Goal: Task Accomplishment & Management: Complete application form

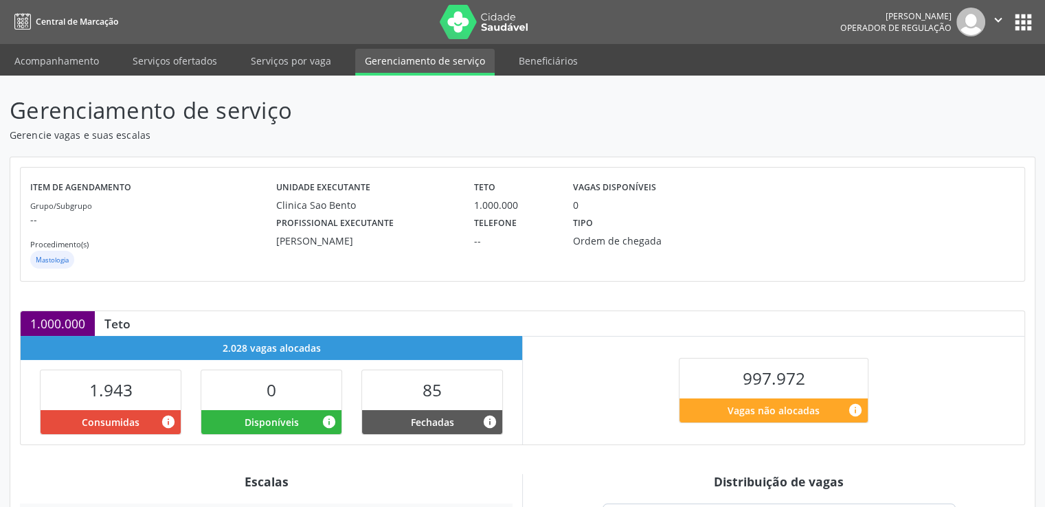
scroll to position [258, 0]
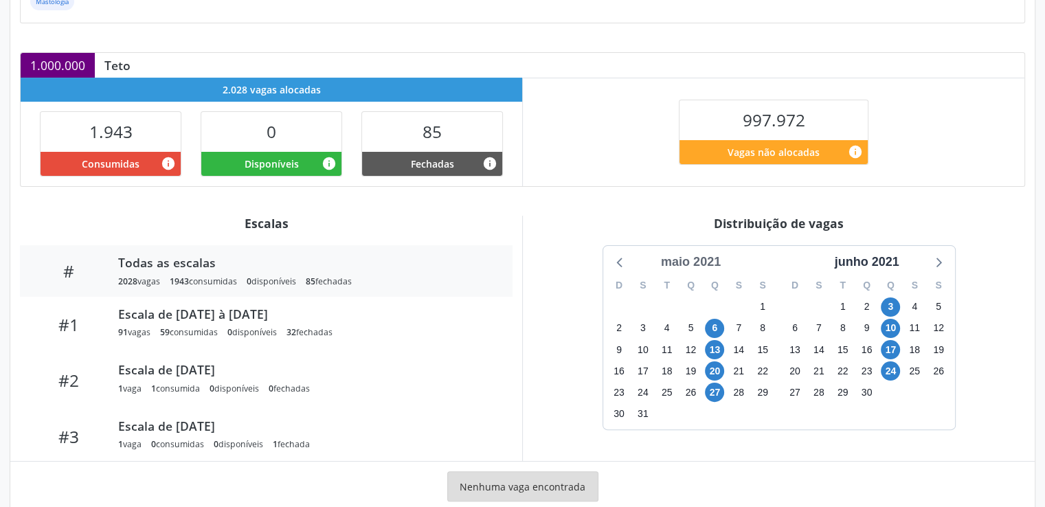
click at [701, 260] on div "maio 2021" at bounding box center [691, 262] width 71 height 19
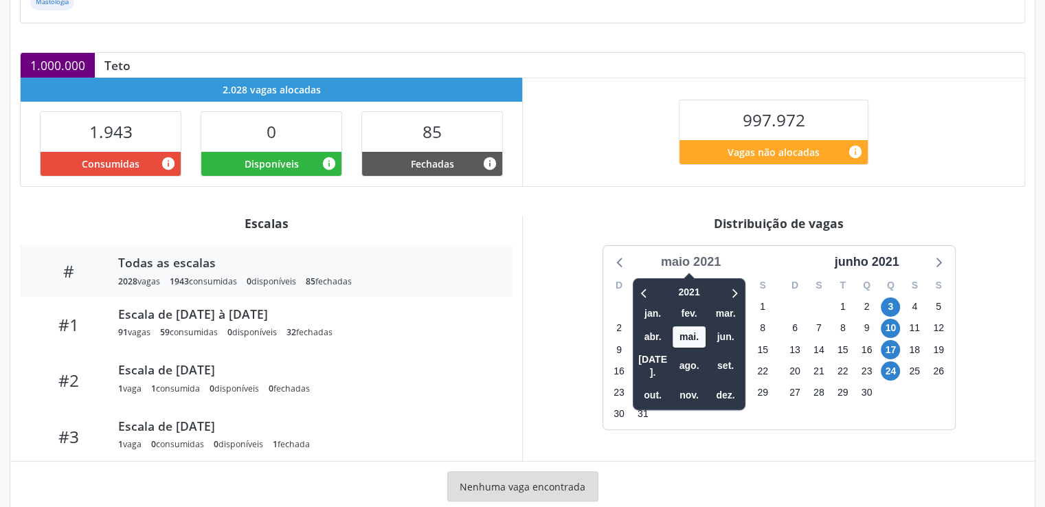
click at [701, 260] on div "maio 2021" at bounding box center [691, 262] width 71 height 19
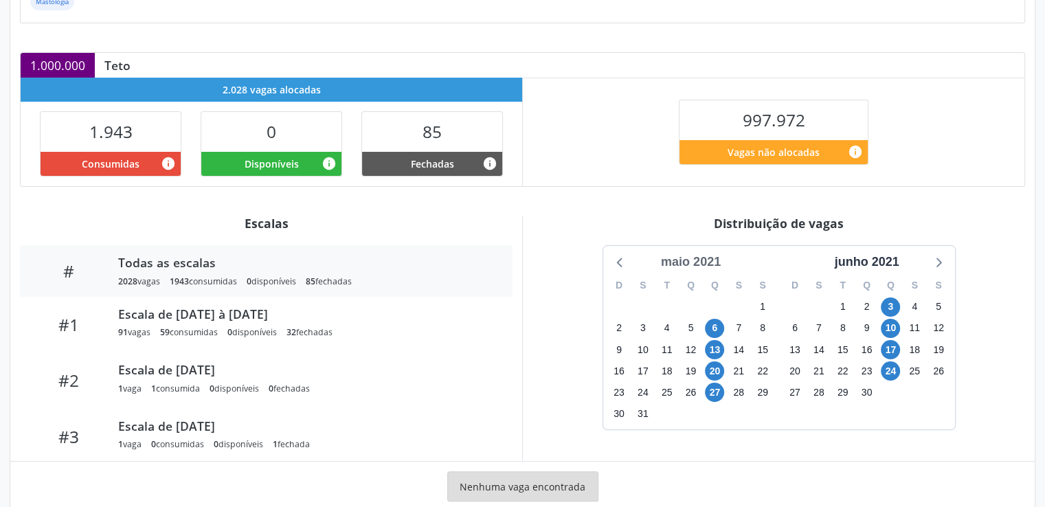
click at [701, 260] on div "maio 2021" at bounding box center [691, 262] width 71 height 19
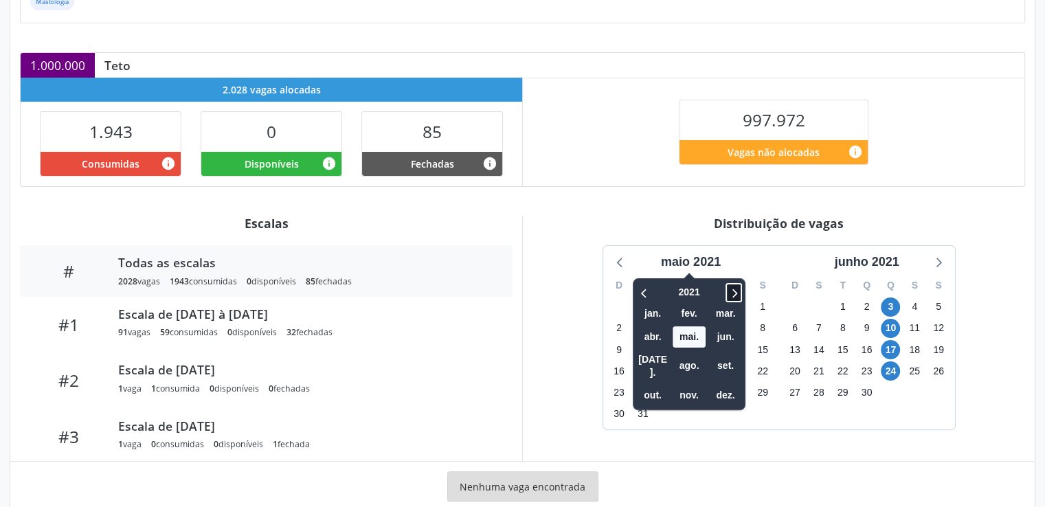
click at [741, 285] on icon at bounding box center [734, 293] width 14 height 16
click at [687, 355] on span "ago." at bounding box center [689, 365] width 33 height 21
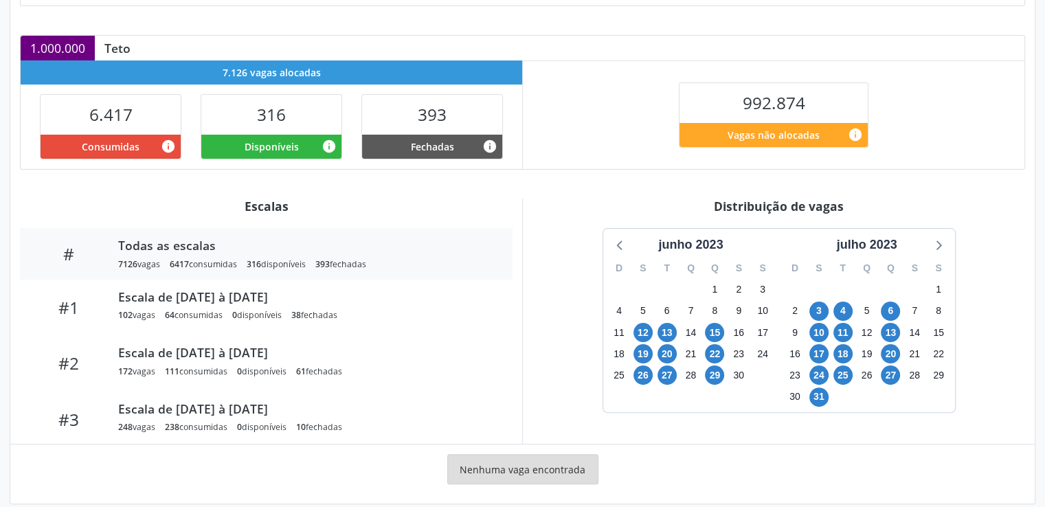
scroll to position [278, 0]
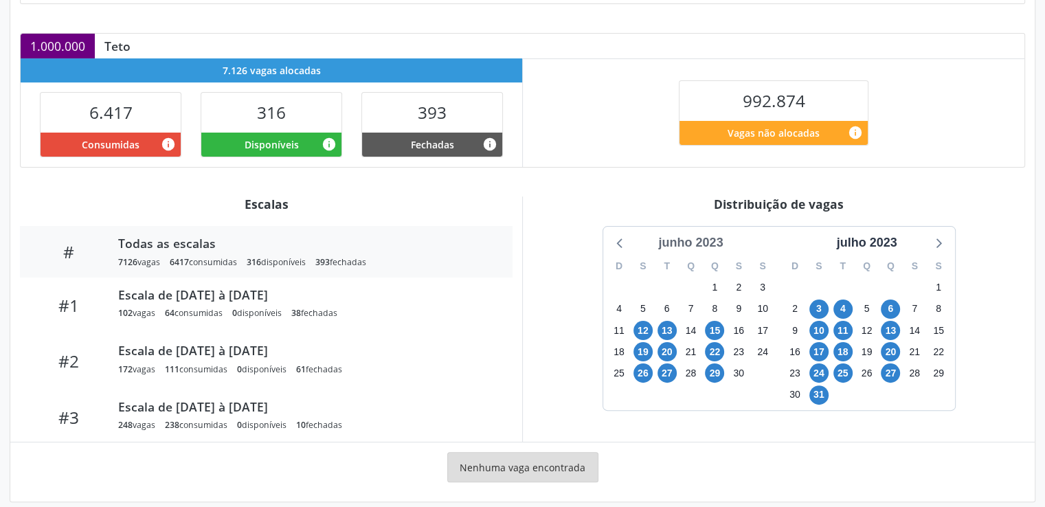
click at [715, 240] on div "junho 2023" at bounding box center [691, 243] width 76 height 19
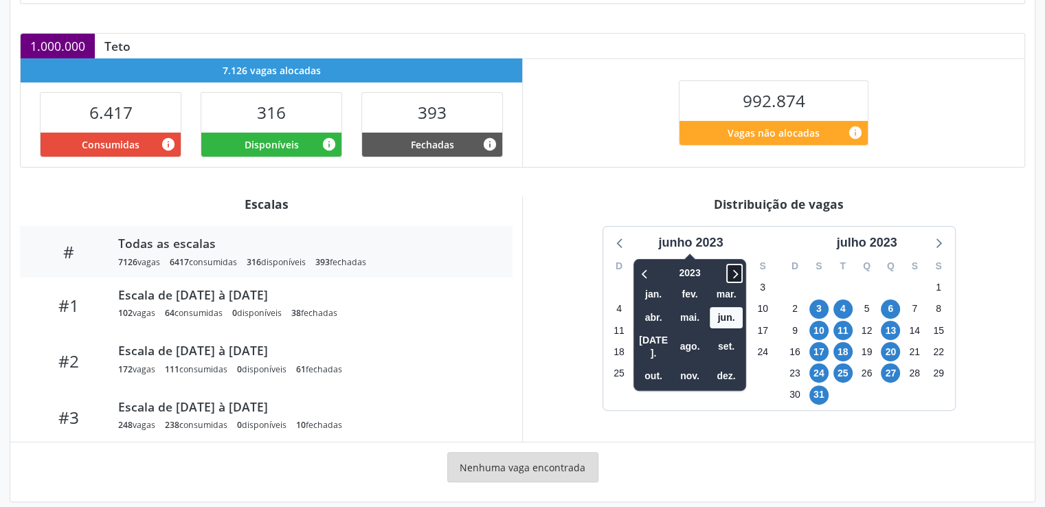
click at [737, 266] on icon at bounding box center [735, 273] width 14 height 16
click at [687, 339] on span "ago." at bounding box center [690, 346] width 33 height 21
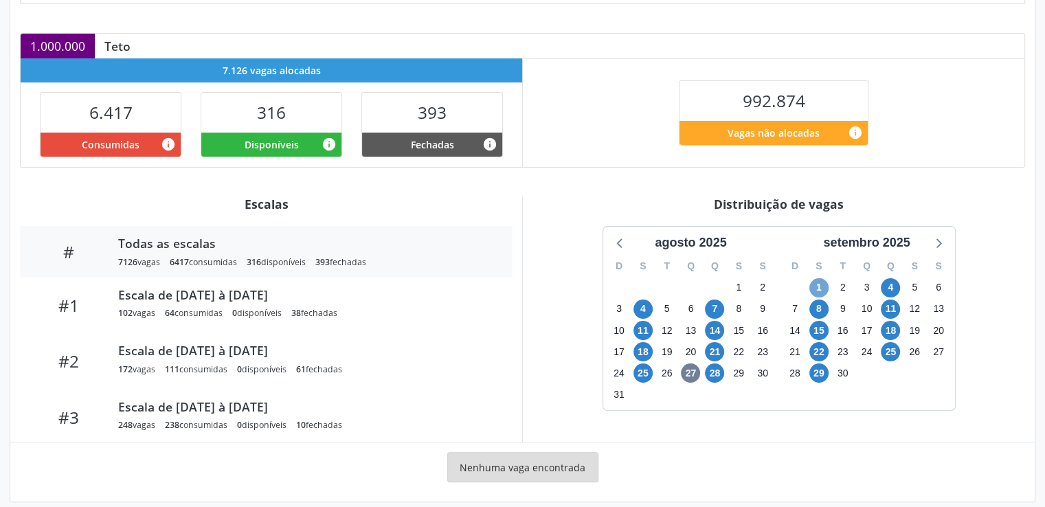
click at [819, 285] on span "1" at bounding box center [819, 287] width 19 height 19
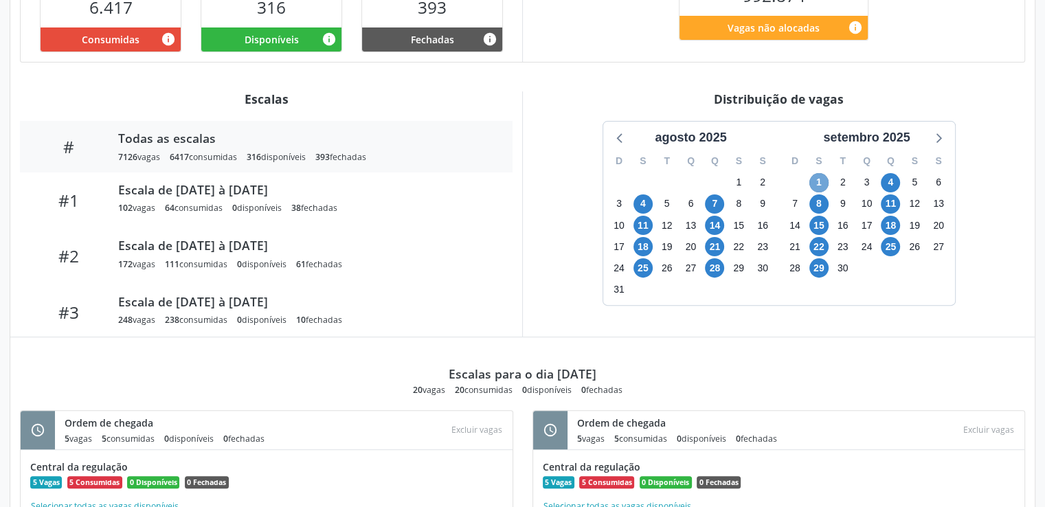
scroll to position [404, 0]
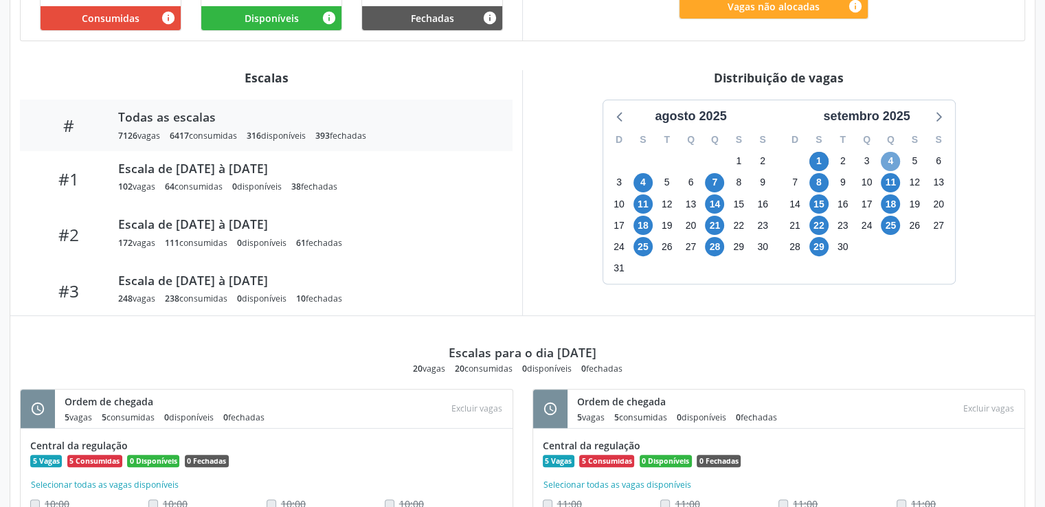
click at [895, 156] on span "4" at bounding box center [890, 161] width 19 height 19
click at [817, 179] on span "8" at bounding box center [819, 182] width 19 height 19
click at [890, 178] on span "11" at bounding box center [890, 182] width 19 height 19
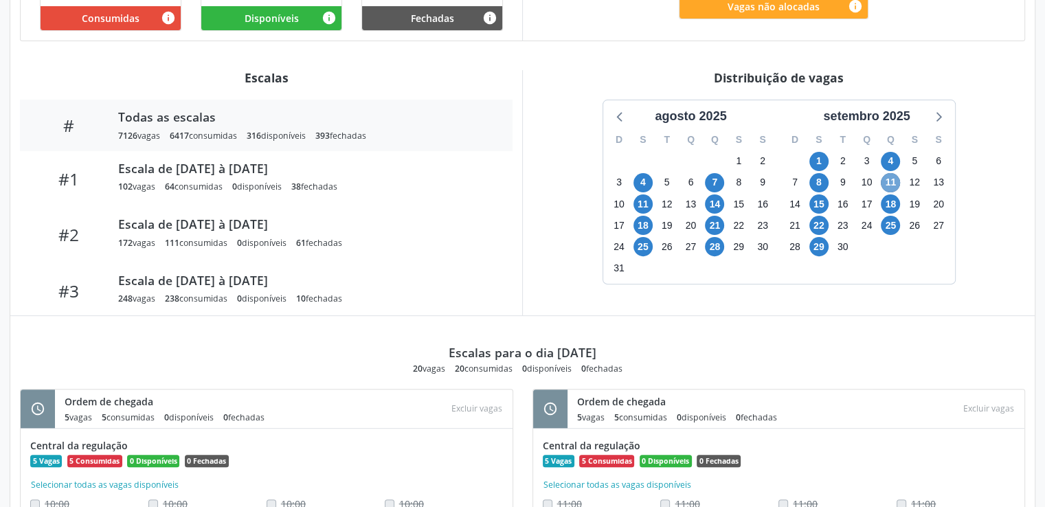
click at [890, 178] on span "11" at bounding box center [890, 182] width 19 height 19
click at [821, 208] on span "15" at bounding box center [819, 204] width 19 height 19
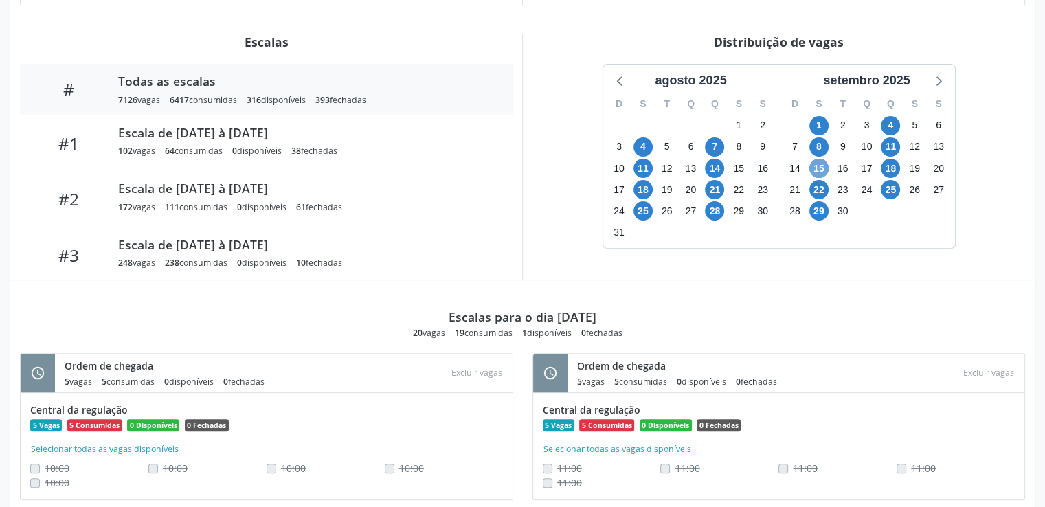
scroll to position [441, 0]
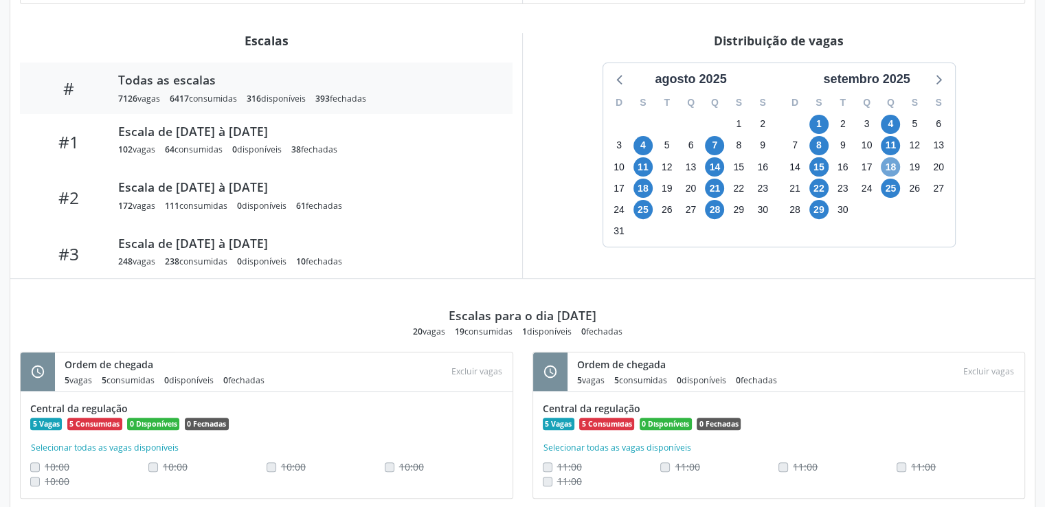
click at [893, 159] on span "18" at bounding box center [890, 166] width 19 height 19
click at [823, 184] on span "22" at bounding box center [819, 188] width 19 height 19
click at [895, 190] on span "25" at bounding box center [890, 188] width 19 height 19
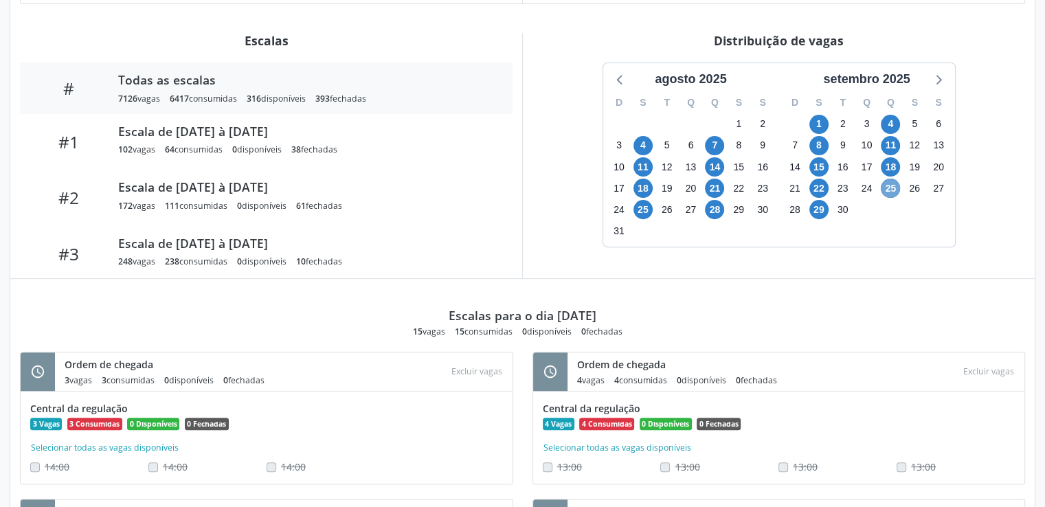
click at [895, 190] on span "25" at bounding box center [890, 188] width 19 height 19
click at [822, 209] on span "29" at bounding box center [819, 209] width 19 height 19
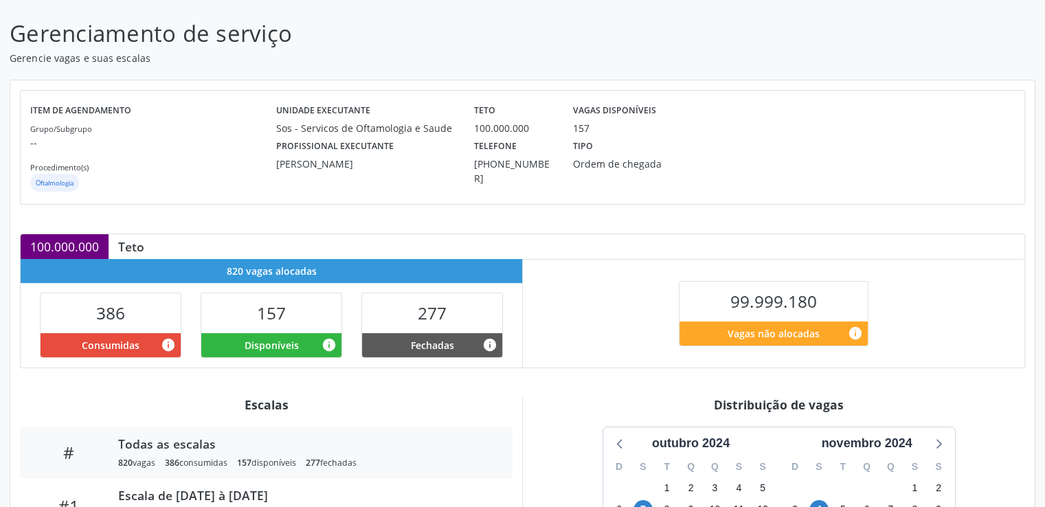
scroll to position [198, 0]
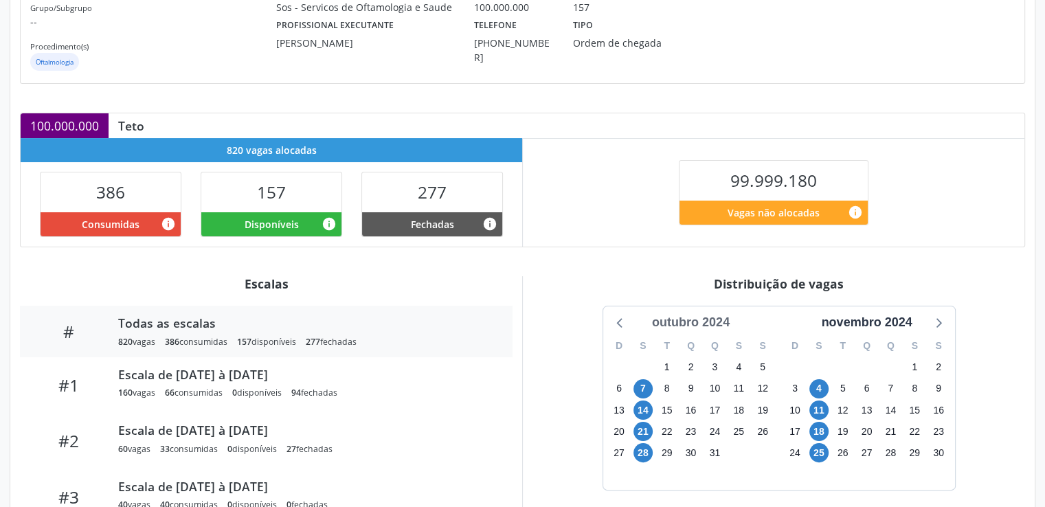
click at [724, 321] on div "outubro 2024" at bounding box center [691, 322] width 89 height 19
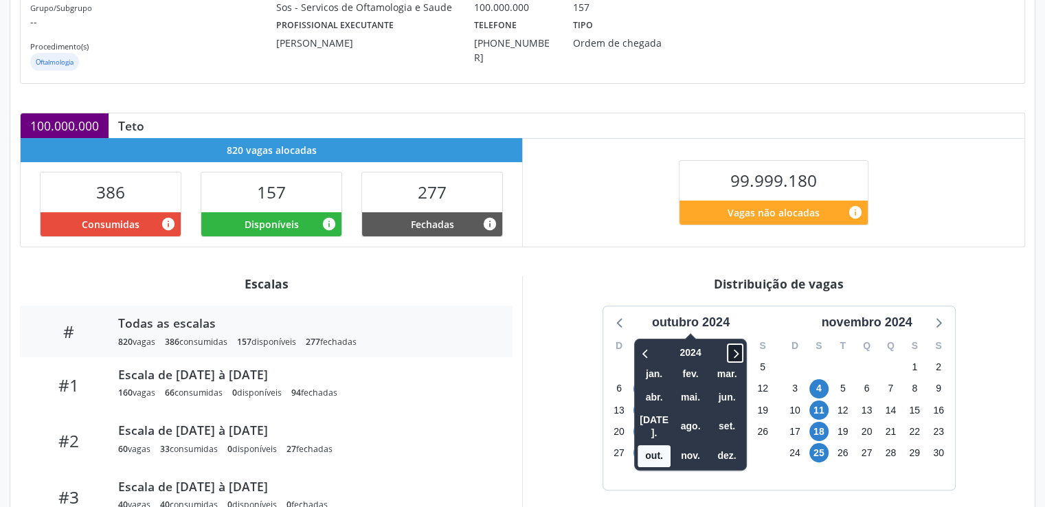
click at [735, 353] on icon at bounding box center [736, 353] width 14 height 16
click at [690, 419] on span "ago." at bounding box center [690, 426] width 33 height 21
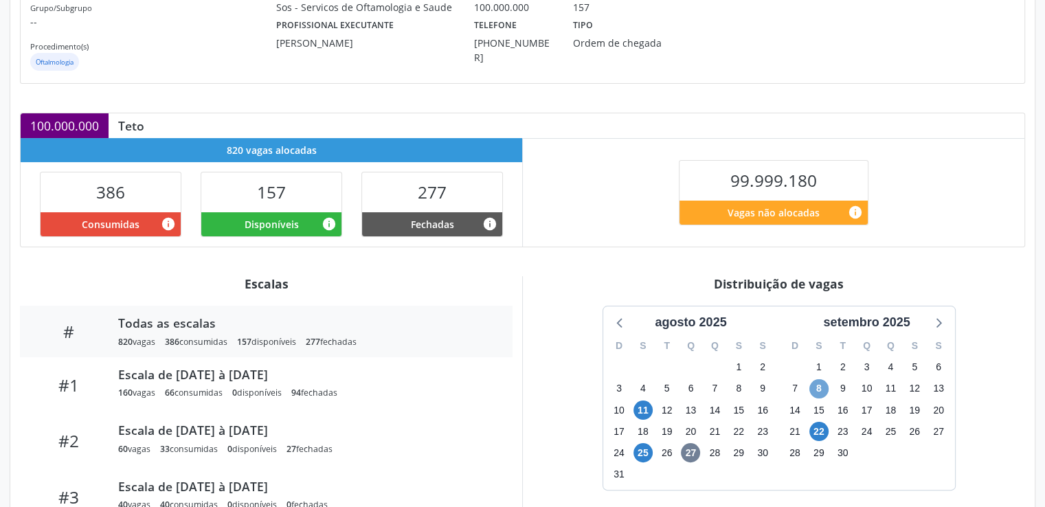
click at [825, 389] on span "8" at bounding box center [819, 388] width 19 height 19
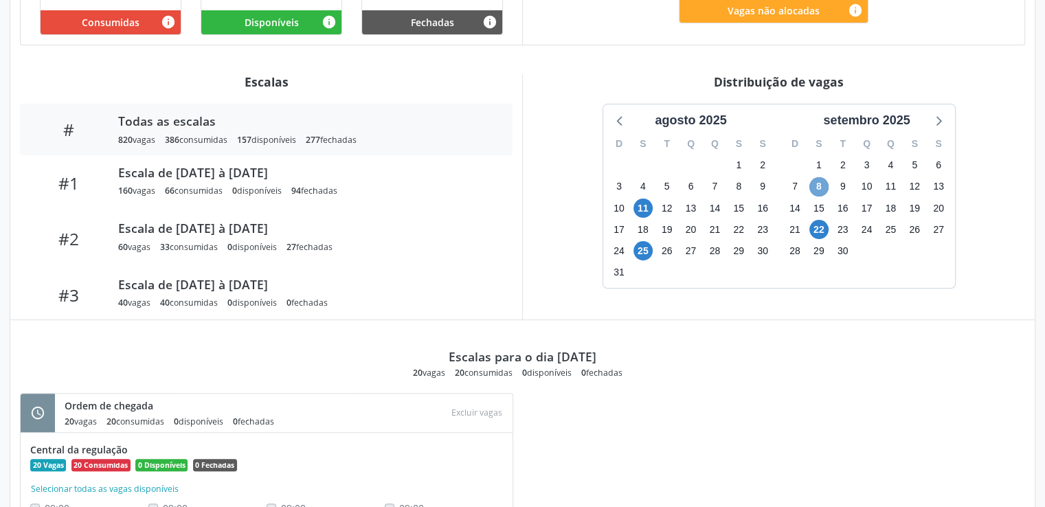
scroll to position [401, 0]
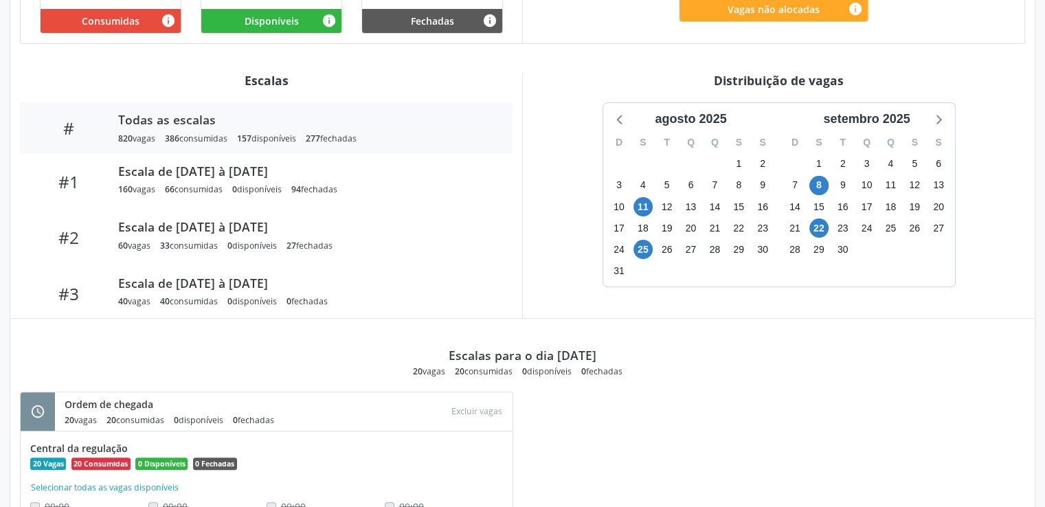
click at [1040, 401] on div "Gerenciamento de serviço Gerencie vagas e suas escalas Item de agendamento Grup…" at bounding box center [522, 150] width 1045 height 952
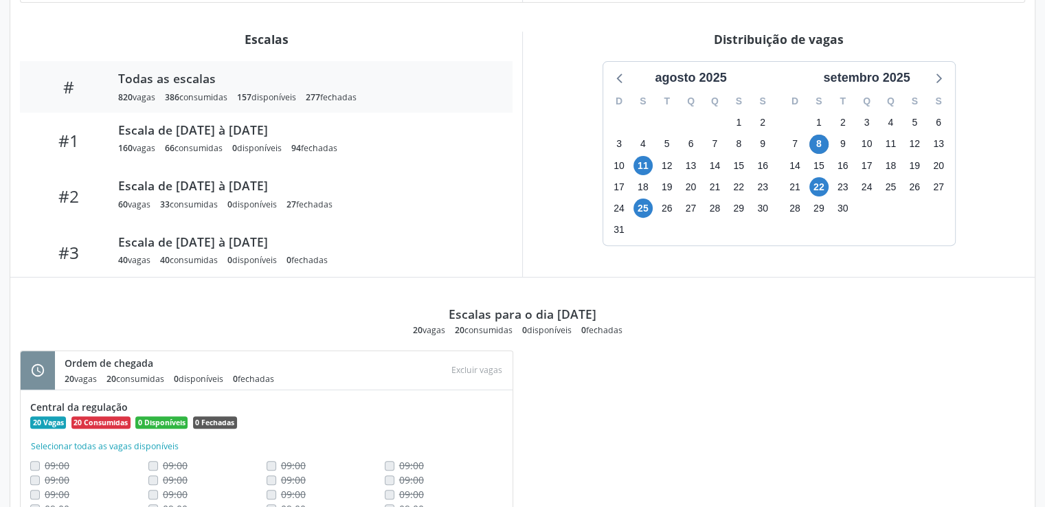
scroll to position [441, 0]
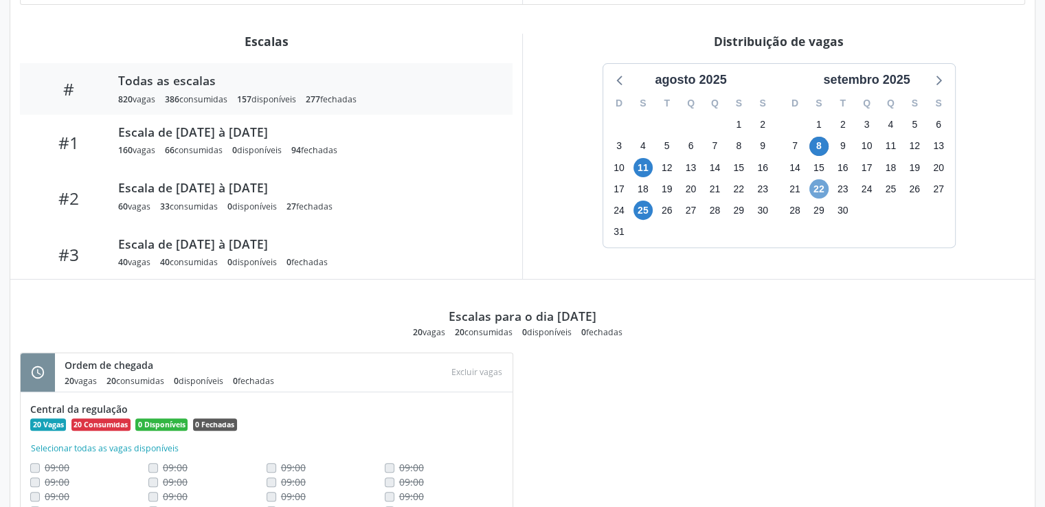
click at [818, 191] on span "22" at bounding box center [819, 188] width 19 height 19
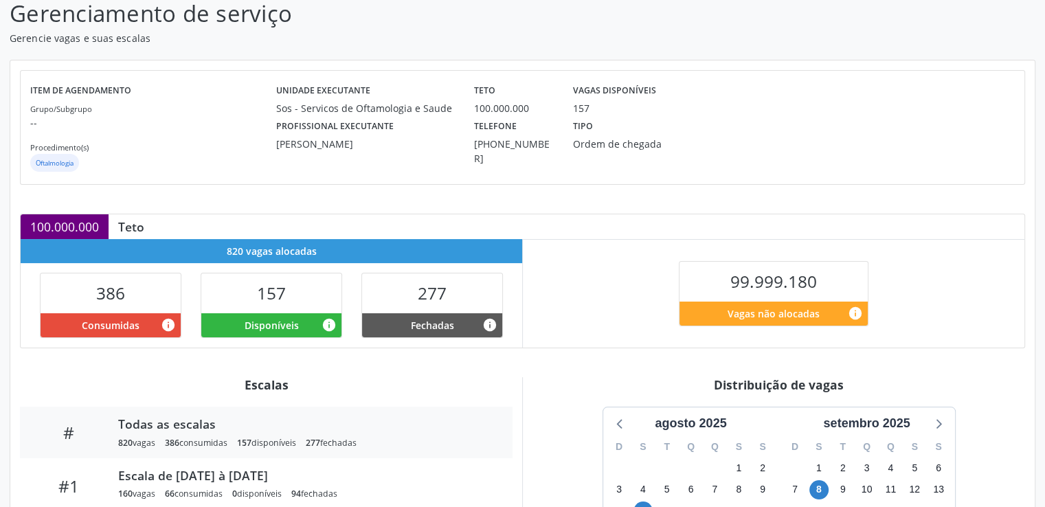
scroll to position [98, 0]
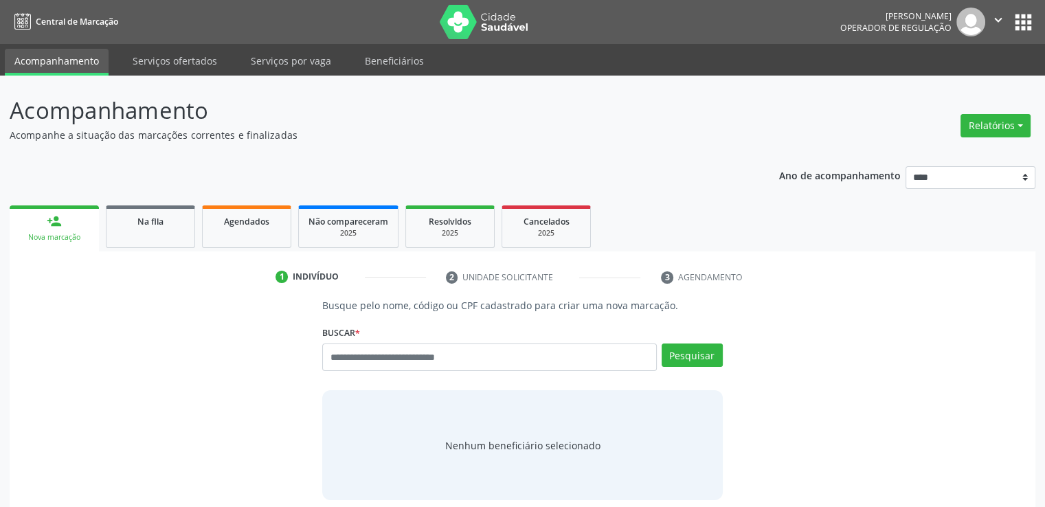
click at [493, 363] on input "text" at bounding box center [489, 357] width 334 height 27
type input "**********"
click at [702, 345] on button "Pesquisar" at bounding box center [692, 355] width 61 height 23
type input "**********"
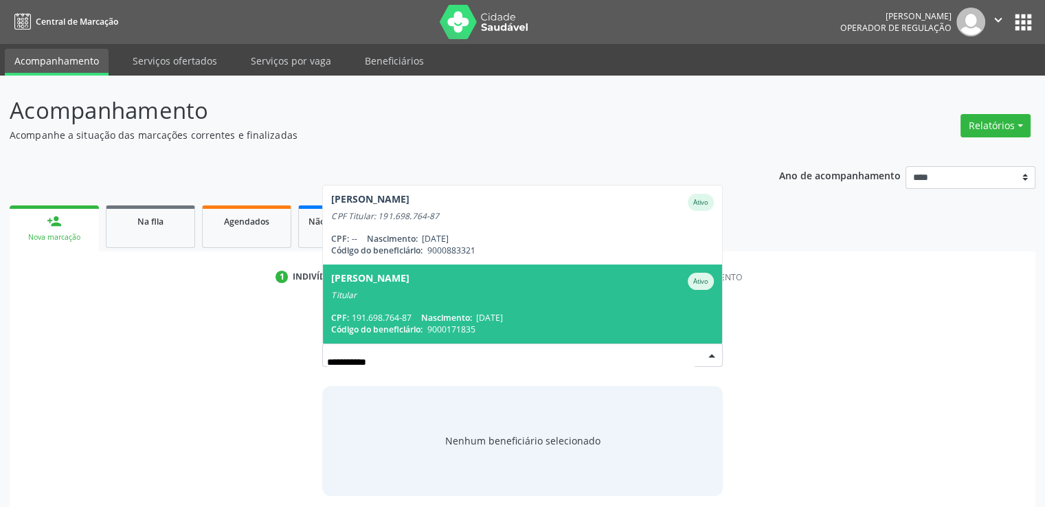
click at [691, 317] on div "CPF: 191.698.764-87 Nascimento: 22/02/1954" at bounding box center [522, 318] width 382 height 12
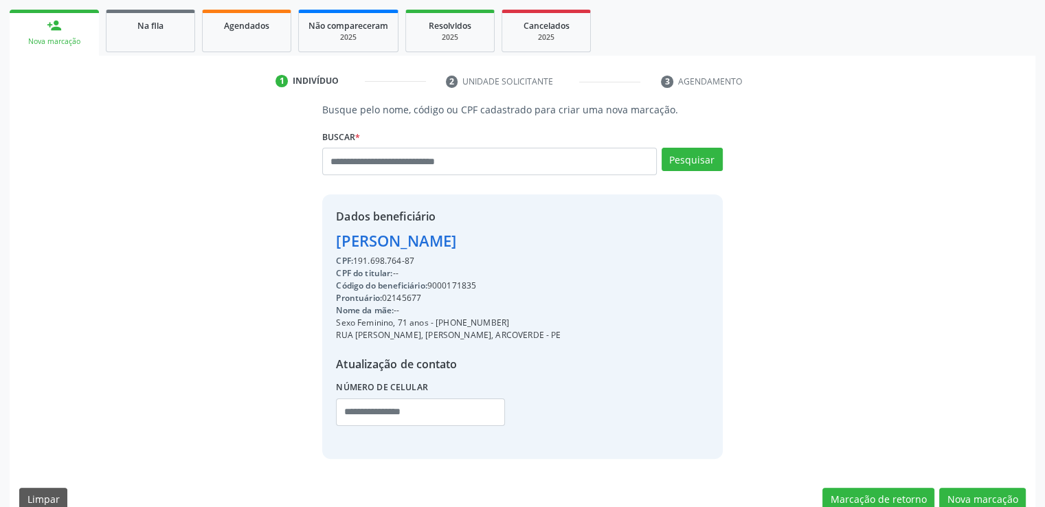
scroll to position [219, 0]
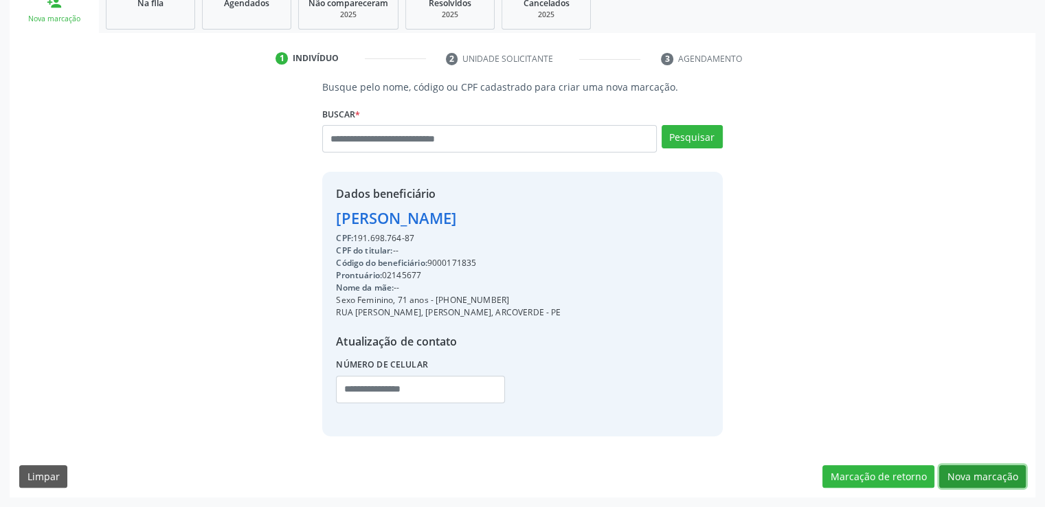
click at [991, 469] on button "Nova marcação" at bounding box center [983, 476] width 87 height 23
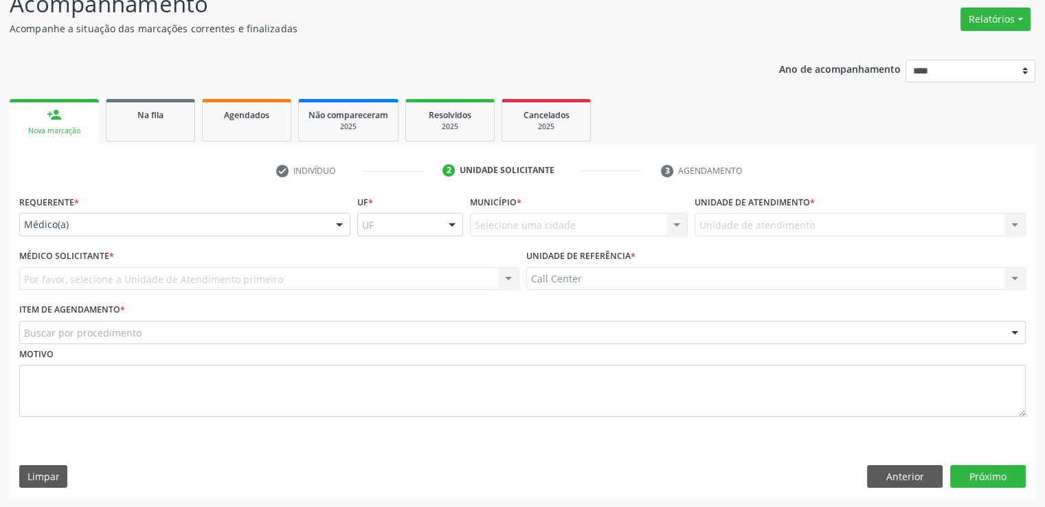
scroll to position [107, 0]
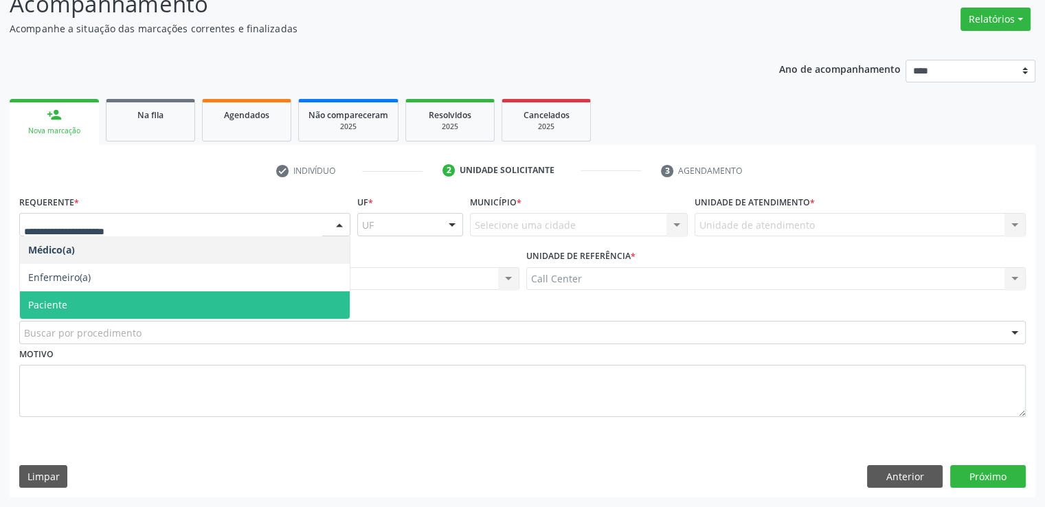
click at [220, 304] on span "Paciente" at bounding box center [185, 304] width 330 height 27
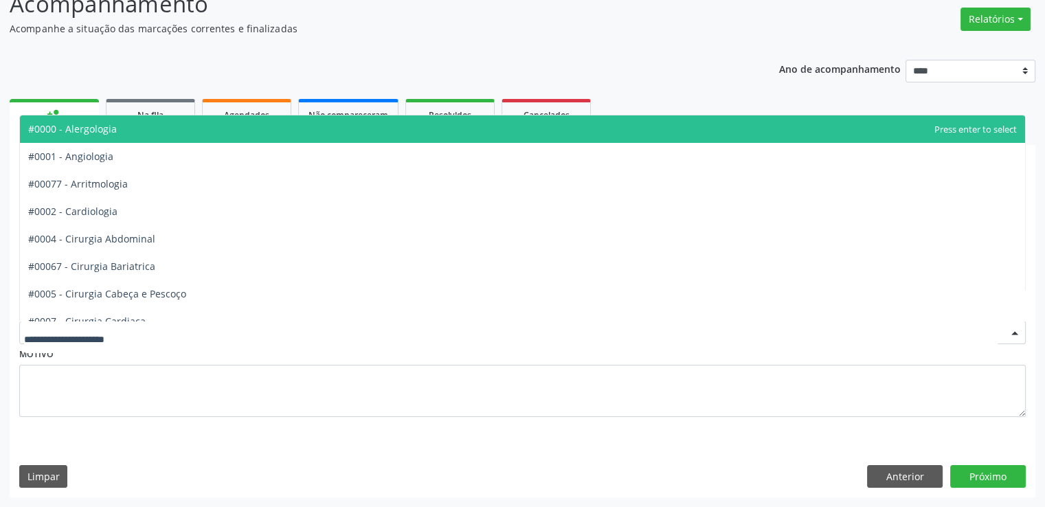
click at [212, 331] on div at bounding box center [522, 332] width 1007 height 23
type input "**"
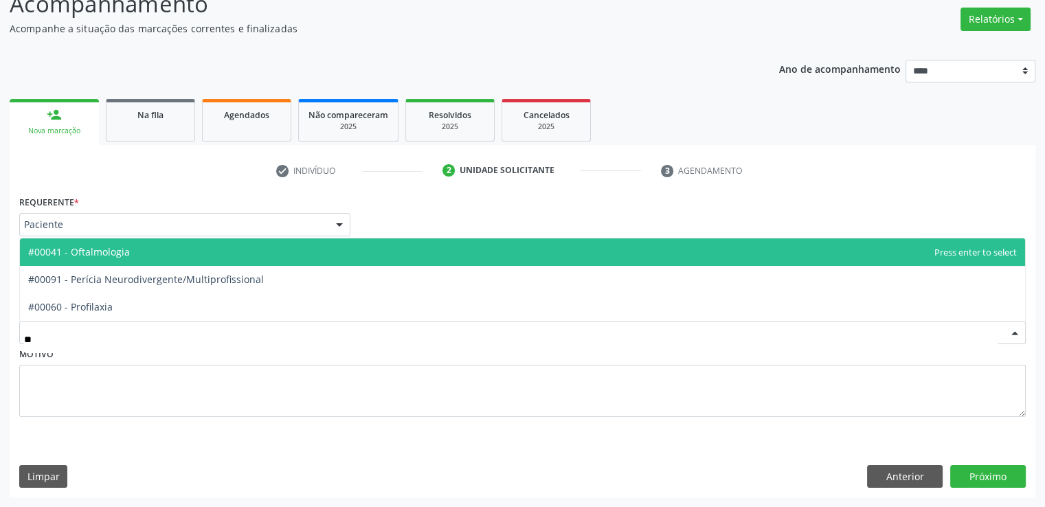
click at [192, 248] on span "#00041 - Oftalmologia" at bounding box center [523, 251] width 1006 height 27
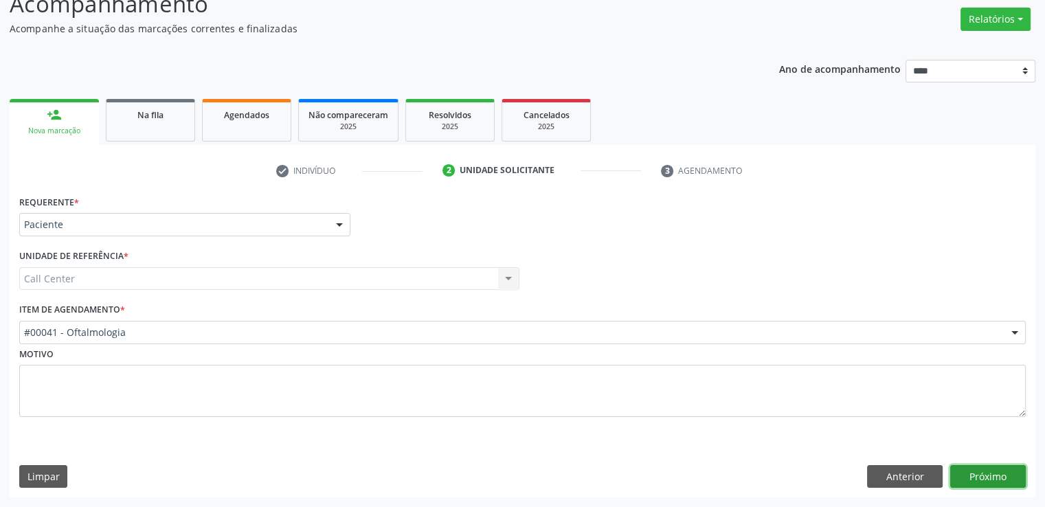
click at [993, 471] on button "Próximo" at bounding box center [989, 476] width 76 height 23
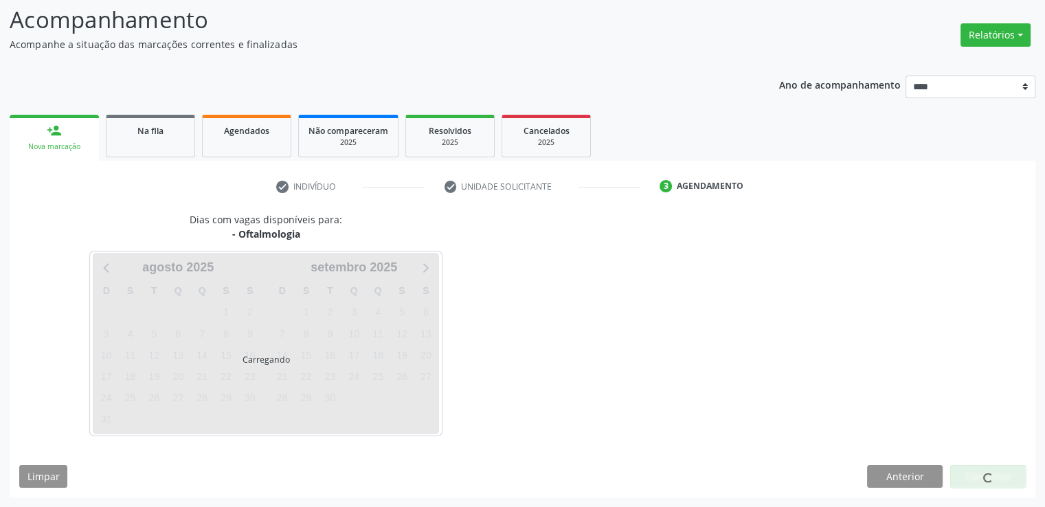
scroll to position [91, 0]
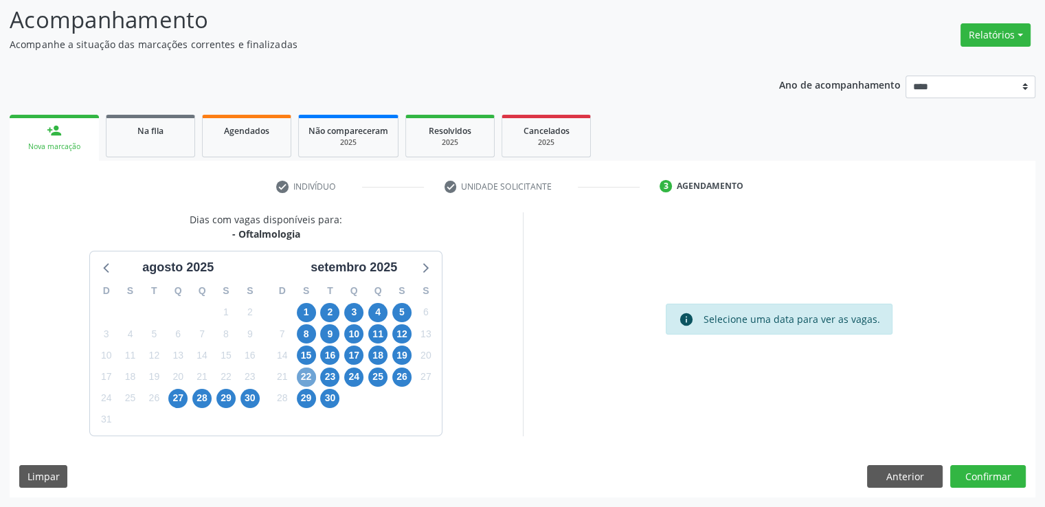
click at [309, 378] on span "22" at bounding box center [306, 377] width 19 height 19
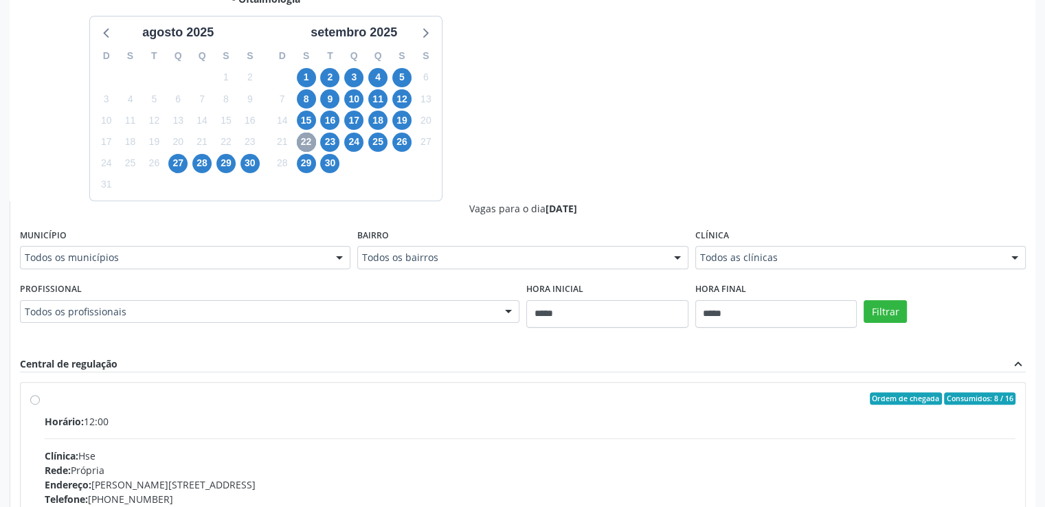
scroll to position [327, 0]
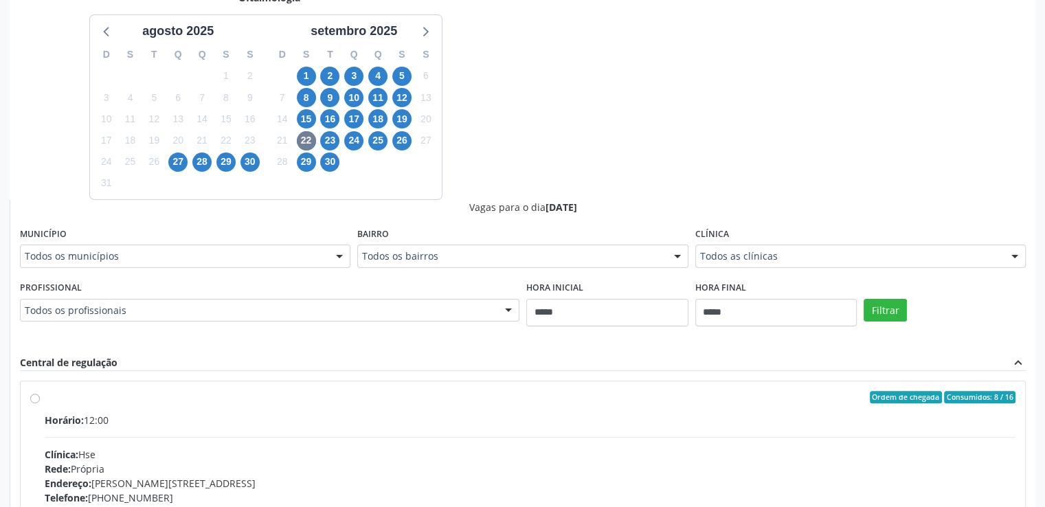
click at [1039, 317] on div "Acompanhamento Acompanhe a situação das marcações correntes e finalizadas Relat…" at bounding box center [522, 232] width 1045 height 969
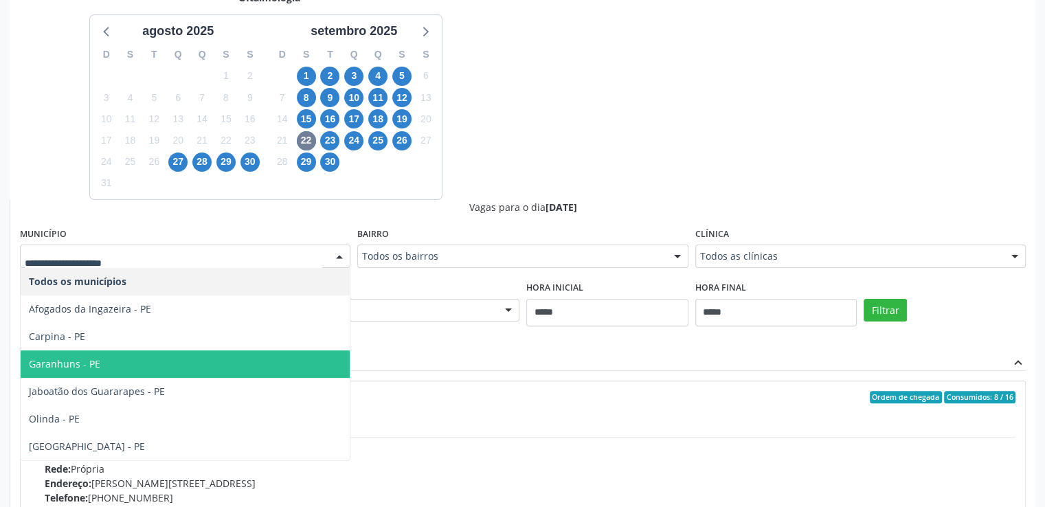
click at [225, 361] on span "Garanhuns - PE" at bounding box center [185, 364] width 329 height 27
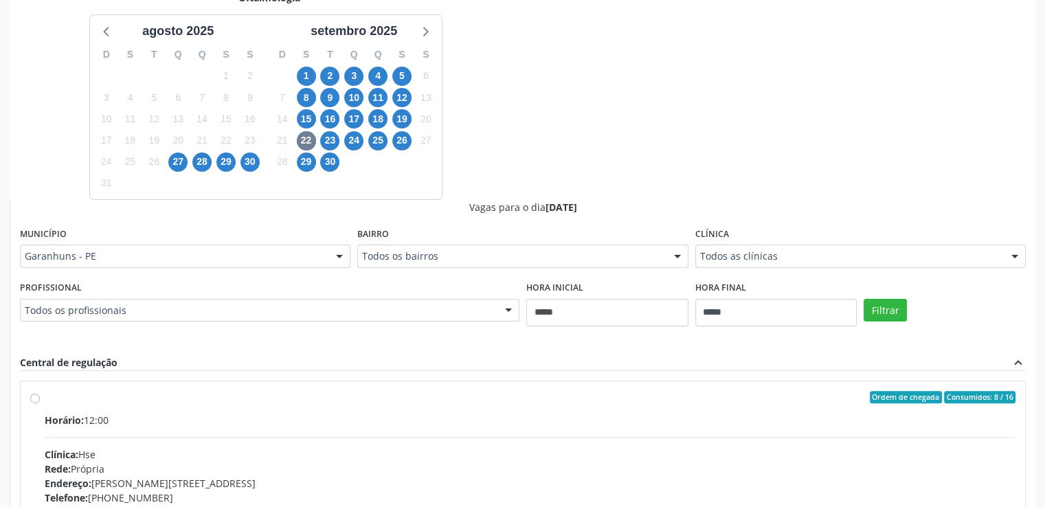
click at [863, 311] on div "Filtrar" at bounding box center [945, 309] width 169 height 63
click at [874, 310] on button "Filtrar" at bounding box center [885, 310] width 43 height 23
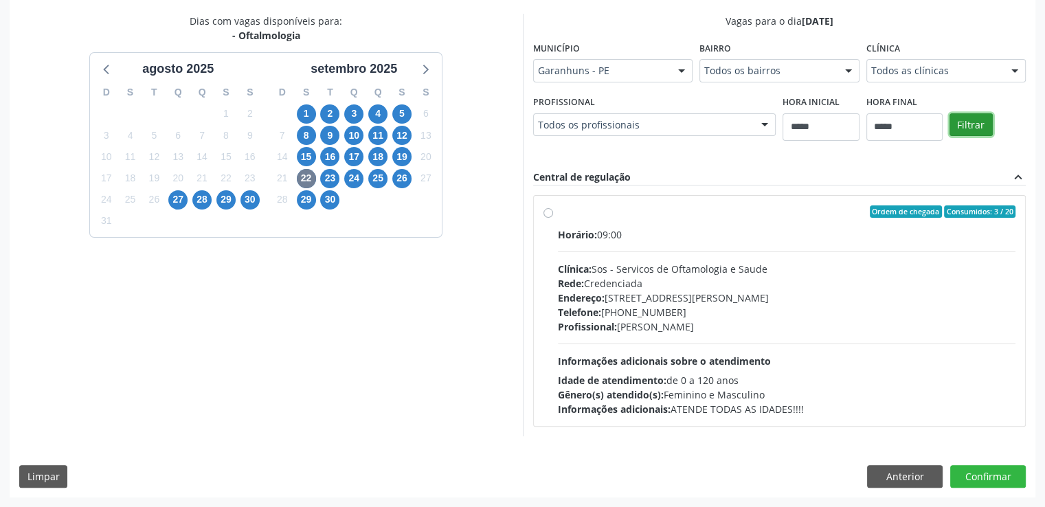
scroll to position [289, 0]
click at [555, 213] on div "Ordem de chegada Consumidos: 3 / 20 Horário: 09:00 Clínica: Sos - Servicos de O…" at bounding box center [780, 311] width 473 height 211
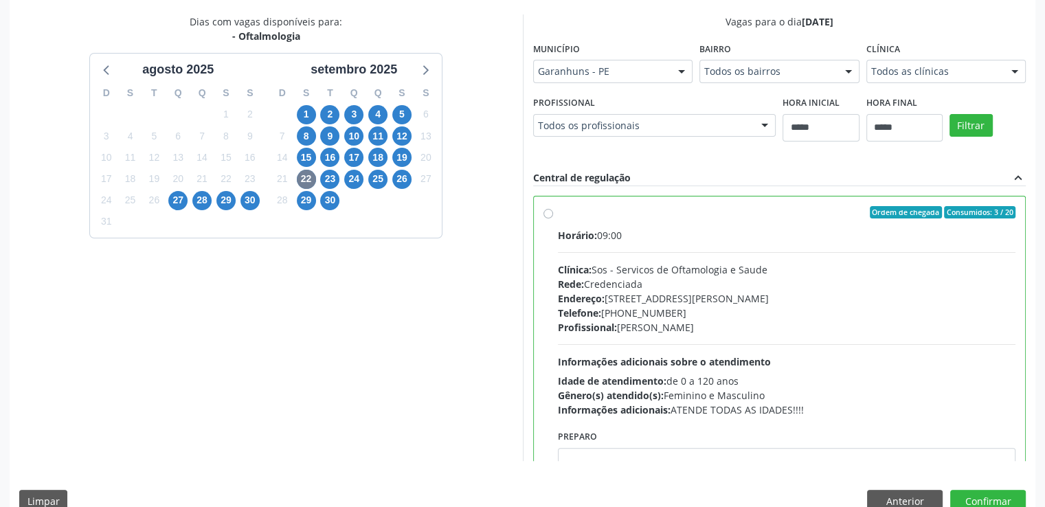
scroll to position [313, 0]
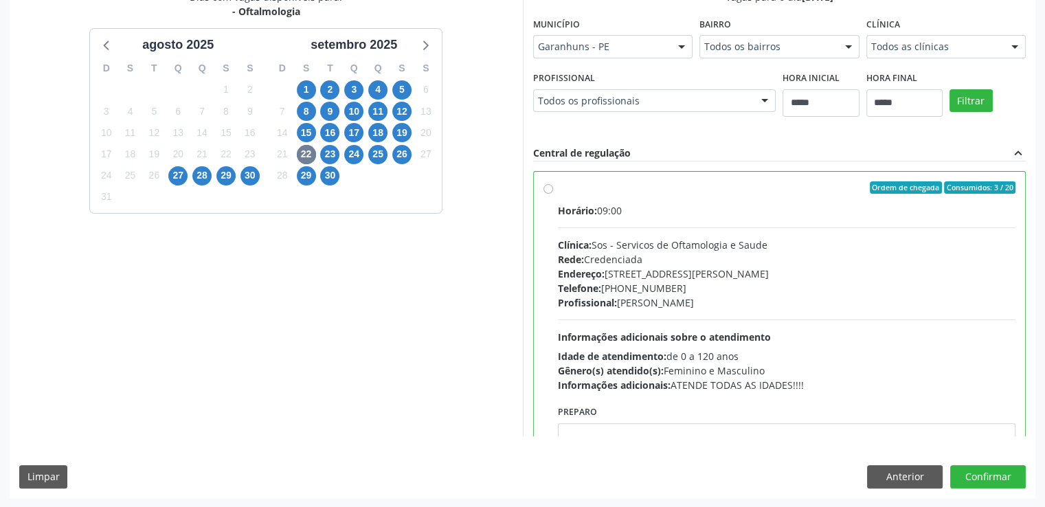
click at [833, 435] on div "Dias com vagas disponíveis para: - Oftalmologia agosto 2025 D S T Q Q S S 27 28…" at bounding box center [523, 244] width 1026 height 508
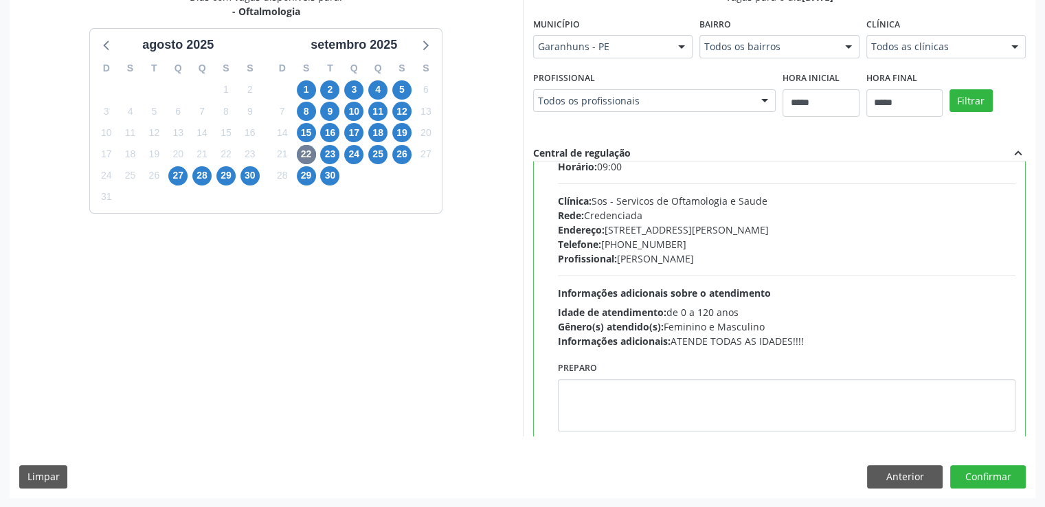
scroll to position [56, 0]
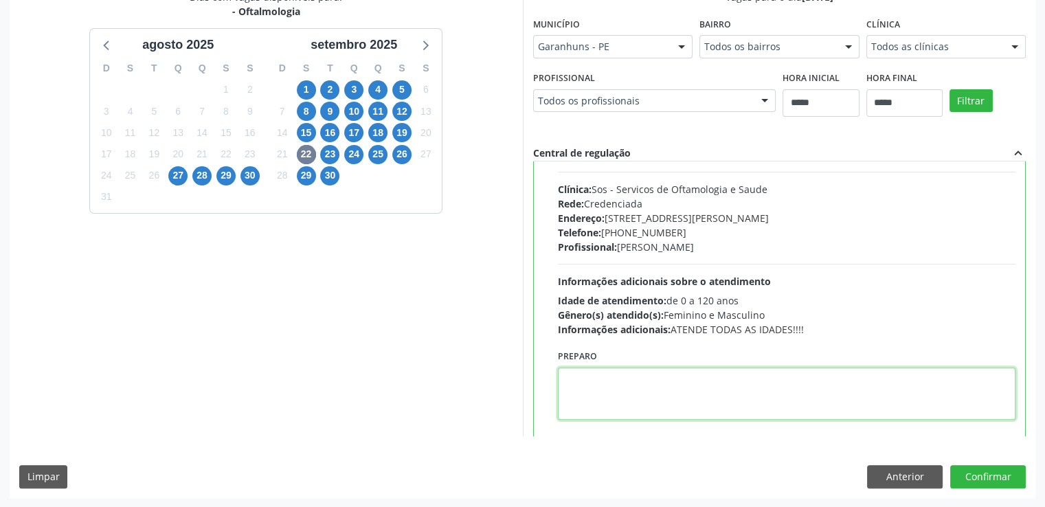
click at [812, 393] on textarea at bounding box center [787, 394] width 458 height 52
paste textarea "**********"
type textarea "**********"
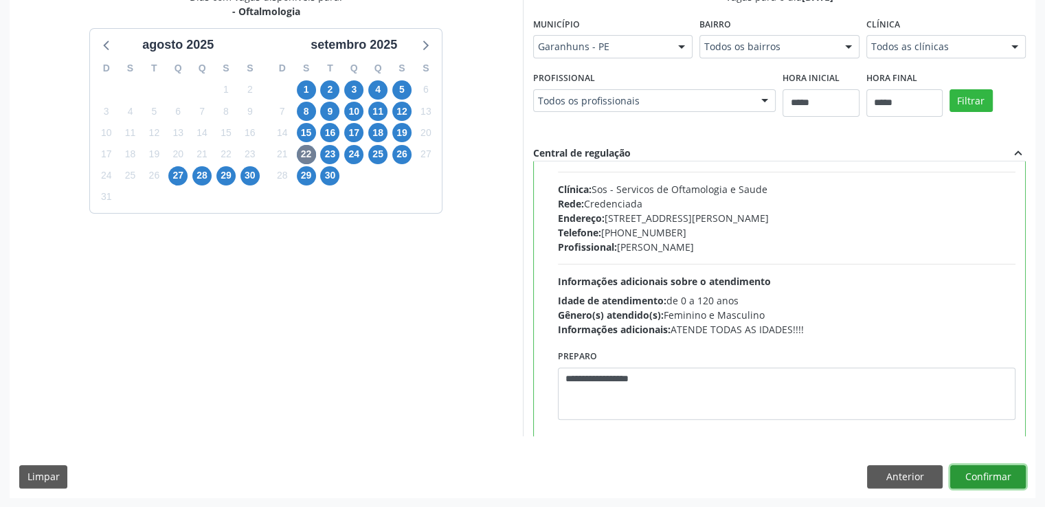
click at [995, 474] on button "Confirmar" at bounding box center [989, 476] width 76 height 23
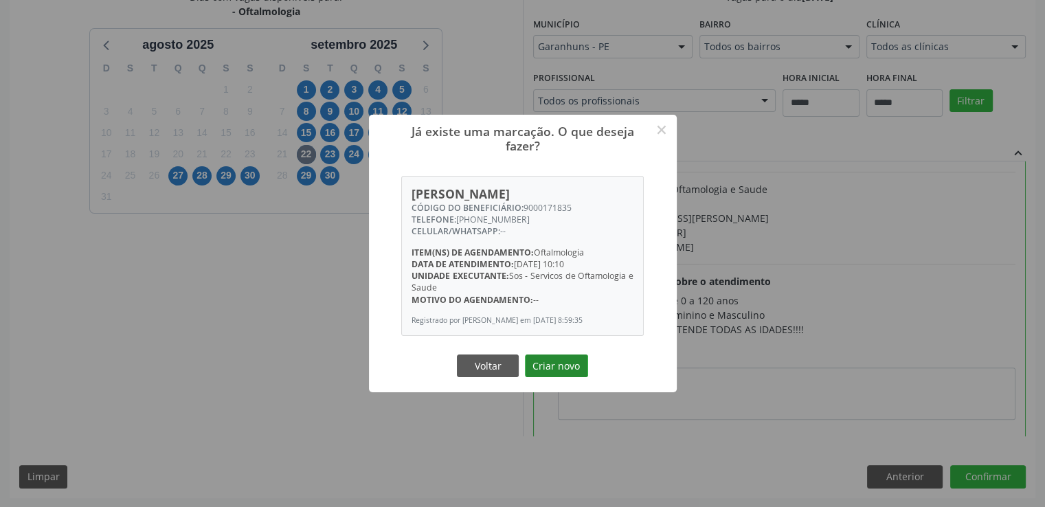
click at [568, 366] on button "Criar novo" at bounding box center [556, 366] width 63 height 23
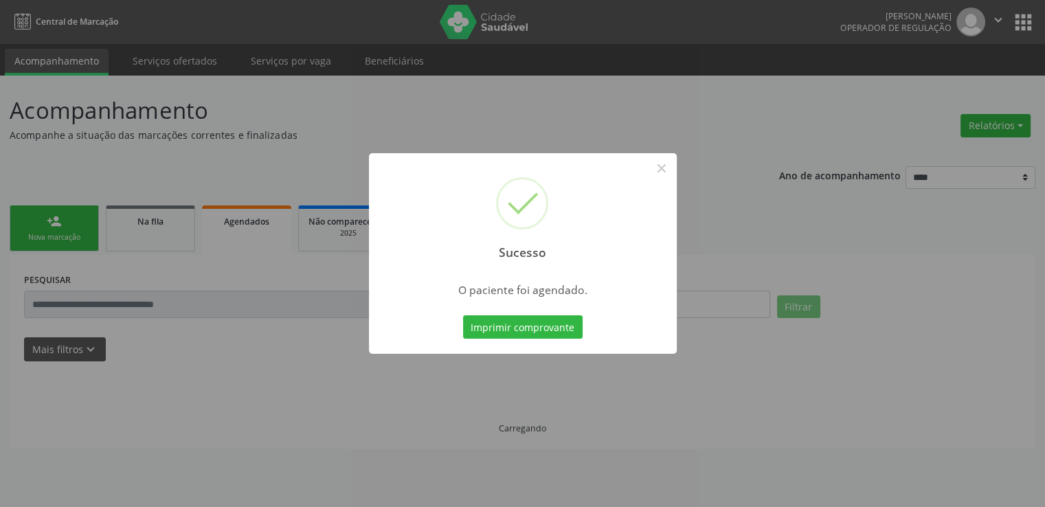
scroll to position [0, 0]
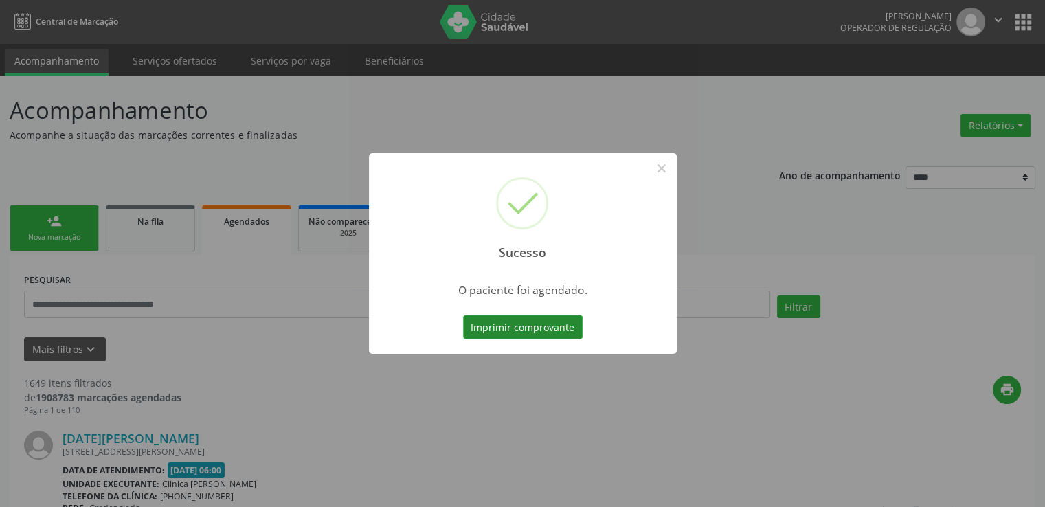
click at [559, 318] on button "Imprimir comprovante" at bounding box center [523, 326] width 120 height 23
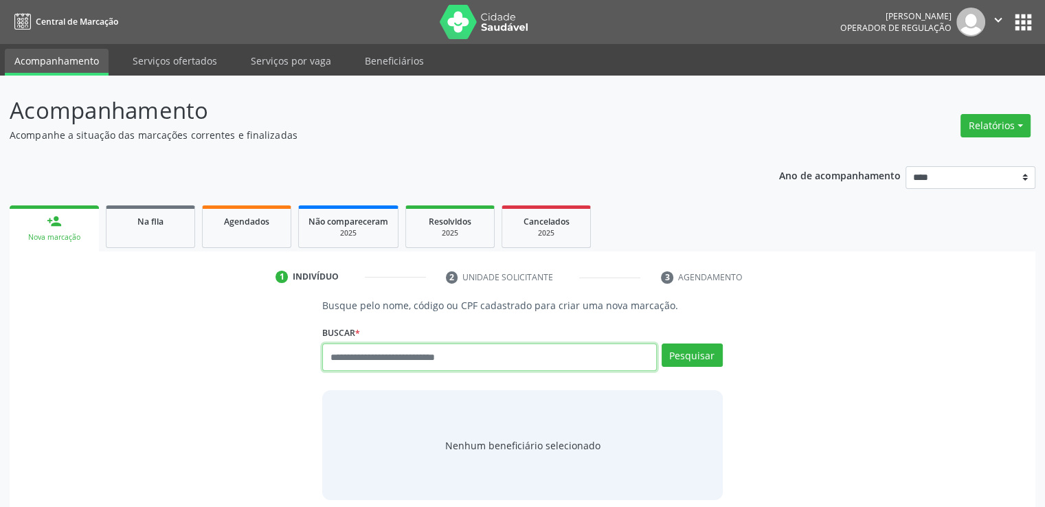
click at [392, 355] on input "text" at bounding box center [489, 357] width 334 height 27
paste input "**********"
type input "**********"
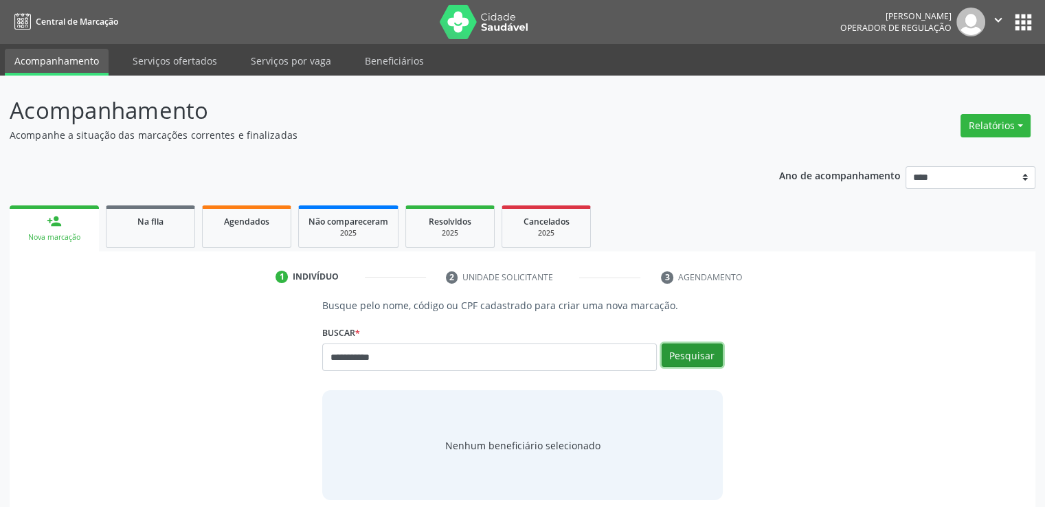
click at [683, 358] on button "Pesquisar" at bounding box center [692, 355] width 61 height 23
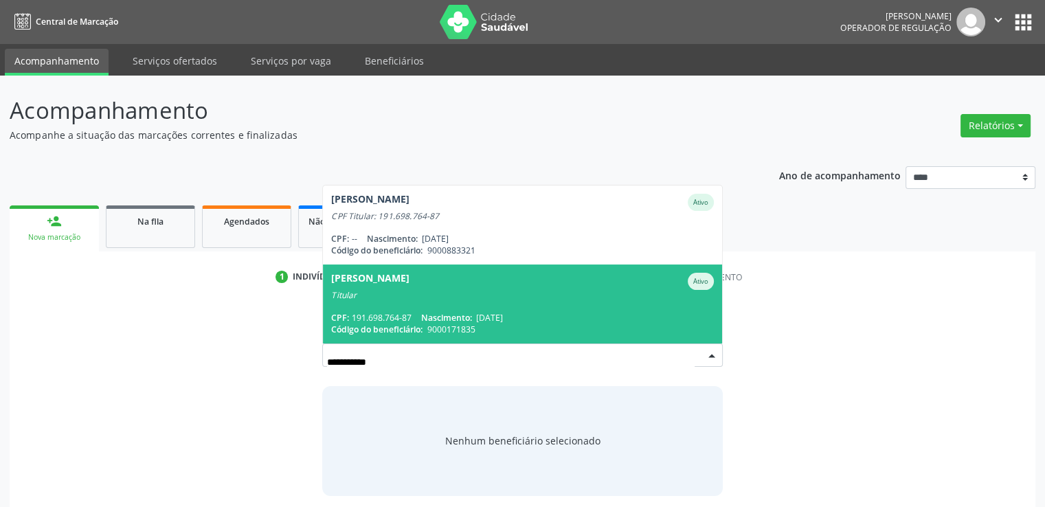
click at [531, 291] on div "Titular" at bounding box center [522, 295] width 382 height 11
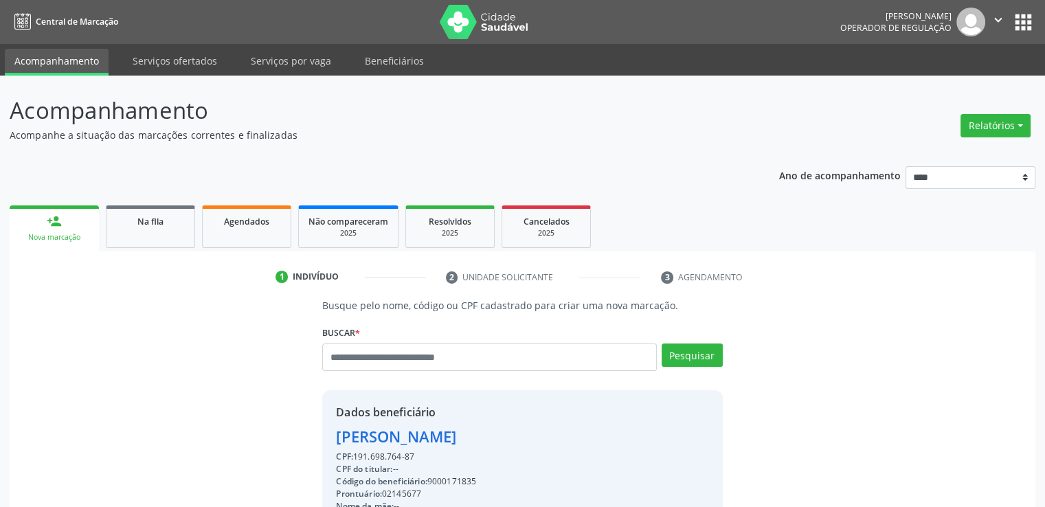
click at [1042, 368] on div "Acompanhamento Acompanhe a situação das marcações correntes e finalizadas Relat…" at bounding box center [522, 401] width 1045 height 650
click at [1045, 372] on html "Central de Marcação Gleicy Kelly da Silva Reis Operador de regulação  Configur…" at bounding box center [522, 253] width 1045 height 507
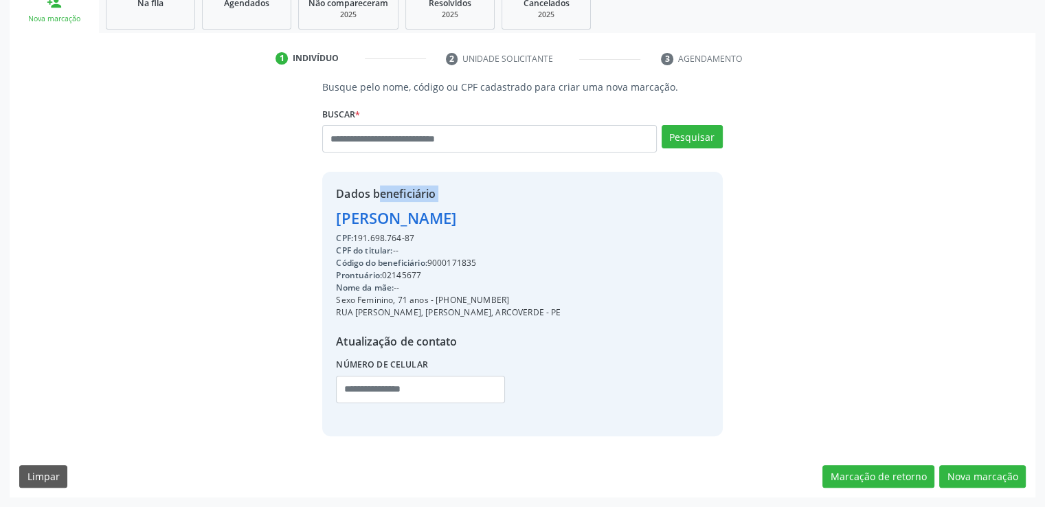
scroll to position [218, 0]
click at [981, 466] on button "Nova marcação" at bounding box center [983, 477] width 87 height 23
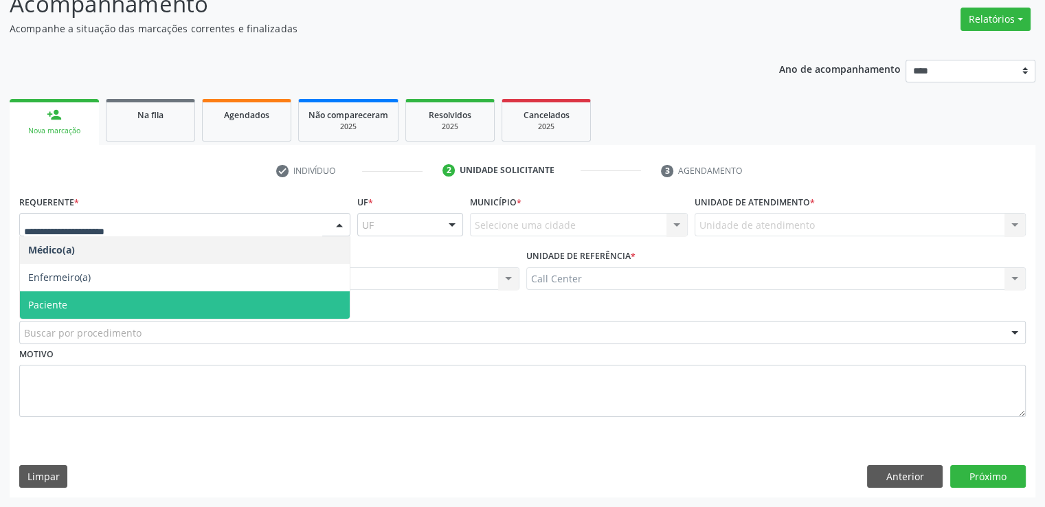
click at [63, 303] on span "Paciente" at bounding box center [47, 304] width 39 height 13
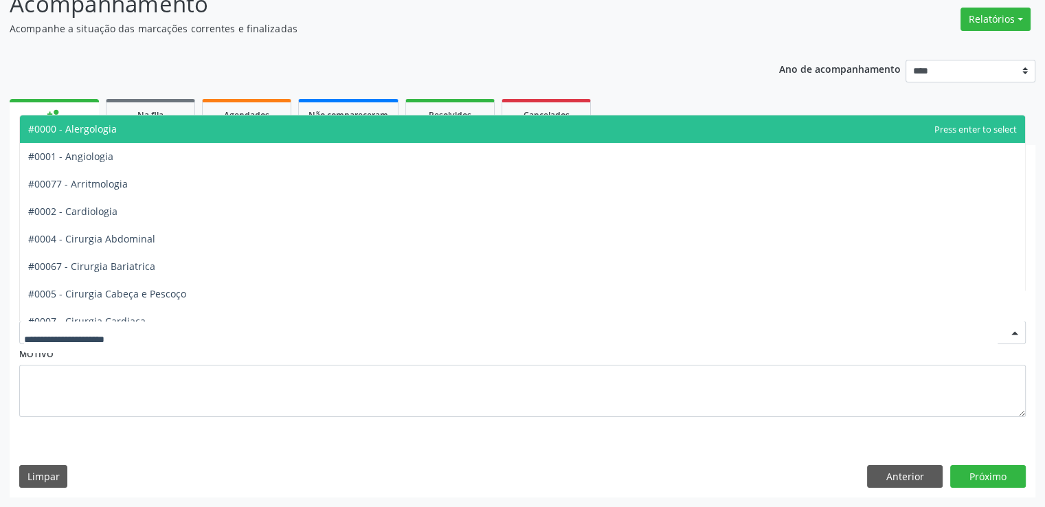
click at [164, 331] on div at bounding box center [522, 332] width 1007 height 23
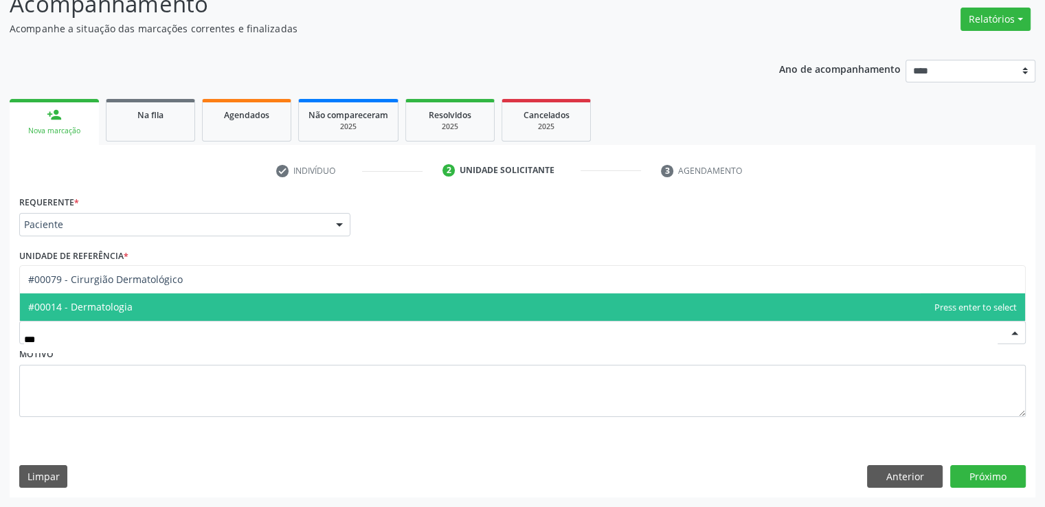
click at [170, 310] on span "#00014 - Dermatologia" at bounding box center [523, 306] width 1006 height 27
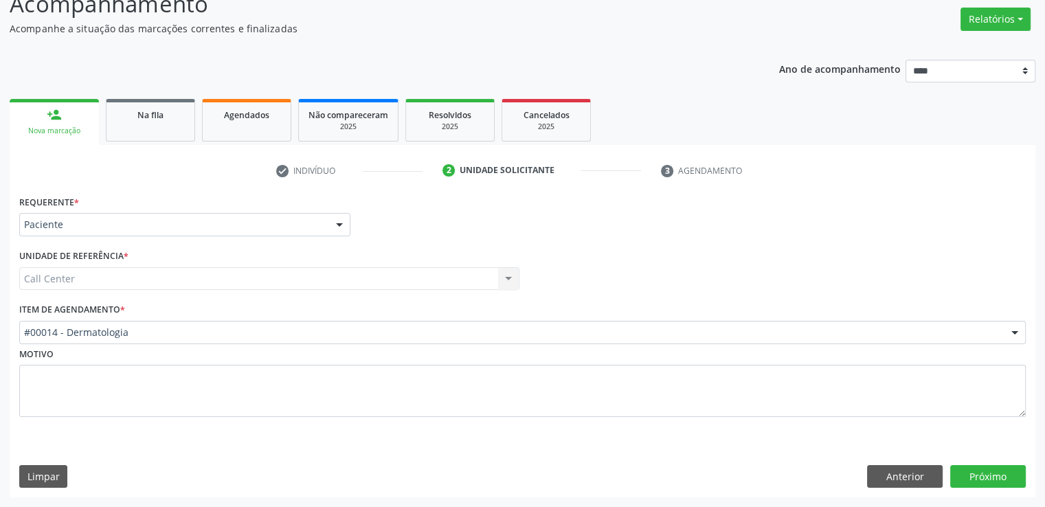
click at [170, 310] on div "Item de agendamento * #00014 - Dermatologia #0000 - Alergologia #0001 - Angiolo…" at bounding box center [522, 322] width 1007 height 44
click at [970, 476] on button "Próximo" at bounding box center [989, 476] width 76 height 23
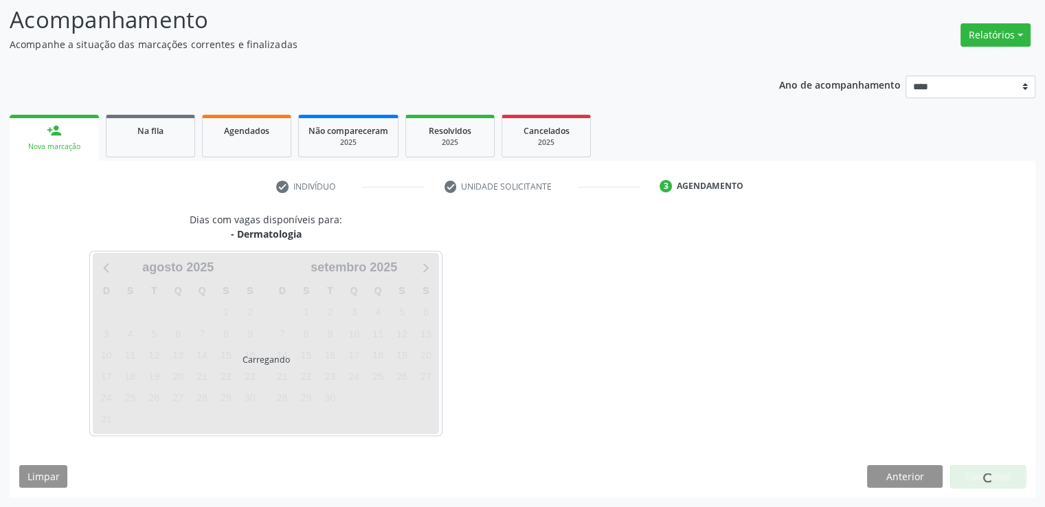
scroll to position [91, 0]
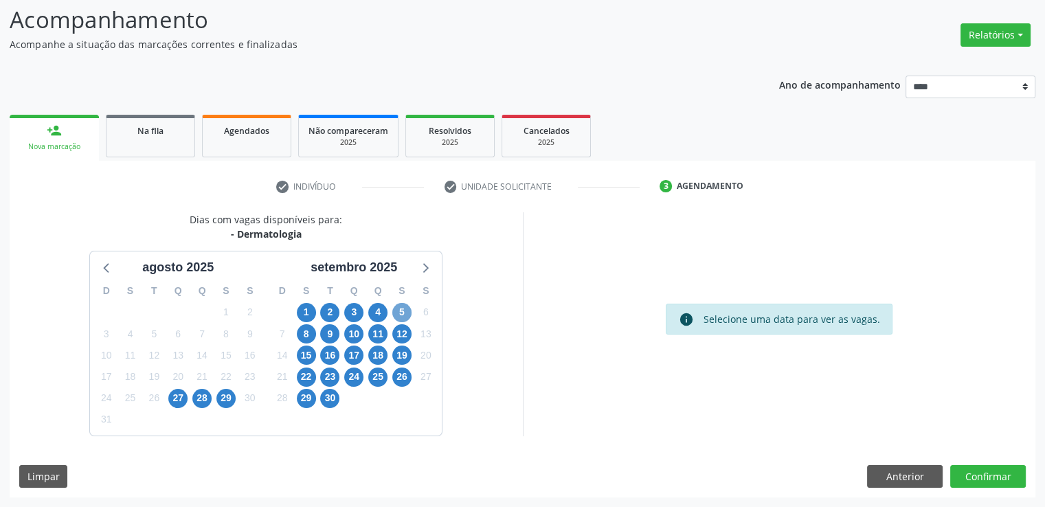
click at [403, 311] on span "5" at bounding box center [401, 312] width 19 height 19
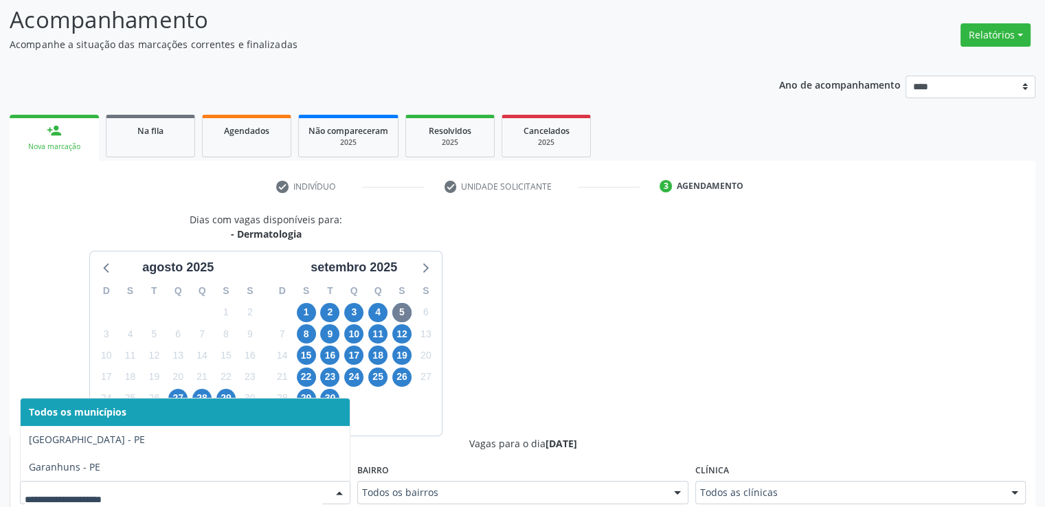
scroll to position [96, 0]
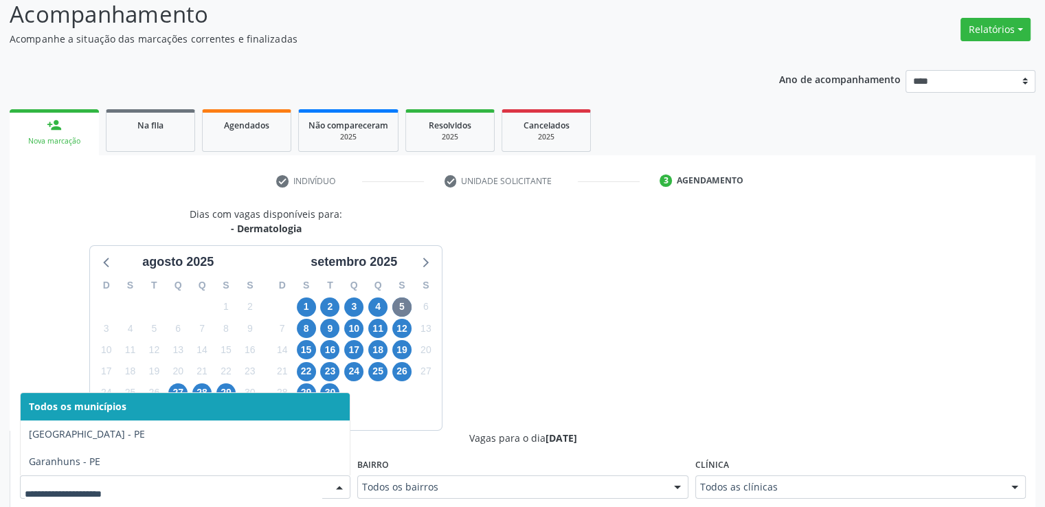
click at [333, 493] on div at bounding box center [339, 487] width 21 height 23
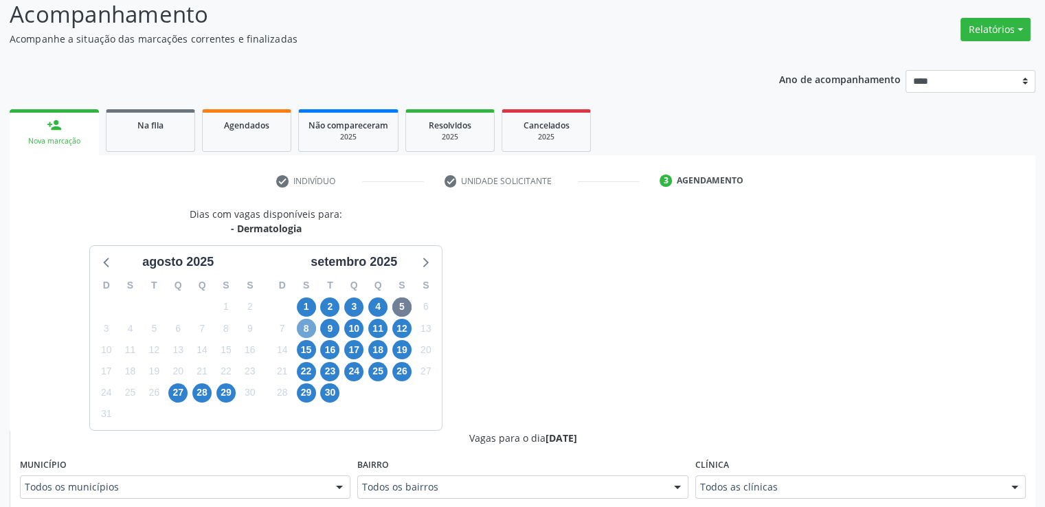
click at [304, 325] on span "8" at bounding box center [306, 328] width 19 height 19
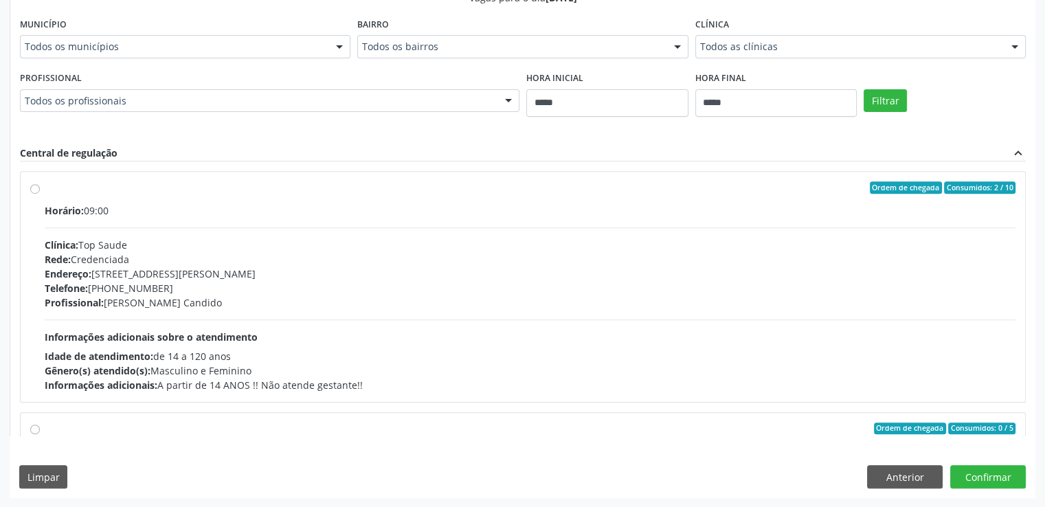
scroll to position [536, 0]
click at [899, 480] on button "Anterior" at bounding box center [905, 477] width 76 height 23
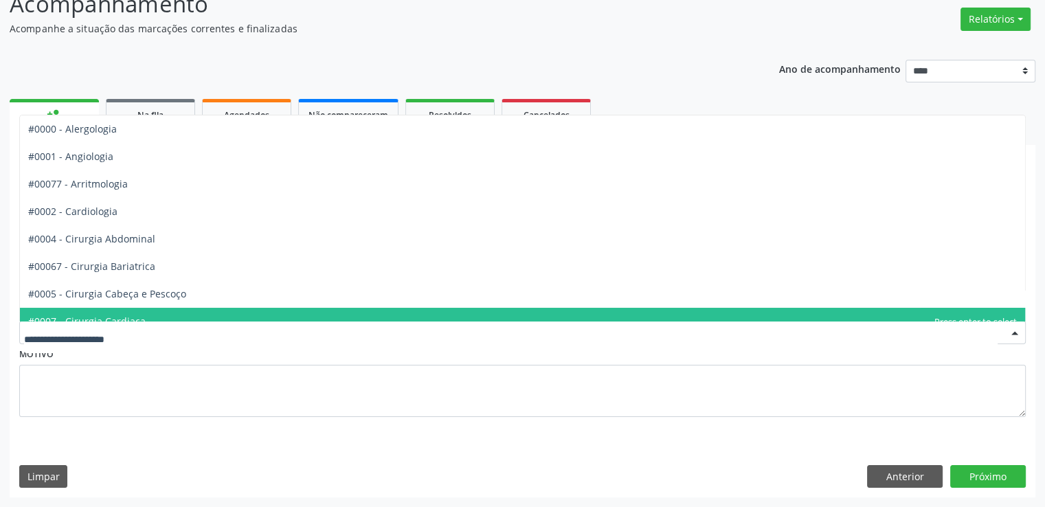
click at [362, 340] on div at bounding box center [522, 332] width 1007 height 23
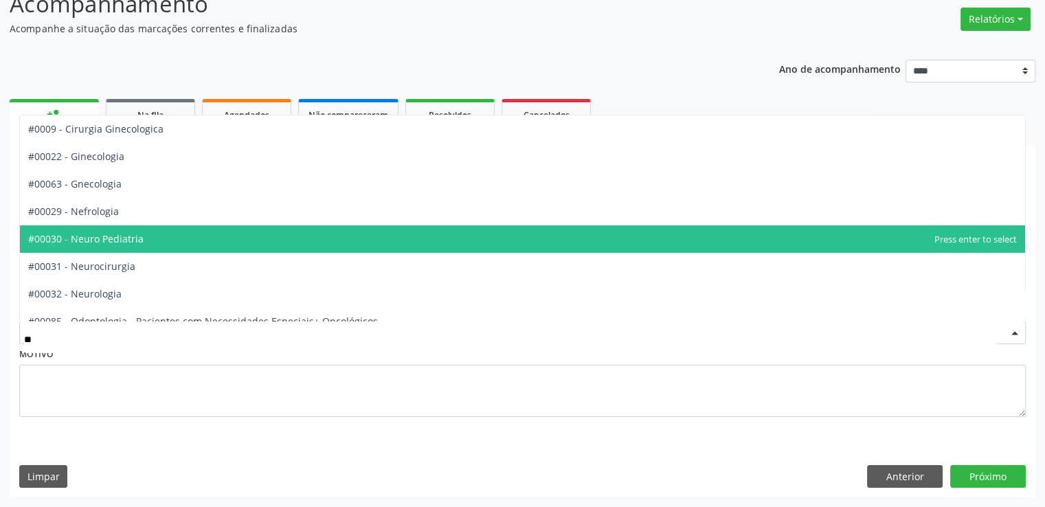
click at [122, 244] on span "#00030 - Neuro Pediatria" at bounding box center [85, 238] width 115 height 13
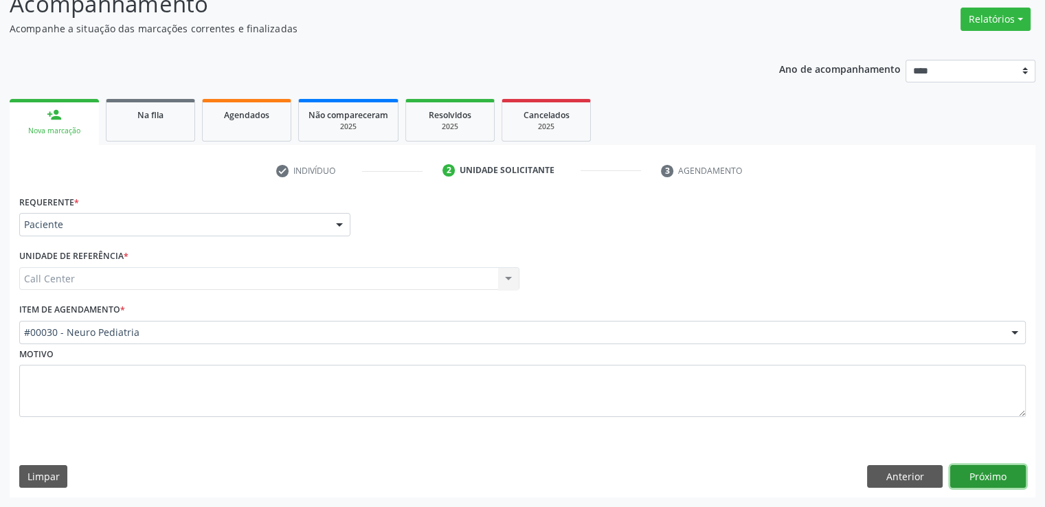
click at [972, 474] on button "Próximo" at bounding box center [989, 476] width 76 height 23
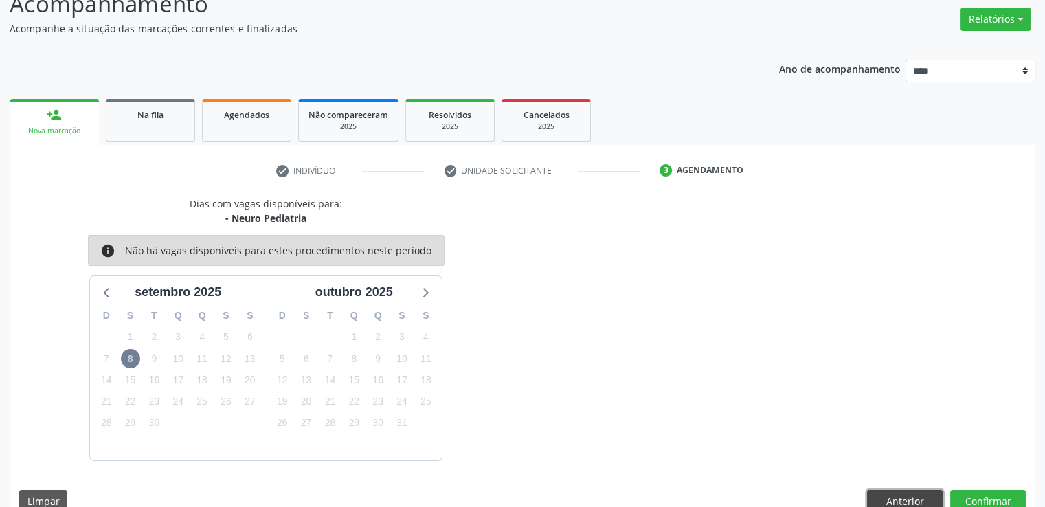
click at [916, 491] on button "Anterior" at bounding box center [905, 501] width 76 height 23
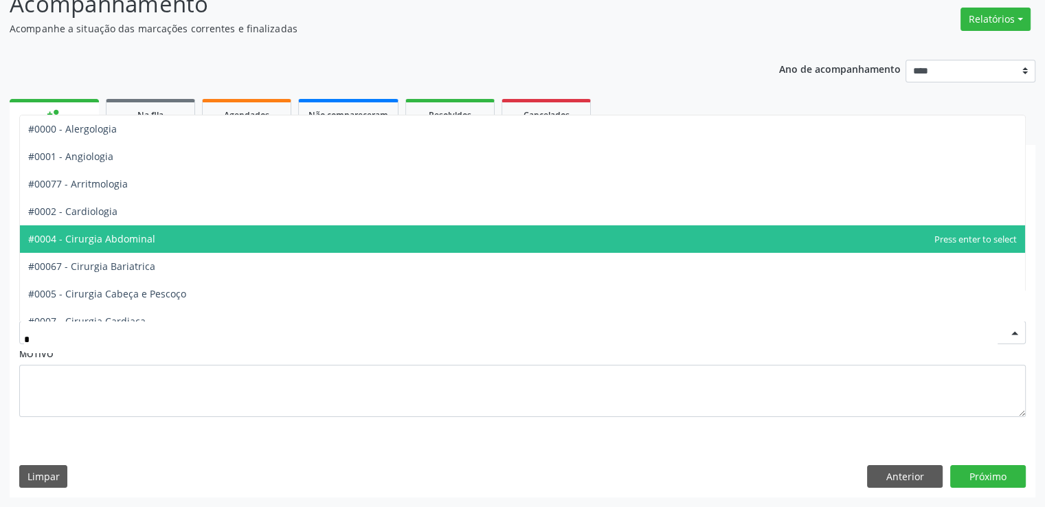
type input "**"
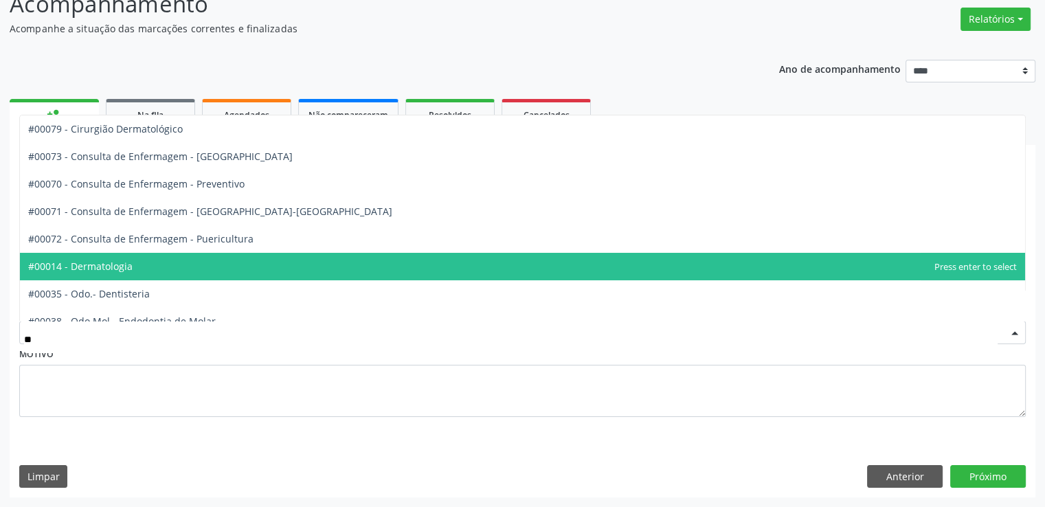
click at [249, 266] on span "#00014 - Dermatologia" at bounding box center [523, 266] width 1006 height 27
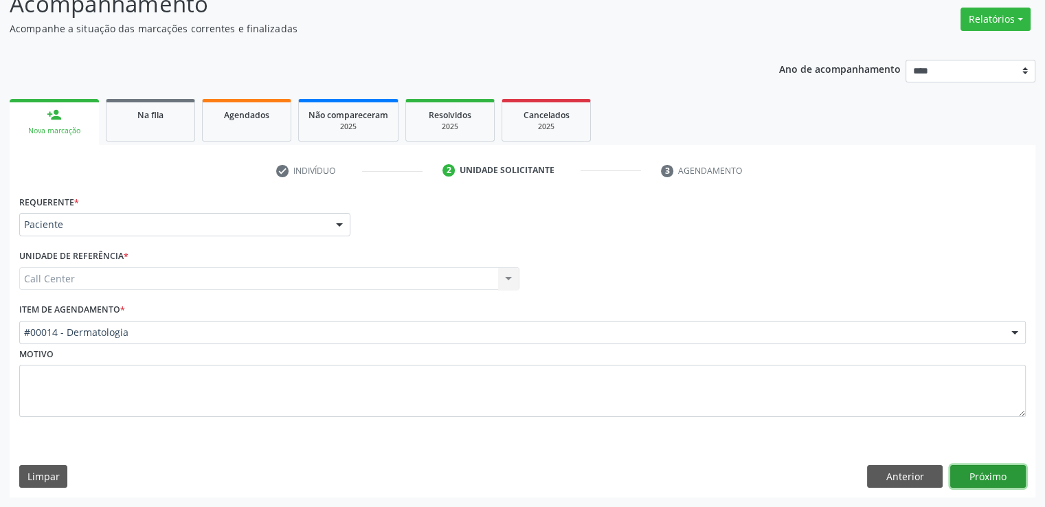
click at [975, 476] on button "Próximo" at bounding box center [989, 476] width 76 height 23
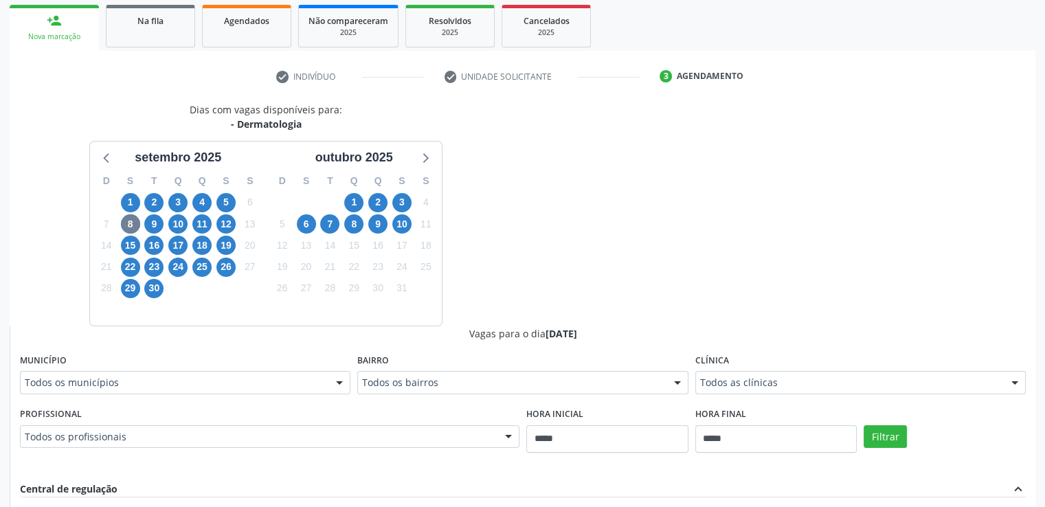
scroll to position [217, 0]
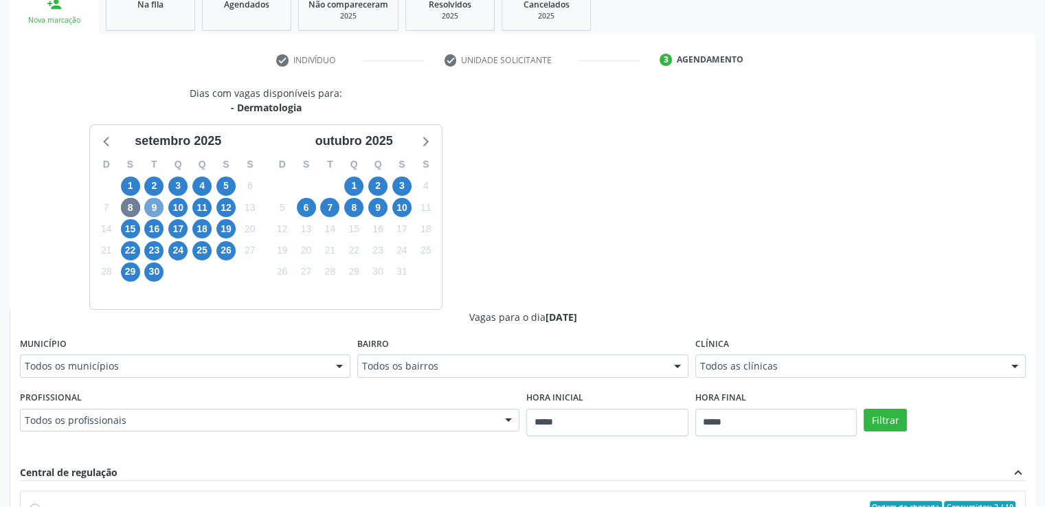
click at [159, 204] on span "9" at bounding box center [153, 207] width 19 height 19
click at [183, 234] on span "17" at bounding box center [177, 228] width 19 height 19
click at [151, 265] on span "30" at bounding box center [153, 272] width 19 height 19
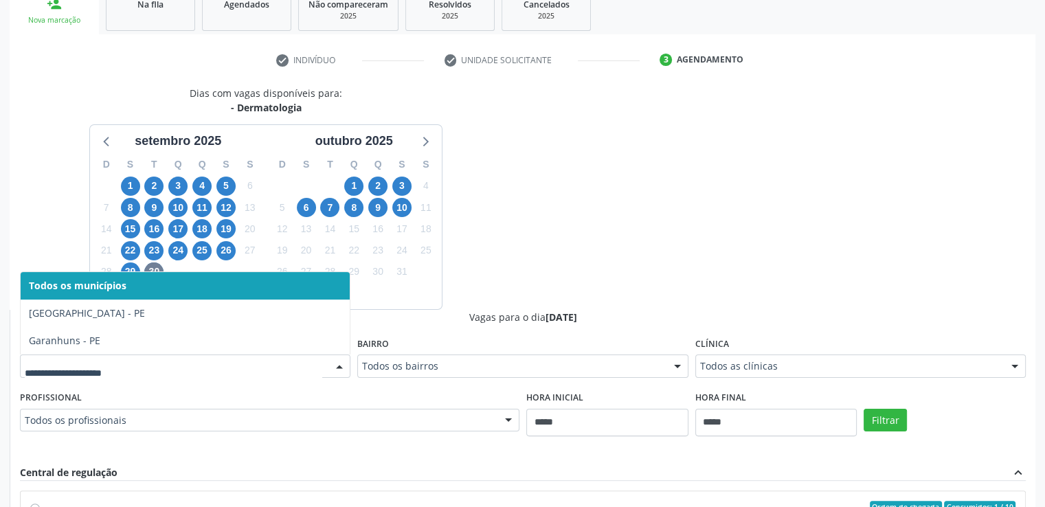
click at [189, 377] on div "Todos os municípios Cabo de Santo Agostinho - PE Garanhuns - PE Nenhum resultad…" at bounding box center [185, 366] width 331 height 23
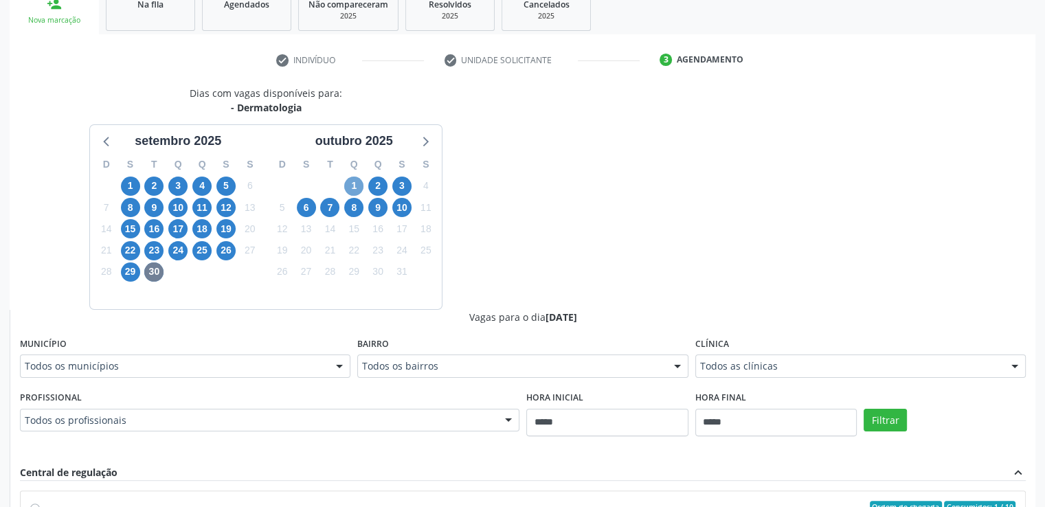
click at [356, 187] on span "1" at bounding box center [353, 186] width 19 height 19
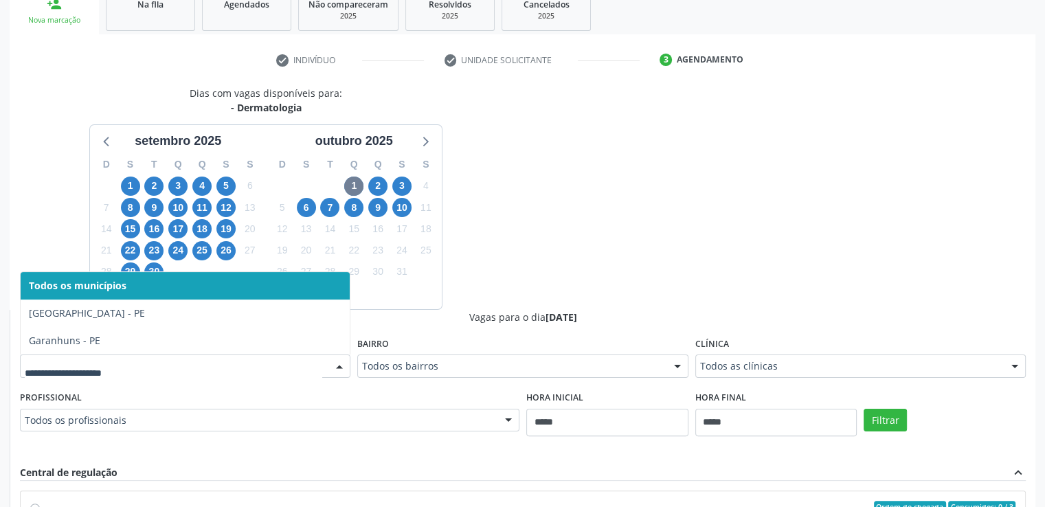
click at [244, 355] on div at bounding box center [185, 366] width 331 height 23
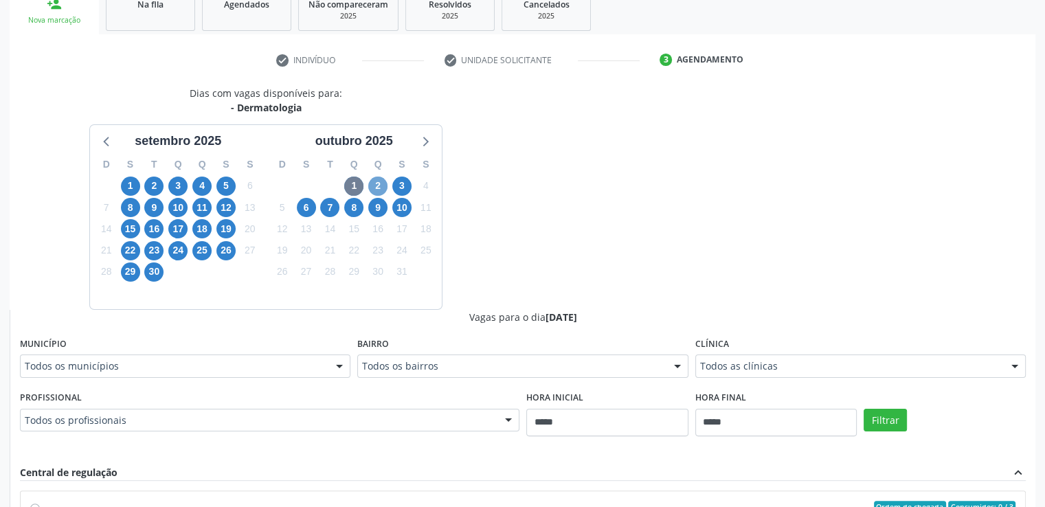
click at [372, 188] on span "2" at bounding box center [377, 186] width 19 height 19
click at [397, 183] on span "3" at bounding box center [401, 186] width 19 height 19
click at [308, 213] on span "6" at bounding box center [306, 207] width 19 height 19
click at [355, 211] on span "8" at bounding box center [353, 207] width 19 height 19
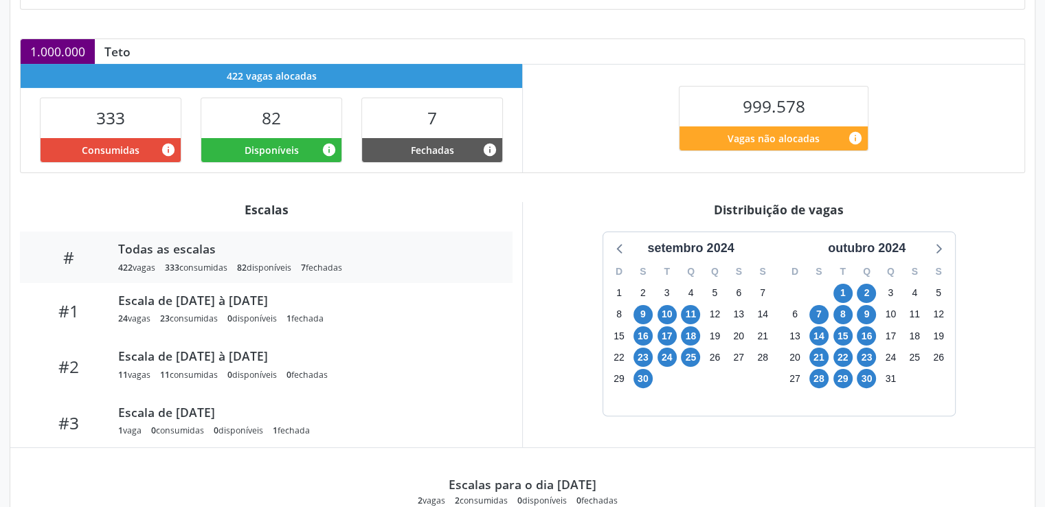
scroll to position [280, 0]
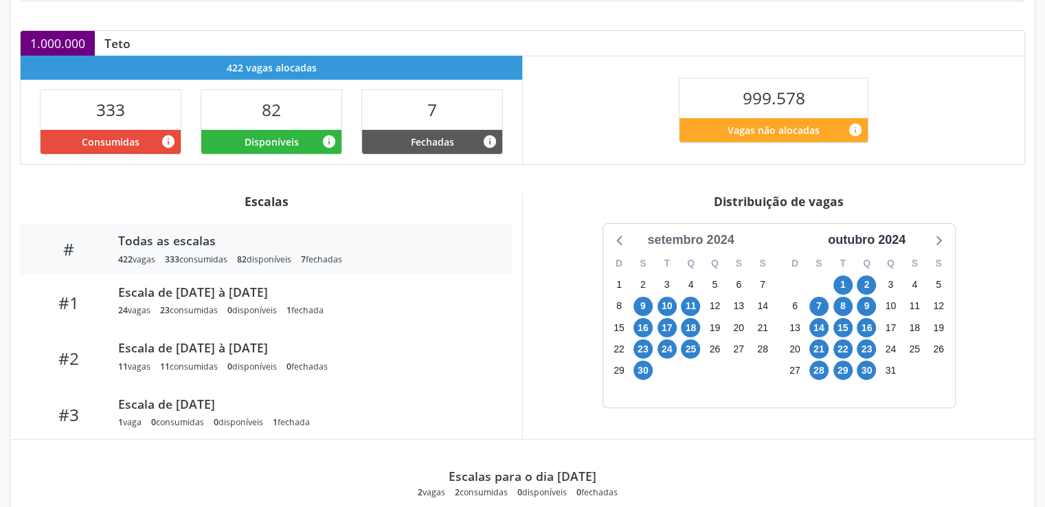
click at [694, 238] on div "setembro 2024" at bounding box center [691, 240] width 98 height 19
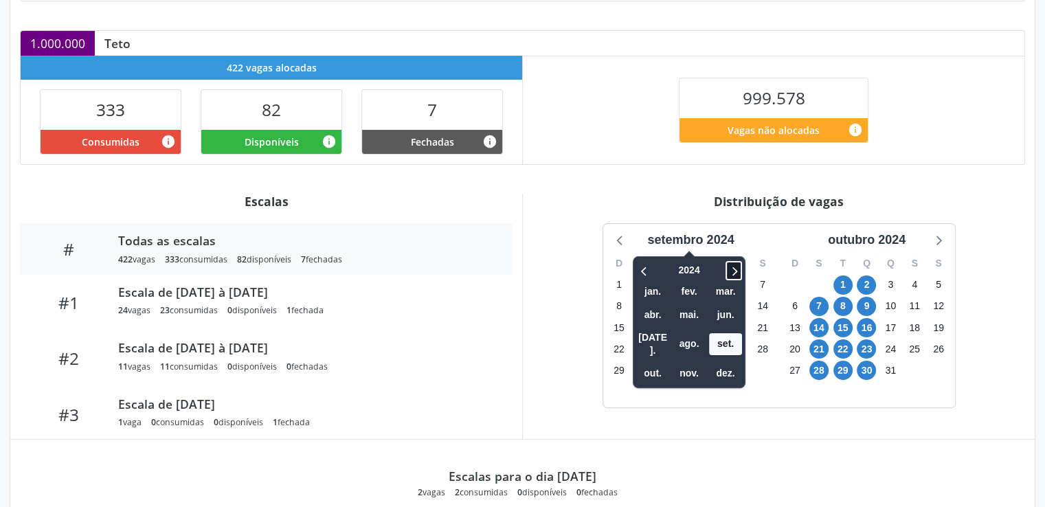
click at [733, 267] on icon at bounding box center [734, 271] width 14 height 16
click at [692, 333] on span "ago." at bounding box center [689, 343] width 33 height 21
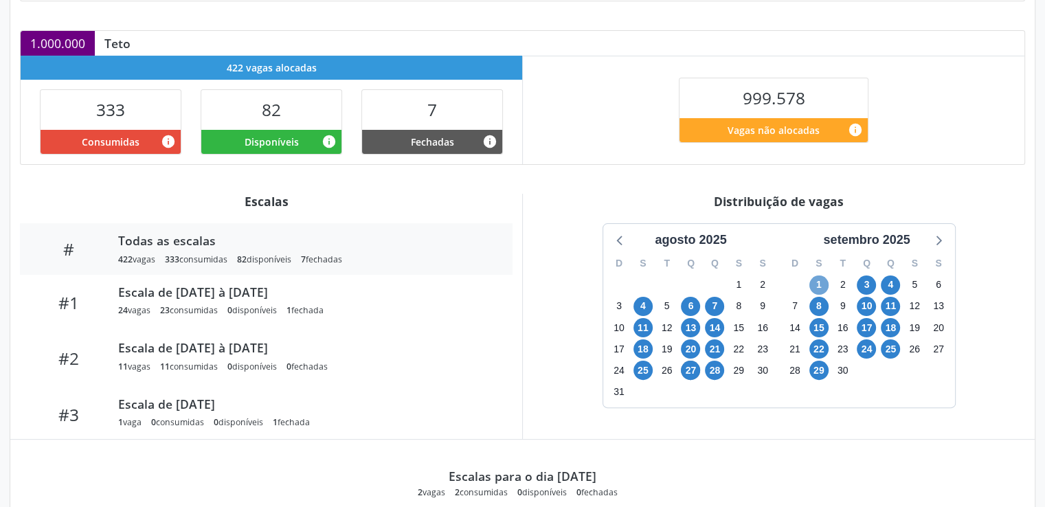
click at [819, 287] on span "1" at bounding box center [819, 285] width 19 height 19
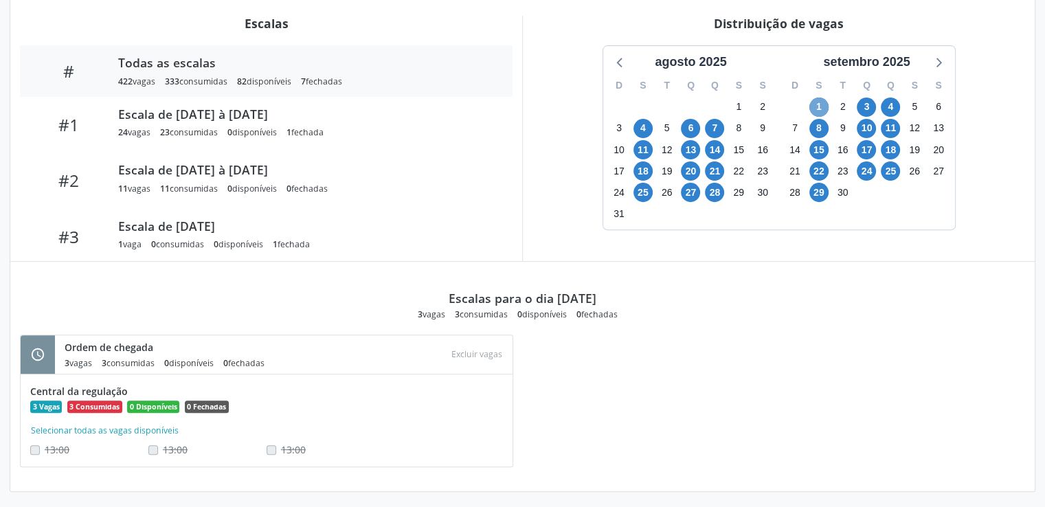
scroll to position [461, 0]
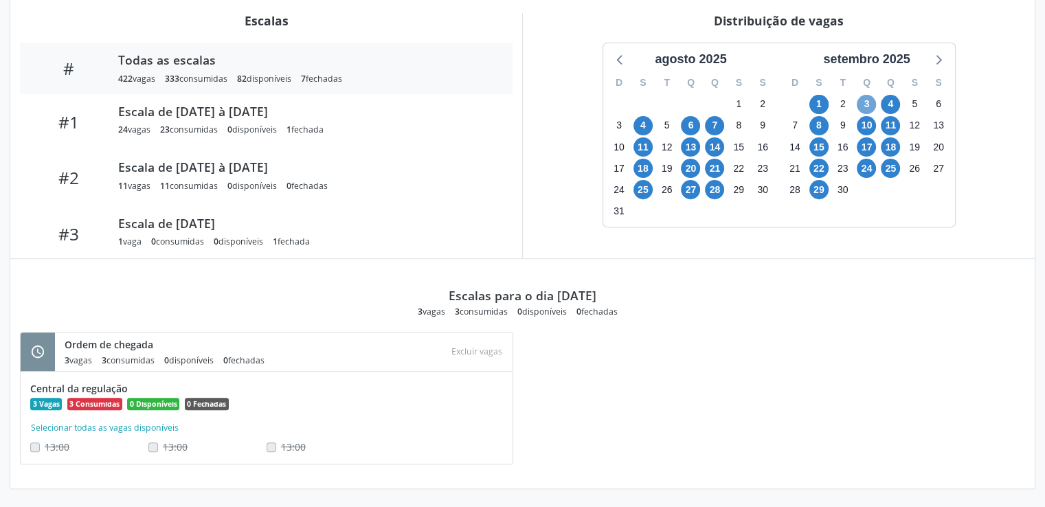
click at [874, 104] on span "3" at bounding box center [866, 104] width 19 height 19
click at [890, 105] on span "4" at bounding box center [890, 104] width 19 height 19
click at [820, 144] on span "15" at bounding box center [819, 146] width 19 height 19
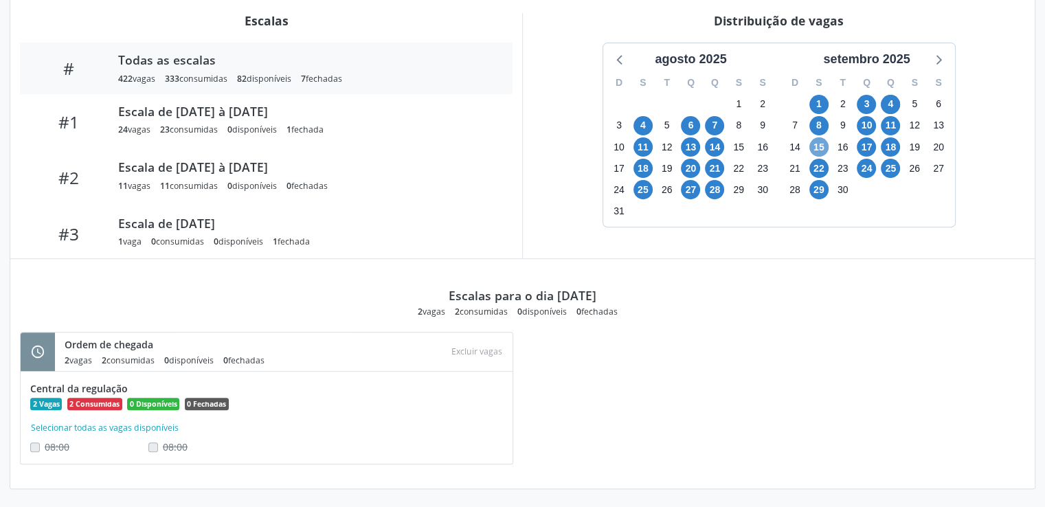
click at [820, 144] on span "15" at bounding box center [819, 146] width 19 height 19
click at [957, 273] on div "Escalas para o dia [DATE] 3 vagas 3 consumidas 0 disponíveis 0 fechadas" at bounding box center [523, 288] width 1006 height 58
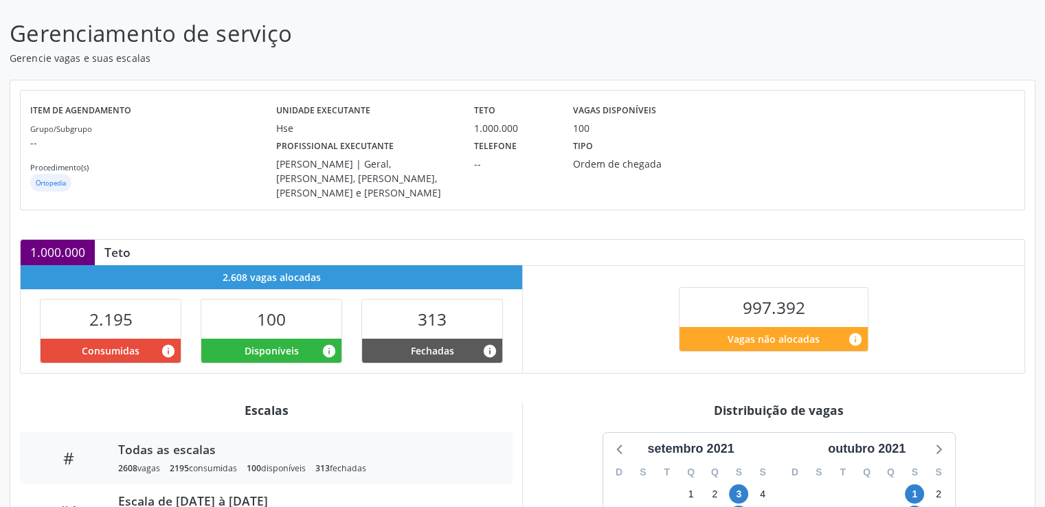
scroll to position [206, 0]
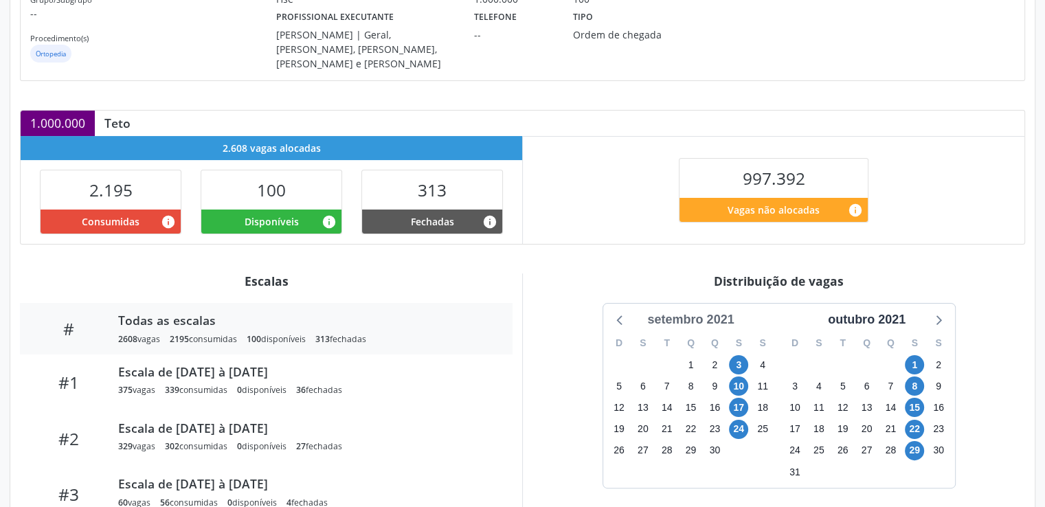
click at [705, 311] on div "setembro 2021" at bounding box center [691, 320] width 98 height 19
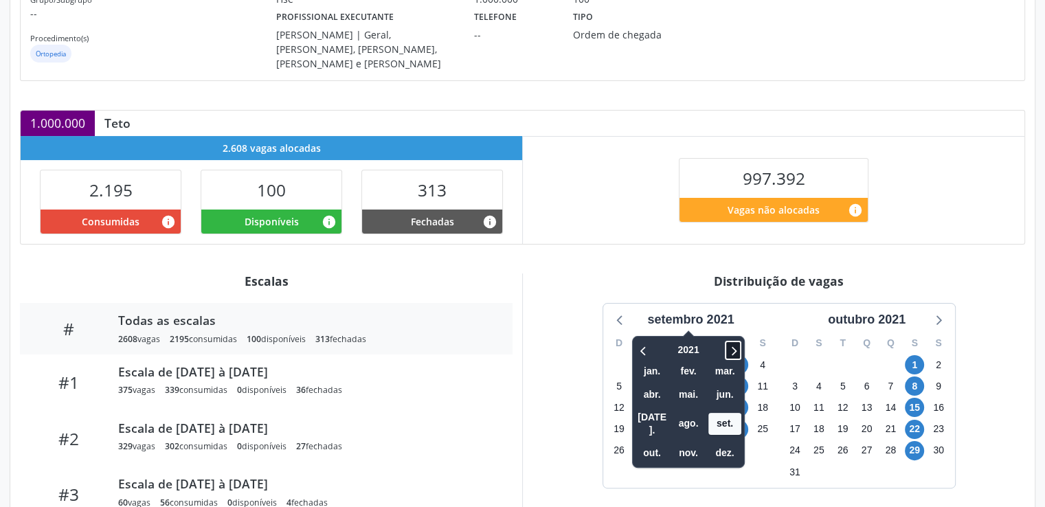
click at [740, 342] on icon at bounding box center [733, 350] width 14 height 16
click at [690, 414] on span "ago." at bounding box center [688, 424] width 33 height 21
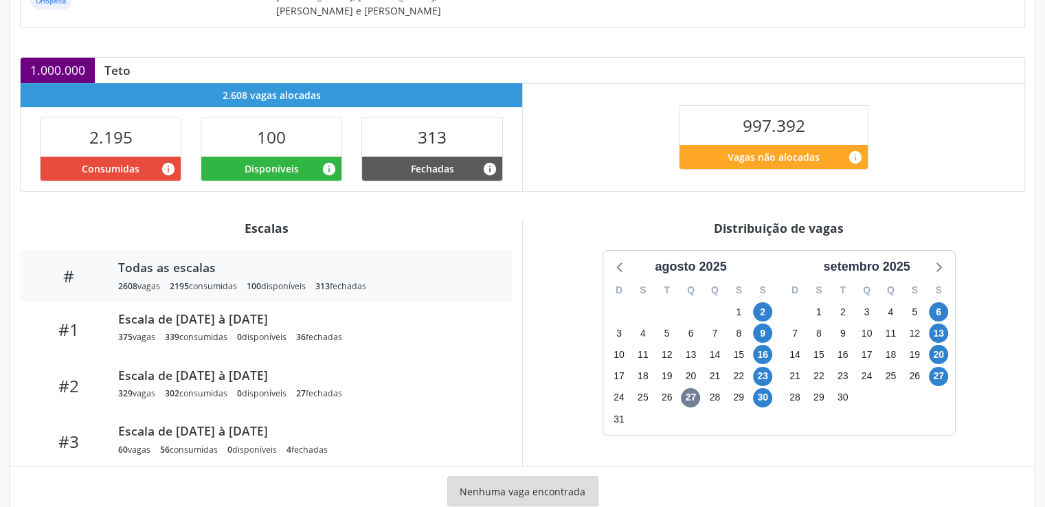
scroll to position [274, 0]
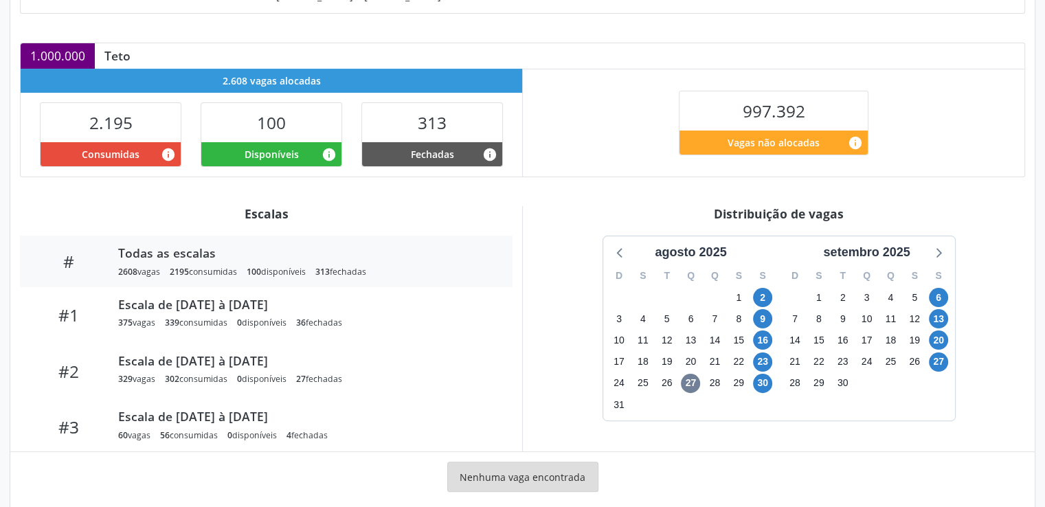
click at [1044, 338] on div "Gerenciamento de serviço Gerencie vagas e suas escalas Item de agendamento Grup…" at bounding box center [522, 166] width 1045 height 729
drag, startPoint x: 1044, startPoint y: 338, endPoint x: 1042, endPoint y: 351, distance: 12.5
click at [1042, 351] on div "Gerenciamento de serviço Gerencie vagas e suas escalas Item de agendamento Grup…" at bounding box center [522, 166] width 1045 height 729
click at [941, 289] on span "6" at bounding box center [938, 297] width 19 height 19
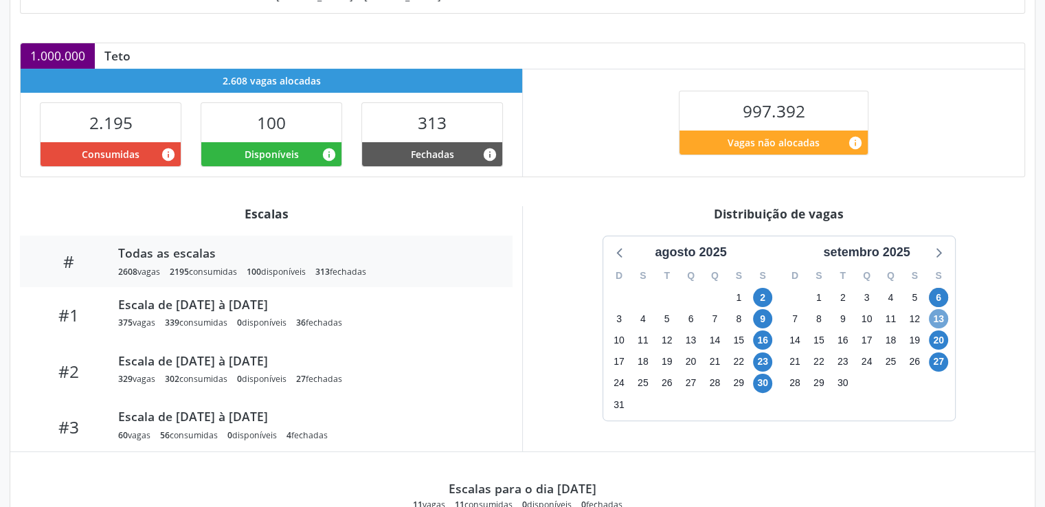
click at [940, 309] on span "13" at bounding box center [938, 318] width 19 height 19
click at [940, 331] on span "20" at bounding box center [938, 340] width 19 height 19
click at [938, 353] on span "27" at bounding box center [938, 362] width 19 height 19
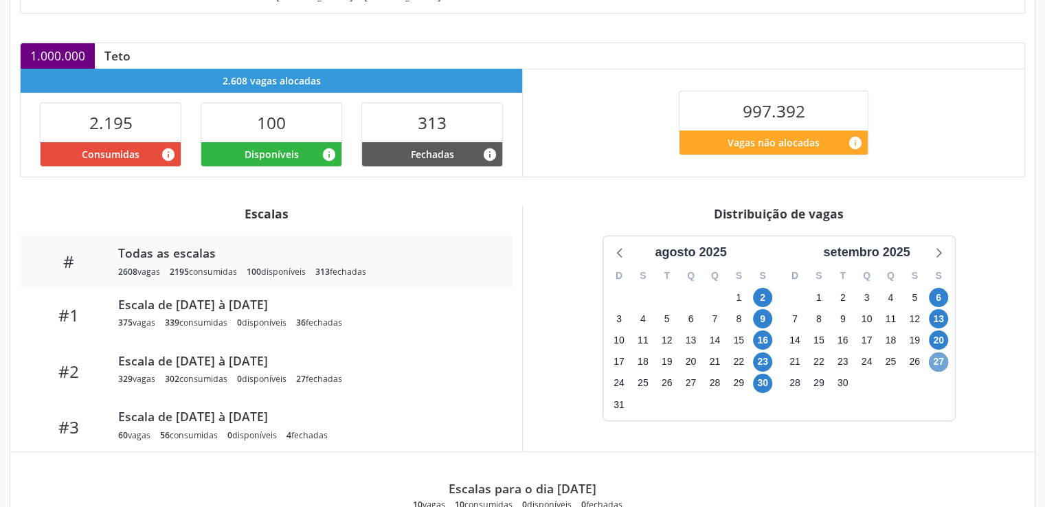
click at [938, 353] on span "27" at bounding box center [938, 362] width 19 height 19
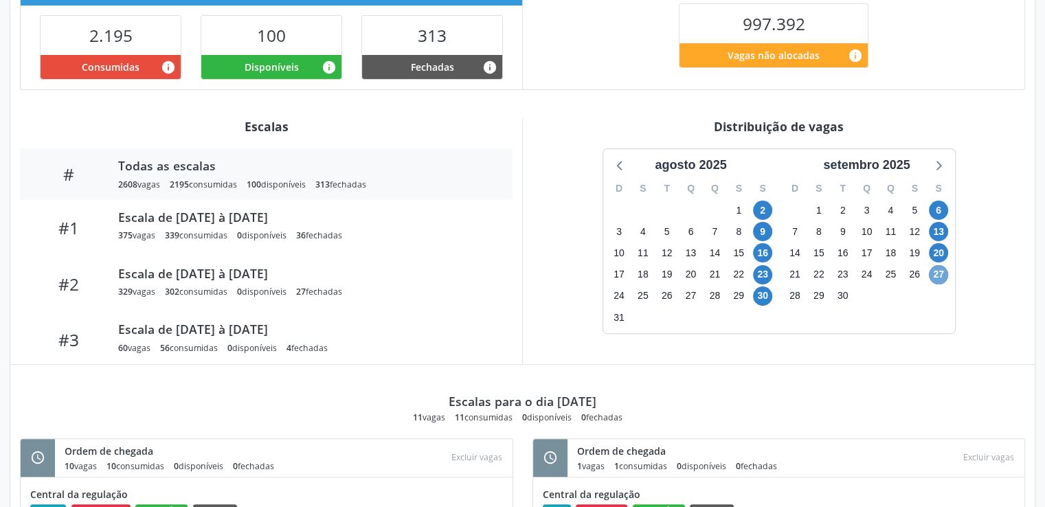
scroll to position [363, 0]
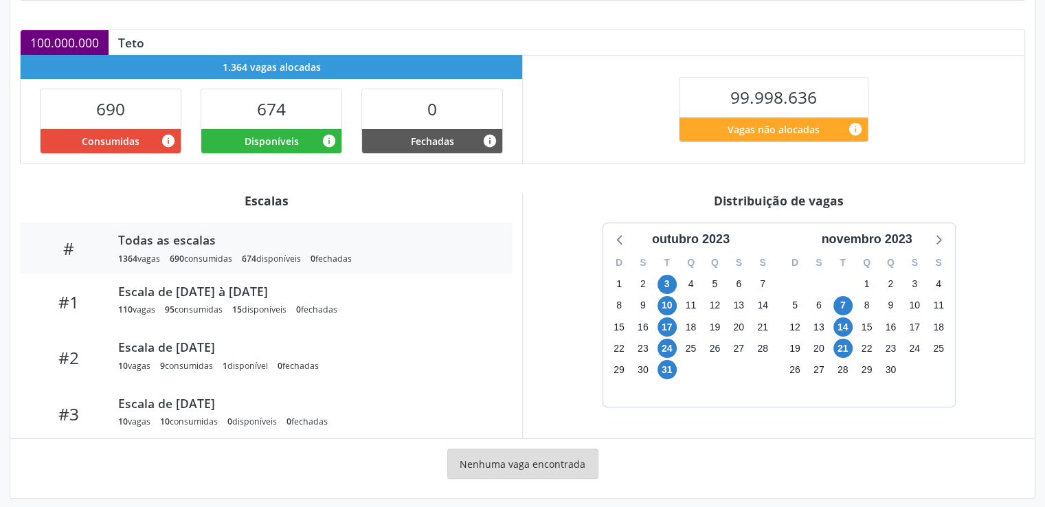
scroll to position [282, 0]
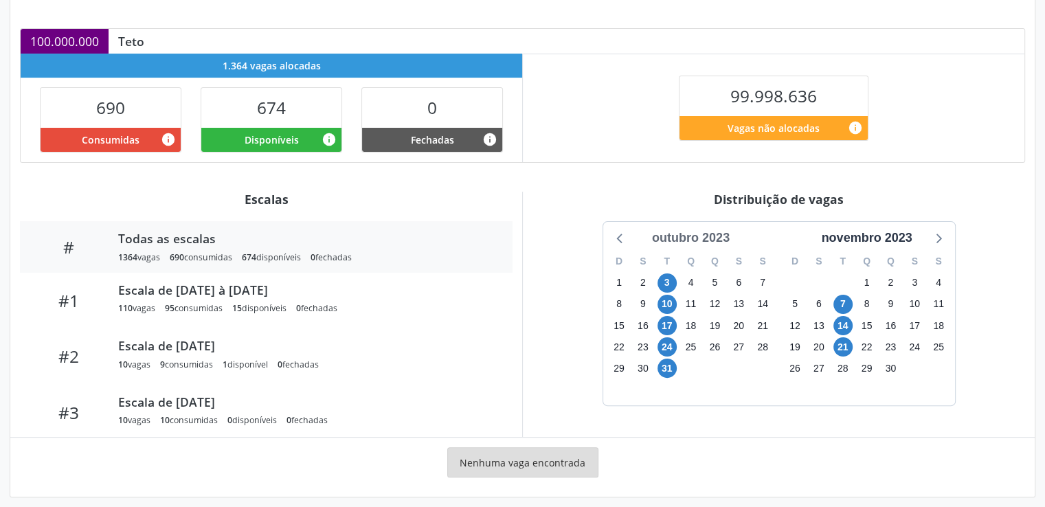
click at [691, 238] on div "outubro 2023" at bounding box center [691, 238] width 89 height 19
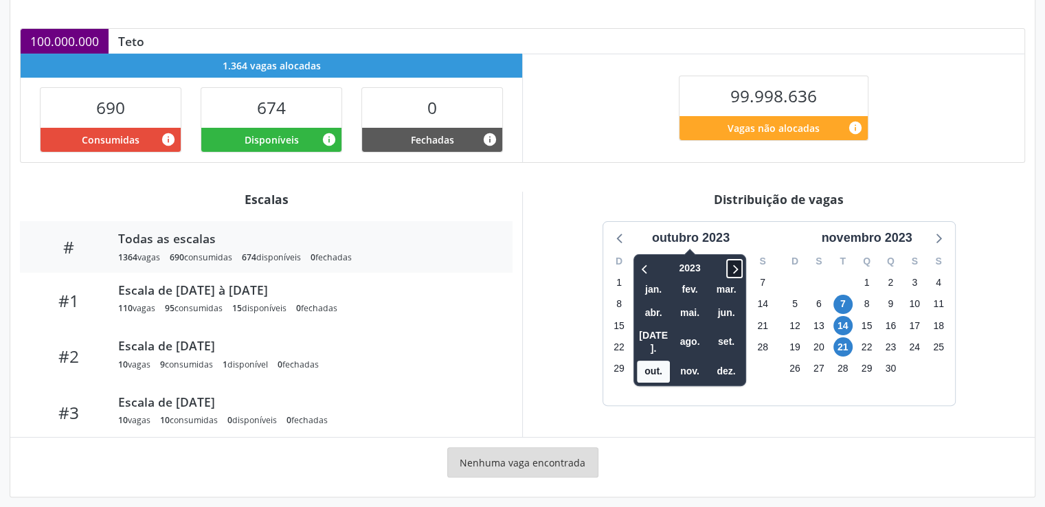
click at [736, 264] on icon at bounding box center [735, 268] width 14 height 16
click at [737, 267] on icon at bounding box center [735, 269] width 5 height 9
click at [685, 337] on span "ago." at bounding box center [690, 341] width 33 height 21
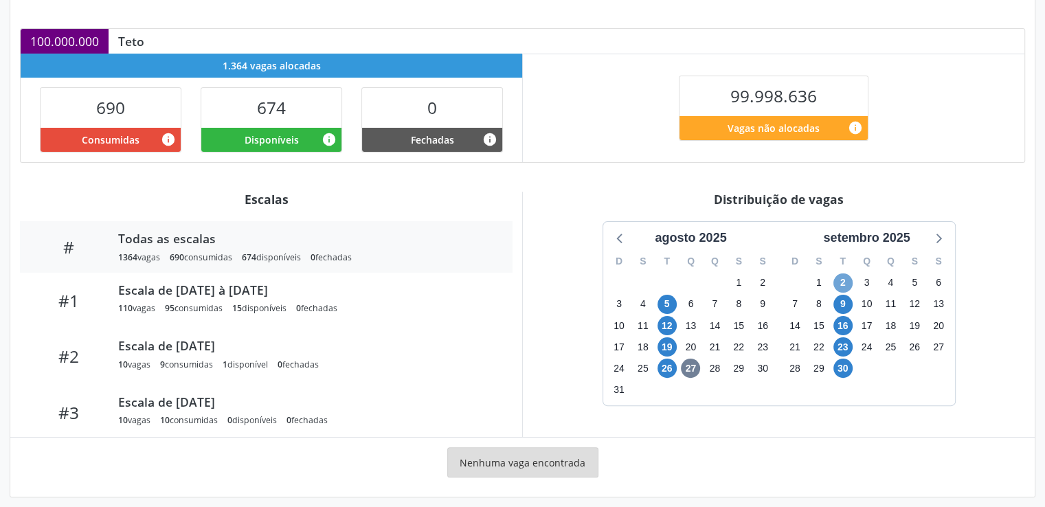
click at [848, 281] on span "2" at bounding box center [843, 283] width 19 height 19
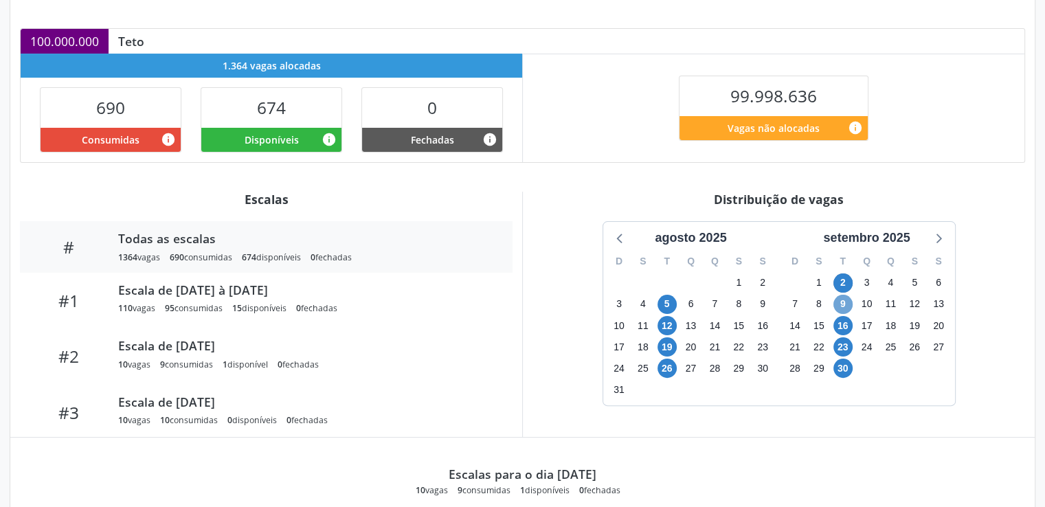
click at [843, 303] on span "9" at bounding box center [843, 304] width 19 height 19
click at [840, 320] on span "16" at bounding box center [843, 325] width 19 height 19
click at [839, 347] on span "23" at bounding box center [843, 346] width 19 height 19
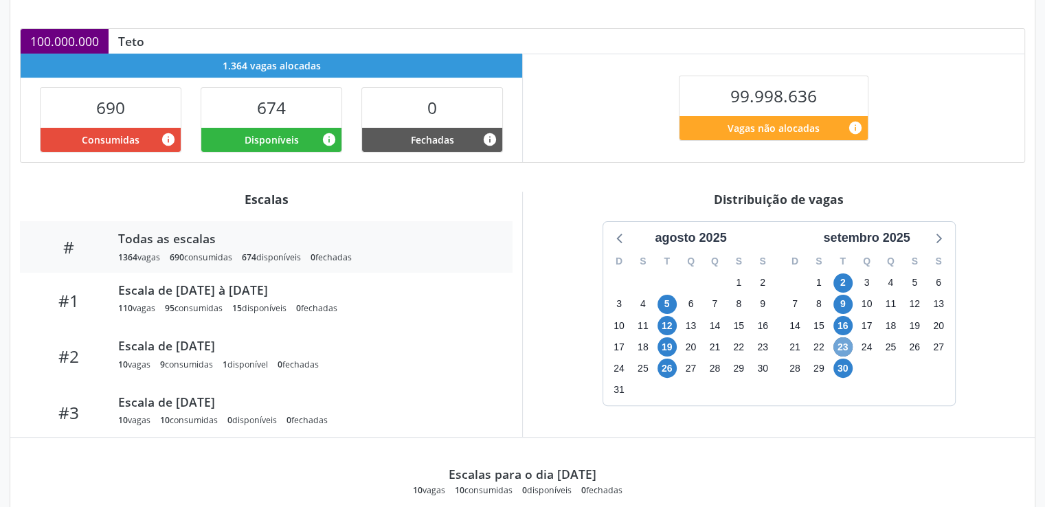
click at [839, 347] on span "23" at bounding box center [843, 346] width 19 height 19
click at [841, 369] on span "30" at bounding box center [843, 368] width 19 height 19
click at [945, 230] on icon at bounding box center [938, 238] width 18 height 18
click at [668, 305] on span "7" at bounding box center [667, 304] width 19 height 19
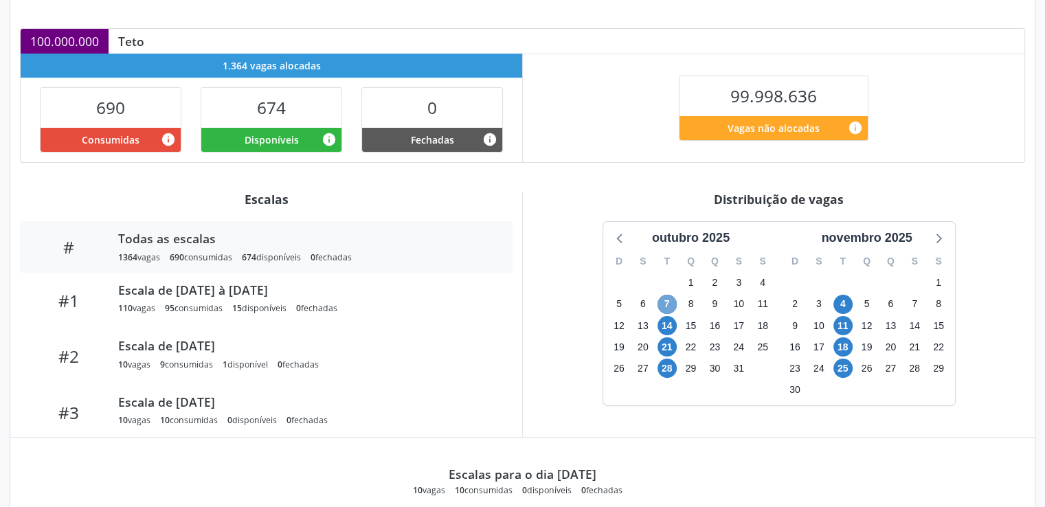
click at [668, 305] on span "7" at bounding box center [667, 304] width 19 height 19
click at [667, 316] on span "14" at bounding box center [667, 325] width 19 height 19
click at [621, 230] on icon at bounding box center [621, 238] width 18 height 18
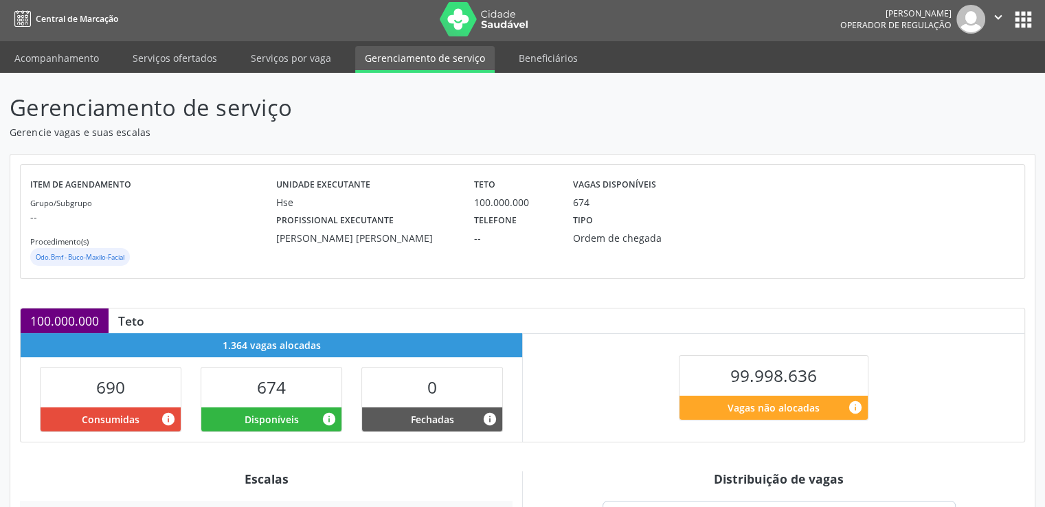
scroll to position [4, 0]
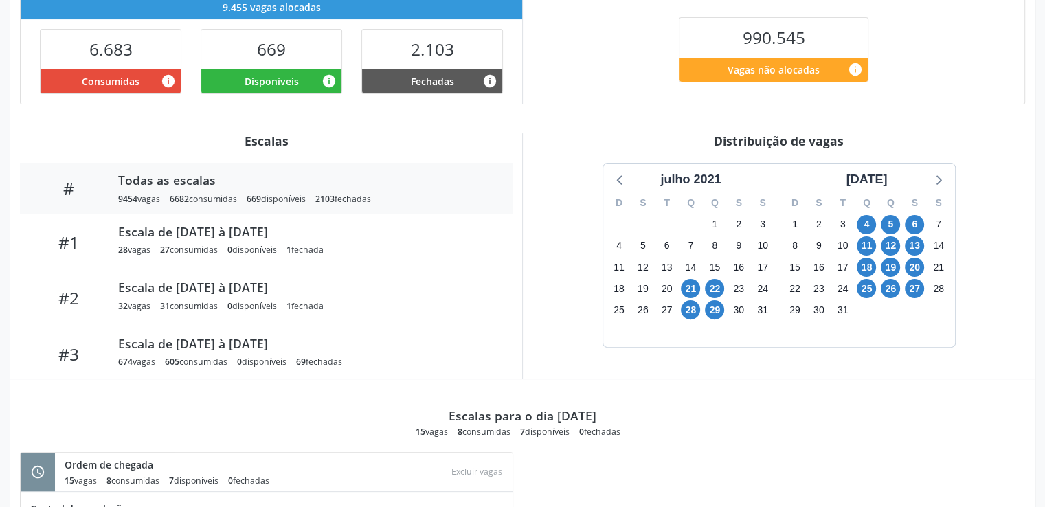
scroll to position [352, 0]
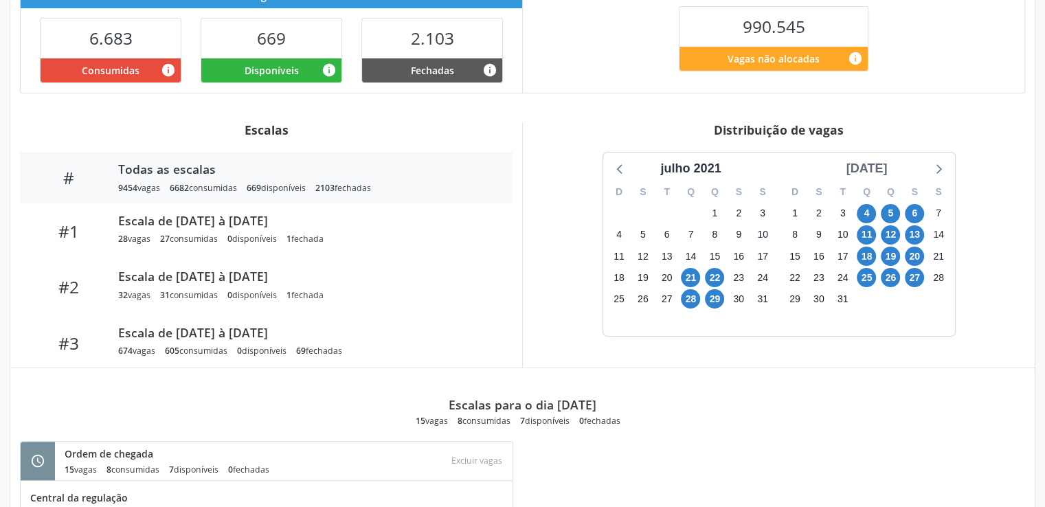
click at [888, 173] on div "agosto 2021" at bounding box center [867, 168] width 52 height 19
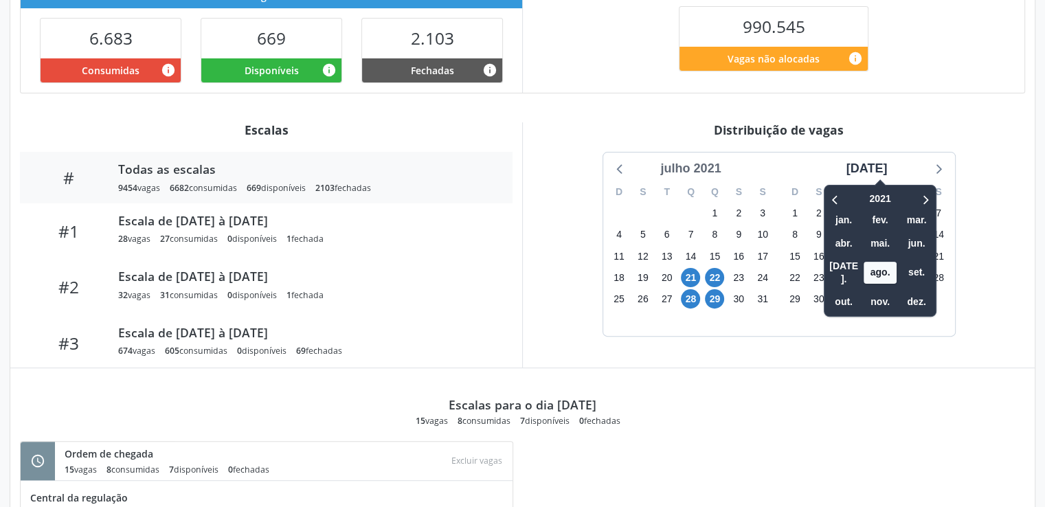
click at [702, 164] on div "julho 2021" at bounding box center [690, 168] width 71 height 19
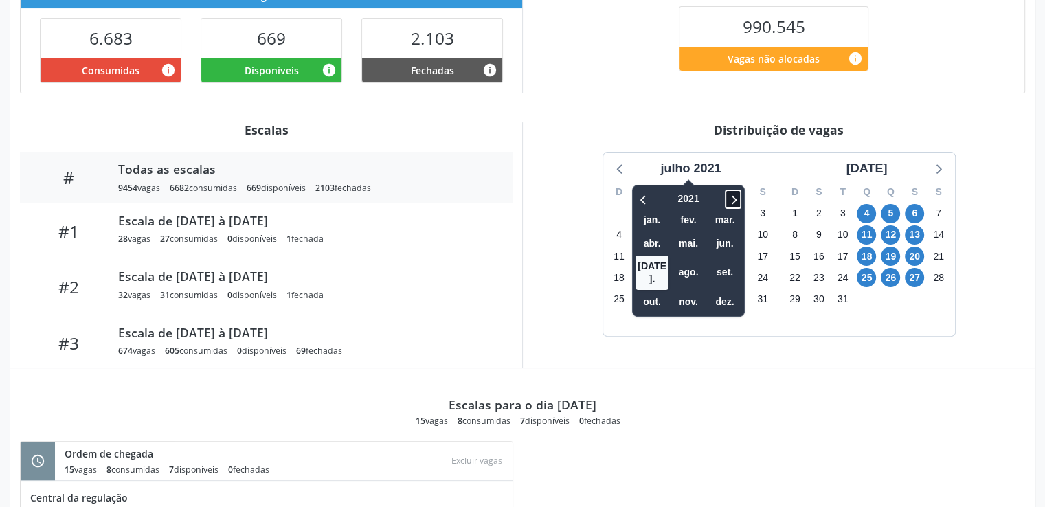
click at [737, 200] on icon at bounding box center [733, 199] width 14 height 16
click at [683, 263] on span "ago." at bounding box center [688, 272] width 33 height 21
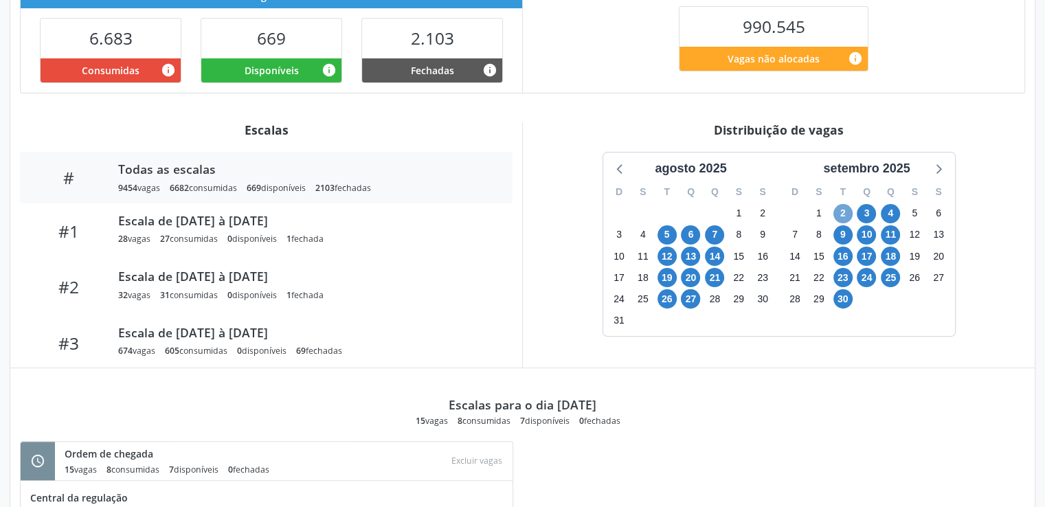
click at [844, 212] on span "2" at bounding box center [843, 213] width 19 height 19
click at [863, 215] on span "3" at bounding box center [866, 213] width 19 height 19
click at [890, 217] on span "4" at bounding box center [890, 213] width 19 height 19
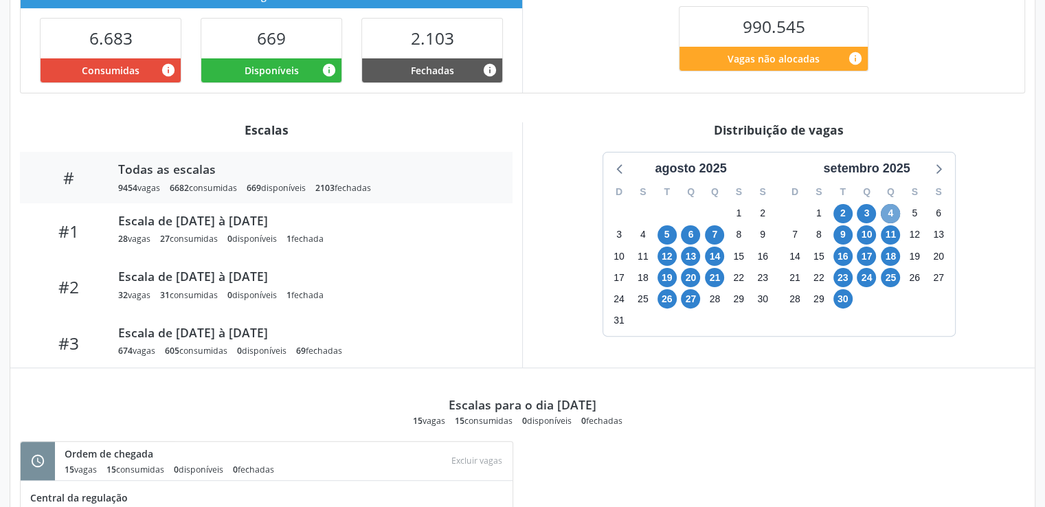
click at [890, 217] on span "4" at bounding box center [890, 213] width 19 height 19
click at [841, 236] on span "9" at bounding box center [843, 234] width 19 height 19
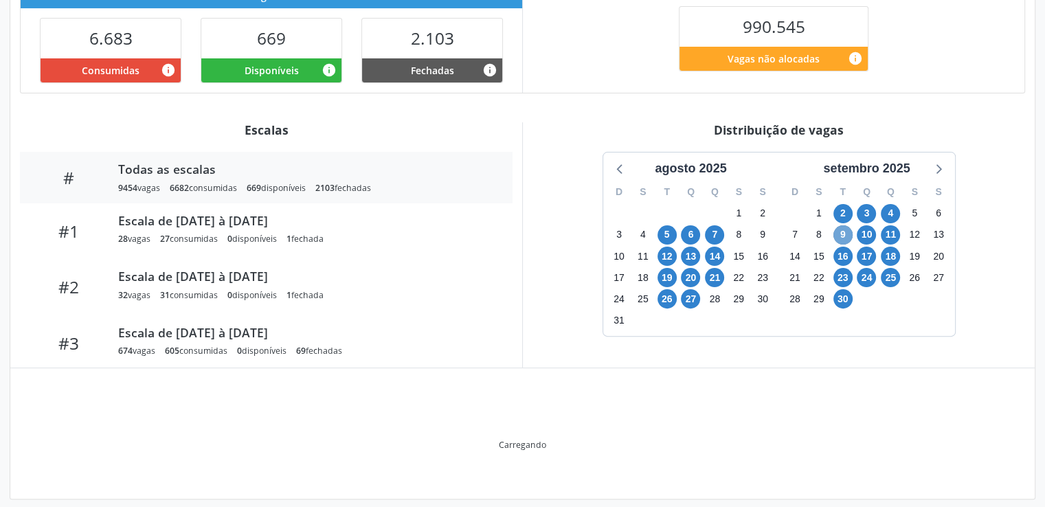
click at [841, 236] on span "9" at bounding box center [843, 234] width 19 height 19
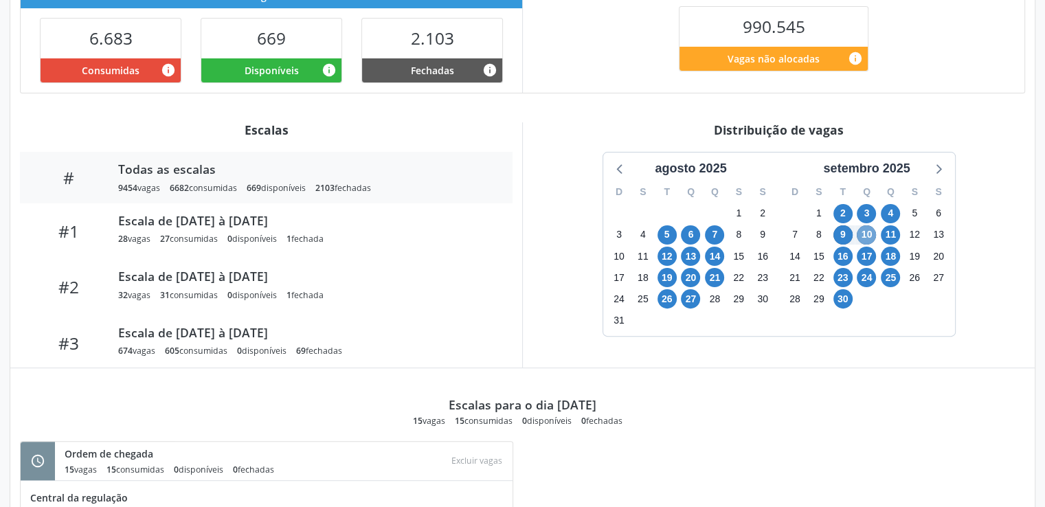
click at [858, 238] on span "10" at bounding box center [866, 234] width 19 height 19
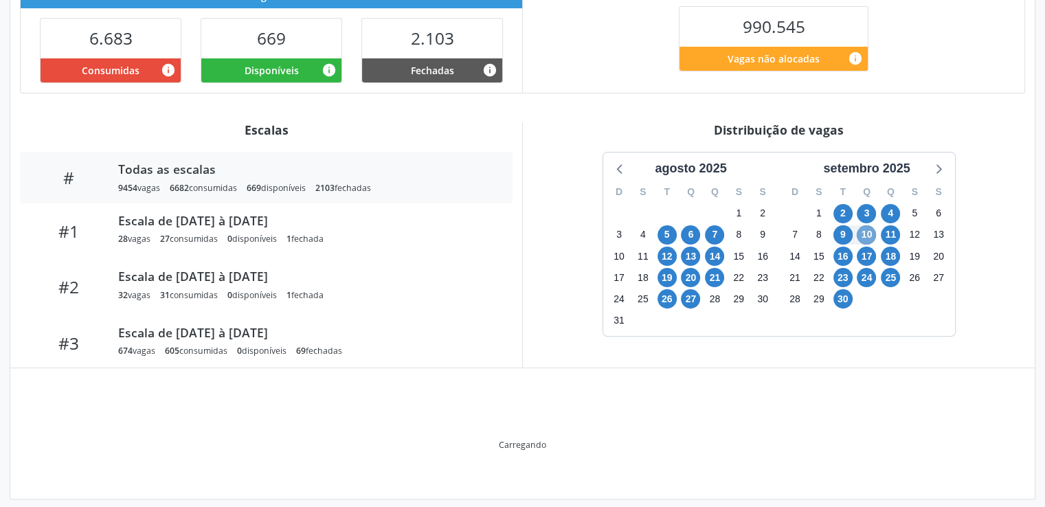
click at [858, 238] on span "10" at bounding box center [866, 234] width 19 height 19
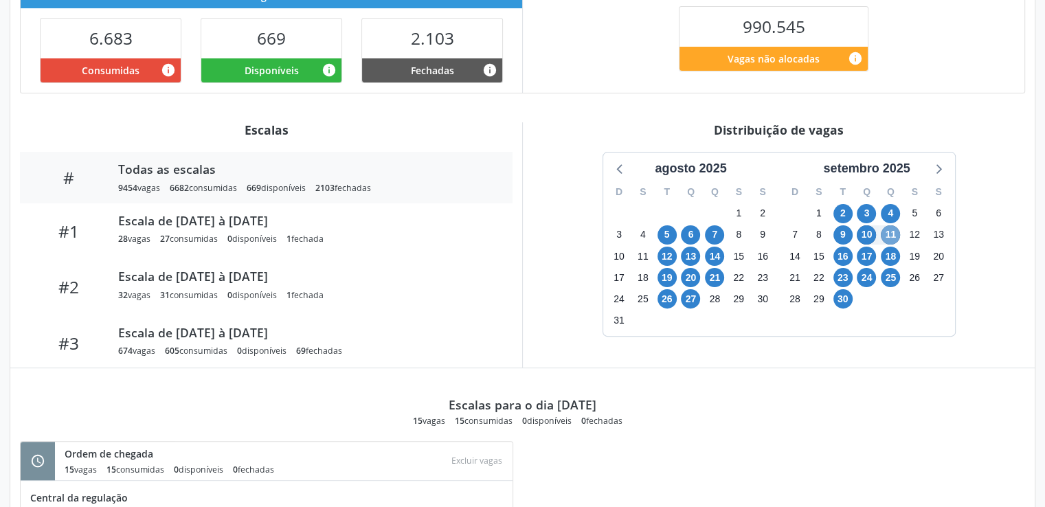
click at [896, 241] on span "11" at bounding box center [890, 234] width 19 height 19
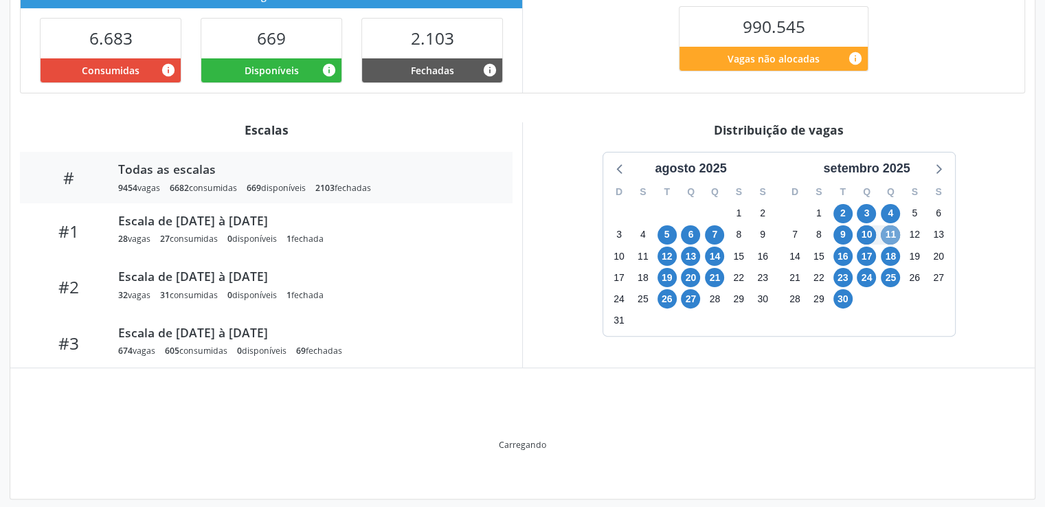
click at [896, 241] on span "11" at bounding box center [890, 234] width 19 height 19
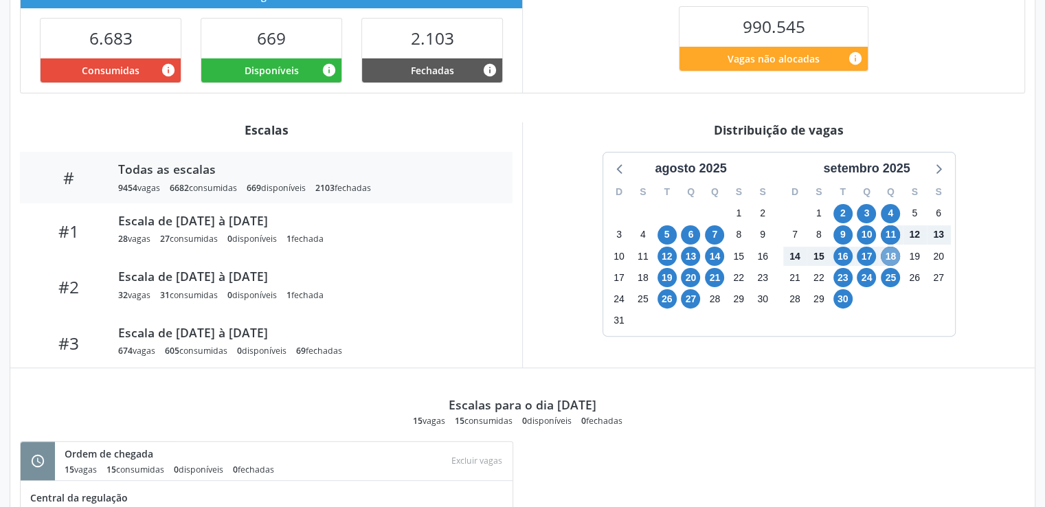
click at [892, 263] on span "18" at bounding box center [890, 256] width 19 height 19
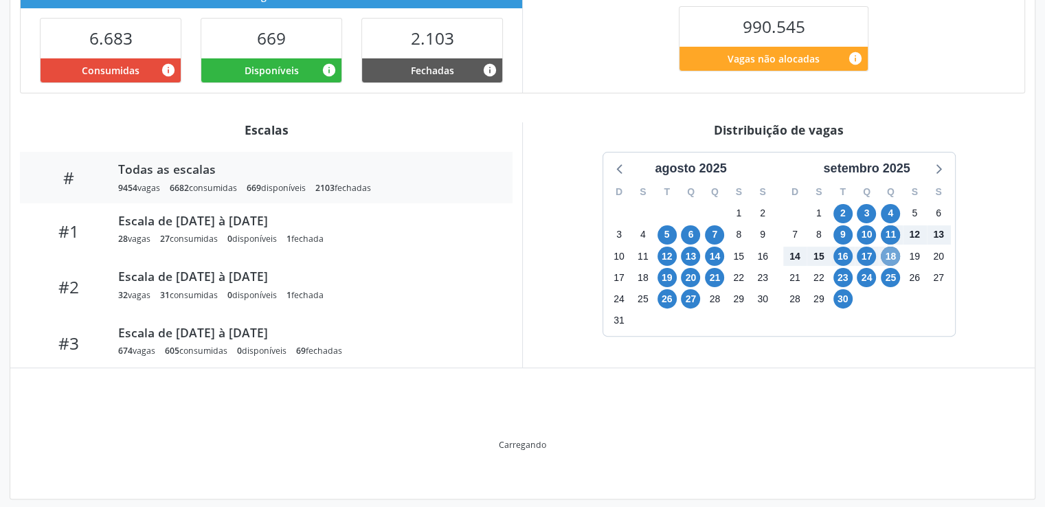
click at [892, 263] on span "18" at bounding box center [890, 256] width 19 height 19
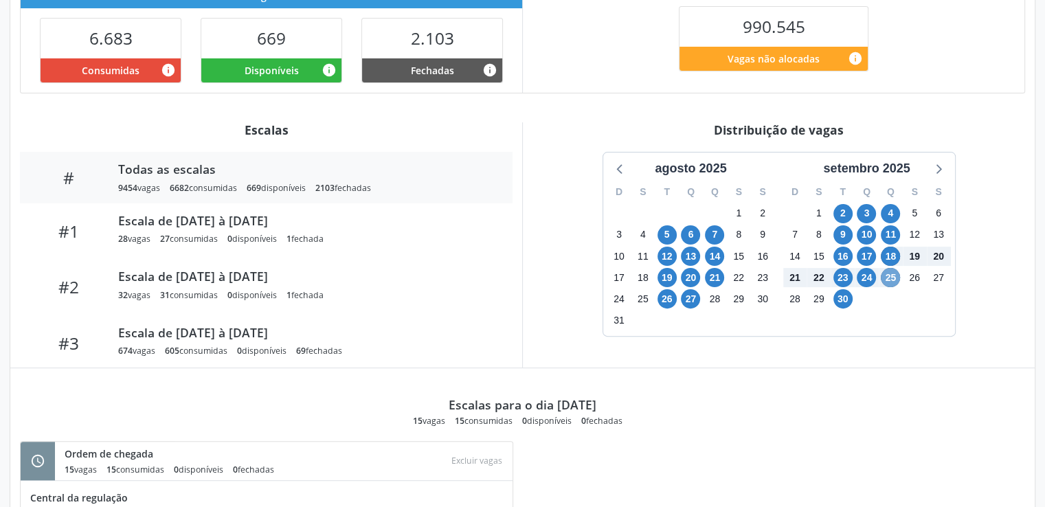
click at [888, 269] on span "25" at bounding box center [890, 277] width 19 height 19
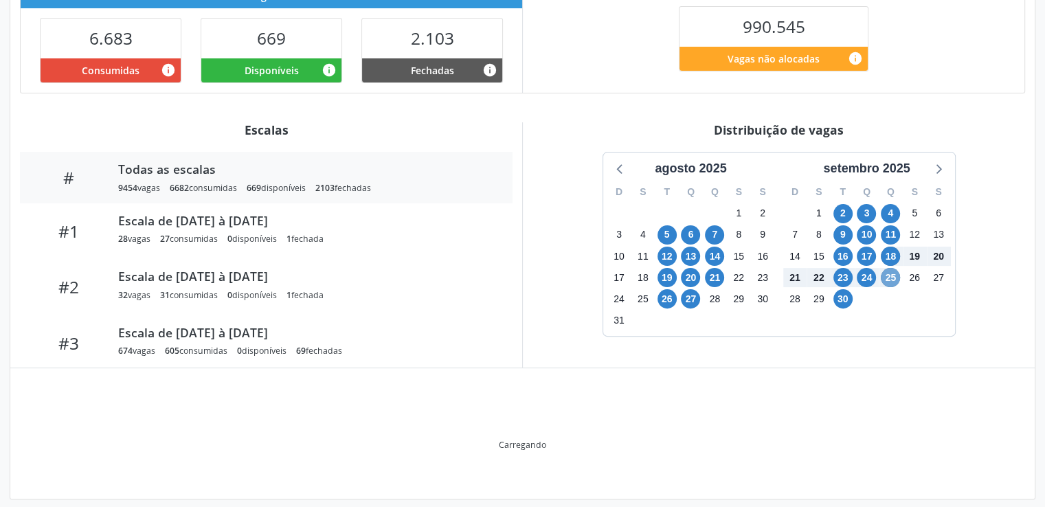
click at [888, 269] on span "25" at bounding box center [890, 277] width 19 height 19
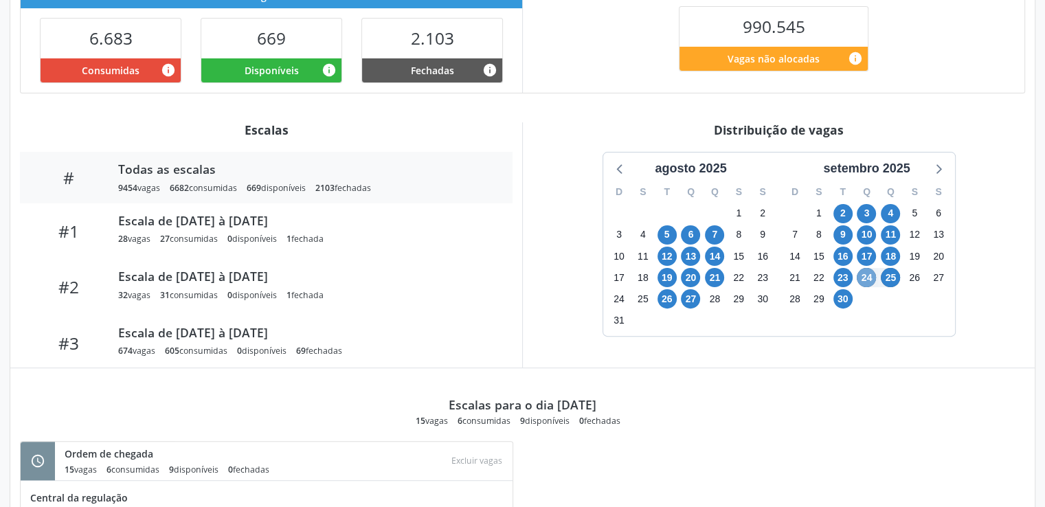
click at [863, 278] on span "24" at bounding box center [866, 277] width 19 height 19
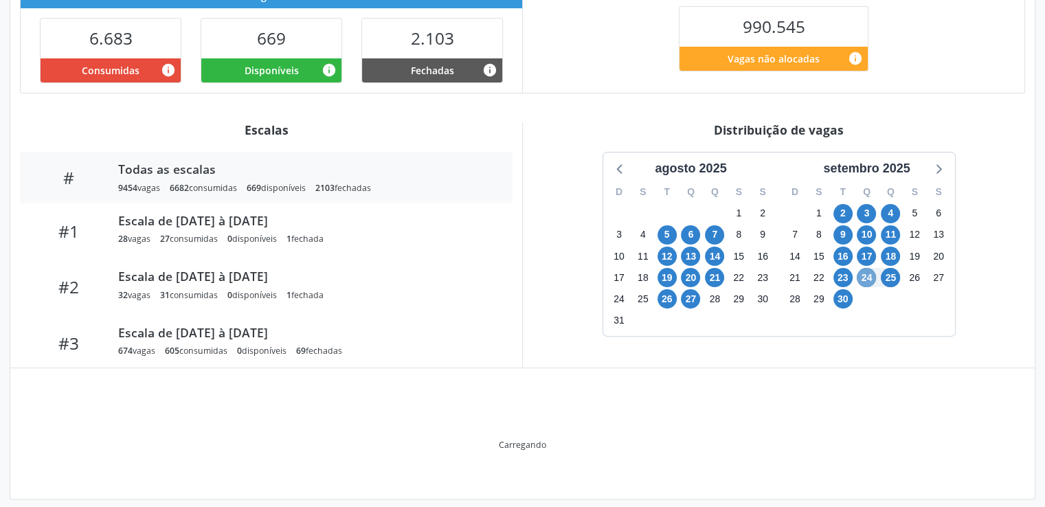
click at [863, 278] on span "24" at bounding box center [866, 277] width 19 height 19
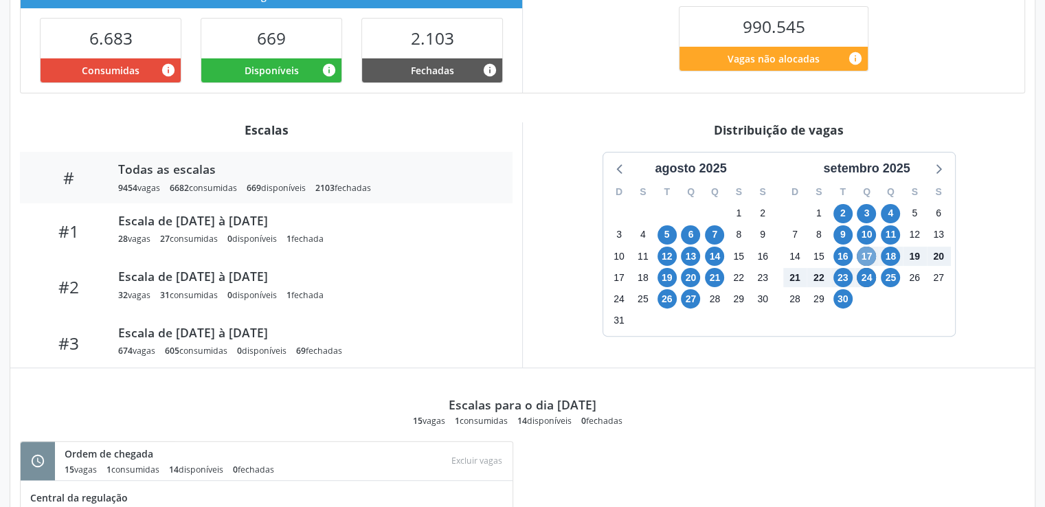
click at [866, 258] on span "17" at bounding box center [866, 256] width 19 height 19
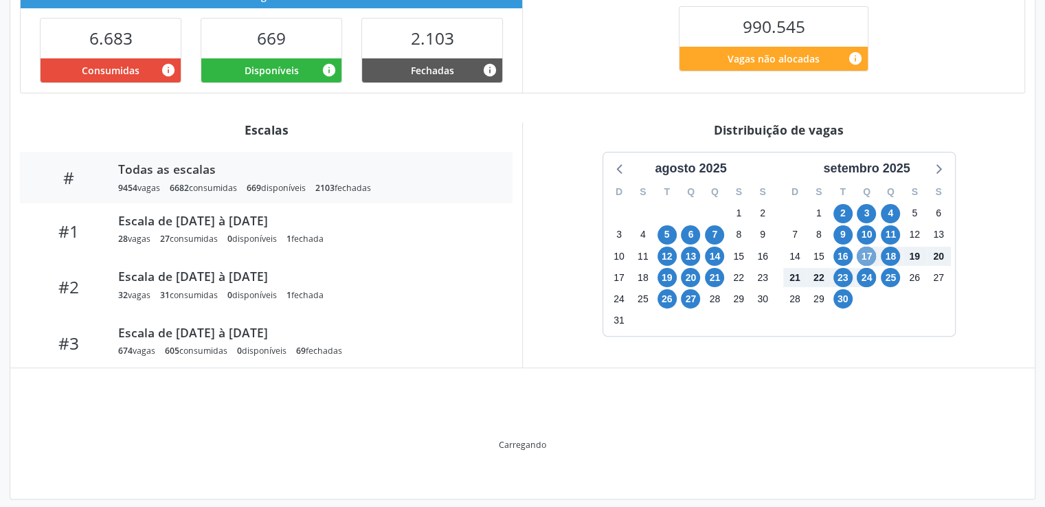
click at [866, 258] on span "17" at bounding box center [866, 256] width 19 height 19
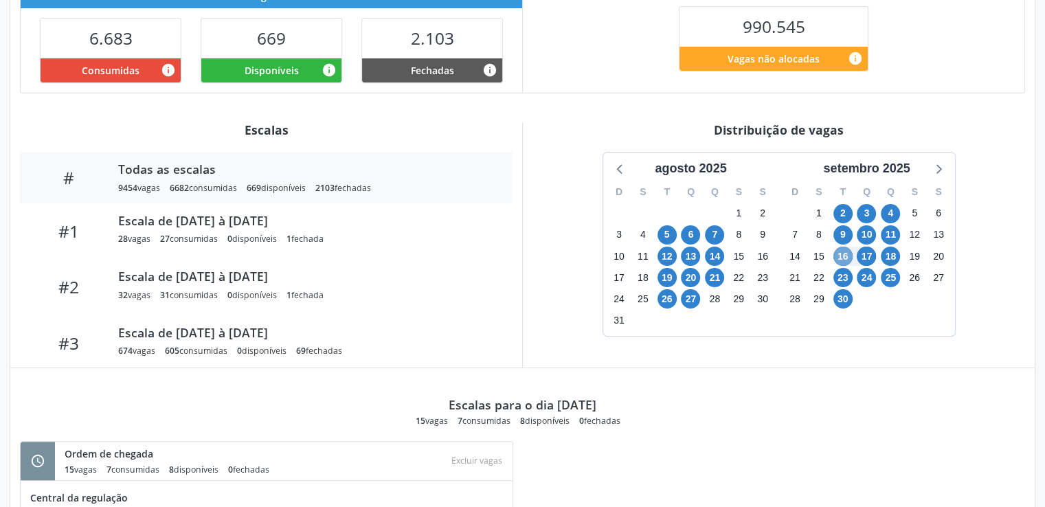
click at [843, 254] on span "16" at bounding box center [843, 256] width 19 height 19
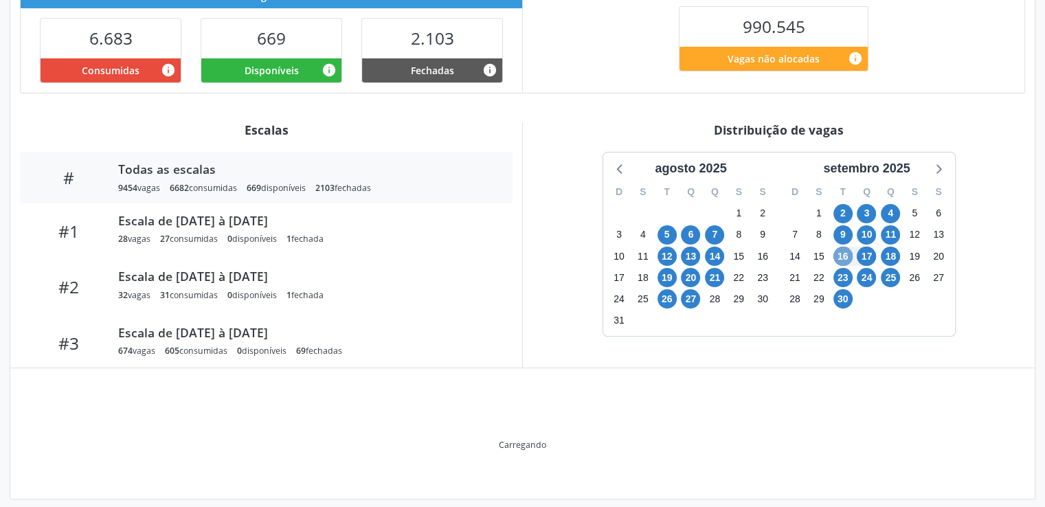
click at [843, 254] on span "16" at bounding box center [843, 256] width 19 height 19
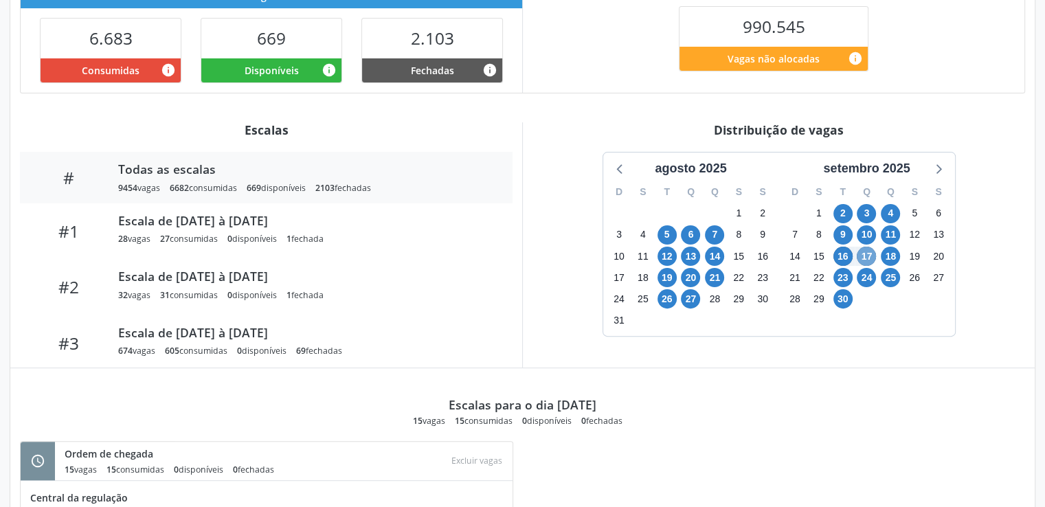
click at [867, 256] on span "17" at bounding box center [866, 256] width 19 height 19
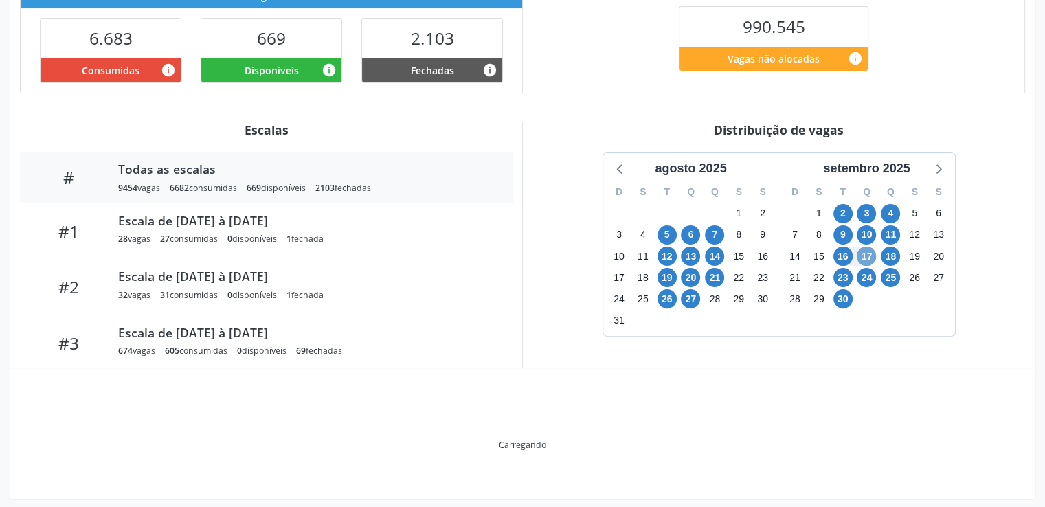
click at [867, 256] on span "17" at bounding box center [866, 256] width 19 height 19
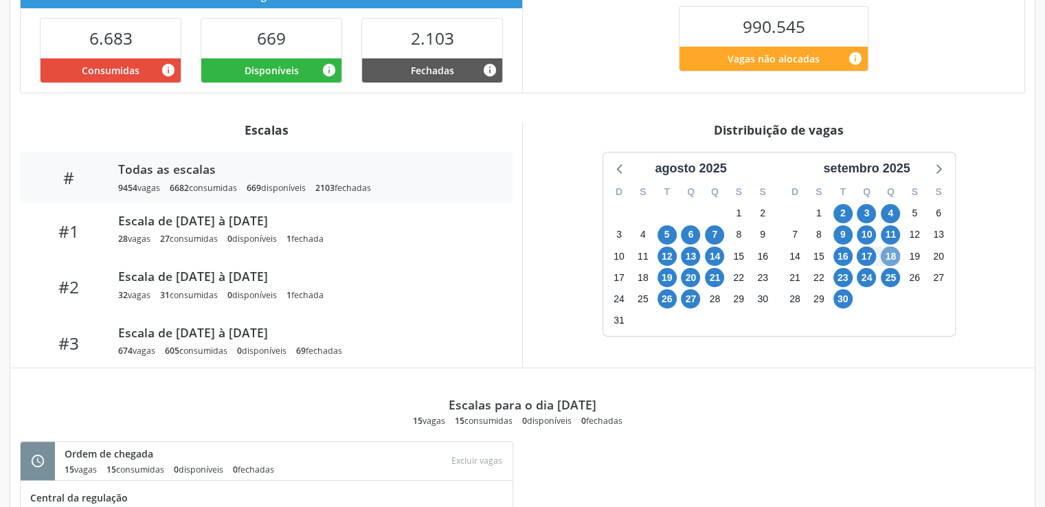
click at [887, 256] on span "18" at bounding box center [890, 256] width 19 height 19
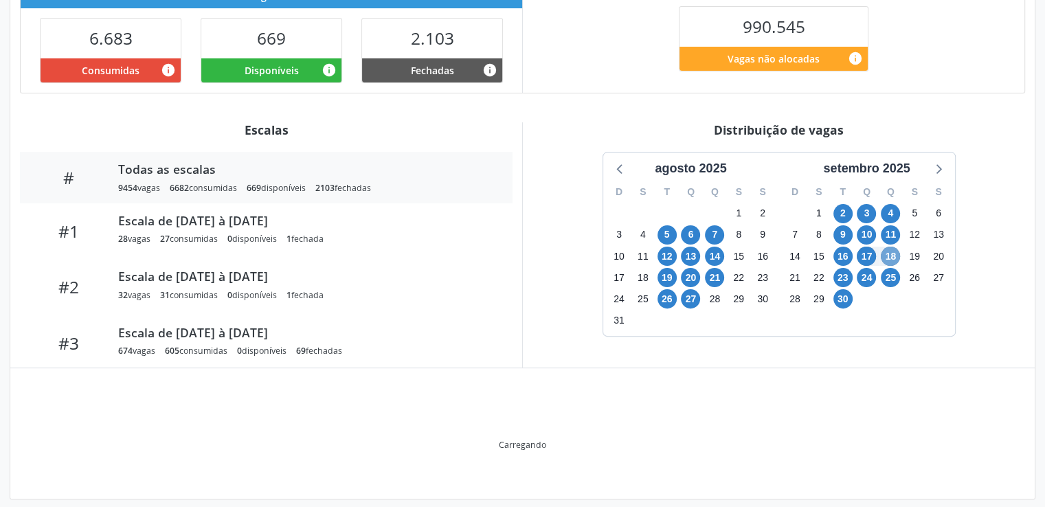
click at [887, 256] on span "18" at bounding box center [890, 256] width 19 height 19
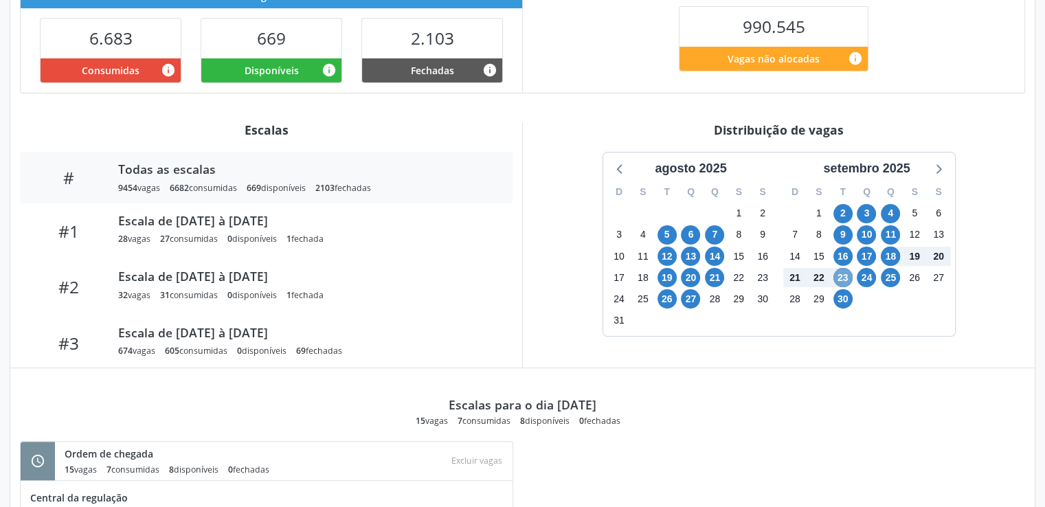
click at [844, 276] on span "23" at bounding box center [843, 277] width 19 height 19
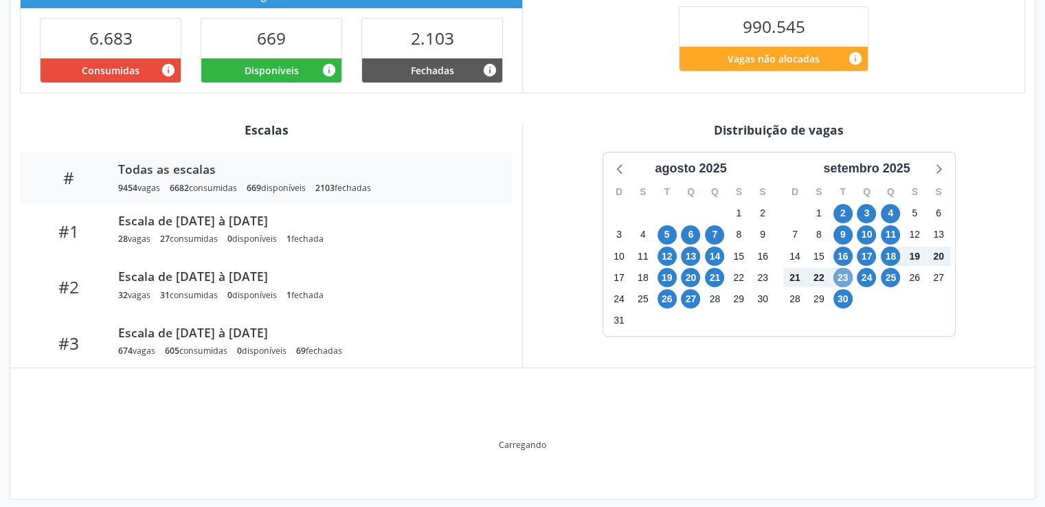
click at [844, 276] on span "23" at bounding box center [843, 277] width 19 height 19
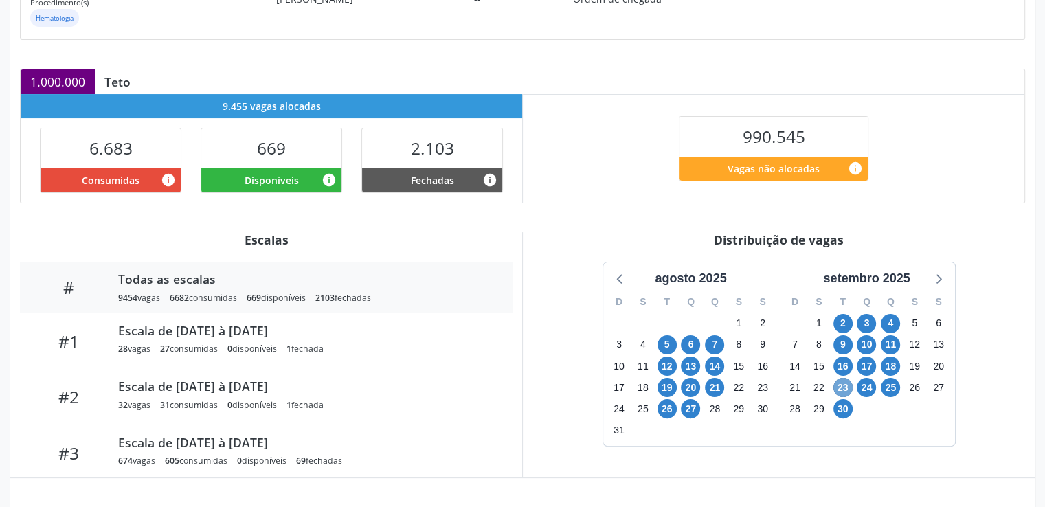
scroll to position [324, 0]
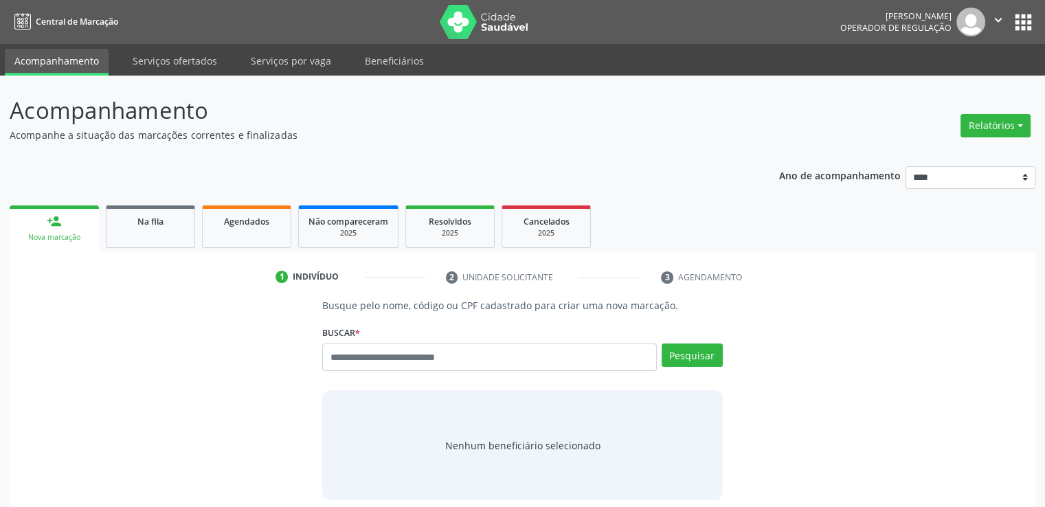
click at [478, 368] on input "text" at bounding box center [489, 357] width 334 height 27
type input "**********"
click at [689, 350] on button "Pesquisar" at bounding box center [692, 355] width 61 height 23
type input "**********"
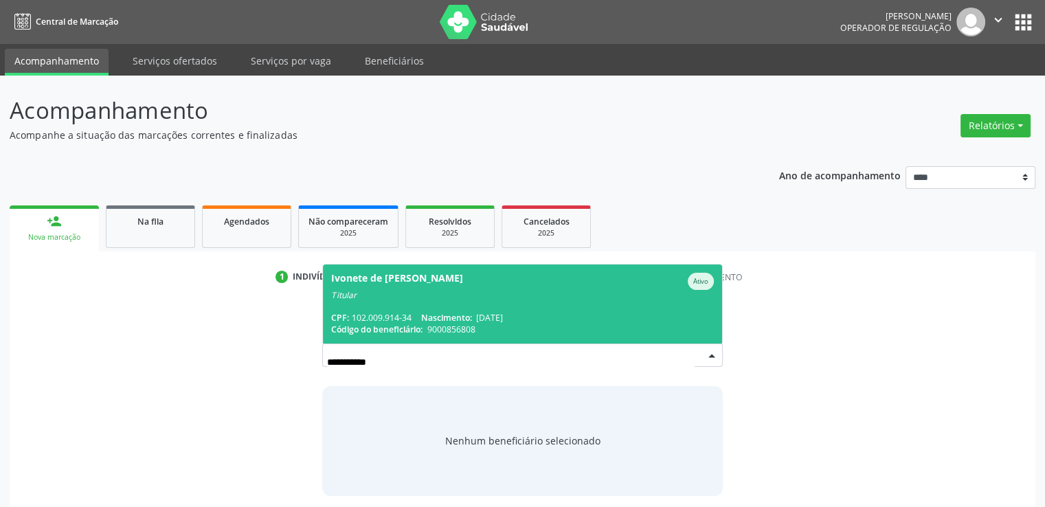
click at [613, 307] on span "Ivonete de [PERSON_NAME] Ativo Titular CPF: 102.009.914-34 Nascimento: [DATE] C…" at bounding box center [522, 304] width 399 height 79
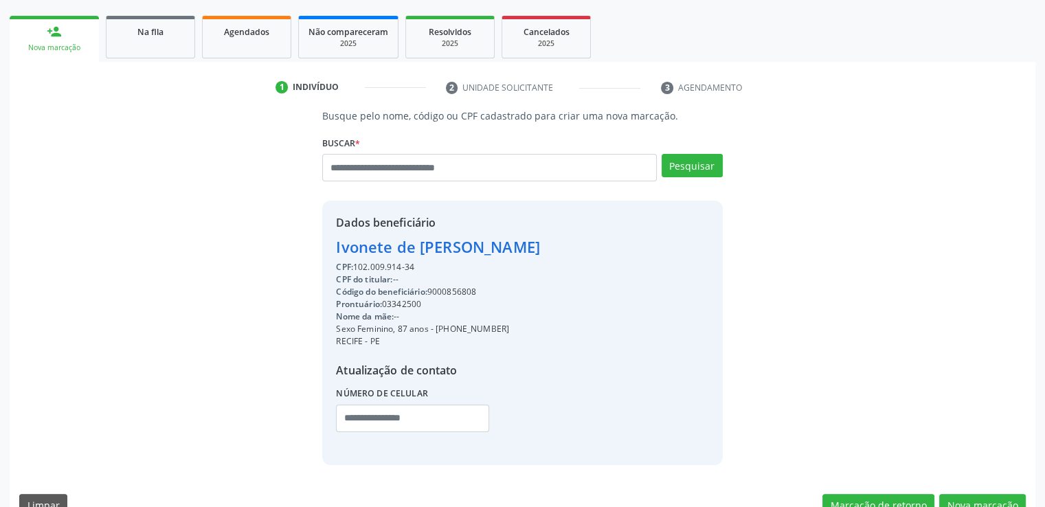
scroll to position [207, 0]
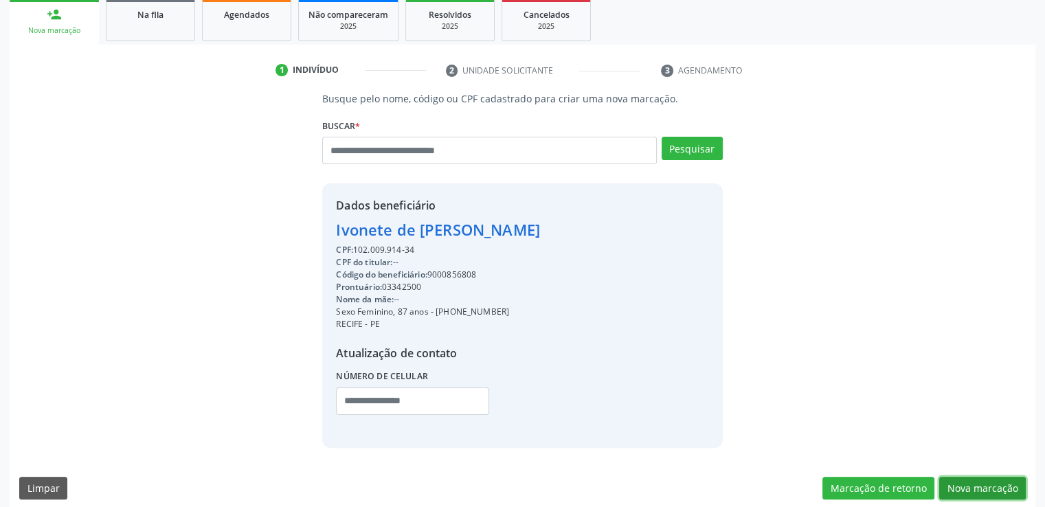
click at [1009, 487] on button "Nova marcação" at bounding box center [983, 488] width 87 height 23
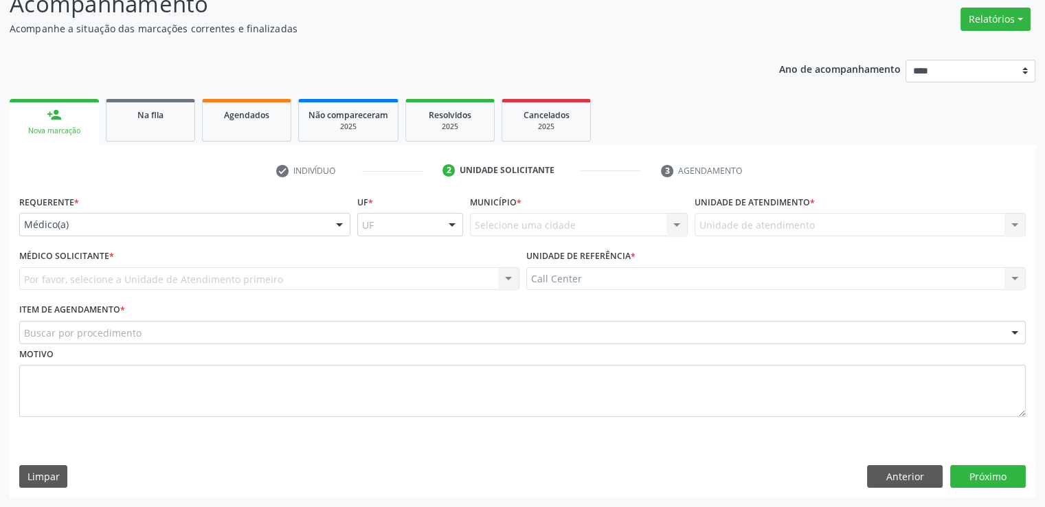
scroll to position [107, 0]
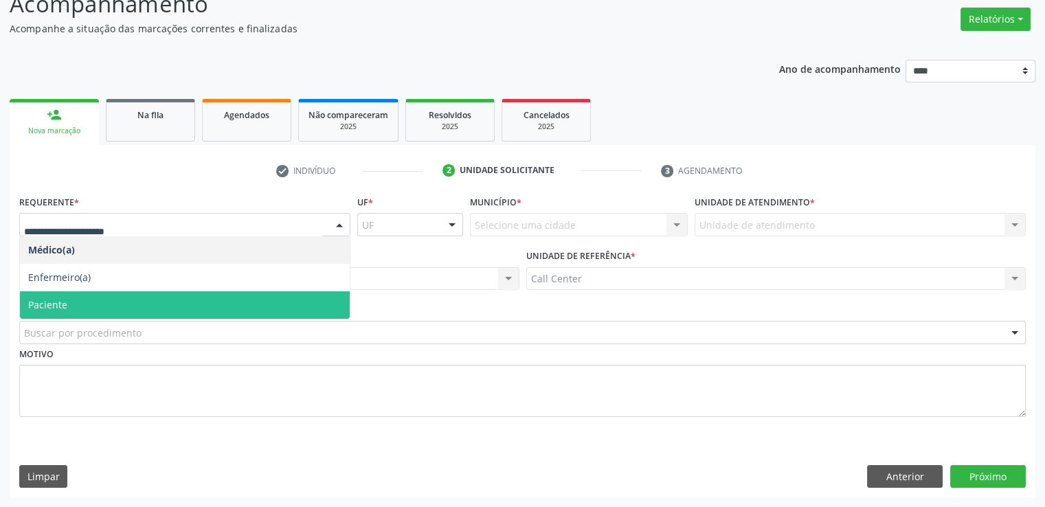
click at [214, 301] on span "Paciente" at bounding box center [185, 304] width 330 height 27
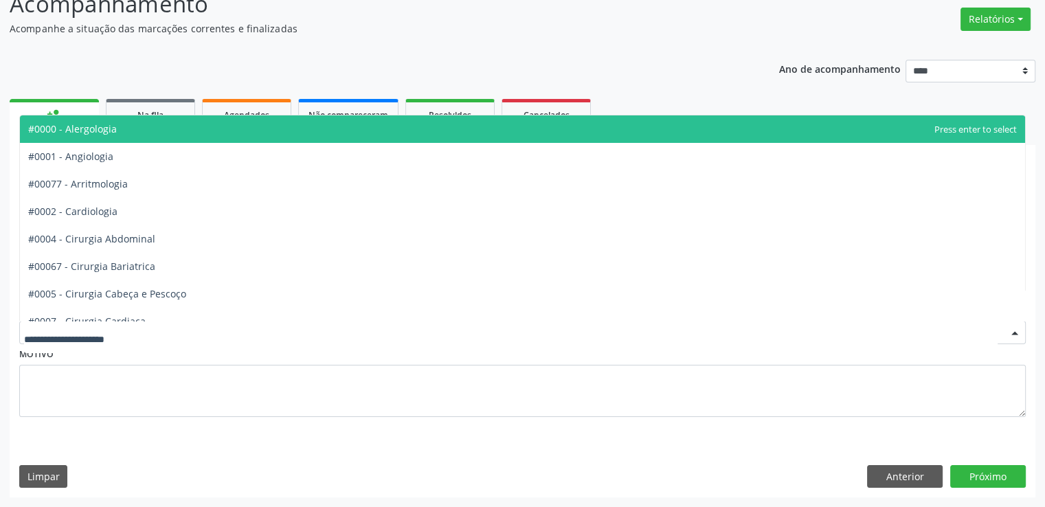
click at [201, 335] on div at bounding box center [522, 332] width 1007 height 23
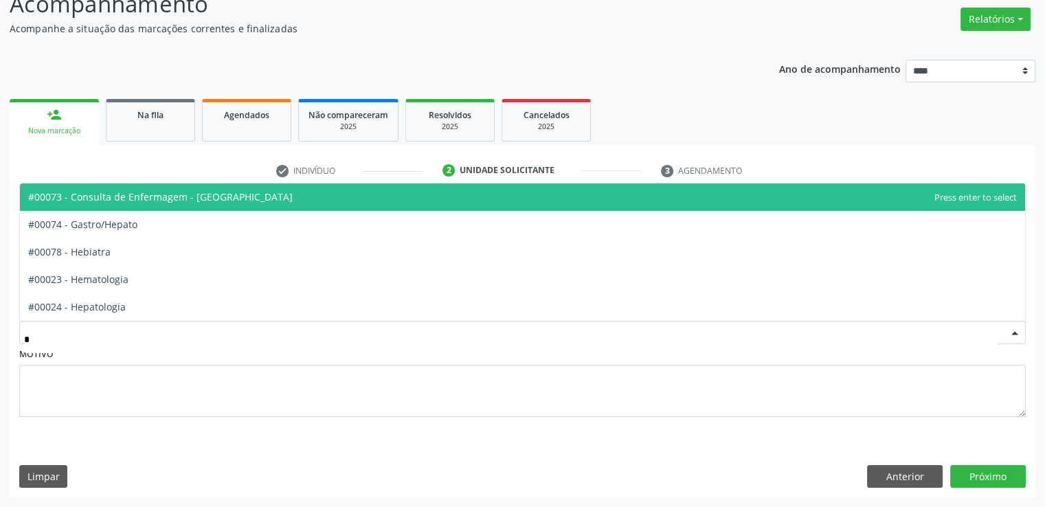
type input "**"
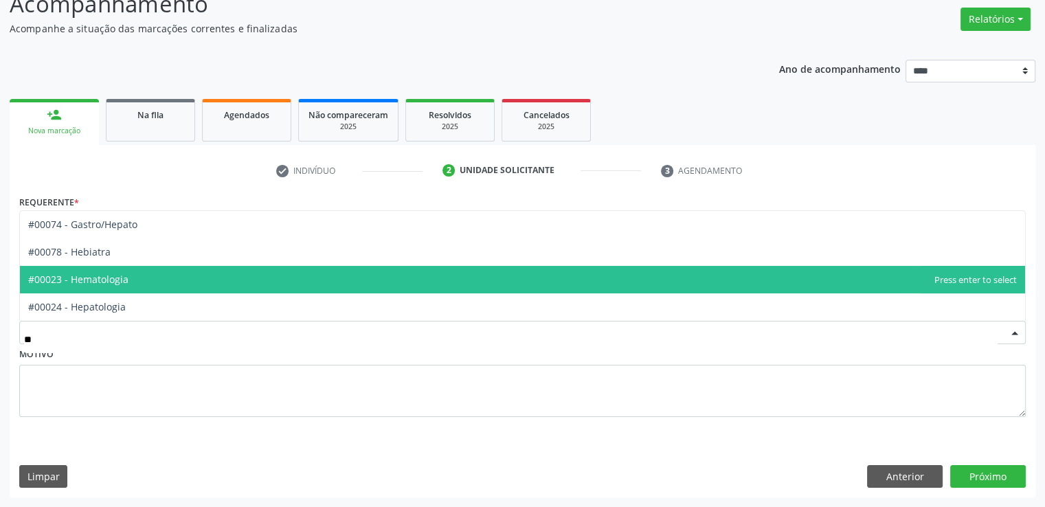
click at [166, 280] on span "#00023 - Hematologia" at bounding box center [523, 279] width 1006 height 27
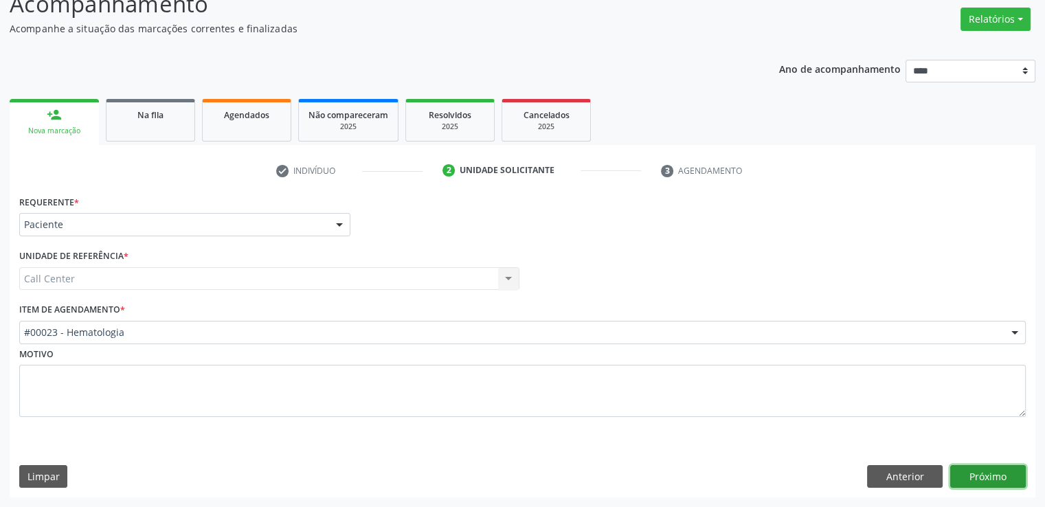
click at [979, 468] on button "Próximo" at bounding box center [989, 476] width 76 height 23
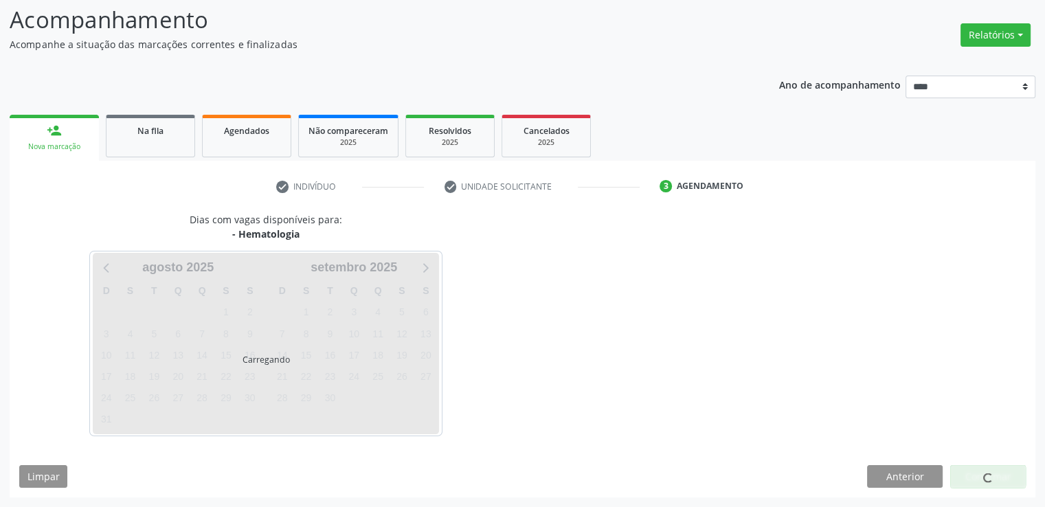
scroll to position [91, 0]
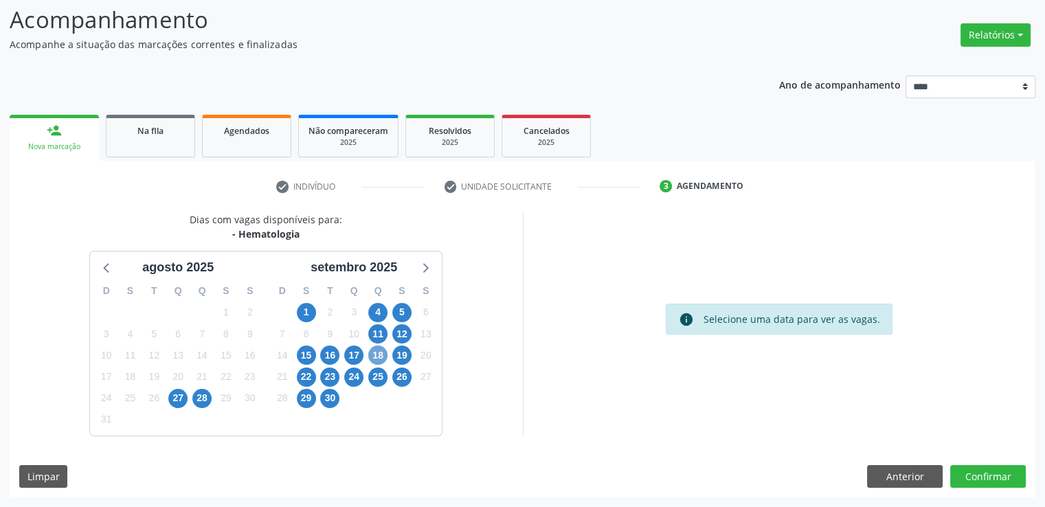
click at [377, 355] on span "18" at bounding box center [377, 355] width 19 height 19
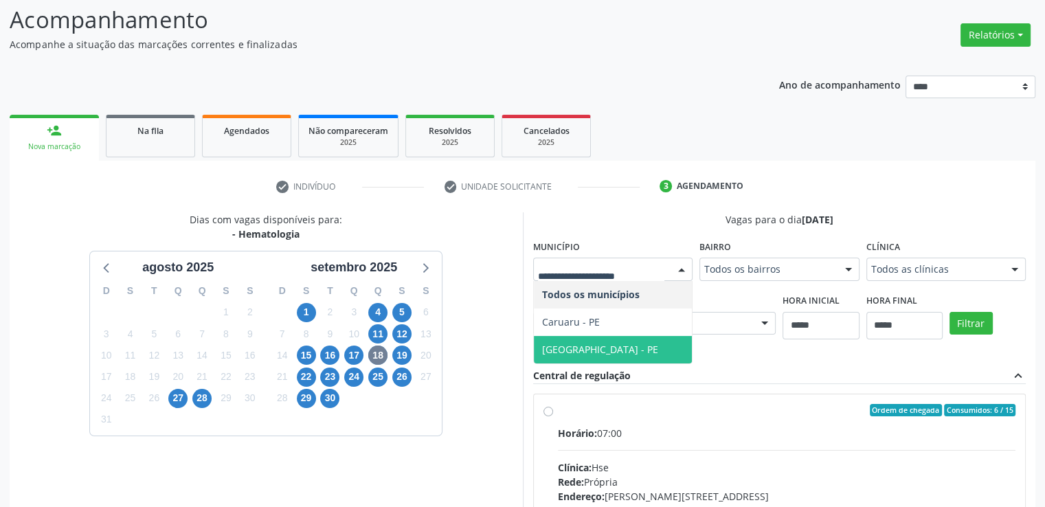
click at [591, 348] on span "[GEOGRAPHIC_DATA] - PE" at bounding box center [613, 349] width 159 height 27
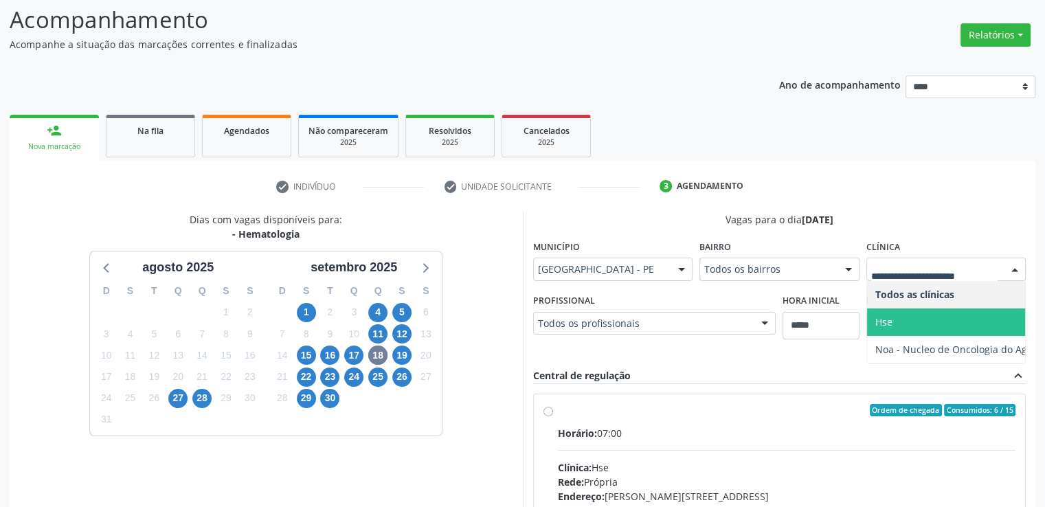
click at [902, 311] on span "Hse" at bounding box center [963, 322] width 192 height 27
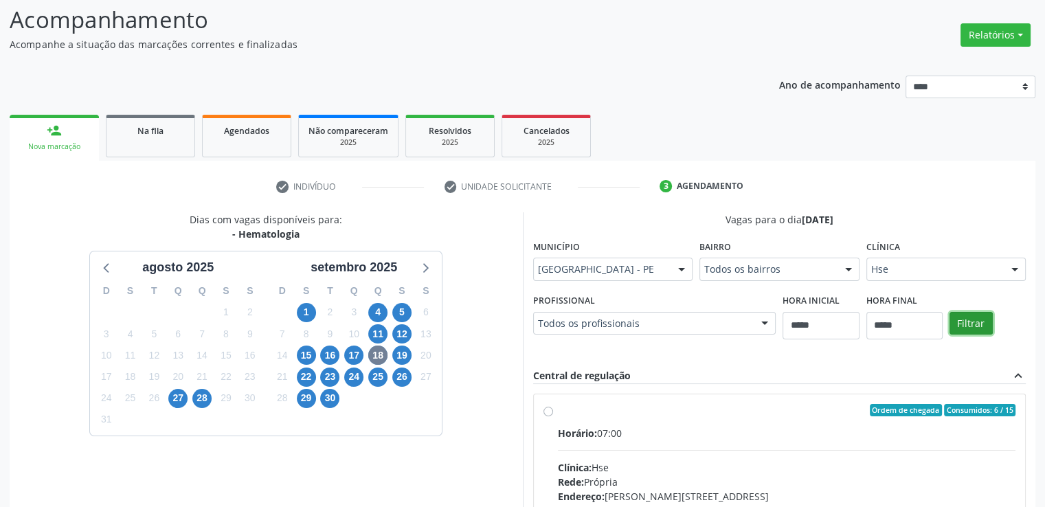
click at [979, 322] on button "Filtrar" at bounding box center [971, 323] width 43 height 23
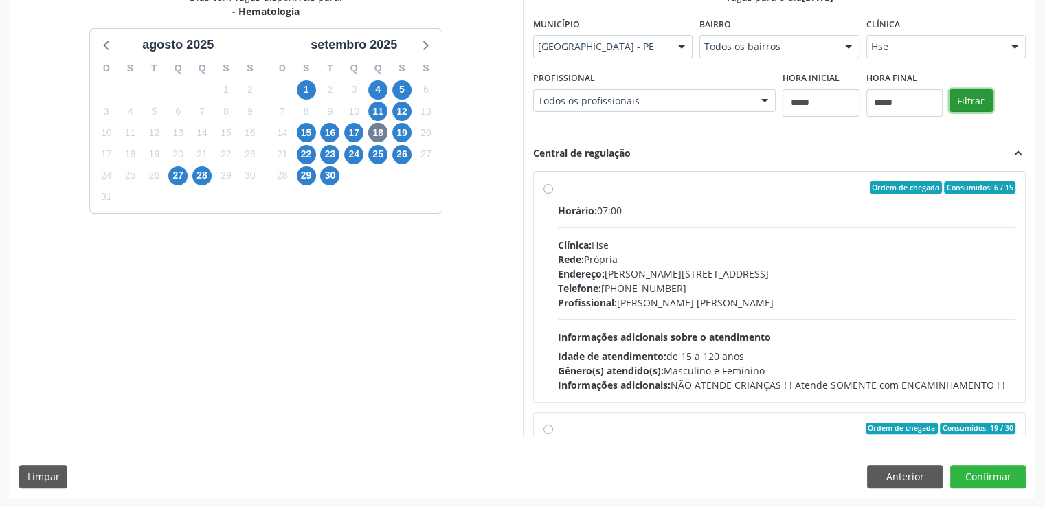
scroll to position [0, 0]
click at [558, 185] on label "Ordem de chegada Consumidos: 6 / 15 Horário: 07:00 Clínica: Hse Rede: [PERSON_N…" at bounding box center [787, 286] width 458 height 211
click at [678, 436] on div "Dias com vagas disponíveis para: - Hematologia [DATE] D S T Q Q S S 27 28 29 30…" at bounding box center [523, 244] width 1026 height 508
click at [709, 438] on div "Dias com vagas disponíveis para: - Hematologia [DATE] D S T Q Q S S 27 28 29 30…" at bounding box center [523, 244] width 1026 height 508
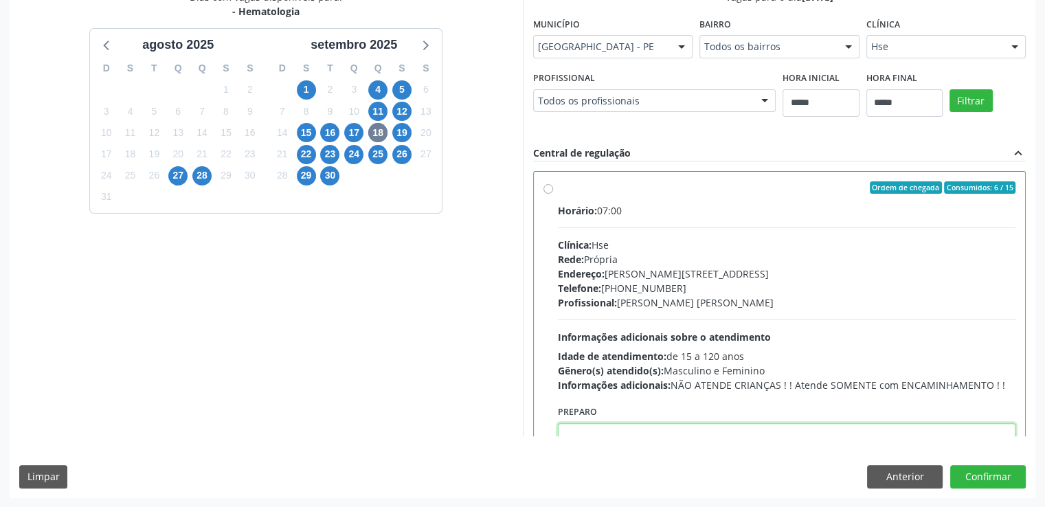
click at [744, 430] on textarea at bounding box center [787, 449] width 458 height 52
paste textarea "**********"
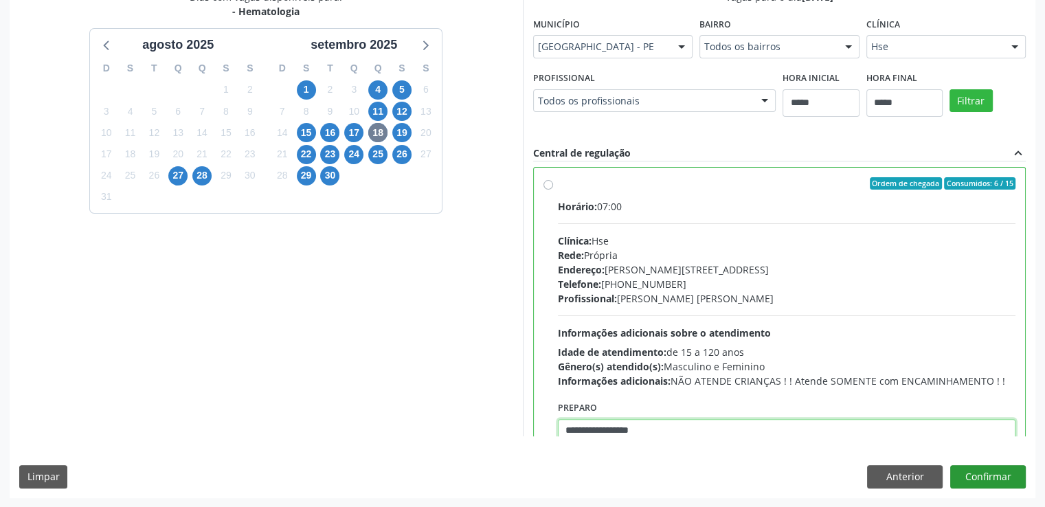
type textarea "**********"
click at [981, 474] on button "Confirmar" at bounding box center [989, 476] width 76 height 23
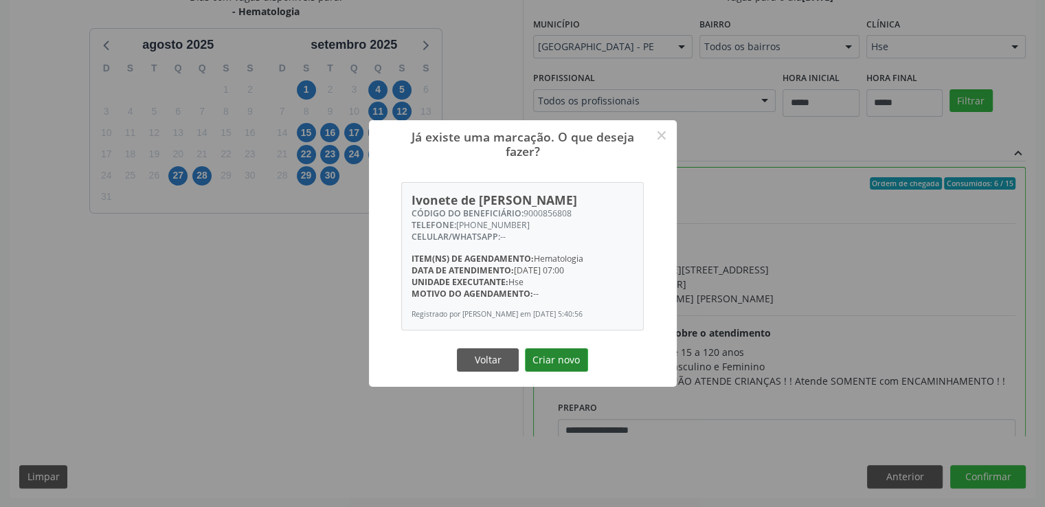
click at [568, 364] on button "Criar novo" at bounding box center [556, 359] width 63 height 23
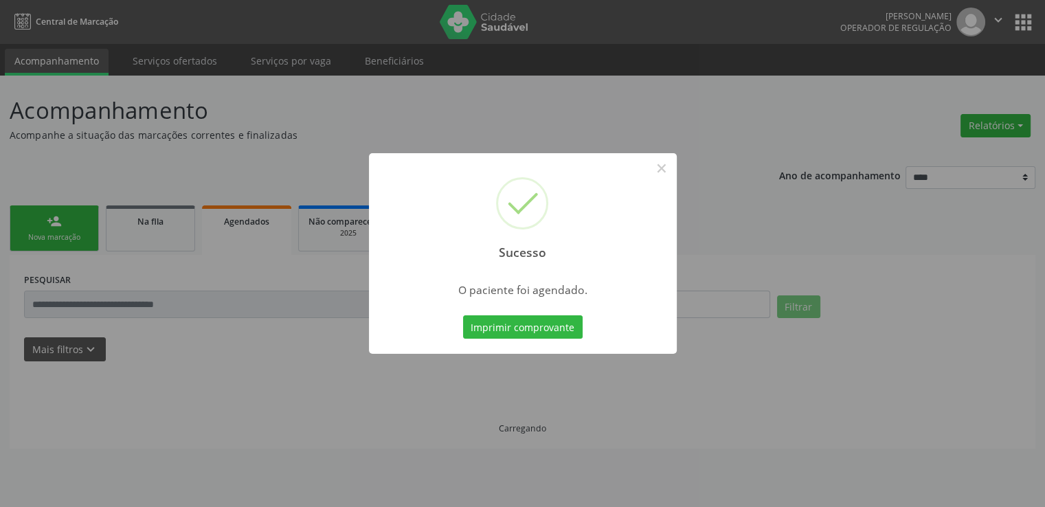
scroll to position [0, 0]
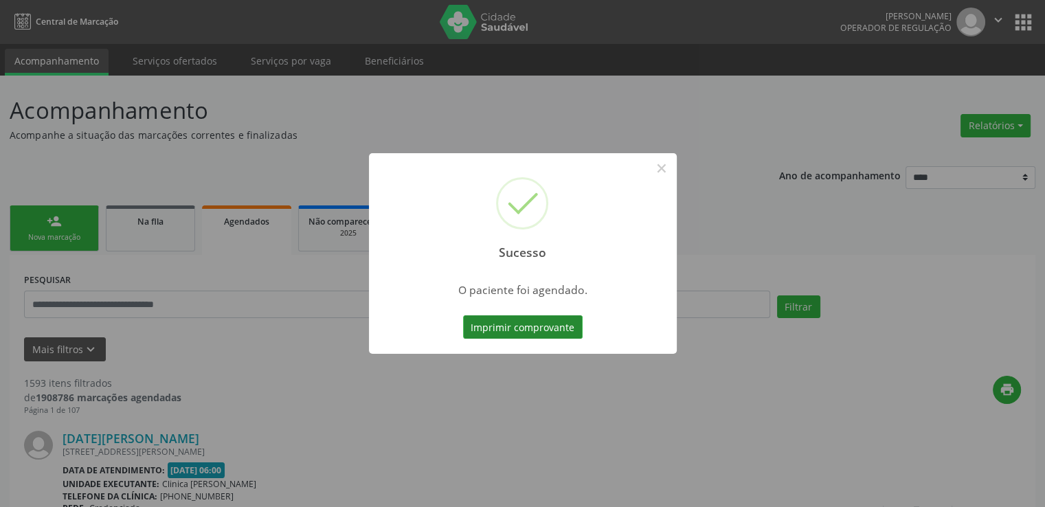
click at [563, 317] on button "Imprimir comprovante" at bounding box center [523, 326] width 120 height 23
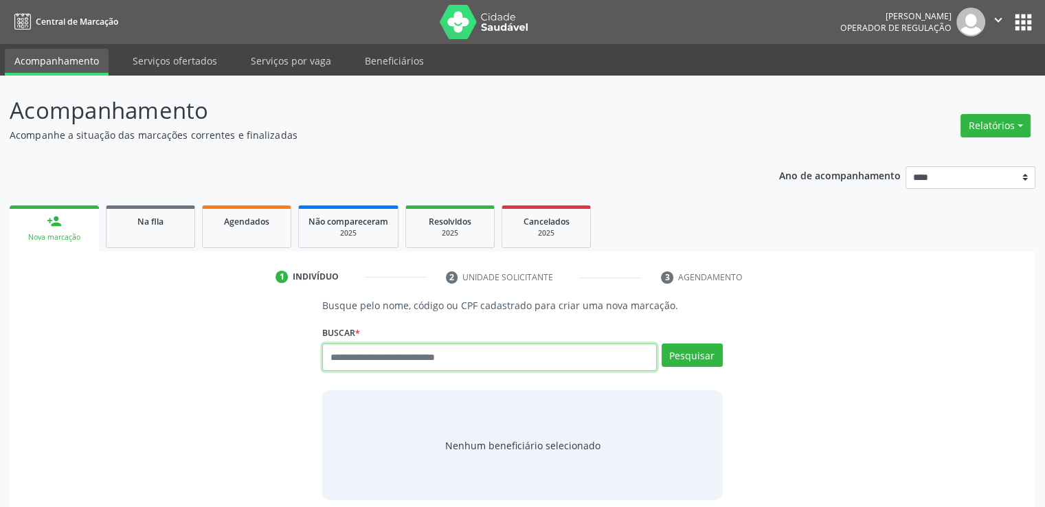
click at [479, 364] on input "text" at bounding box center [489, 357] width 334 height 27
paste input "**********"
type input "**********"
click at [693, 366] on div "Pesquisar" at bounding box center [690, 362] width 66 height 37
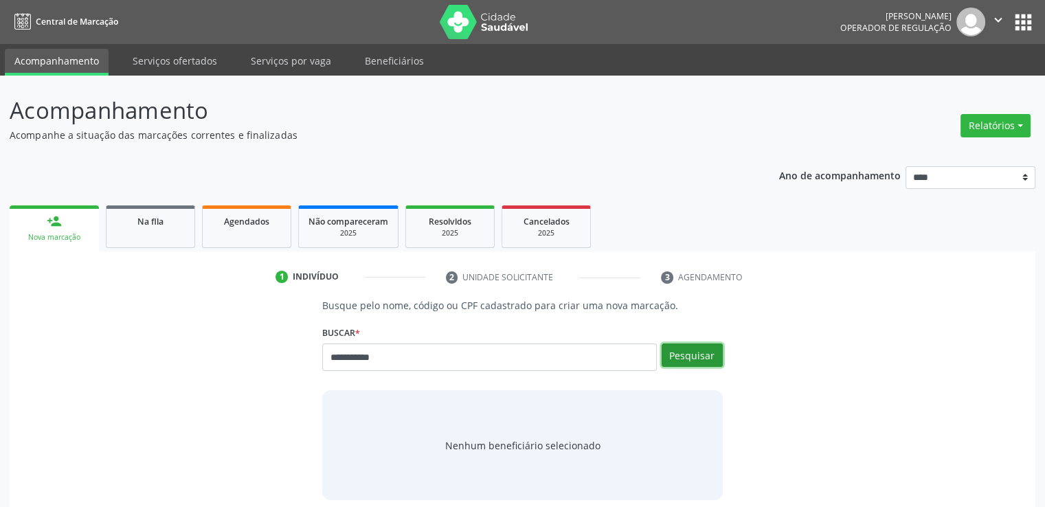
click at [696, 357] on button "Pesquisar" at bounding box center [692, 355] width 61 height 23
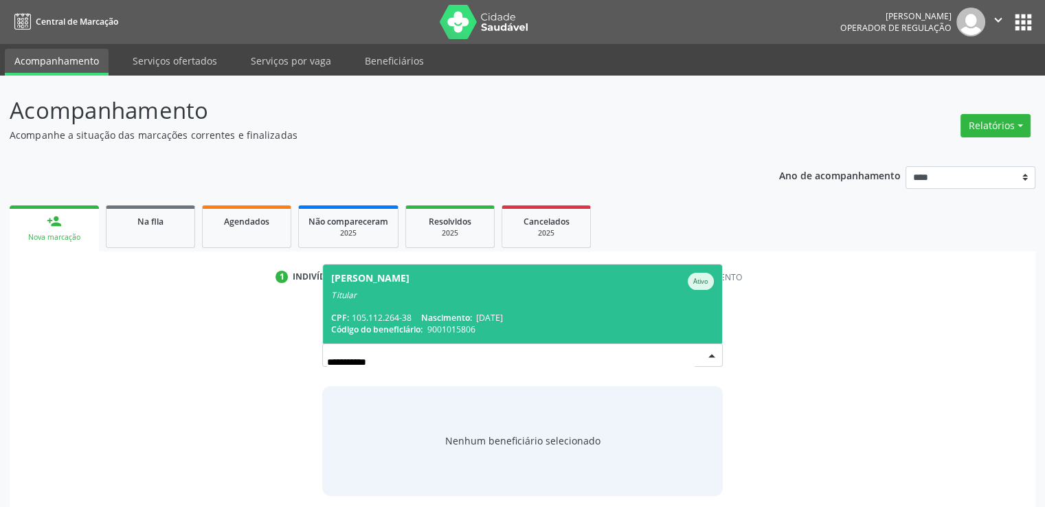
click at [618, 321] on div "CPF: 105.112.264-38 Nascimento: [DATE]" at bounding box center [522, 318] width 382 height 12
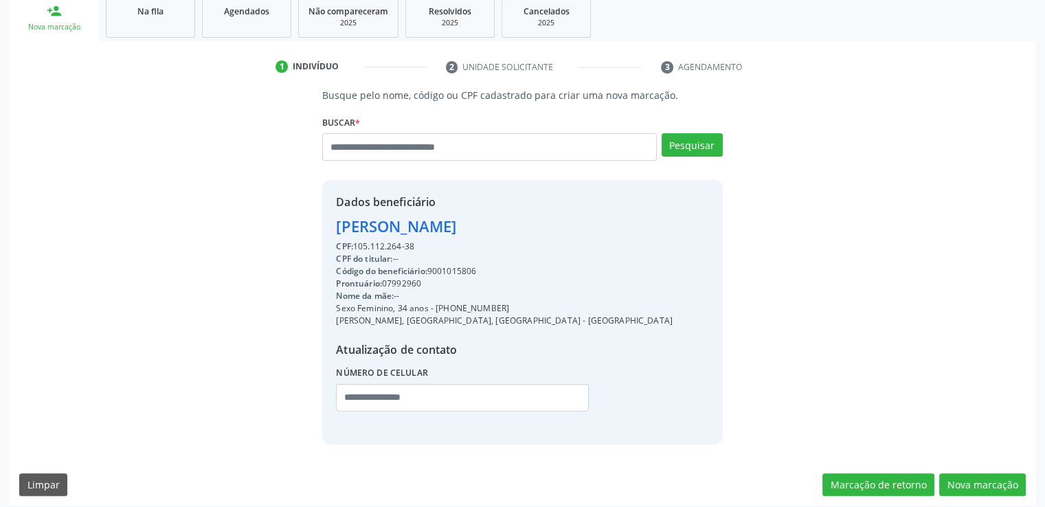
scroll to position [219, 0]
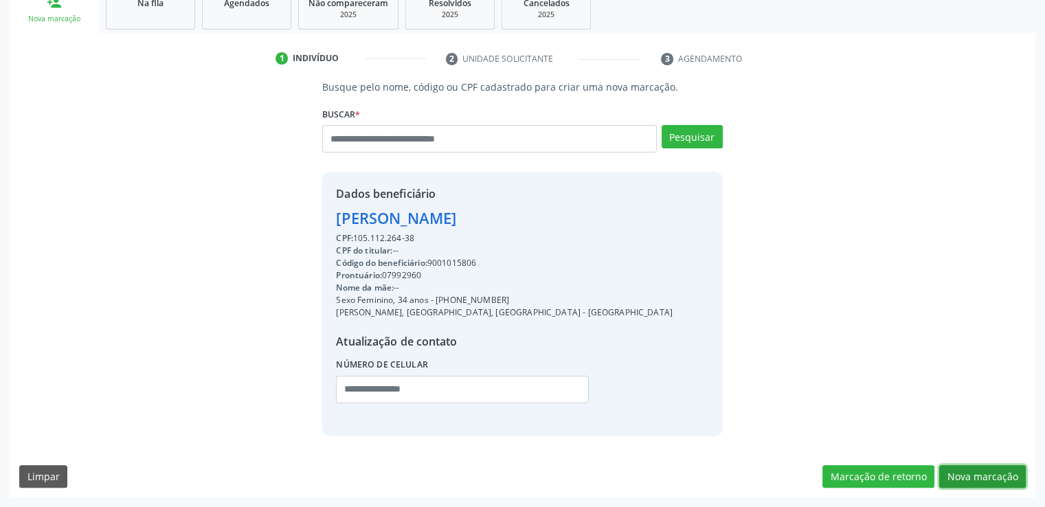
click at [977, 470] on button "Nova marcação" at bounding box center [983, 476] width 87 height 23
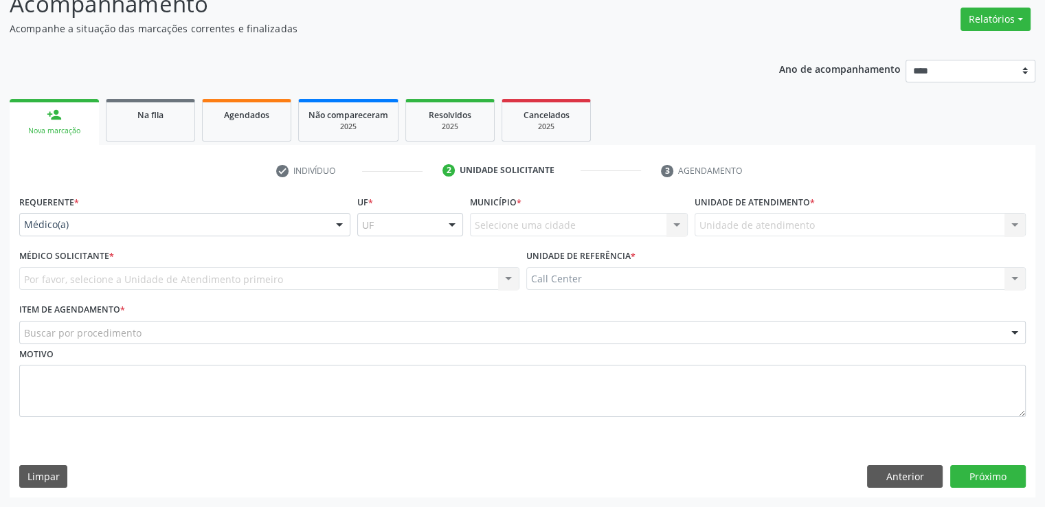
scroll to position [107, 0]
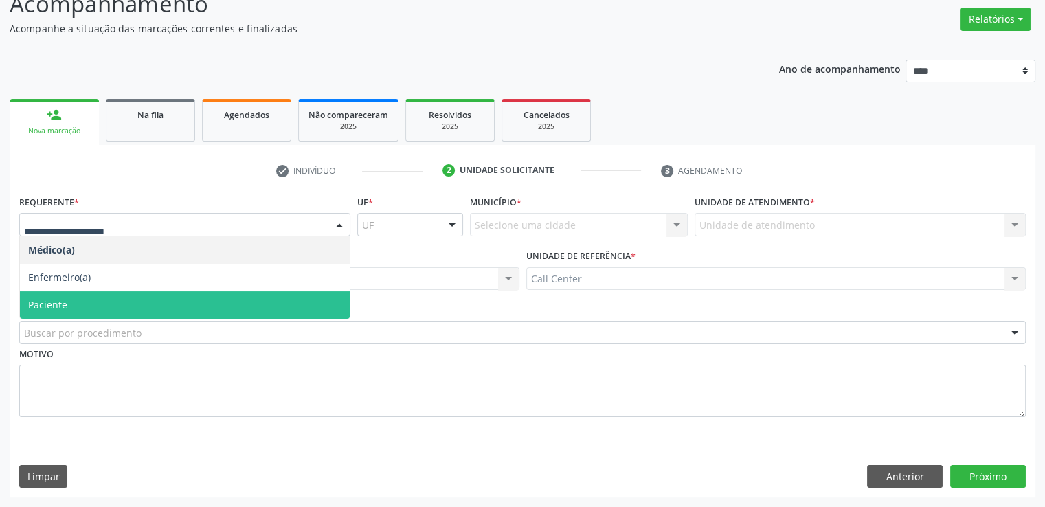
click at [143, 300] on span "Paciente" at bounding box center [185, 304] width 330 height 27
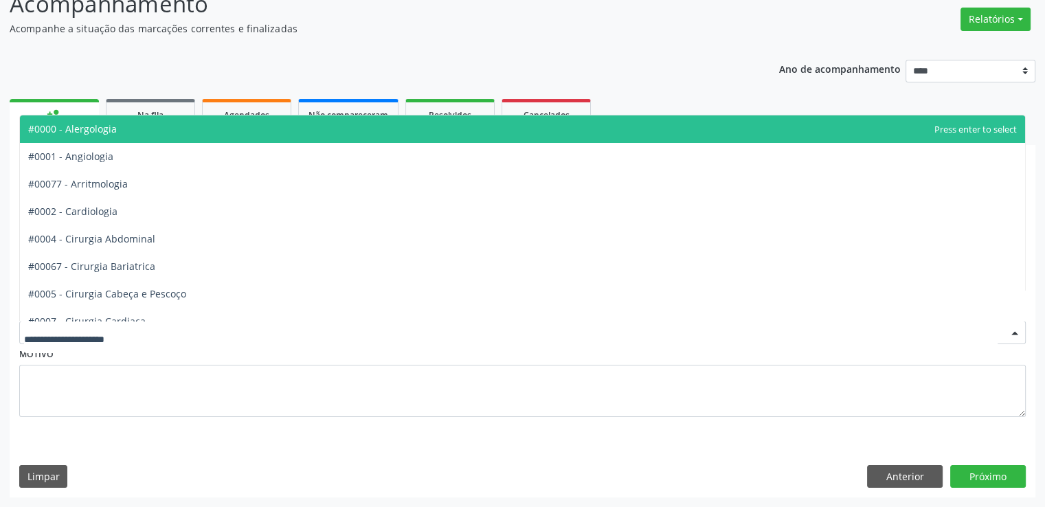
click at [131, 322] on div at bounding box center [522, 332] width 1007 height 23
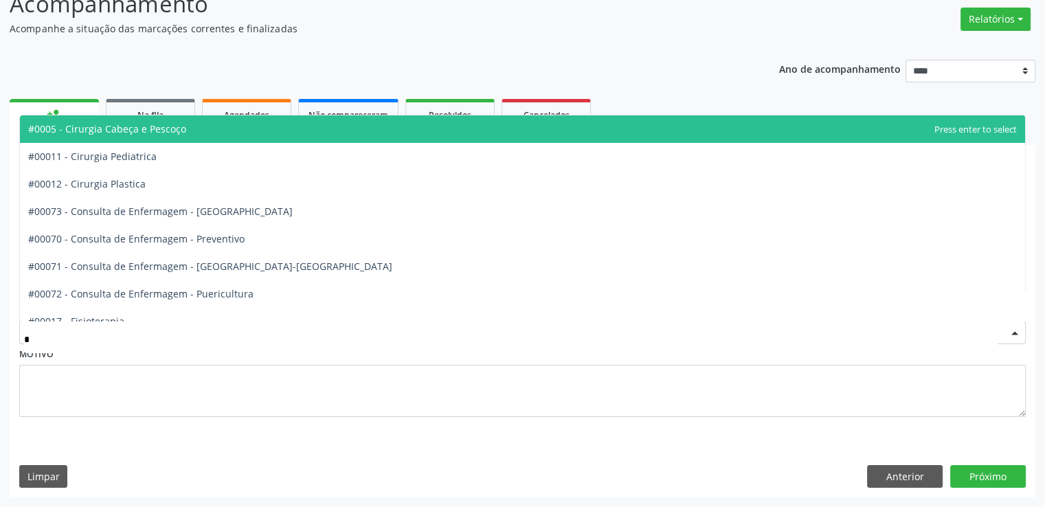
type input "**"
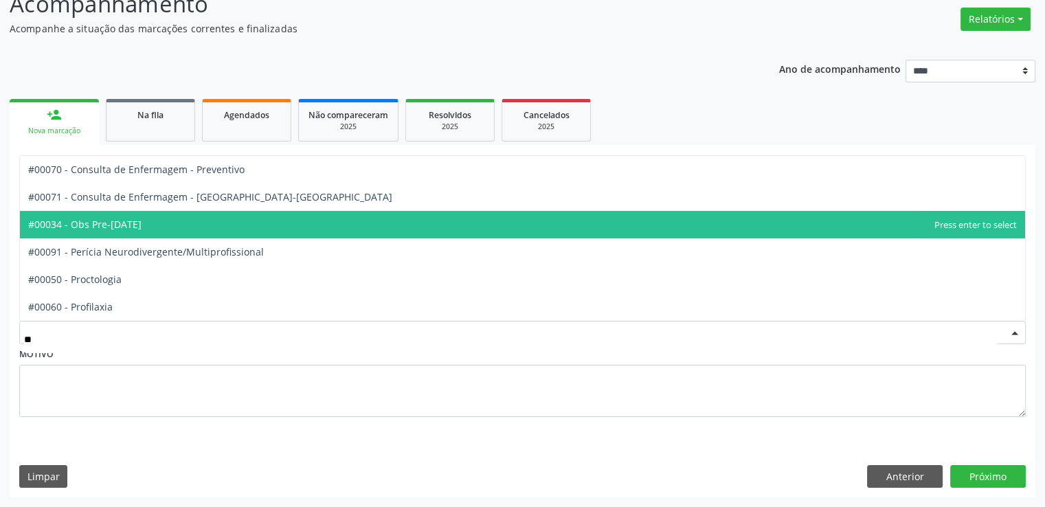
click at [128, 227] on span "#00034 - Obs Pre-[DATE]" at bounding box center [84, 224] width 113 height 13
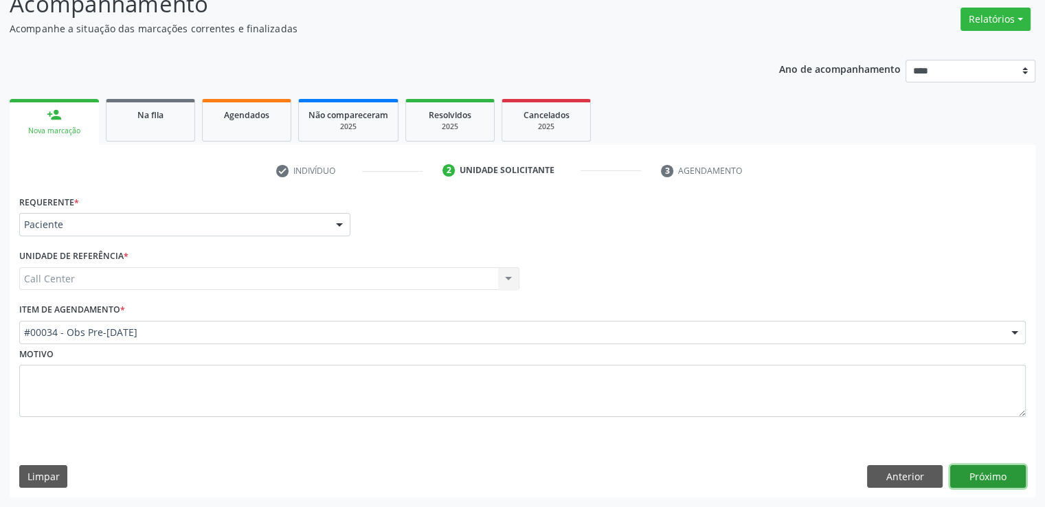
click at [1012, 478] on button "Próximo" at bounding box center [989, 476] width 76 height 23
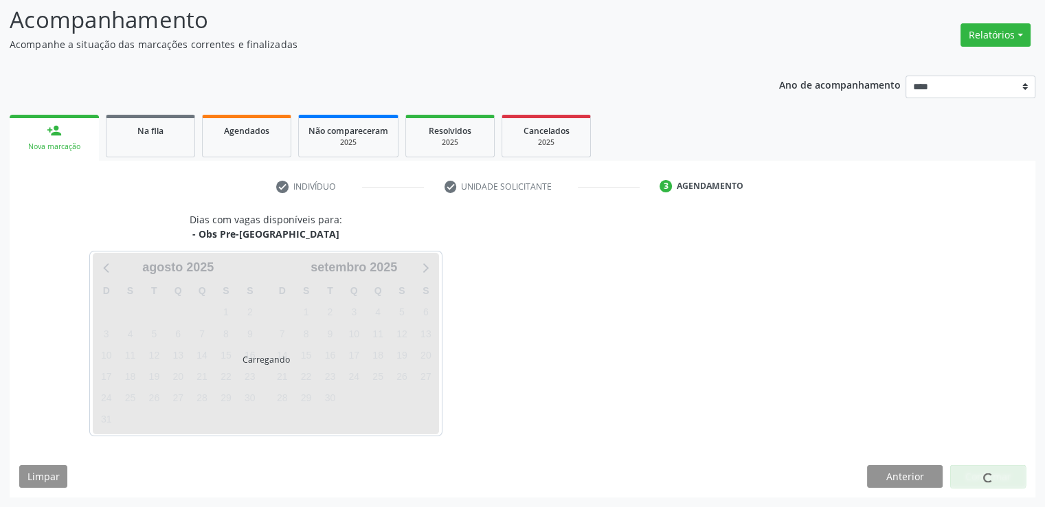
scroll to position [91, 0]
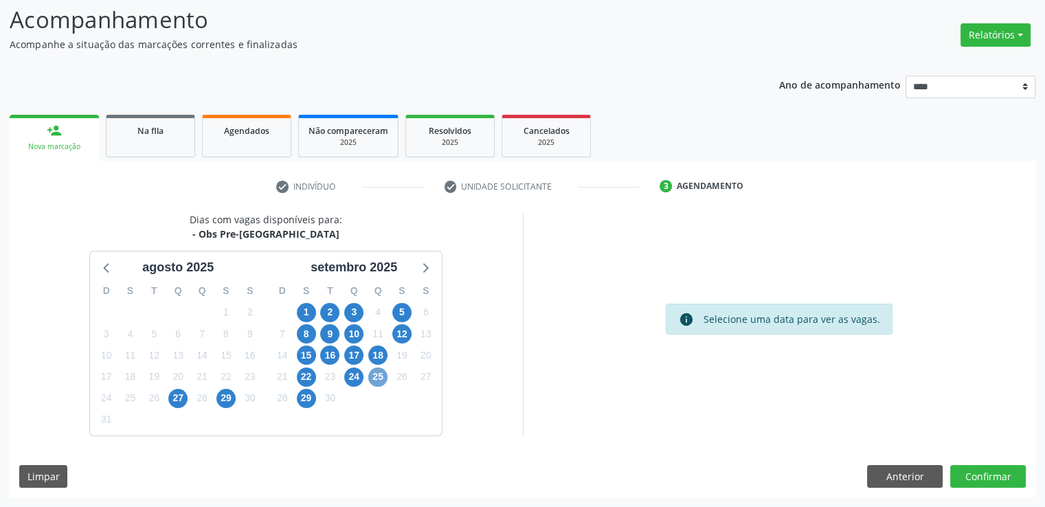
click at [376, 380] on span "25" at bounding box center [377, 377] width 19 height 19
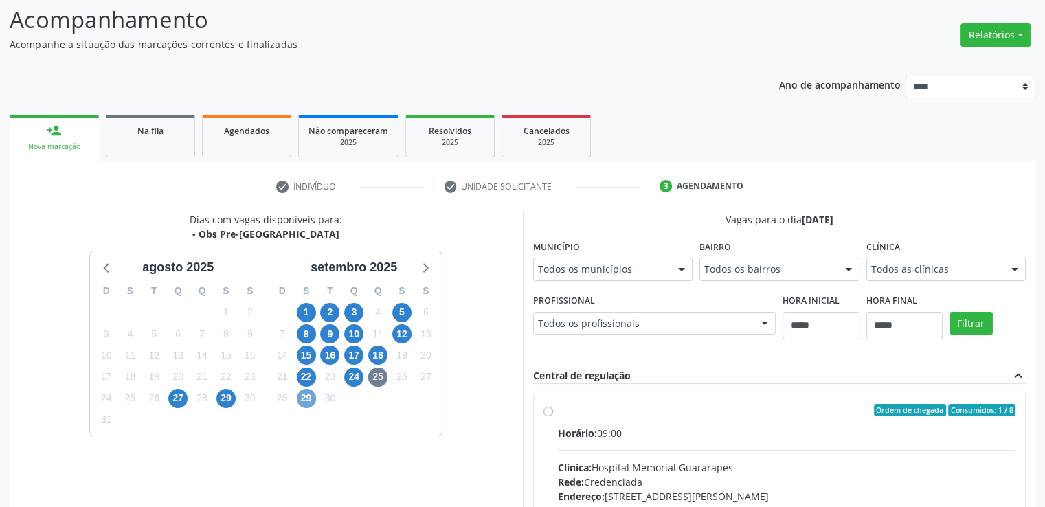
click at [304, 394] on span "29" at bounding box center [306, 398] width 19 height 19
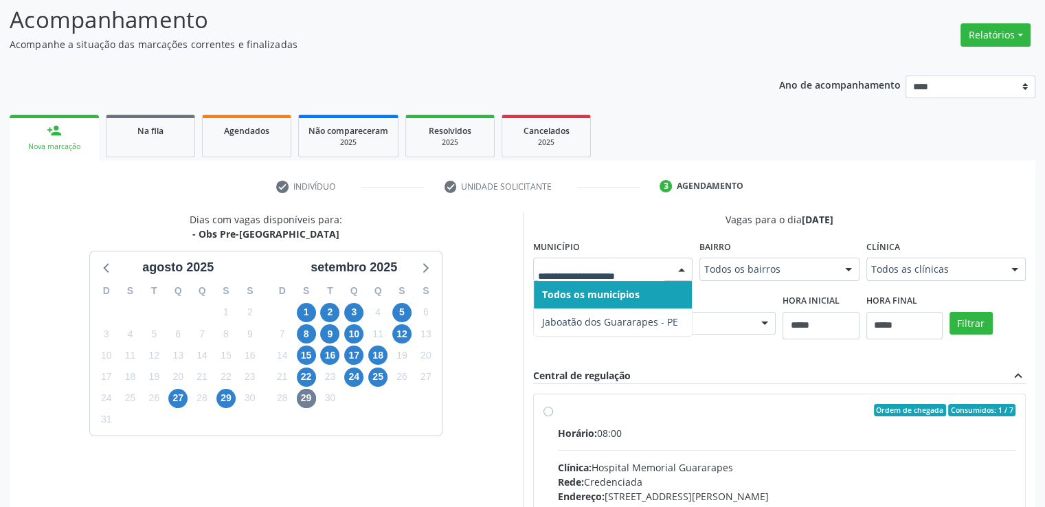
click at [621, 260] on div at bounding box center [613, 269] width 160 height 23
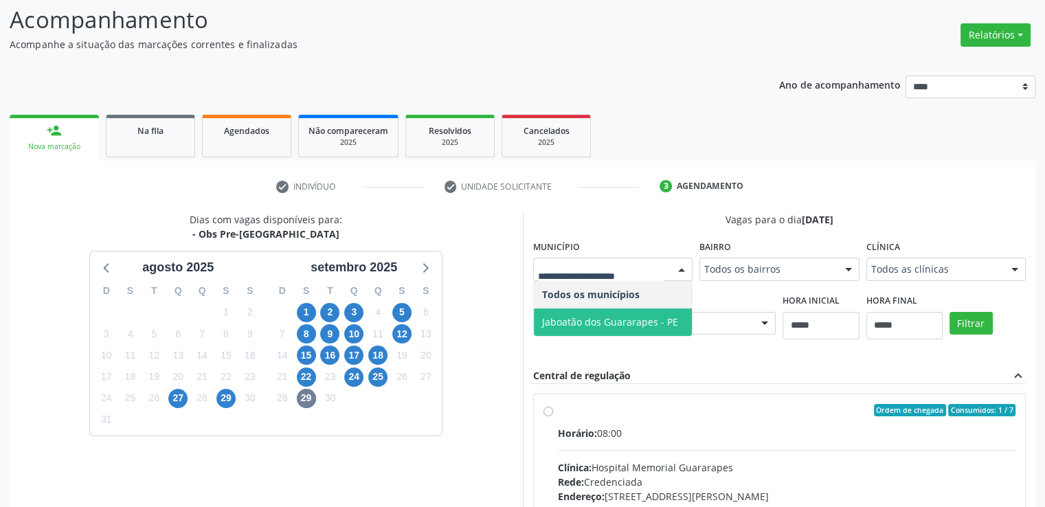
click at [620, 313] on span "Jaboatão dos Guararapes - PE" at bounding box center [613, 322] width 159 height 27
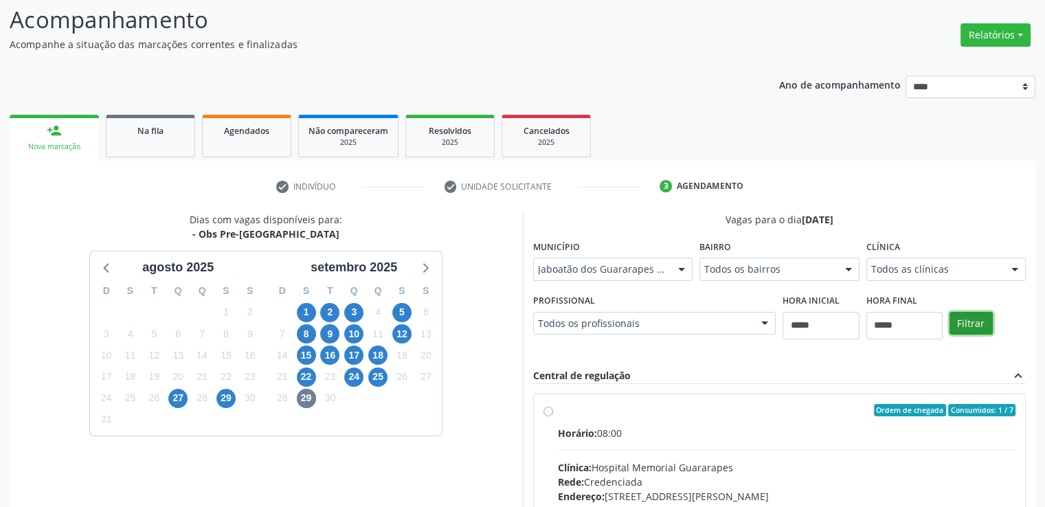
click at [977, 322] on button "Filtrar" at bounding box center [971, 323] width 43 height 23
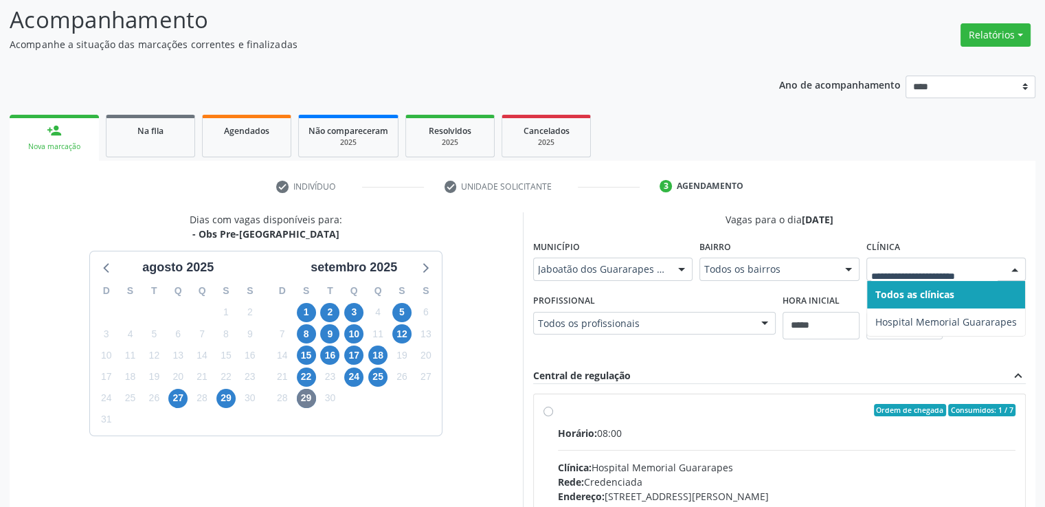
click at [948, 278] on div at bounding box center [947, 269] width 160 height 23
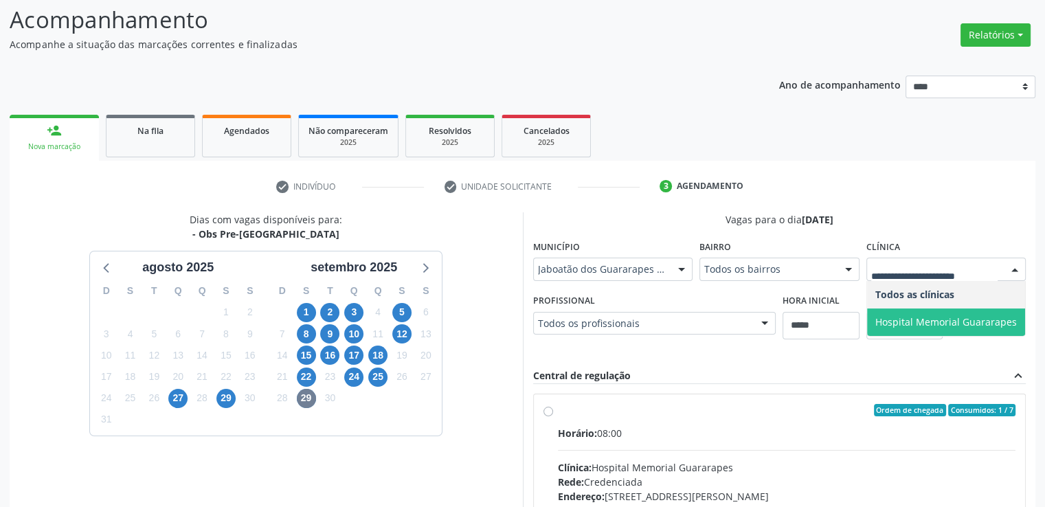
click at [922, 312] on span "Hospital Memorial Guararapes" at bounding box center [946, 322] width 159 height 27
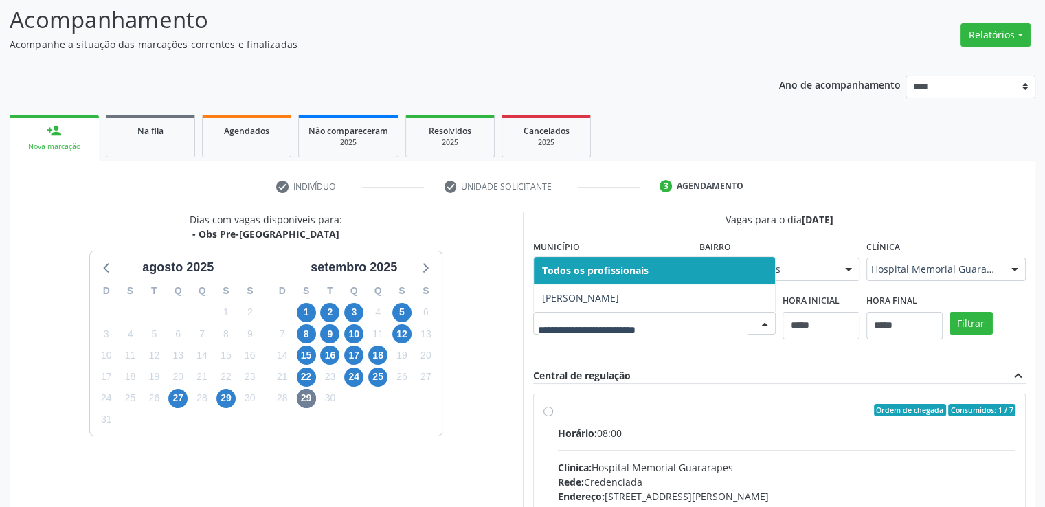
click at [759, 320] on div at bounding box center [765, 324] width 21 height 23
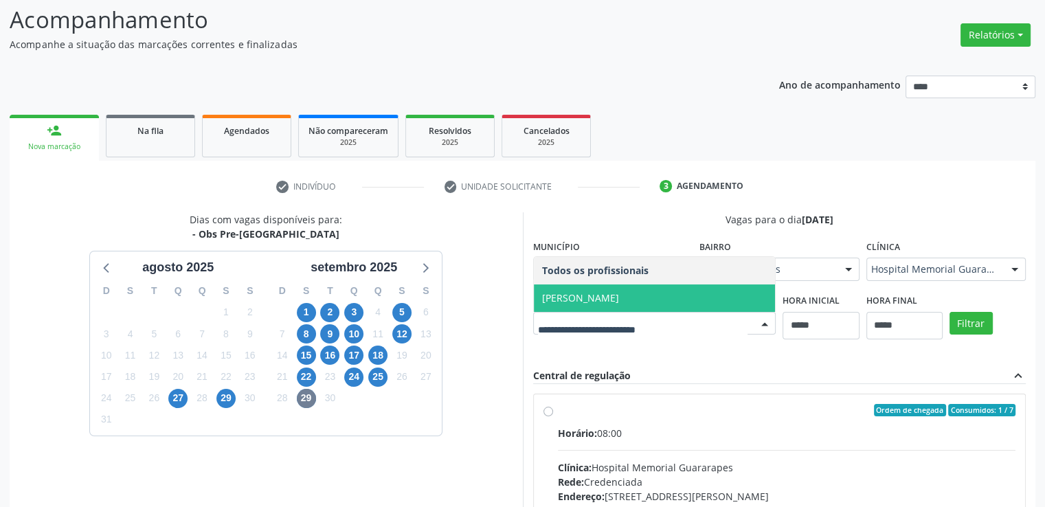
click at [619, 292] on span "[PERSON_NAME]" at bounding box center [580, 297] width 77 height 13
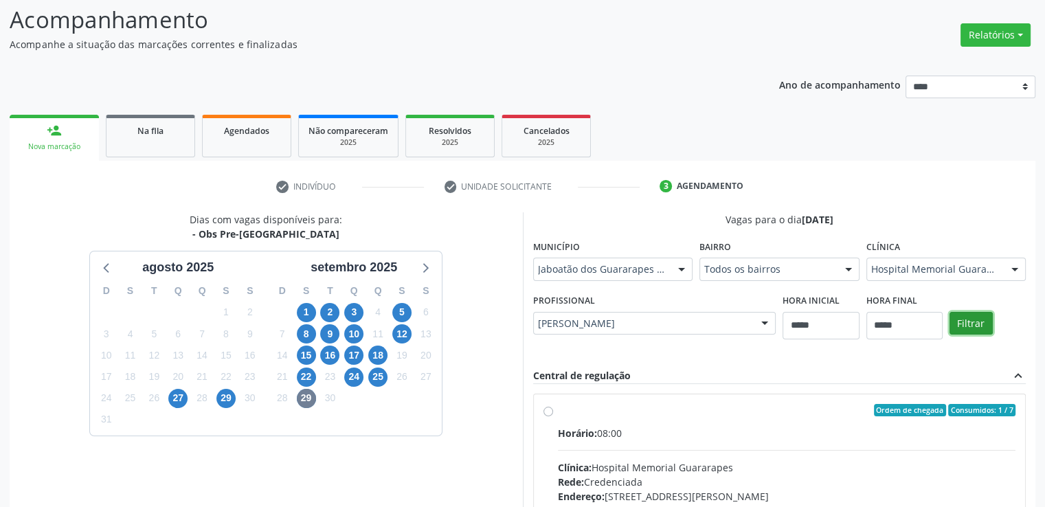
click at [968, 331] on button "Filtrar" at bounding box center [971, 323] width 43 height 23
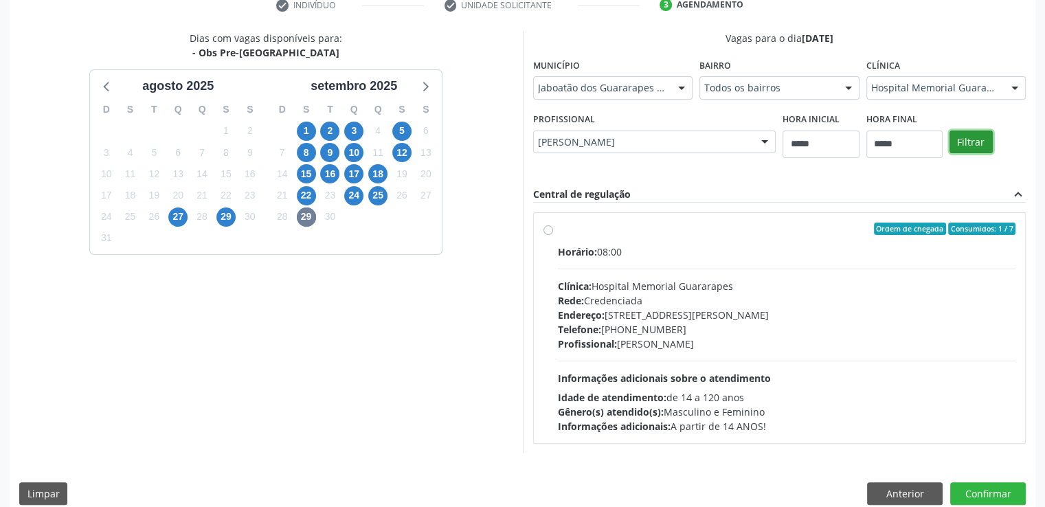
scroll to position [276, 0]
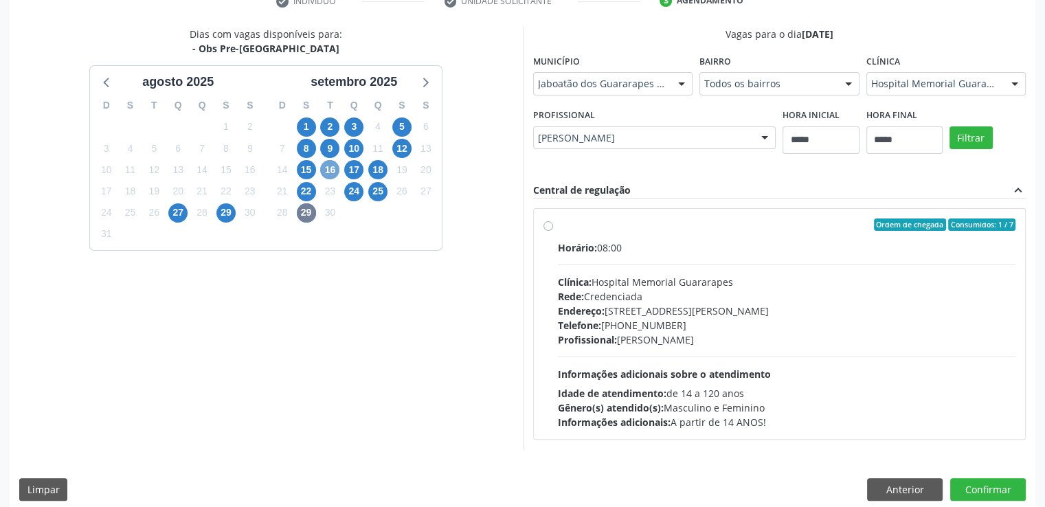
click at [335, 166] on span "16" at bounding box center [329, 169] width 19 height 19
click at [313, 206] on span "29" at bounding box center [306, 212] width 19 height 19
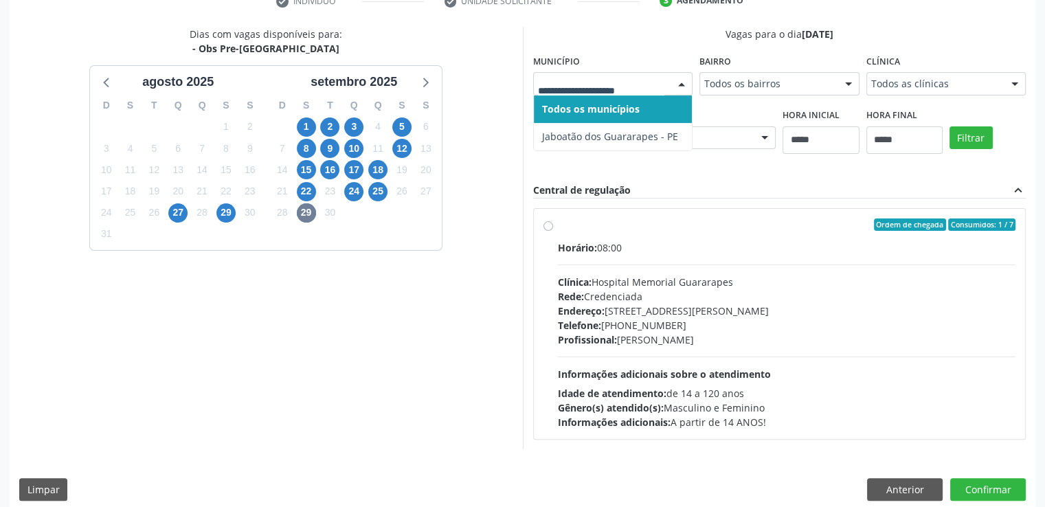
click at [597, 72] on div at bounding box center [613, 83] width 160 height 23
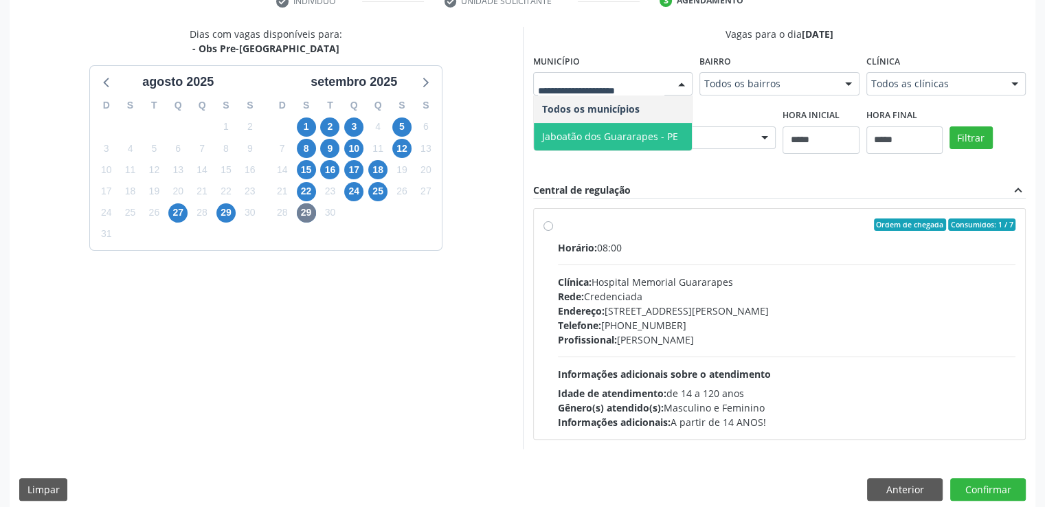
click at [584, 126] on span "Jaboatão dos Guararapes - PE" at bounding box center [613, 136] width 159 height 27
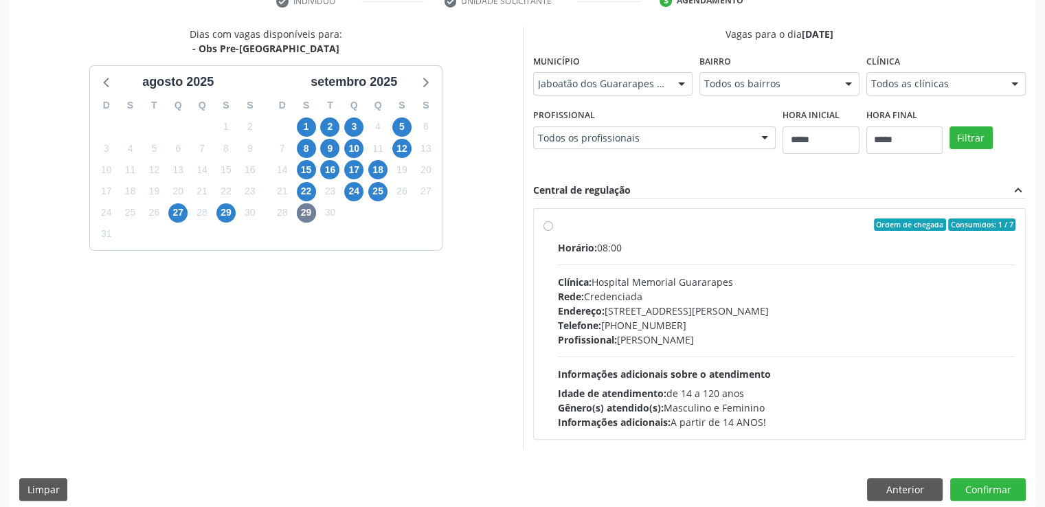
click at [558, 223] on label "Ordem de chegada Consumidos: 1 / 7 Horário: 08:00 Clínica: Hospital Memorial Gu…" at bounding box center [787, 324] width 458 height 211
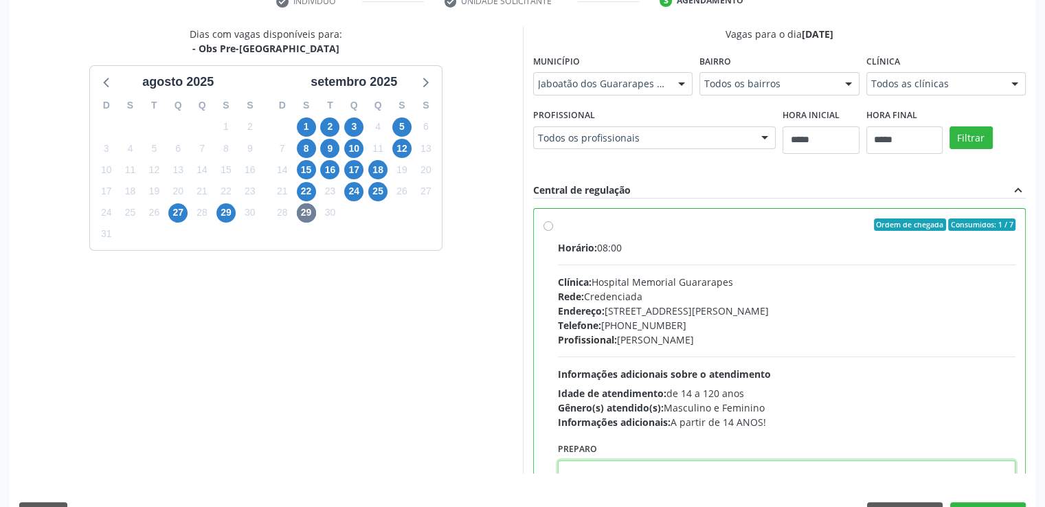
click at [630, 464] on textarea at bounding box center [787, 487] width 458 height 52
paste textarea "**********"
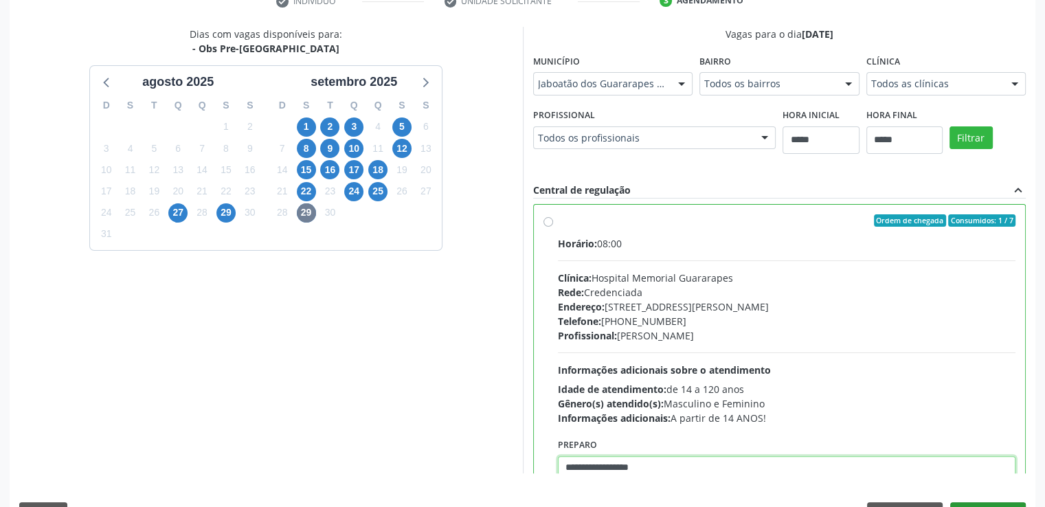
type textarea "**********"
click at [997, 502] on button "Confirmar" at bounding box center [989, 513] width 76 height 23
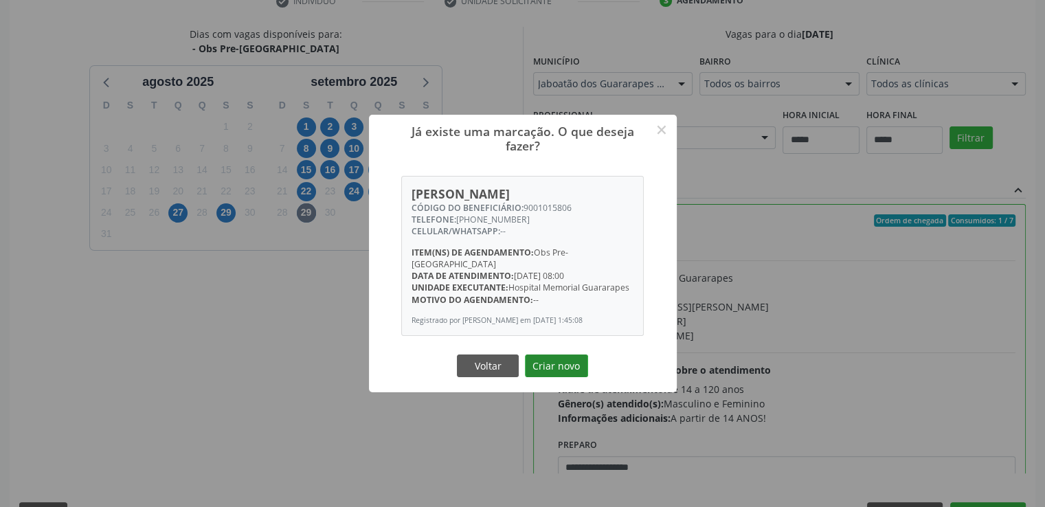
click at [554, 357] on button "Criar novo" at bounding box center [556, 366] width 63 height 23
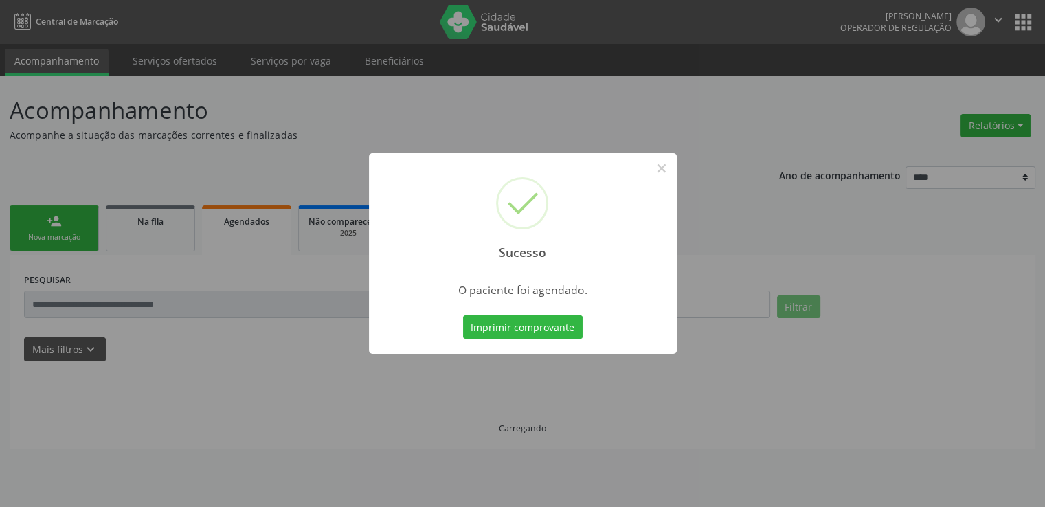
scroll to position [0, 0]
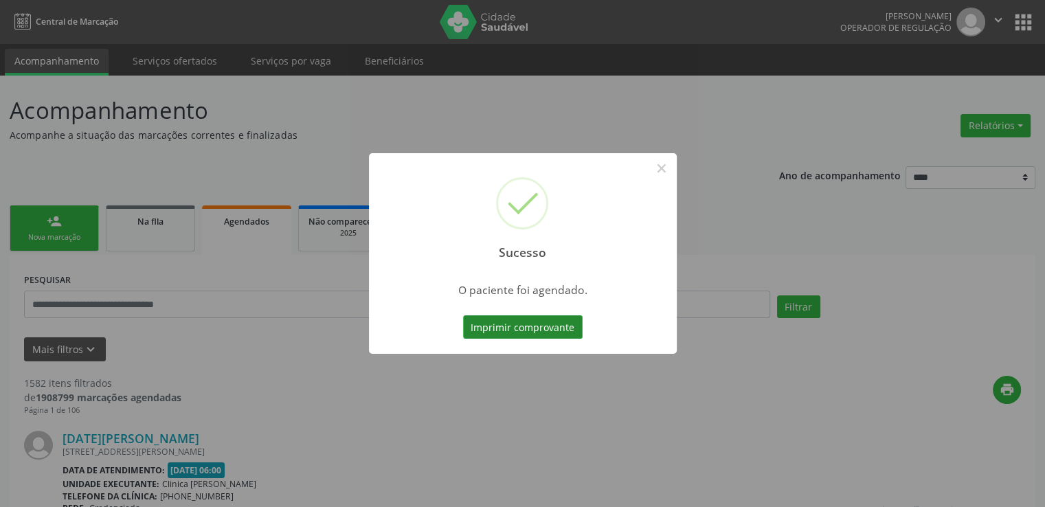
click at [548, 329] on button "Imprimir comprovante" at bounding box center [523, 326] width 120 height 23
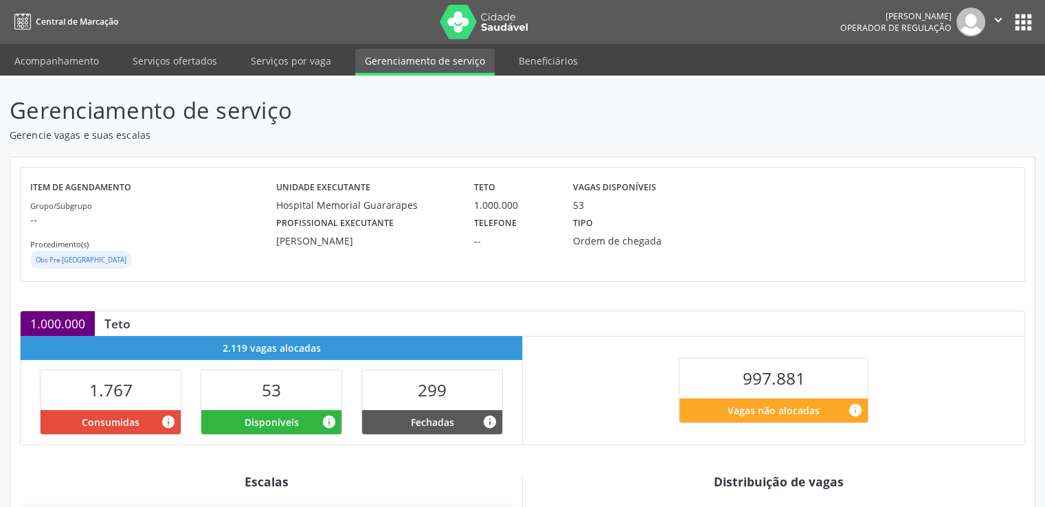
drag, startPoint x: 1052, startPoint y: 300, endPoint x: 1055, endPoint y: 225, distance: 75.7
click at [1045, 319] on html "Central de Marcação [PERSON_NAME] Operador de regulação  Configurações Sair ap…" at bounding box center [522, 253] width 1045 height 507
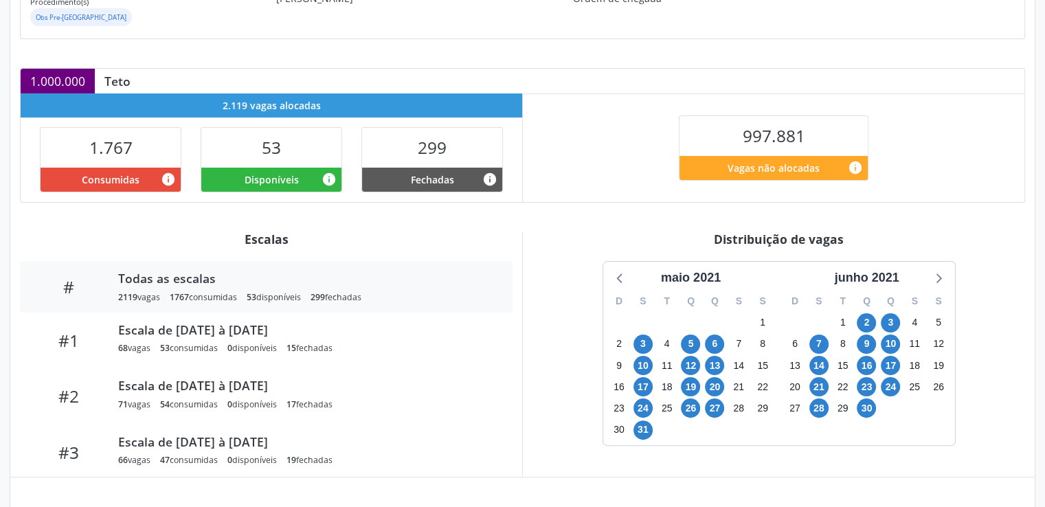
scroll to position [299, 0]
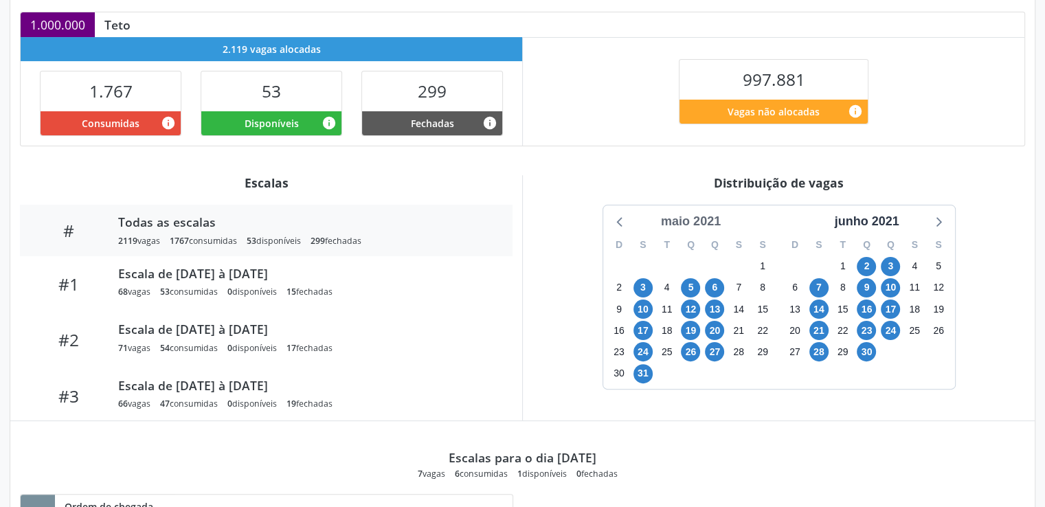
click at [704, 219] on div "maio 2021" at bounding box center [691, 221] width 71 height 19
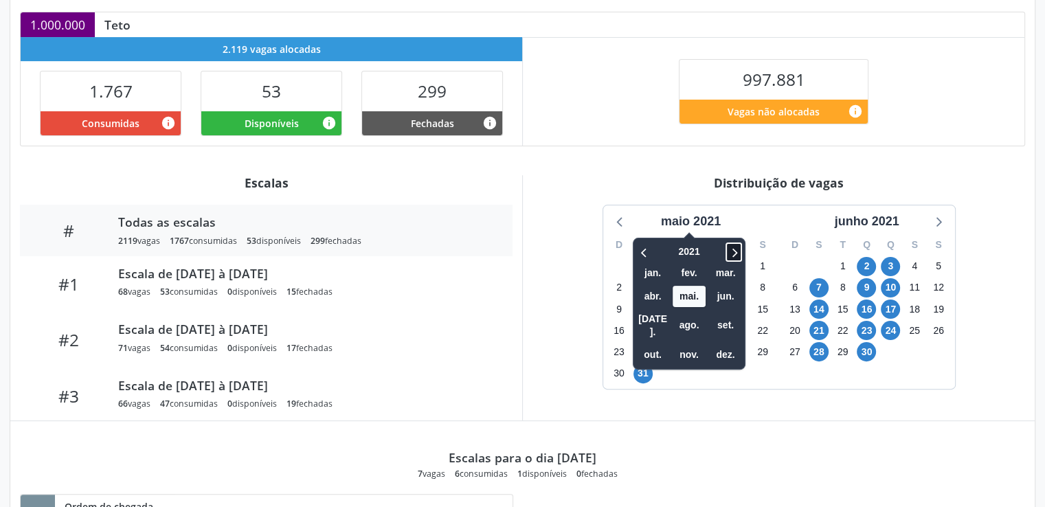
click at [734, 254] on icon at bounding box center [734, 252] width 14 height 16
click at [696, 317] on span "ago." at bounding box center [689, 325] width 33 height 21
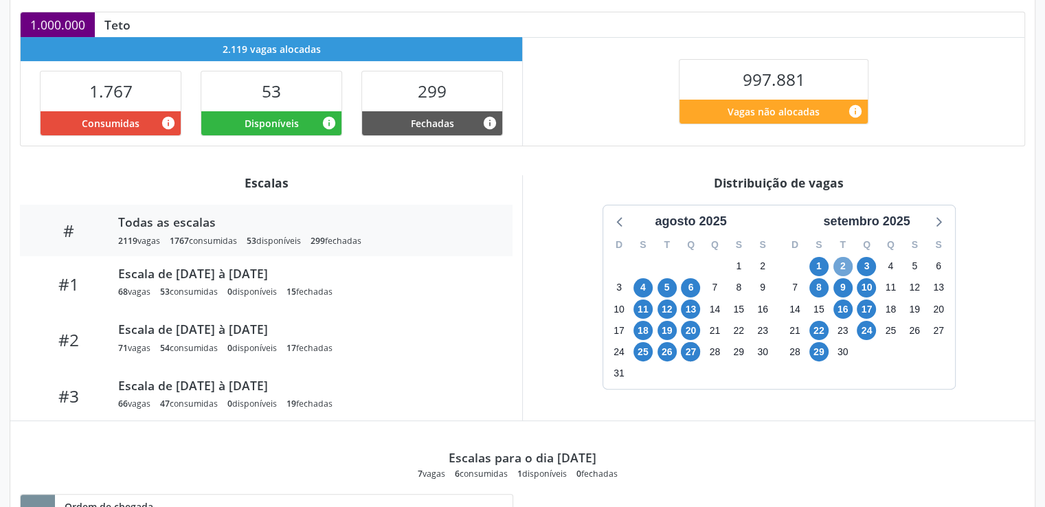
click at [843, 262] on span "2" at bounding box center [843, 266] width 19 height 19
click at [865, 265] on span "3" at bounding box center [866, 266] width 19 height 19
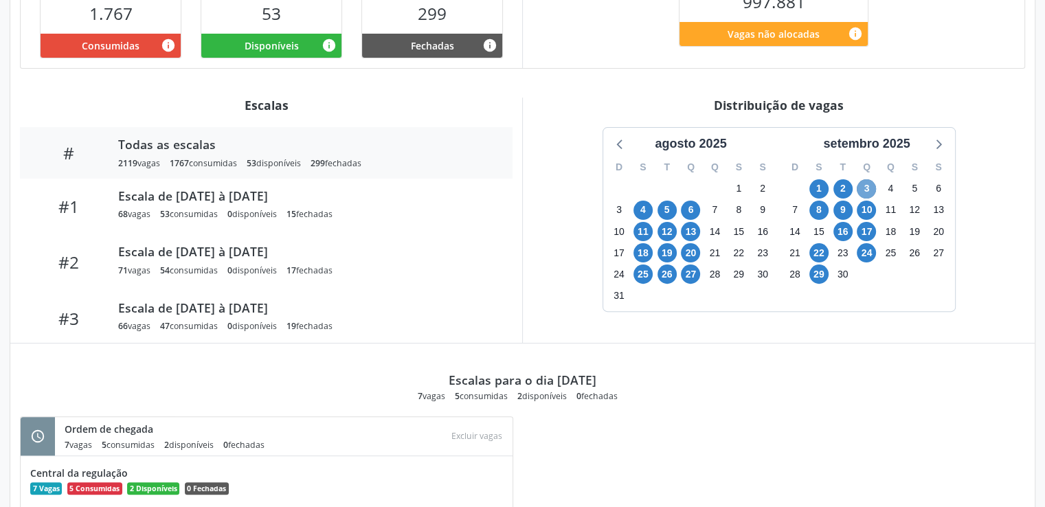
scroll to position [413, 0]
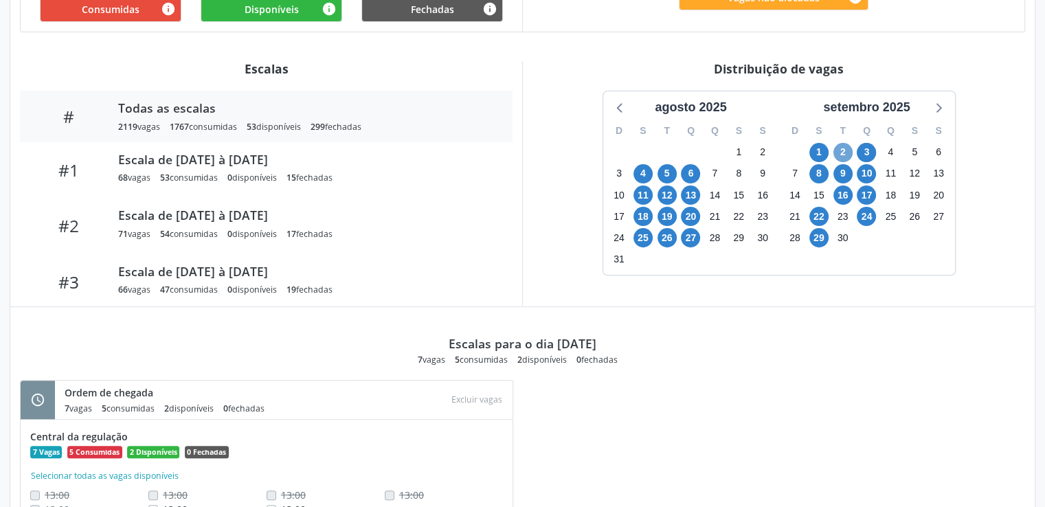
click at [847, 149] on span "2" at bounding box center [843, 152] width 19 height 19
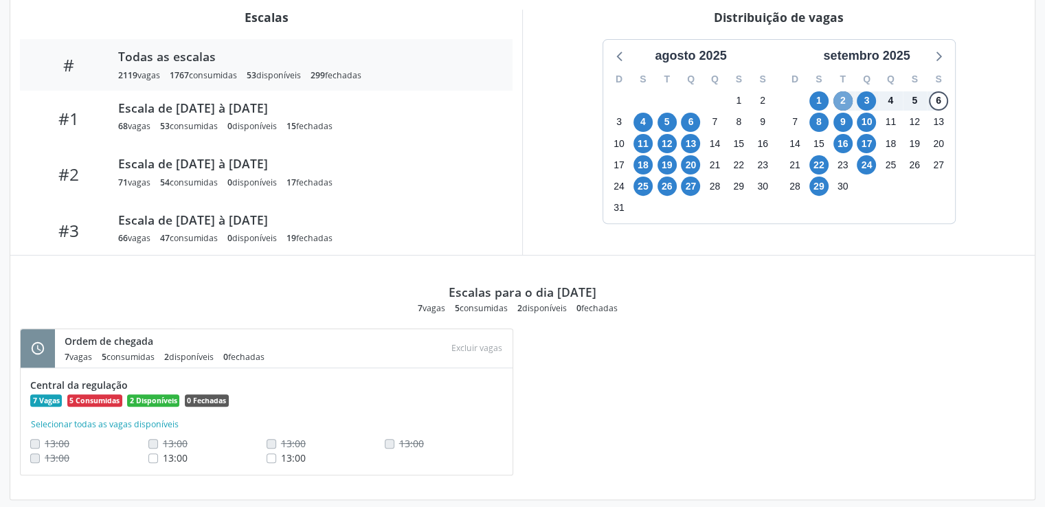
scroll to position [470, 0]
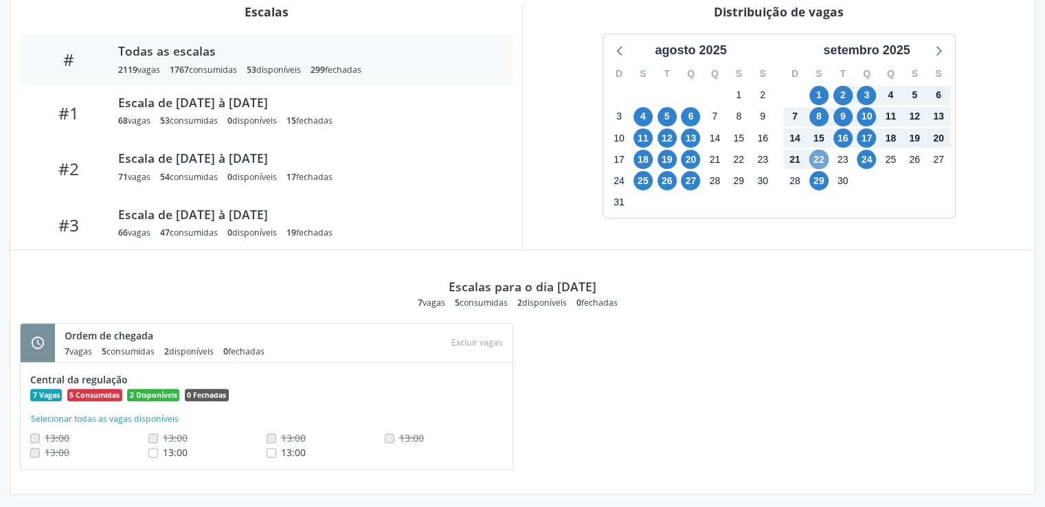
click at [819, 157] on span "22" at bounding box center [819, 159] width 19 height 19
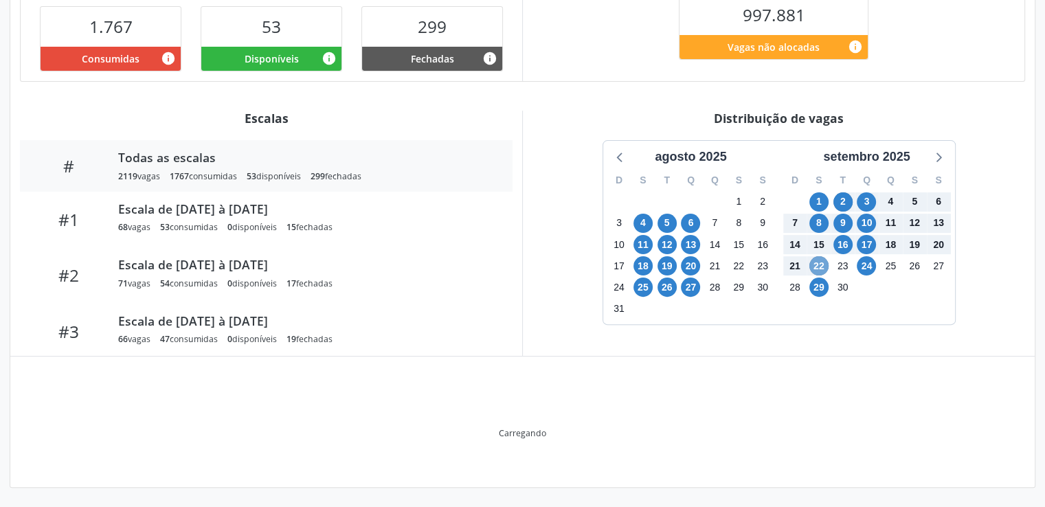
scroll to position [363, 0]
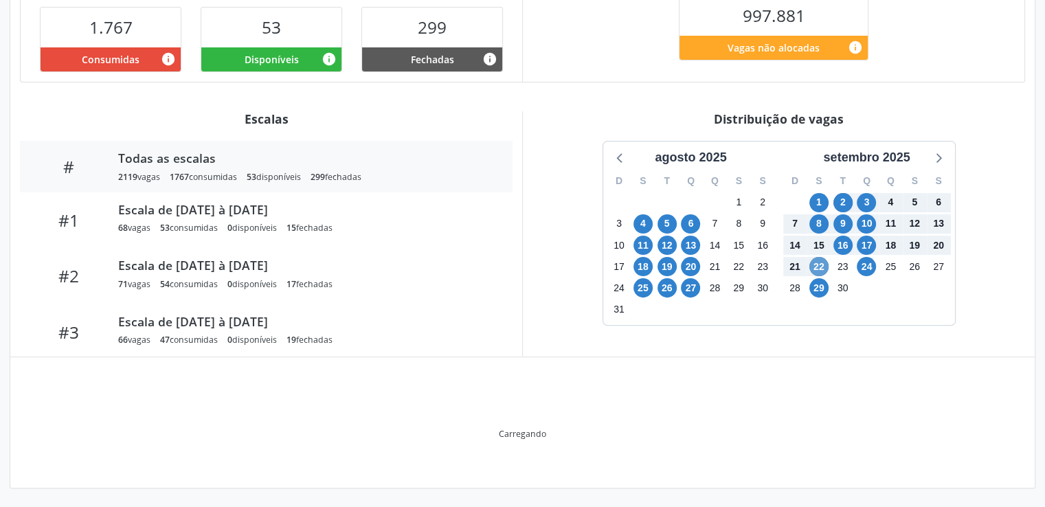
click at [819, 157] on div "setembro 2025" at bounding box center [867, 157] width 162 height 19
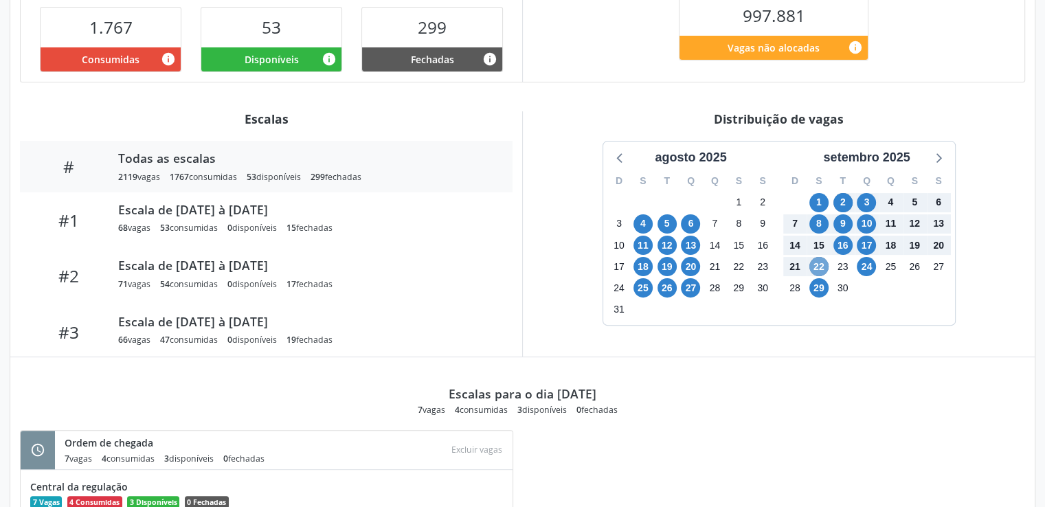
click at [821, 267] on span "22" at bounding box center [819, 266] width 19 height 19
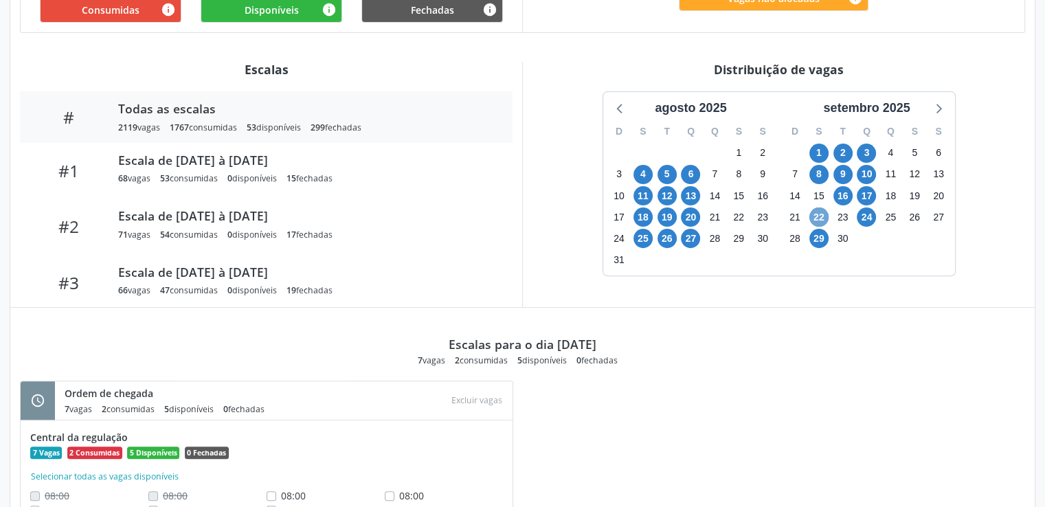
scroll to position [476, 0]
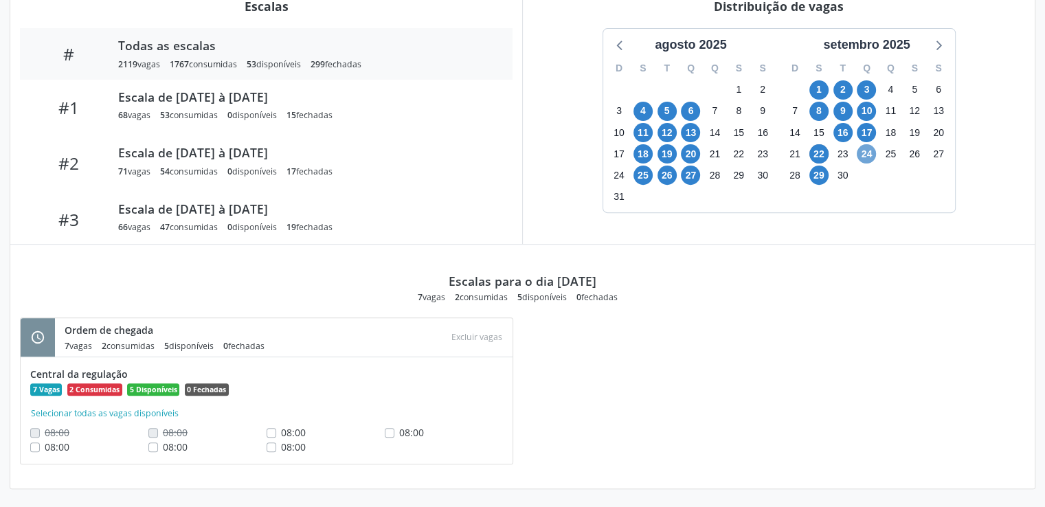
click at [869, 157] on span "24" at bounding box center [866, 153] width 19 height 19
click at [783, 14] on div "Distribuição de vagas agosto 2025 D S T Q Q S S 27 28 29 30 31 1 2 3 4 5 6 7 8 …" at bounding box center [778, 121] width 513 height 245
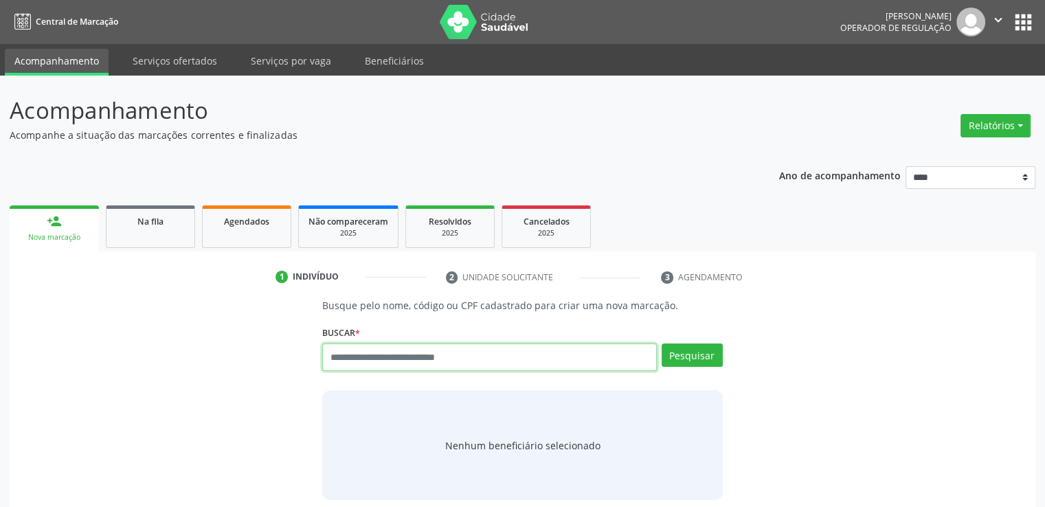
click at [435, 352] on input "text" at bounding box center [489, 357] width 334 height 27
paste input "**********"
type input "**********"
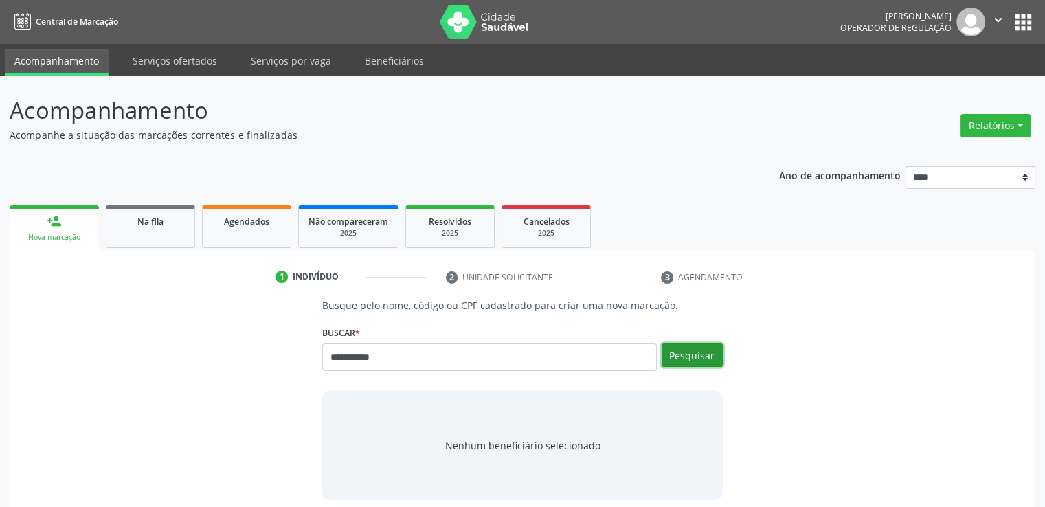
click at [682, 361] on button "Pesquisar" at bounding box center [692, 355] width 61 height 23
type input "**********"
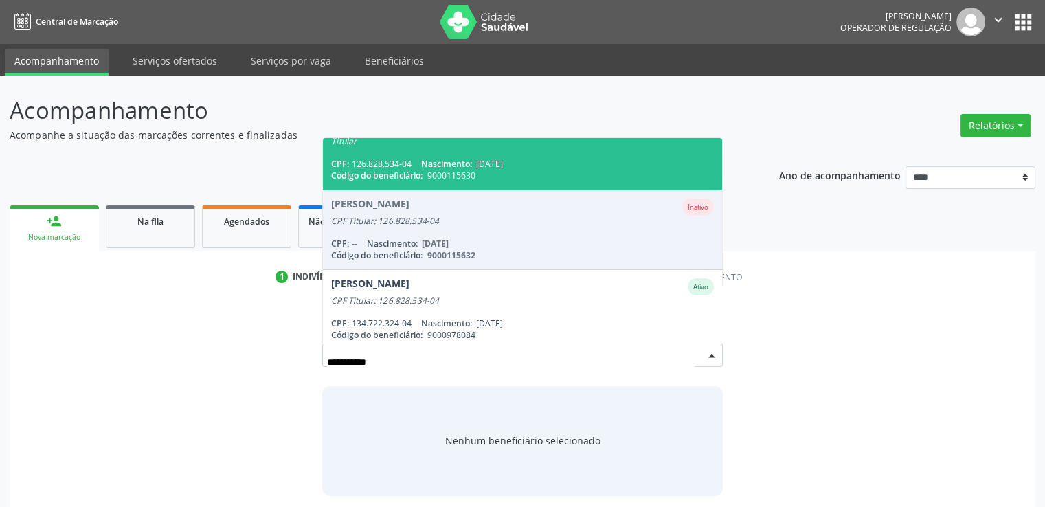
scroll to position [33, 0]
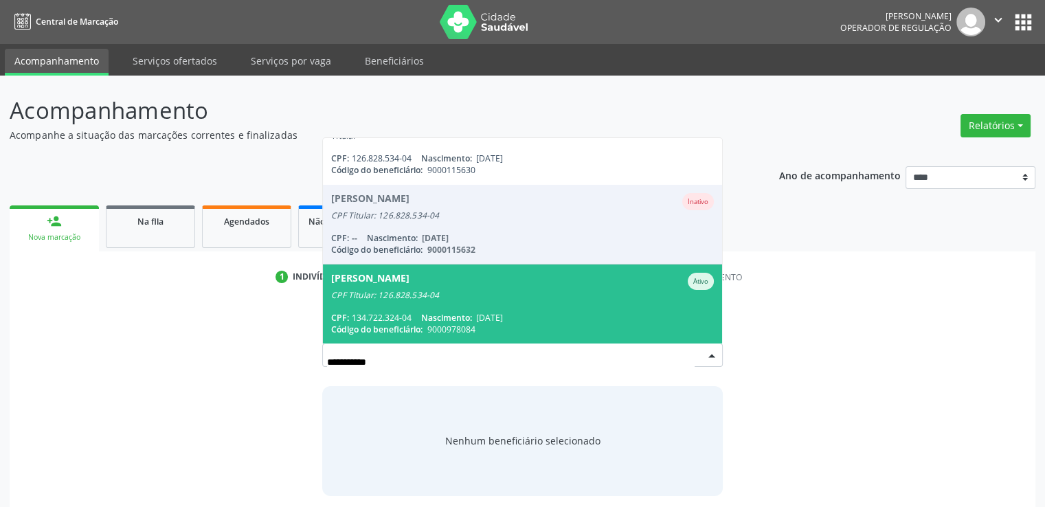
click at [646, 315] on div "CPF: 134.722.324-04 Nascimento: [DATE]" at bounding box center [522, 318] width 382 height 12
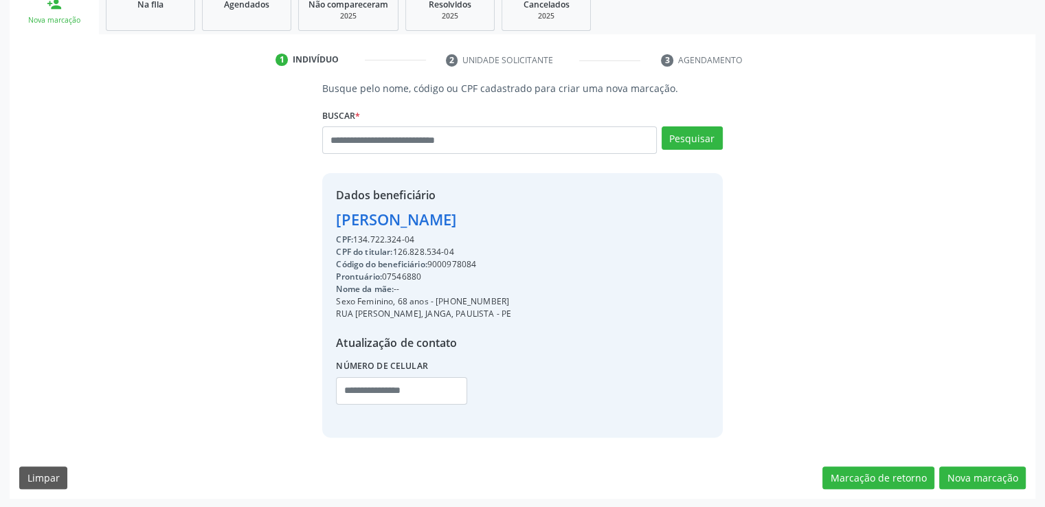
scroll to position [219, 0]
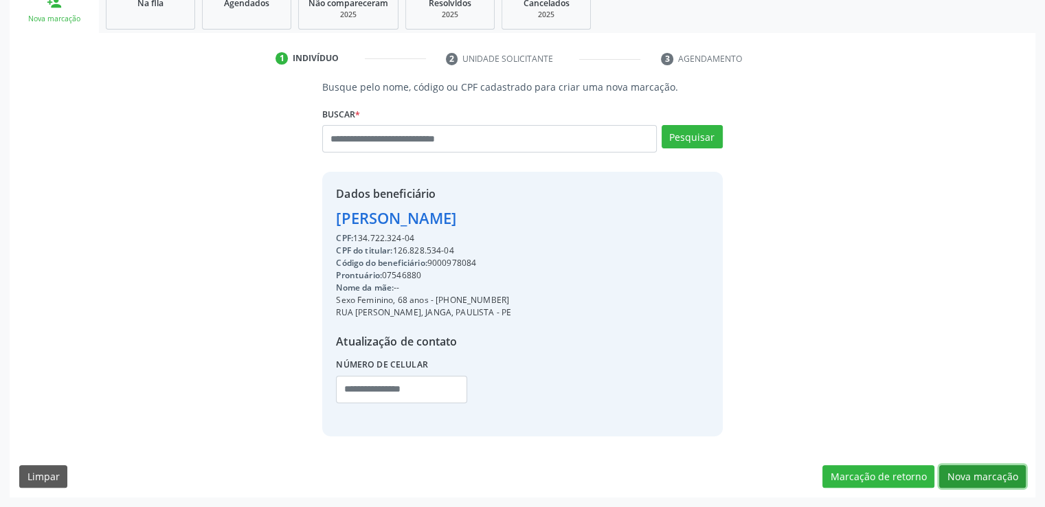
click at [975, 474] on button "Nova marcação" at bounding box center [983, 476] width 87 height 23
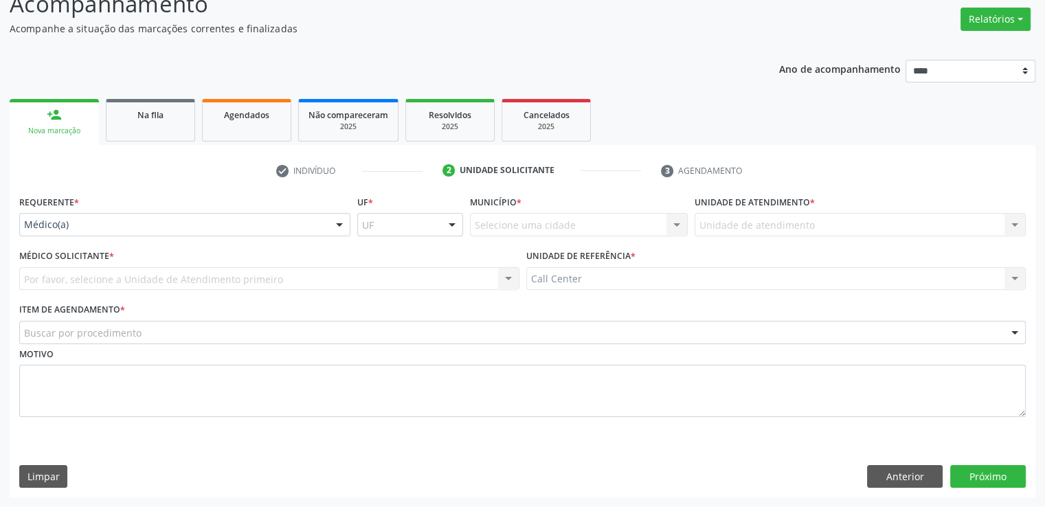
scroll to position [107, 0]
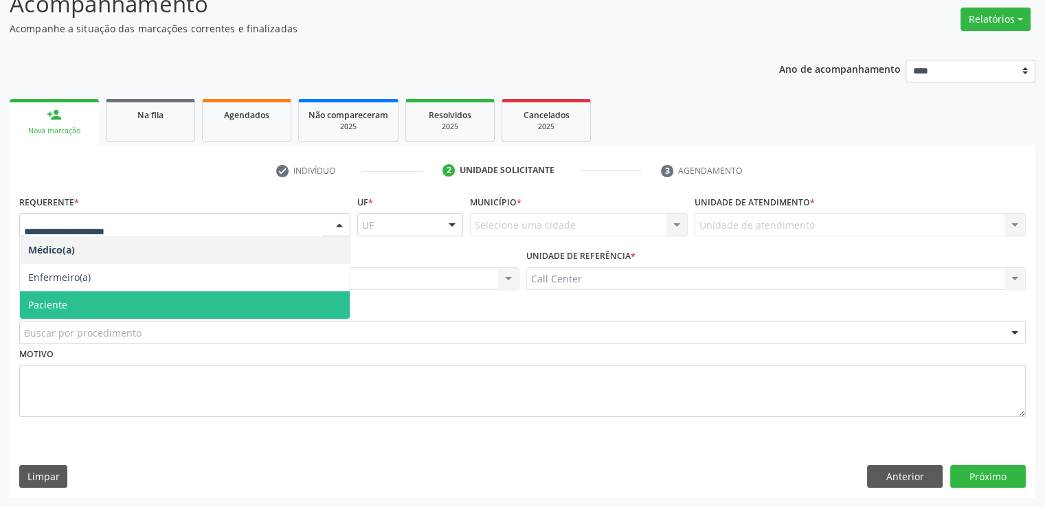
click at [213, 295] on span "Paciente" at bounding box center [185, 304] width 330 height 27
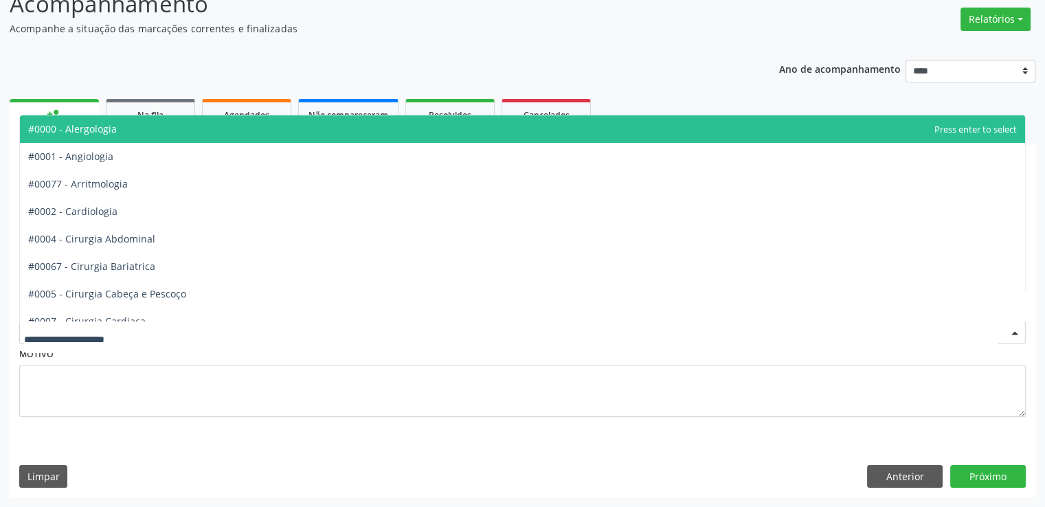
click at [198, 330] on div at bounding box center [522, 332] width 1007 height 23
type input "**"
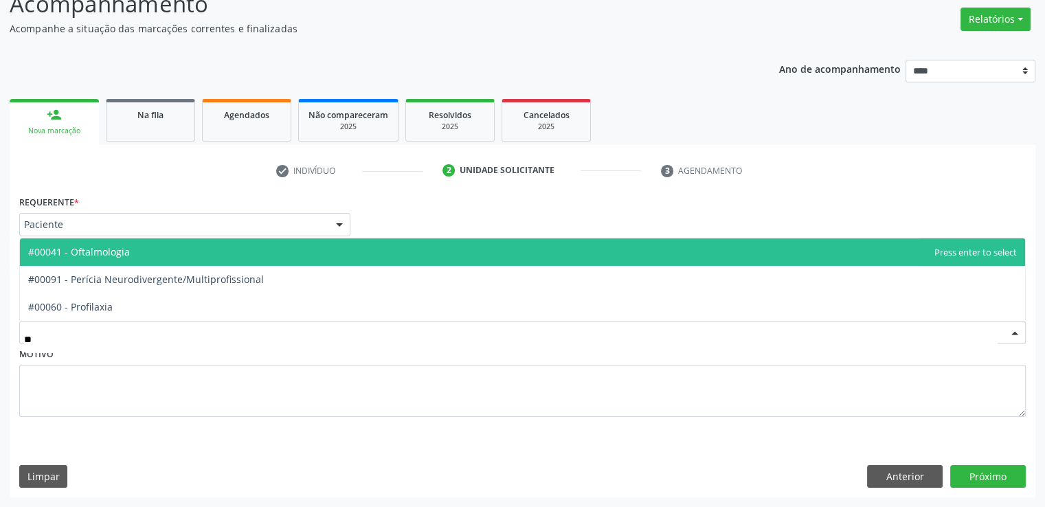
click at [169, 253] on span "#00041 - Oftalmologia" at bounding box center [523, 251] width 1006 height 27
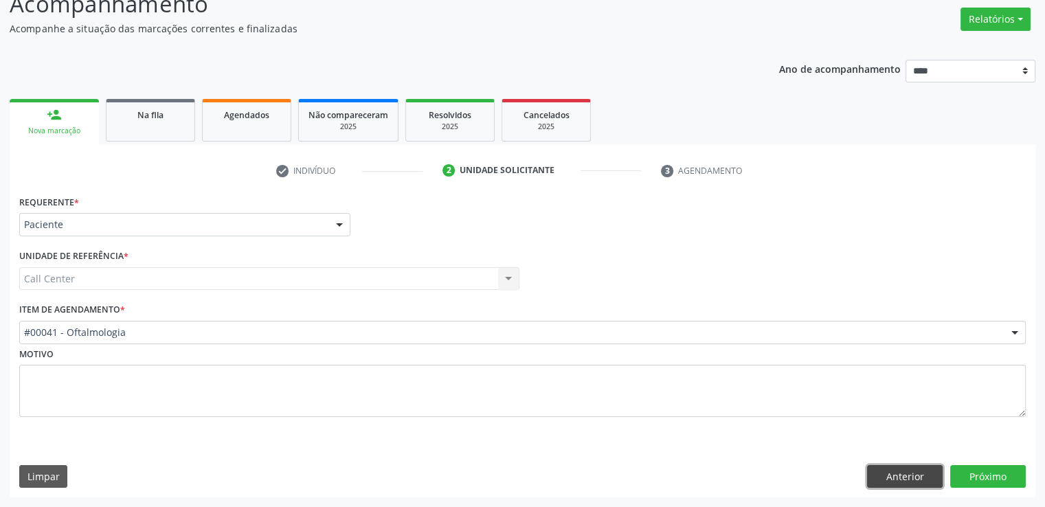
click at [923, 465] on button "Anterior" at bounding box center [905, 476] width 76 height 23
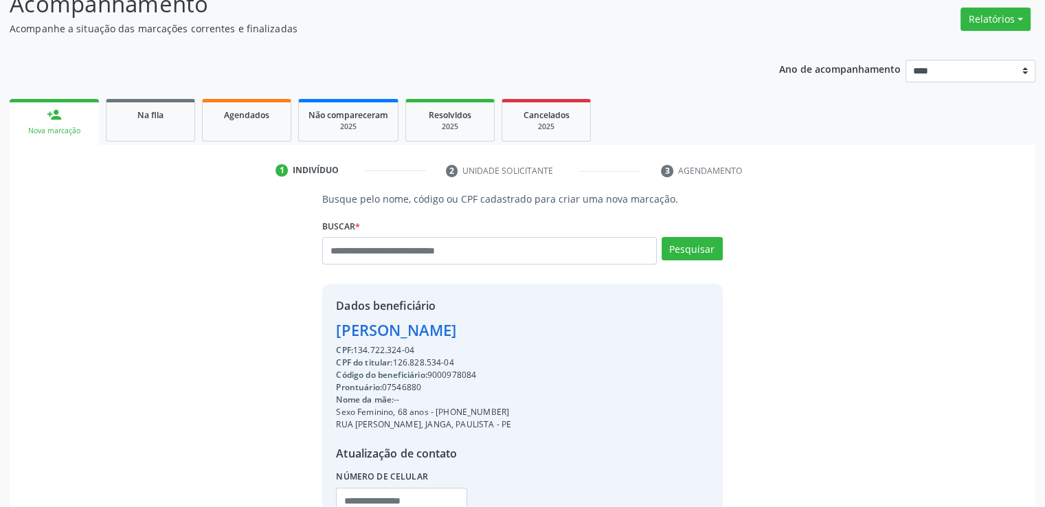
drag, startPoint x: 434, startPoint y: 375, endPoint x: 518, endPoint y: 375, distance: 83.9
click at [518, 375] on div "Dados beneficiário [PERSON_NAME] Madeiro CPF: 134.722.324-04 CPF do titular: 12…" at bounding box center [522, 416] width 400 height 264
copy div "9000978084"
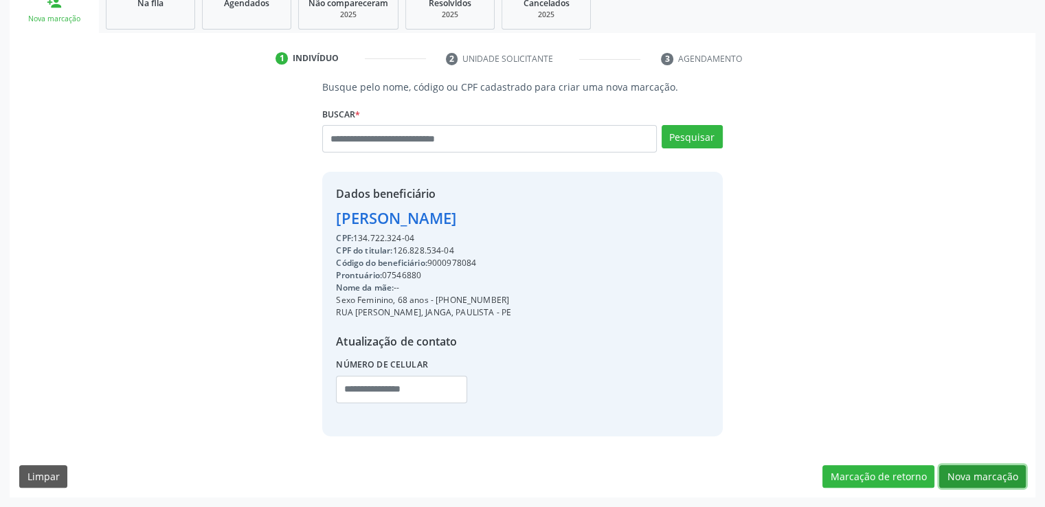
click at [981, 470] on button "Nova marcação" at bounding box center [983, 476] width 87 height 23
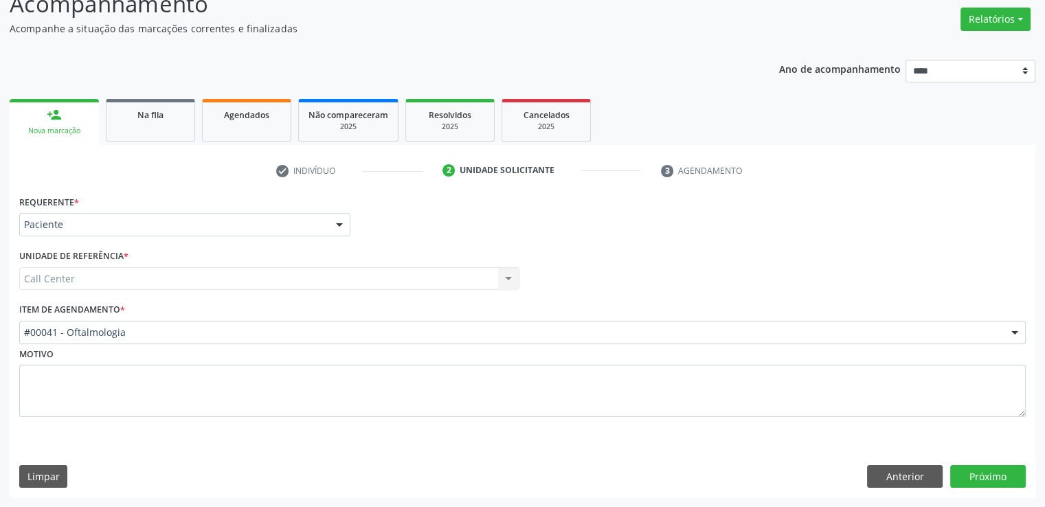
scroll to position [107, 0]
click at [981, 470] on button "Próximo" at bounding box center [989, 476] width 76 height 23
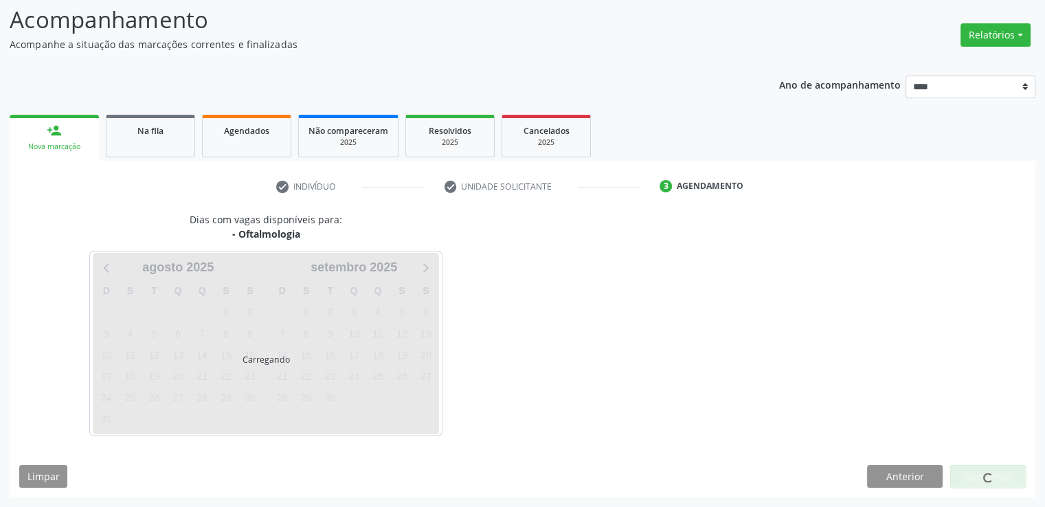
scroll to position [91, 0]
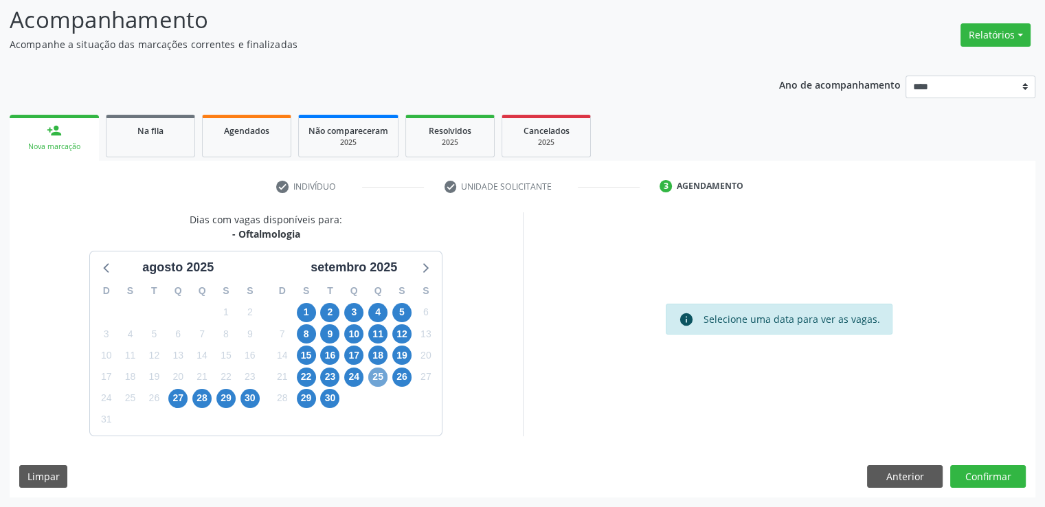
click at [374, 375] on span "25" at bounding box center [377, 377] width 19 height 19
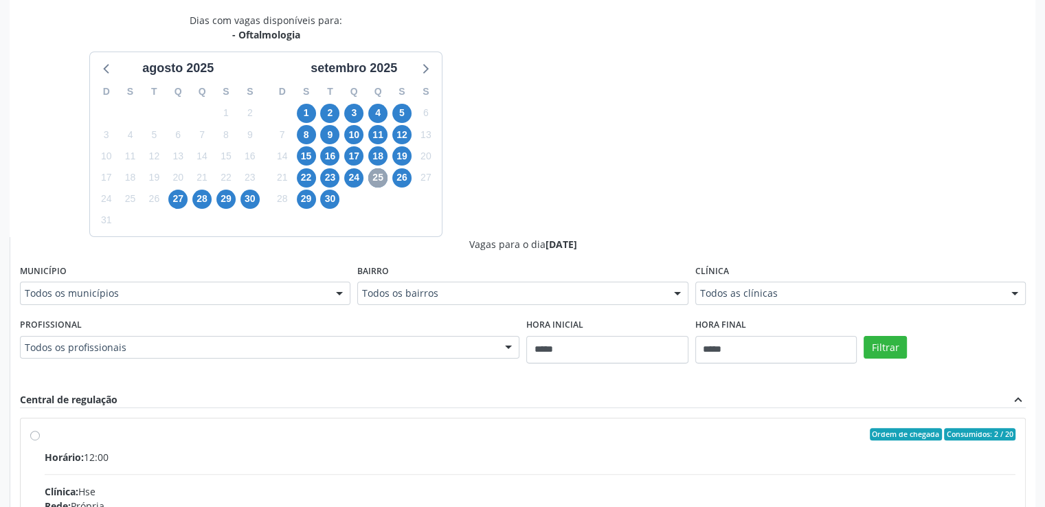
scroll to position [294, 0]
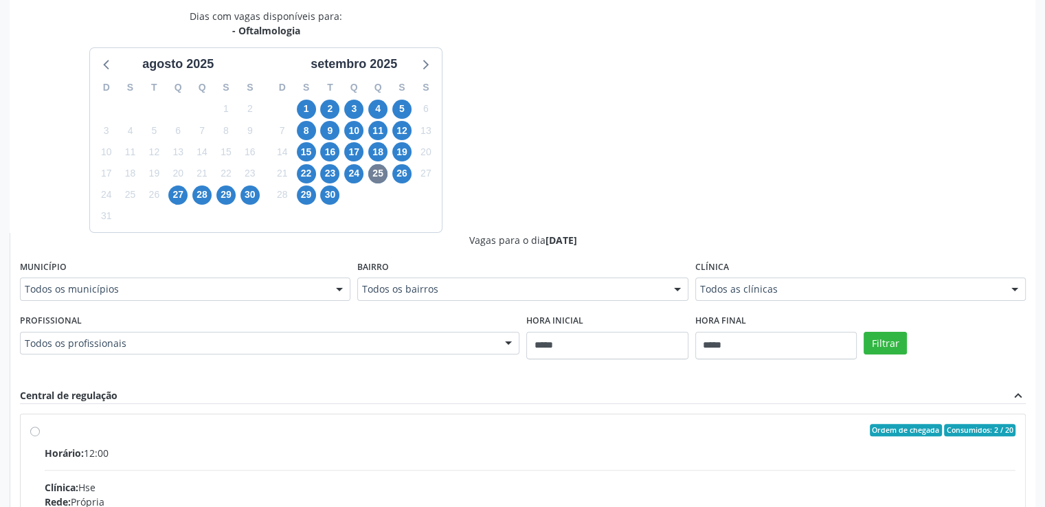
click at [1038, 308] on div "Acompanhamento Acompanhe a situação das marcações correntes e finalizadas Relat…" at bounding box center [522, 265] width 1045 height 969
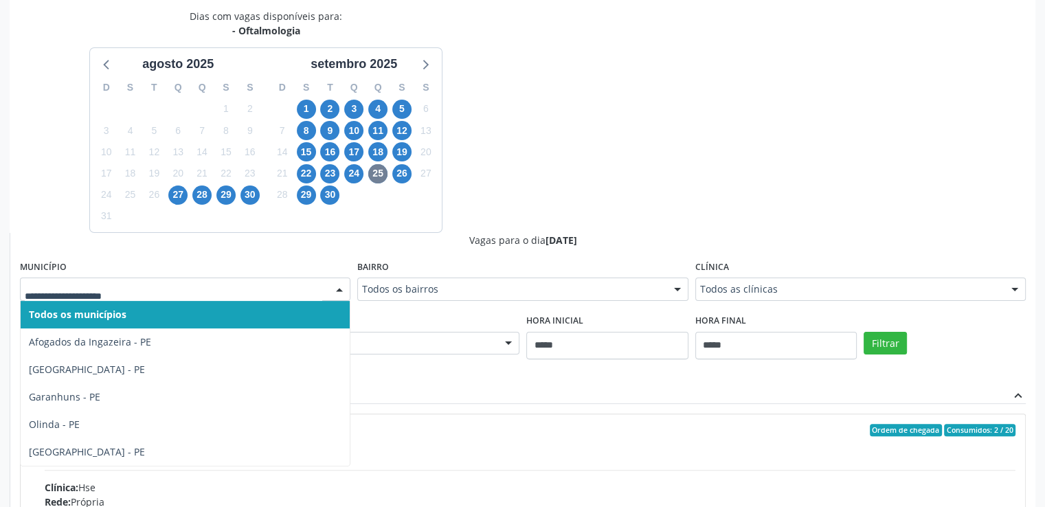
click at [324, 280] on div at bounding box center [185, 289] width 331 height 23
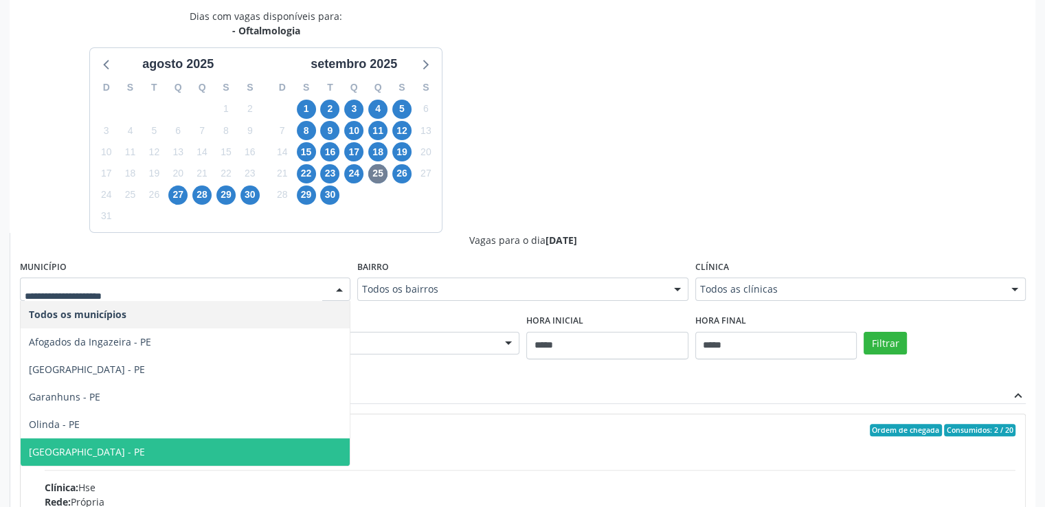
click at [154, 445] on span "Recife - PE" at bounding box center [185, 452] width 329 height 27
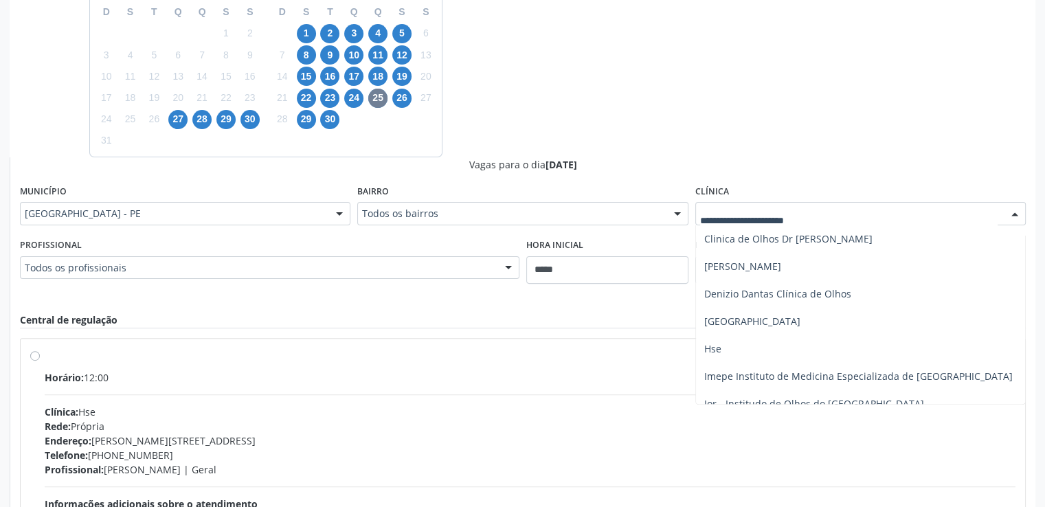
scroll to position [220, 0]
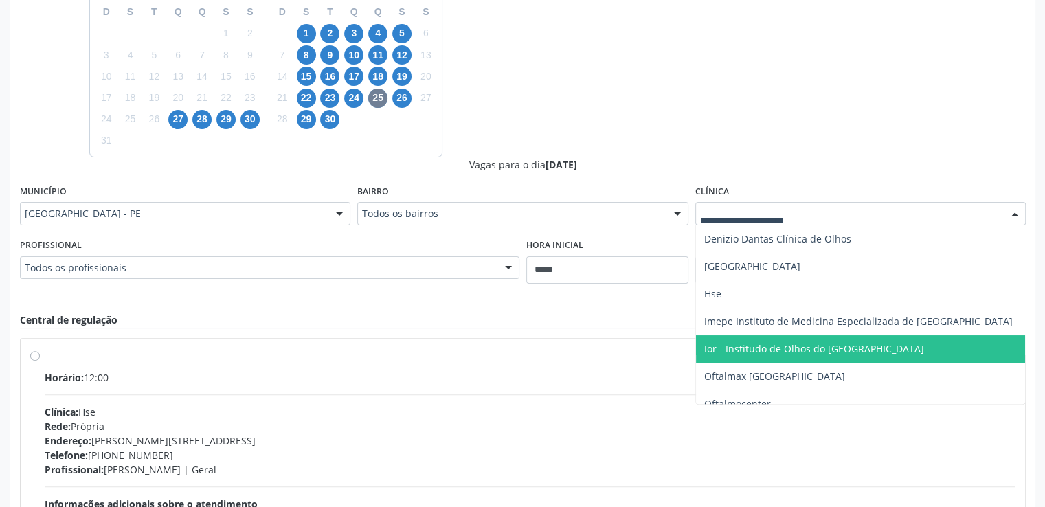
click at [921, 352] on span "Ior - Institudo de Olhos do Recife" at bounding box center [860, 348] width 329 height 27
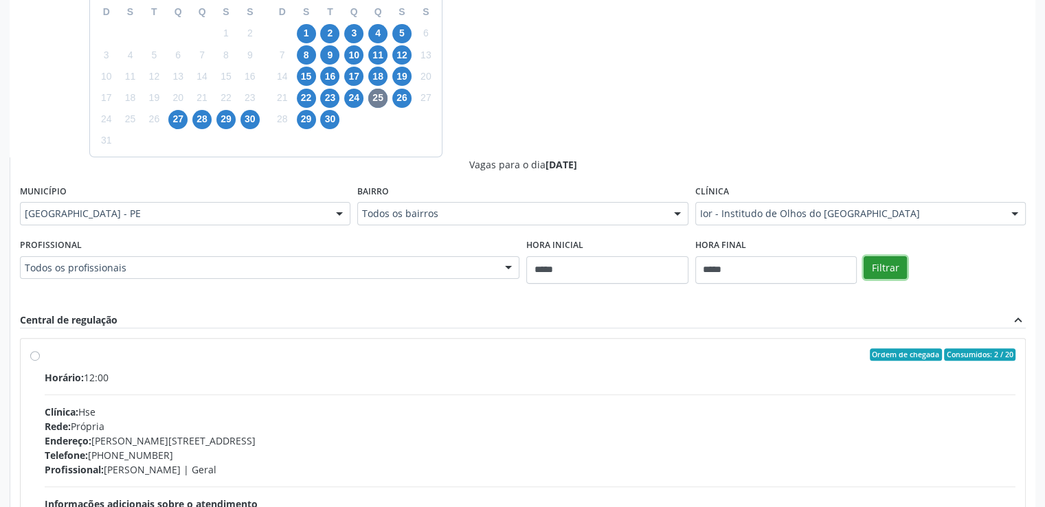
click at [882, 259] on button "Filtrar" at bounding box center [885, 267] width 43 height 23
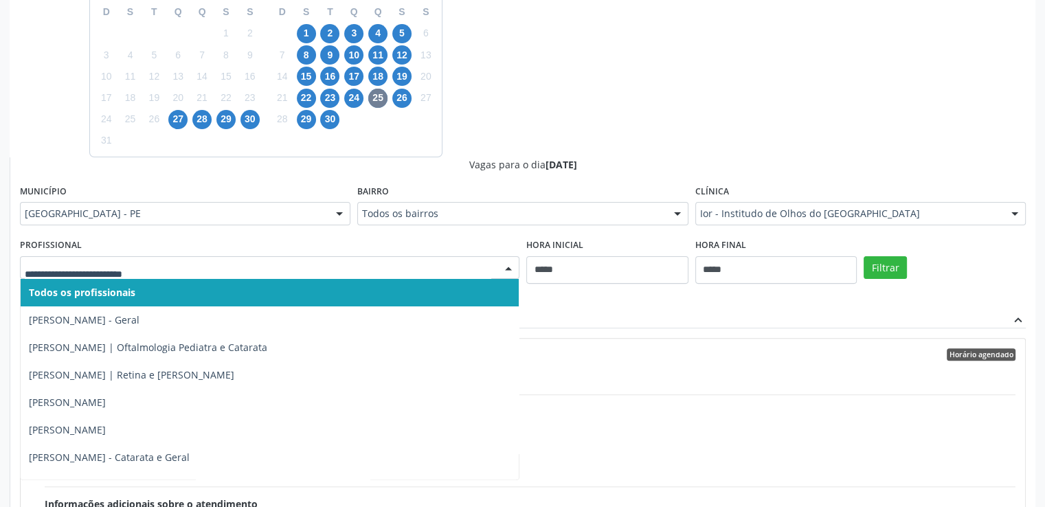
click at [496, 267] on div at bounding box center [270, 267] width 500 height 23
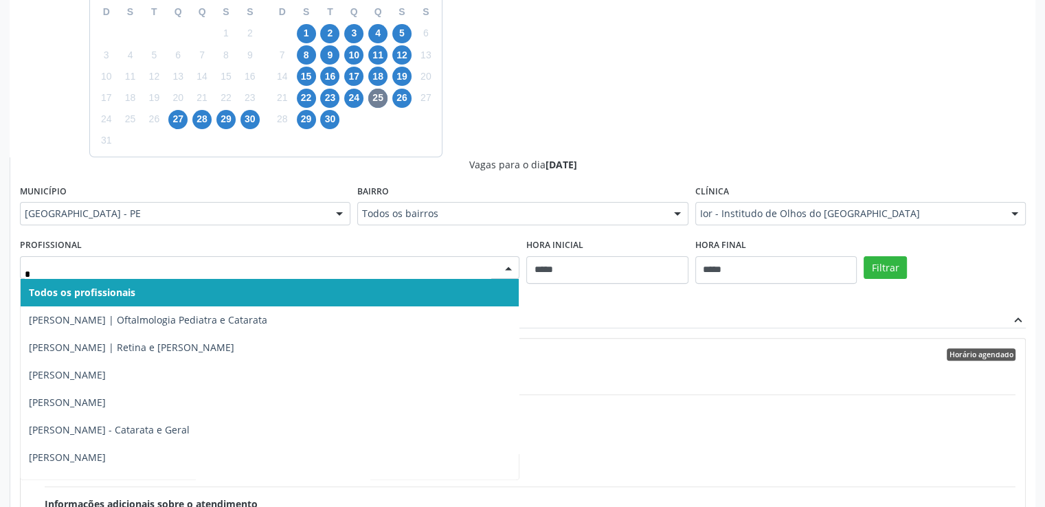
type input "**"
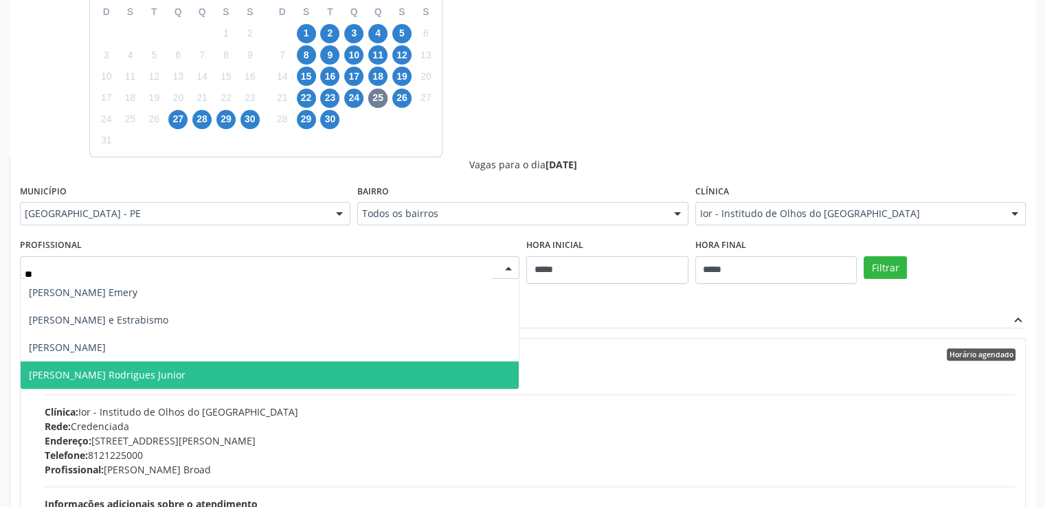
click at [354, 368] on span "Renato Stenio T. Rodrigues Junior" at bounding box center [270, 375] width 498 height 27
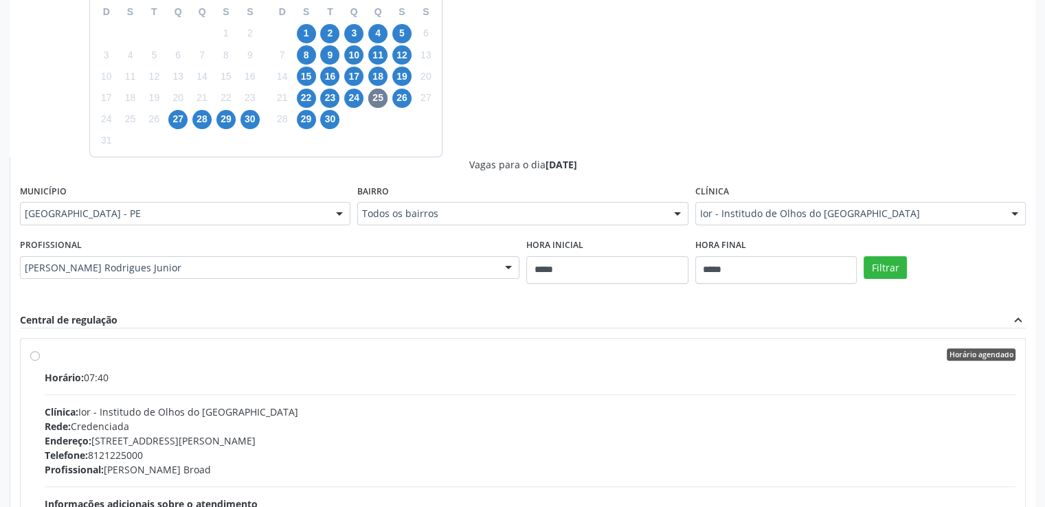
click at [880, 278] on div "Filtrar" at bounding box center [945, 266] width 169 height 63
click at [884, 268] on button "Filtrar" at bounding box center [885, 267] width 43 height 23
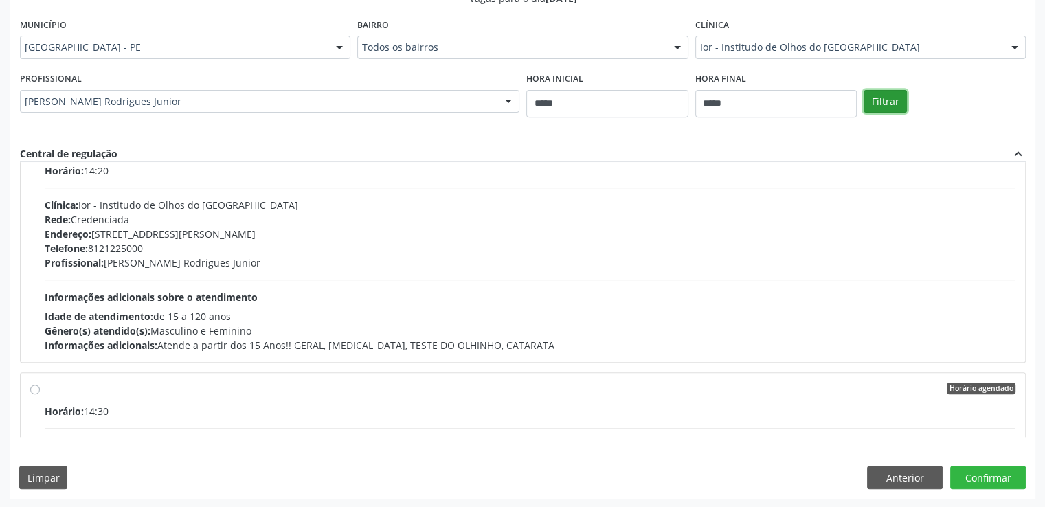
scroll to position [495, 0]
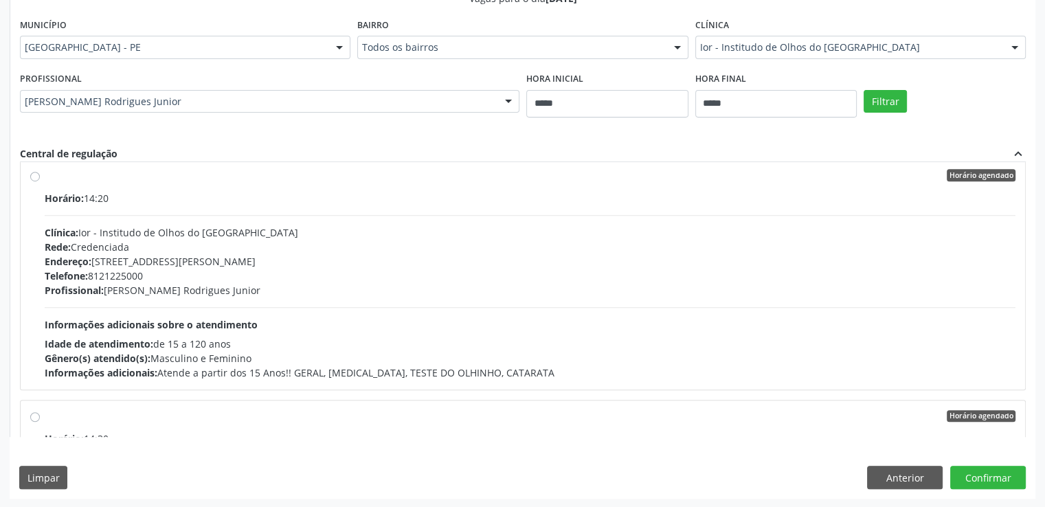
click at [45, 177] on label "Horário agendado Horário: 14:20 Clínica: Ior - Institudo de Olhos do Recife Red…" at bounding box center [530, 274] width 971 height 211
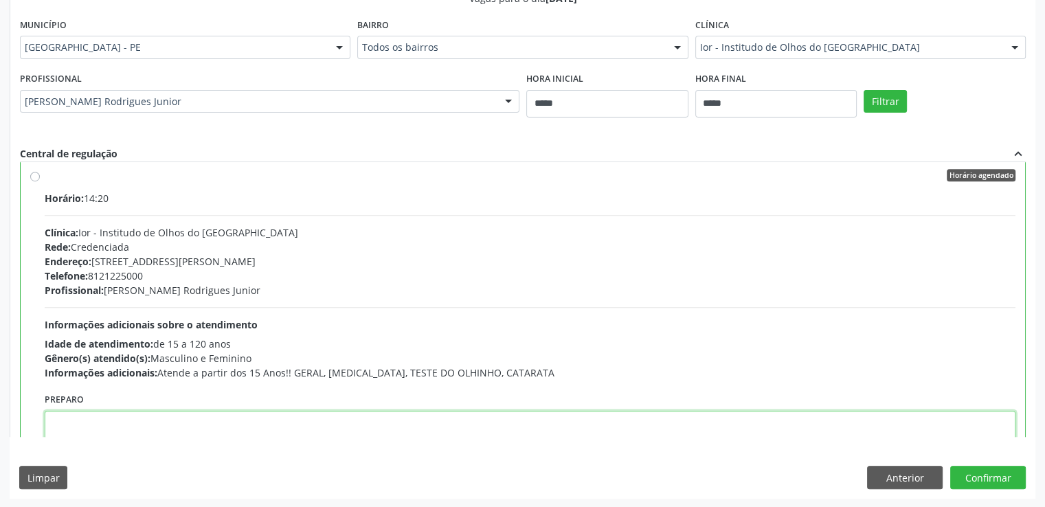
click at [109, 433] on textarea at bounding box center [530, 437] width 971 height 52
paste textarea "**********"
type textarea "**********"
click at [1004, 487] on button "Confirmar" at bounding box center [989, 477] width 76 height 23
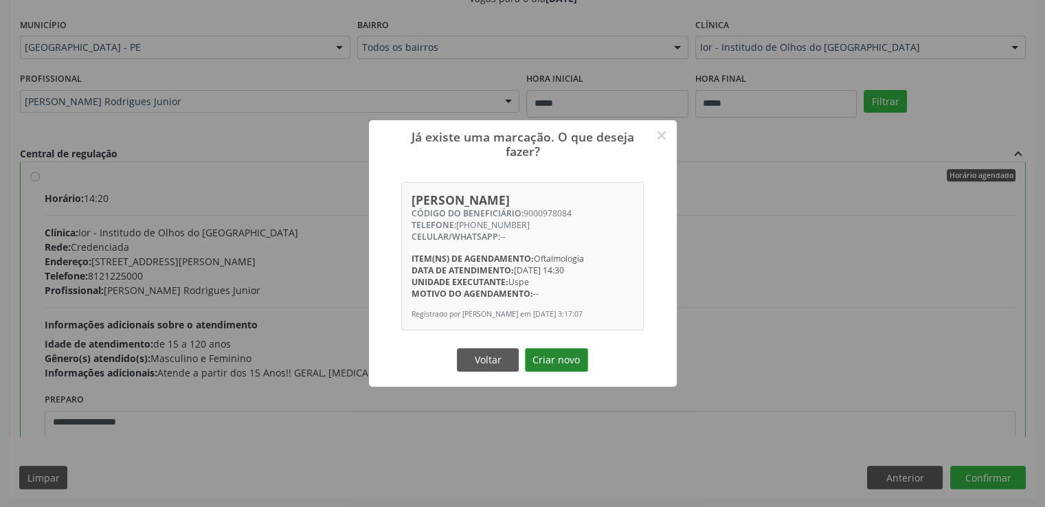
click at [564, 364] on button "Criar novo" at bounding box center [556, 359] width 63 height 23
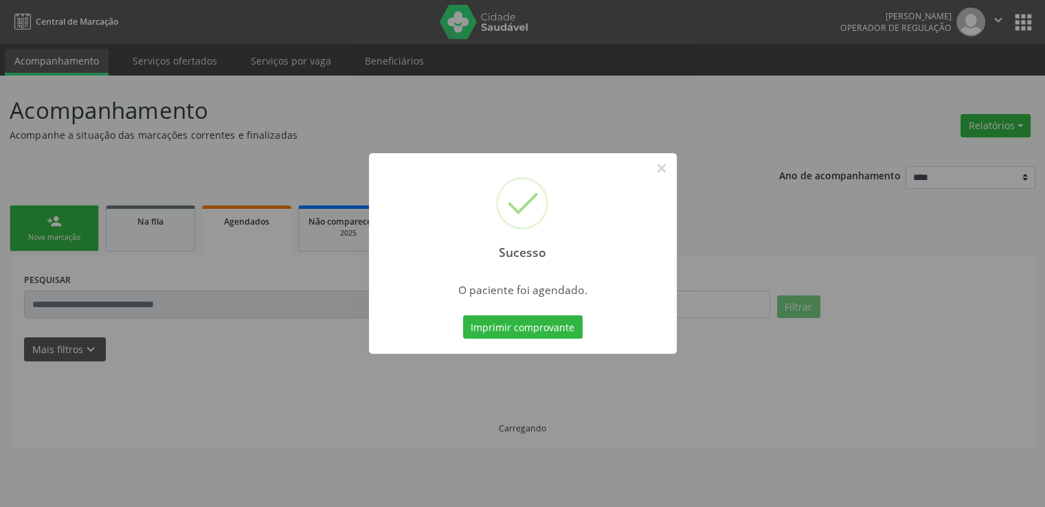
scroll to position [0, 0]
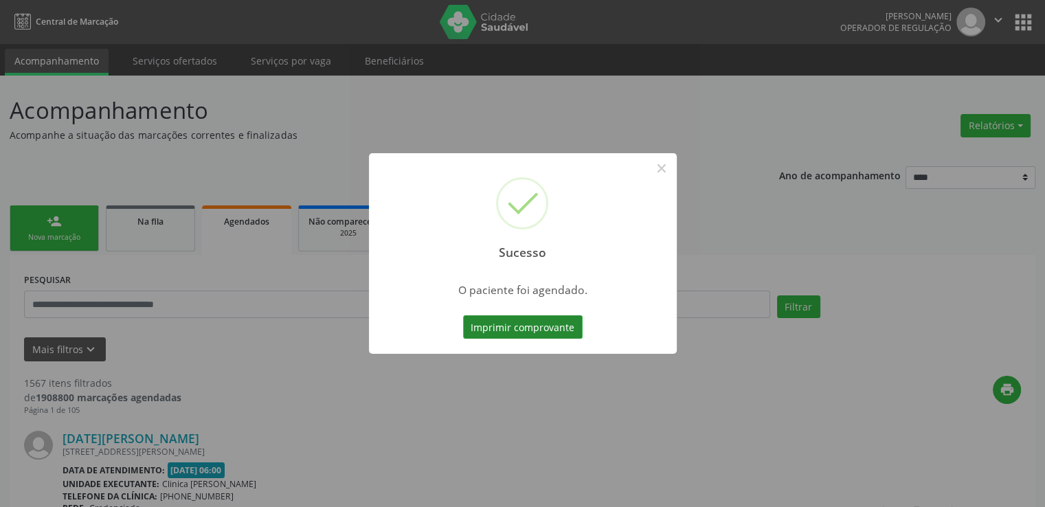
click at [563, 325] on button "Imprimir comprovante" at bounding box center [523, 326] width 120 height 23
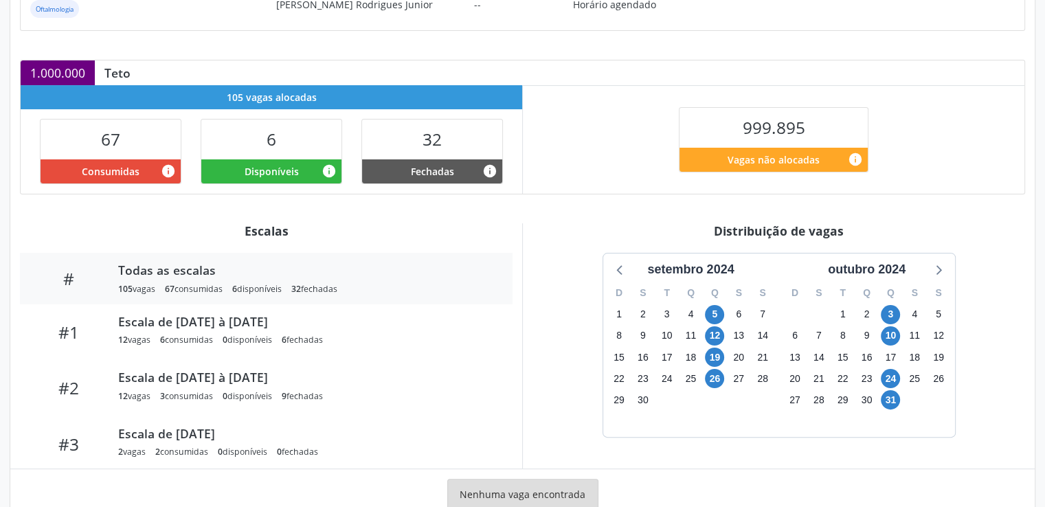
scroll to position [291, 0]
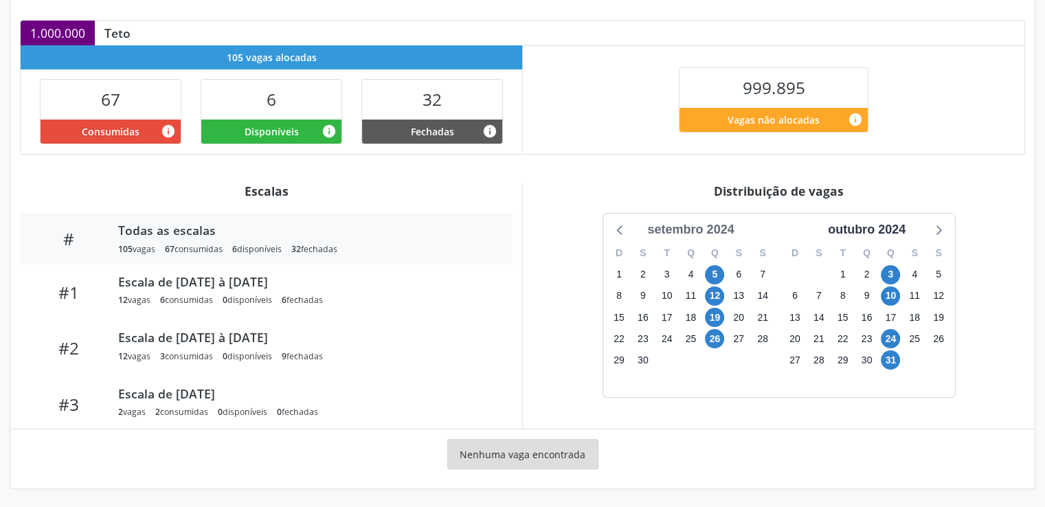
click at [691, 224] on div "setembro 2024" at bounding box center [691, 230] width 98 height 19
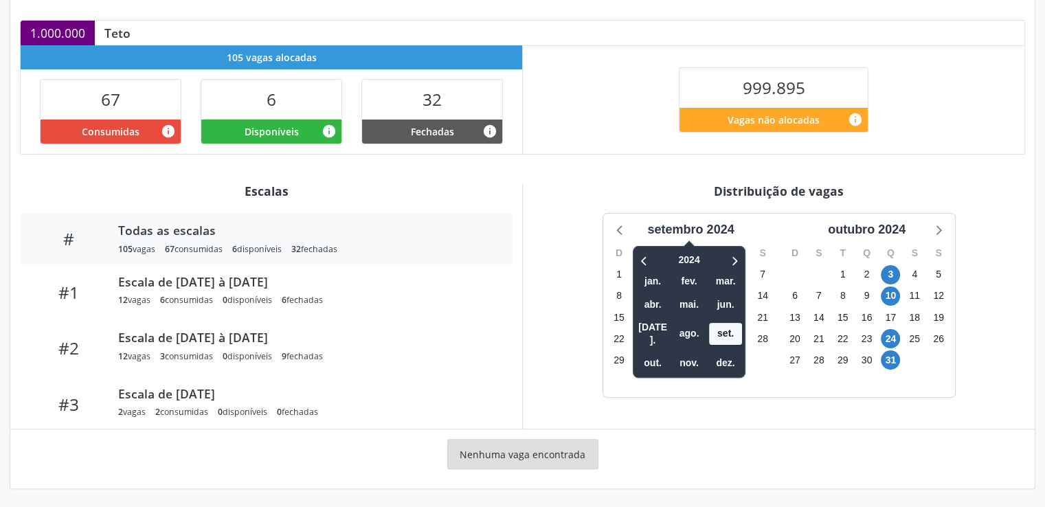
click at [747, 264] on div "6" at bounding box center [738, 274] width 19 height 21
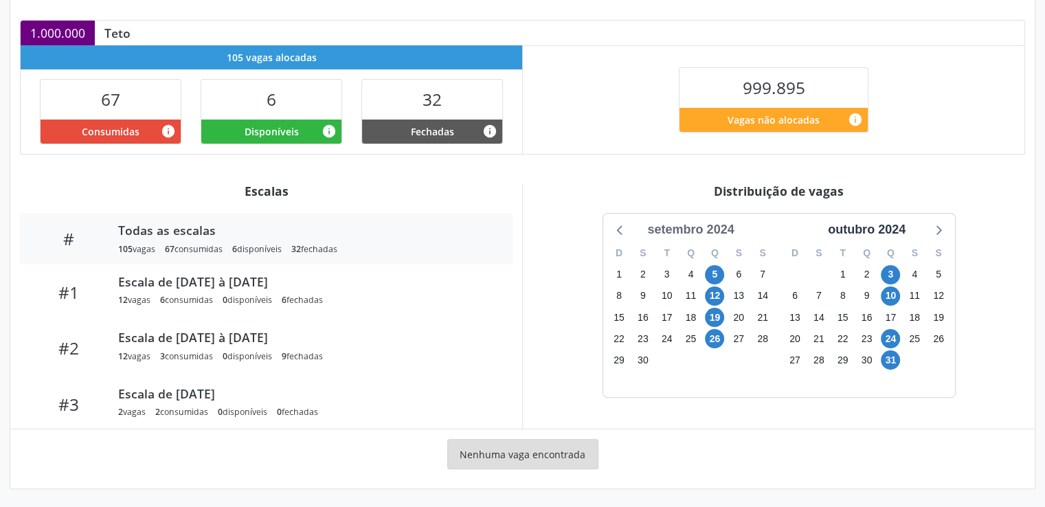
click at [701, 232] on div "setembro 2024" at bounding box center [691, 230] width 98 height 19
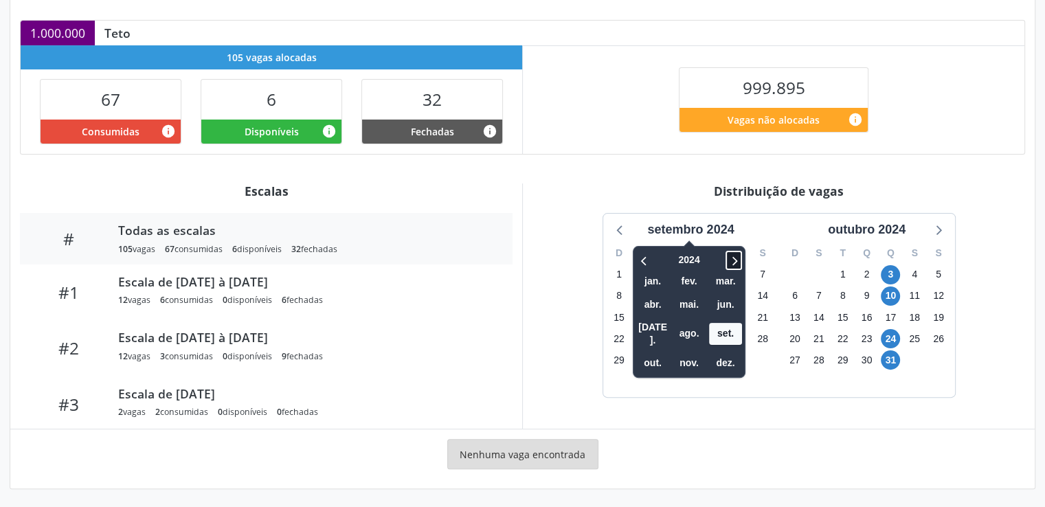
click at [732, 258] on icon at bounding box center [734, 260] width 14 height 16
click at [690, 323] on span "ago." at bounding box center [689, 333] width 33 height 21
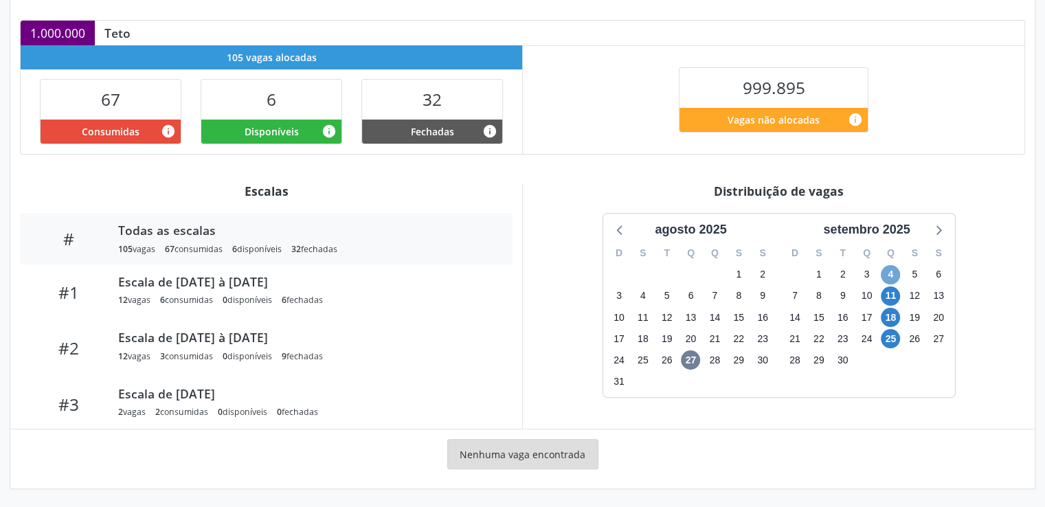
click at [894, 276] on span "4" at bounding box center [890, 274] width 19 height 19
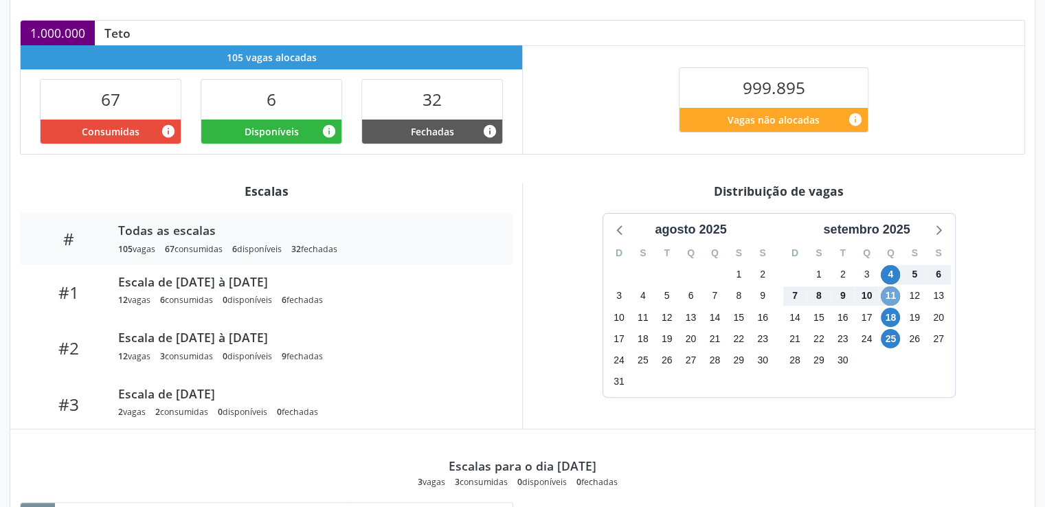
click at [894, 289] on span "11" at bounding box center [890, 296] width 19 height 19
click at [894, 313] on span "18" at bounding box center [890, 317] width 19 height 19
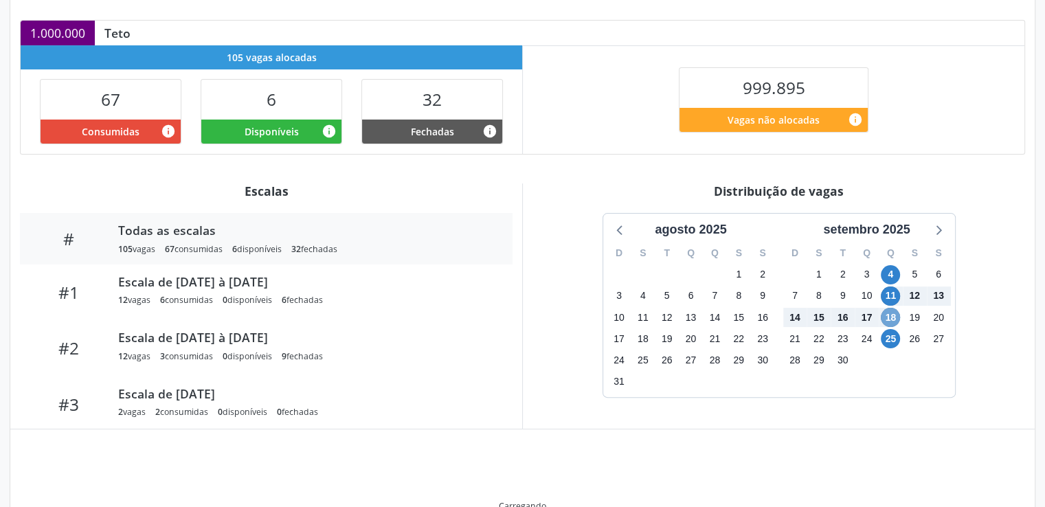
click at [894, 313] on span "18" at bounding box center [890, 317] width 19 height 19
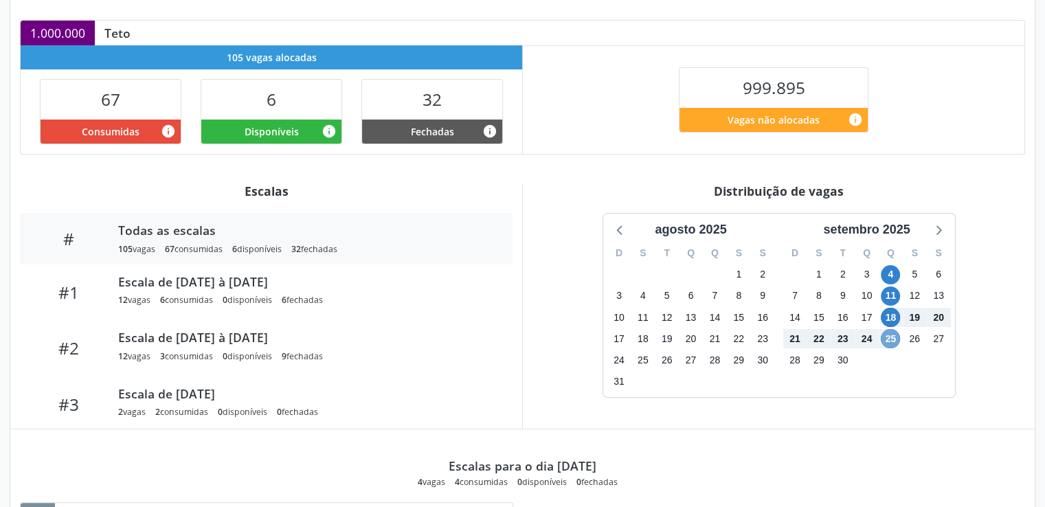
click at [885, 339] on span "25" at bounding box center [890, 338] width 19 height 19
click at [935, 228] on icon at bounding box center [938, 230] width 18 height 18
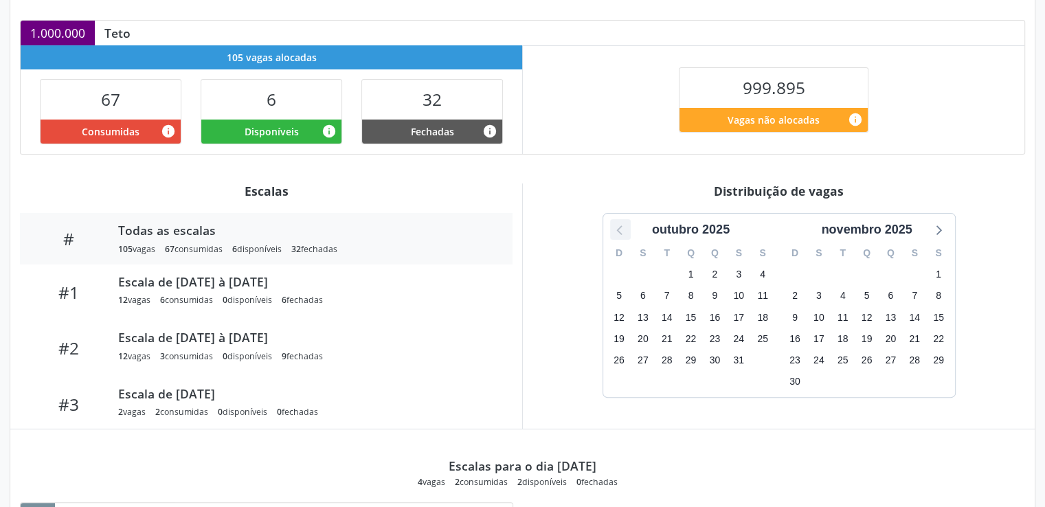
click at [617, 233] on icon at bounding box center [621, 230] width 18 height 18
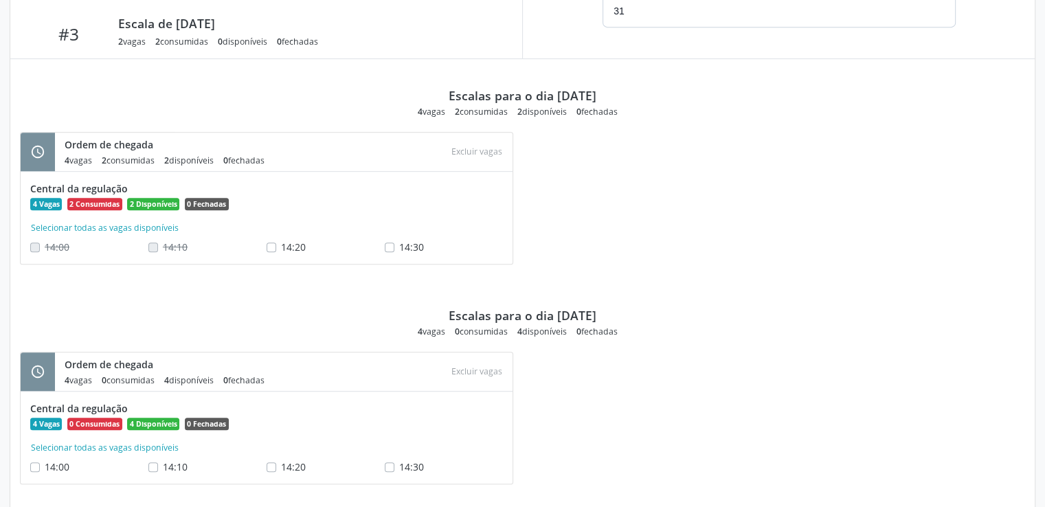
scroll to position [680, 0]
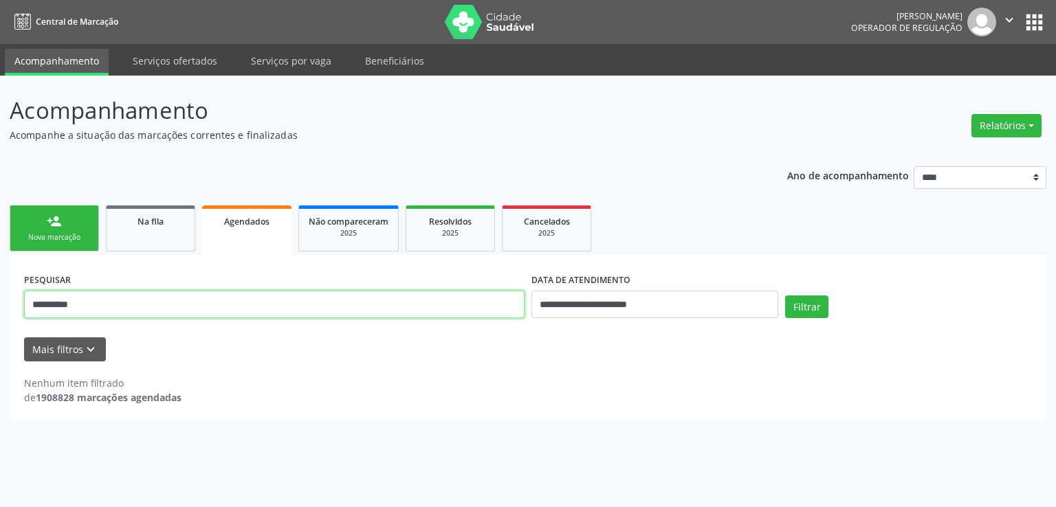
click at [111, 309] on input "**********" at bounding box center [274, 304] width 500 height 27
paste input "text"
type input "**********"
click at [804, 308] on button "Filtrar" at bounding box center [806, 307] width 43 height 23
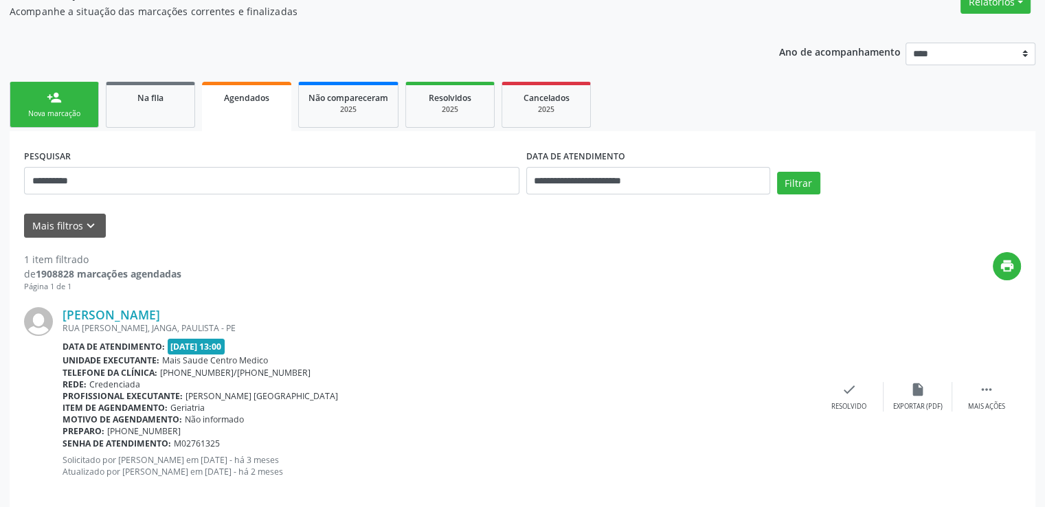
scroll to position [134, 0]
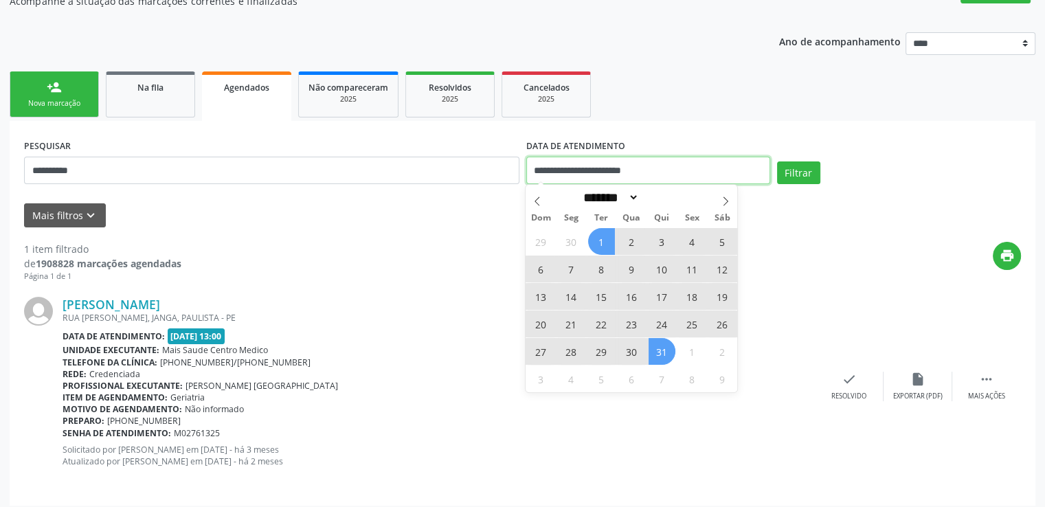
click at [689, 169] on input "**********" at bounding box center [648, 170] width 244 height 27
click at [726, 197] on icon at bounding box center [726, 202] width 10 height 10
select select "*"
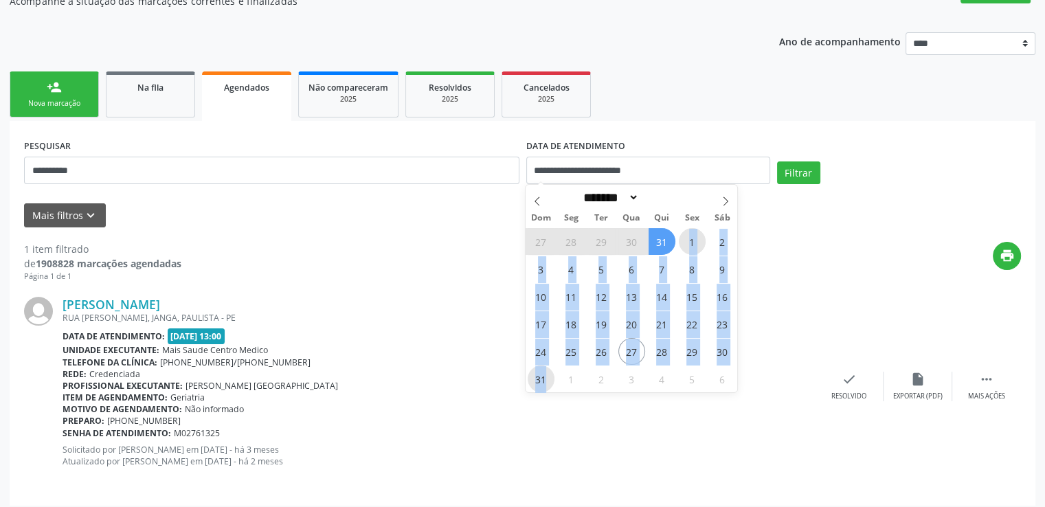
drag, startPoint x: 687, startPoint y: 240, endPoint x: 553, endPoint y: 377, distance: 192.0
click at [553, 377] on div "27 28 29 30 31 1 2 3 4 5 6 7 8 9 10 11 12 13 14 15 16 17 18 19 20 21 22 23 24 2…" at bounding box center [632, 310] width 212 height 165
click at [553, 377] on span "31" at bounding box center [541, 379] width 27 height 27
type input "**********"
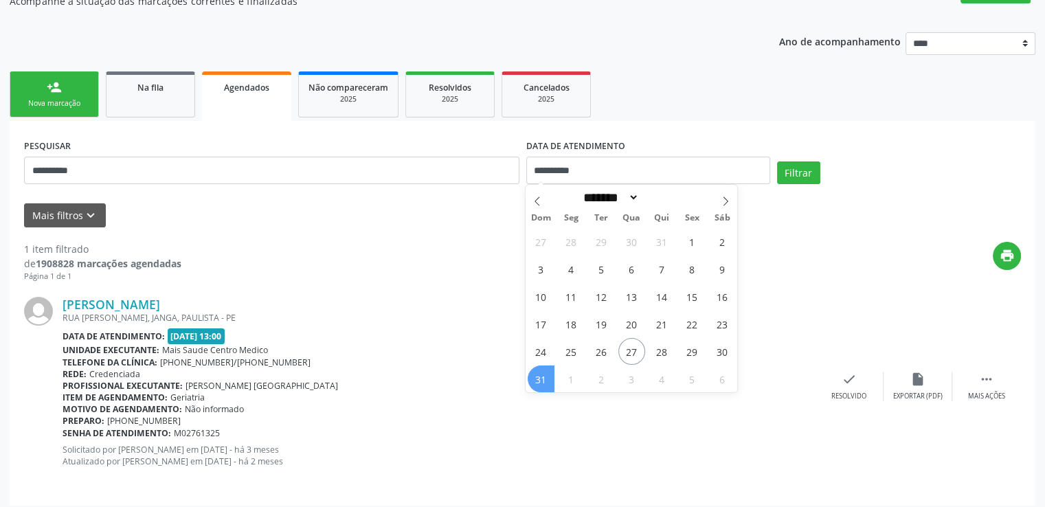
click at [553, 377] on span "31" at bounding box center [541, 379] width 27 height 27
select select "*"
click at [687, 164] on input "**********" at bounding box center [648, 170] width 244 height 27
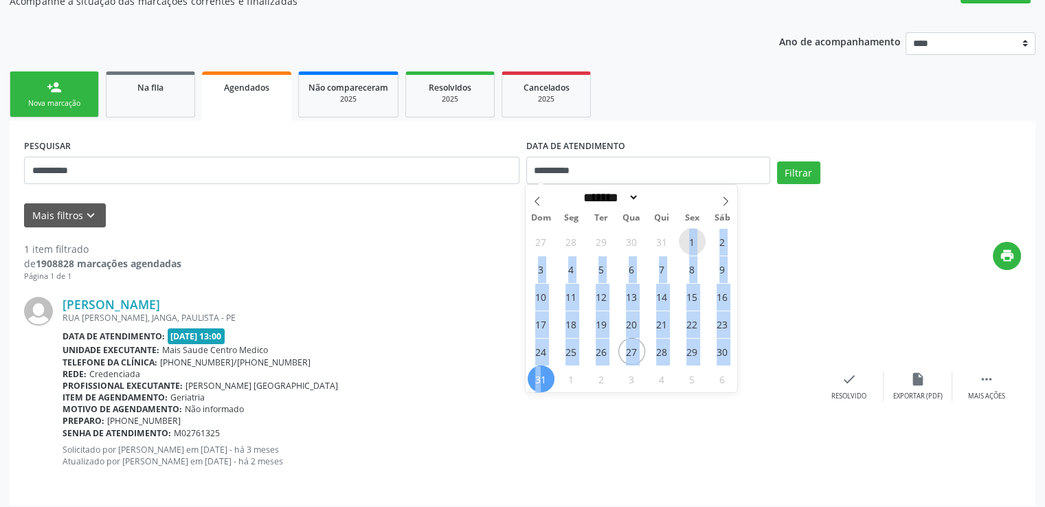
drag, startPoint x: 691, startPoint y: 242, endPoint x: 540, endPoint y: 379, distance: 203.9
click at [540, 379] on div "27 28 29 30 31 1 2 3 4 5 6 7 8 9 10 11 12 13 14 15 16 17 18 19 20 21 22 23 24 2…" at bounding box center [632, 310] width 212 height 165
click at [540, 379] on span "31" at bounding box center [541, 379] width 27 height 27
type input "**********"
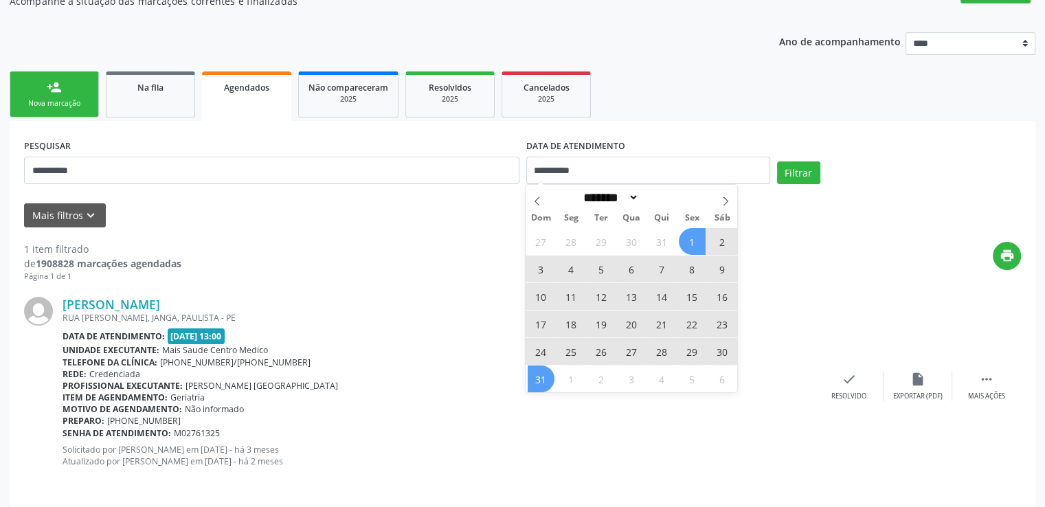
click at [696, 239] on span "1" at bounding box center [692, 241] width 27 height 27
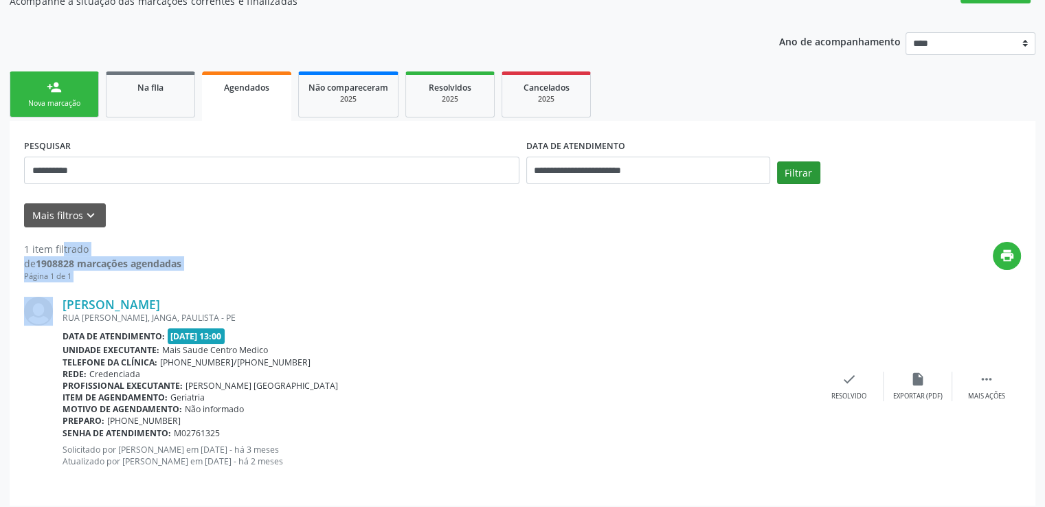
drag, startPoint x: 696, startPoint y: 239, endPoint x: 802, endPoint y: 166, distance: 129.5
click at [802, 166] on div "**********" at bounding box center [523, 313] width 1026 height 385
click at [802, 166] on button "Filtrar" at bounding box center [798, 173] width 43 height 23
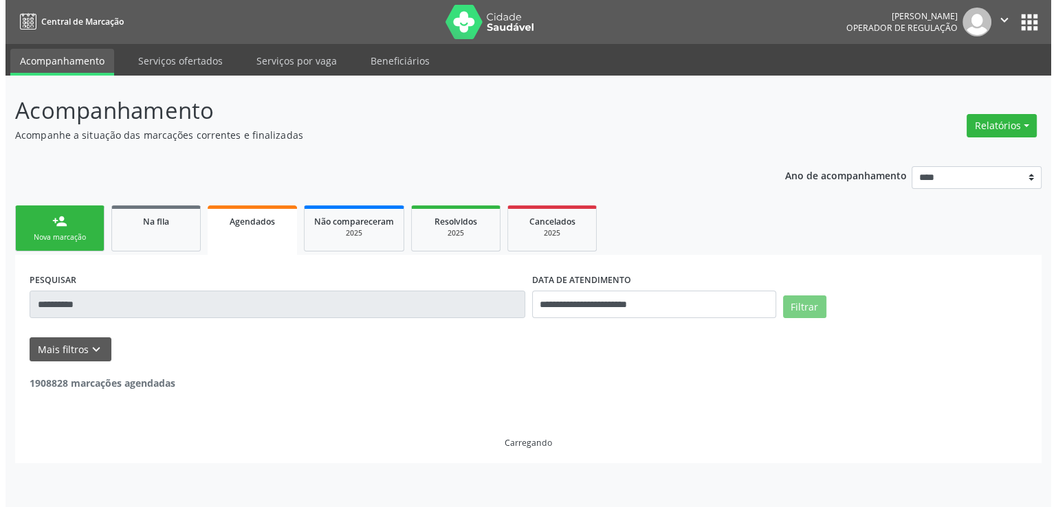
scroll to position [0, 0]
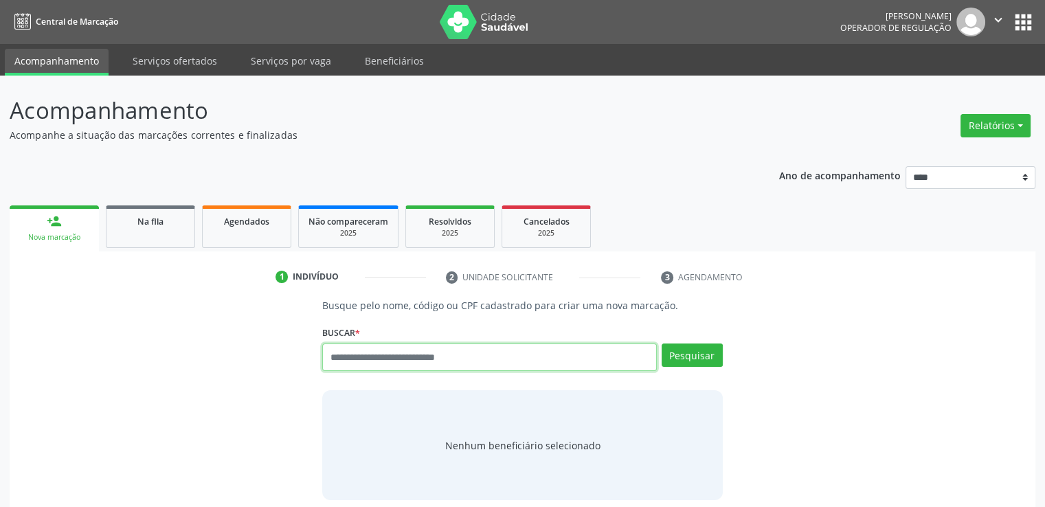
click at [426, 363] on input "text" at bounding box center [489, 357] width 334 height 27
paste input "**********"
type input "**********"
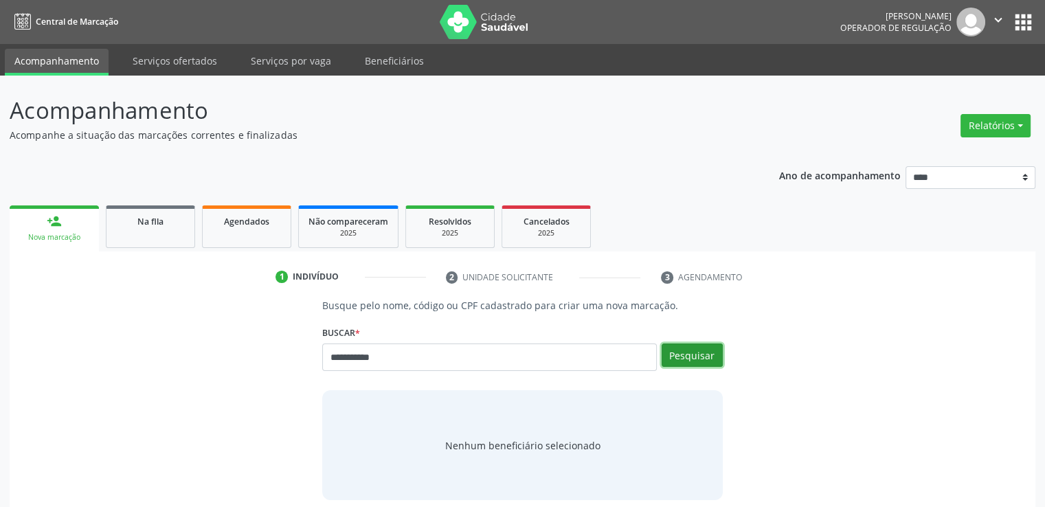
click at [685, 344] on button "Pesquisar" at bounding box center [692, 355] width 61 height 23
type input "**********"
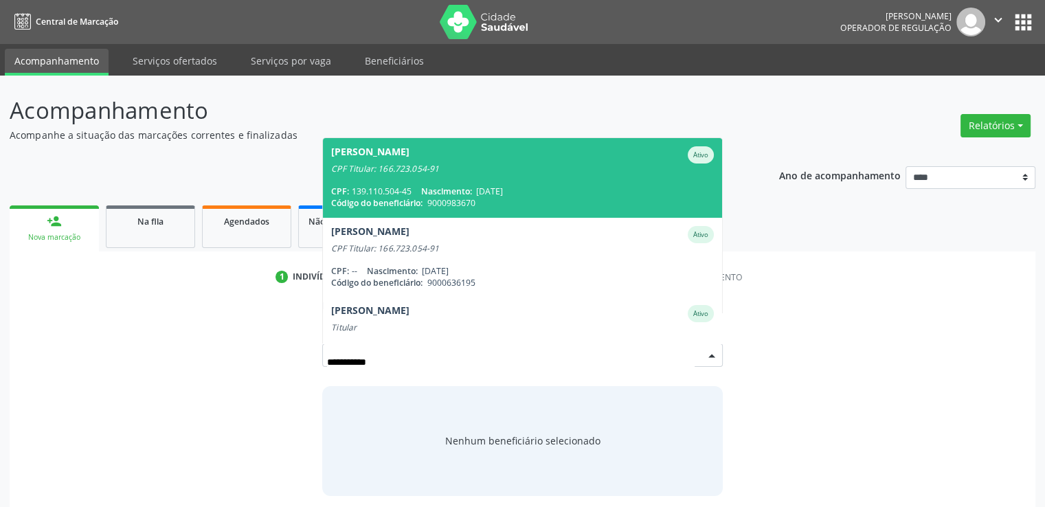
click at [578, 197] on div "Código do beneficiário: 9000983670" at bounding box center [522, 203] width 382 height 12
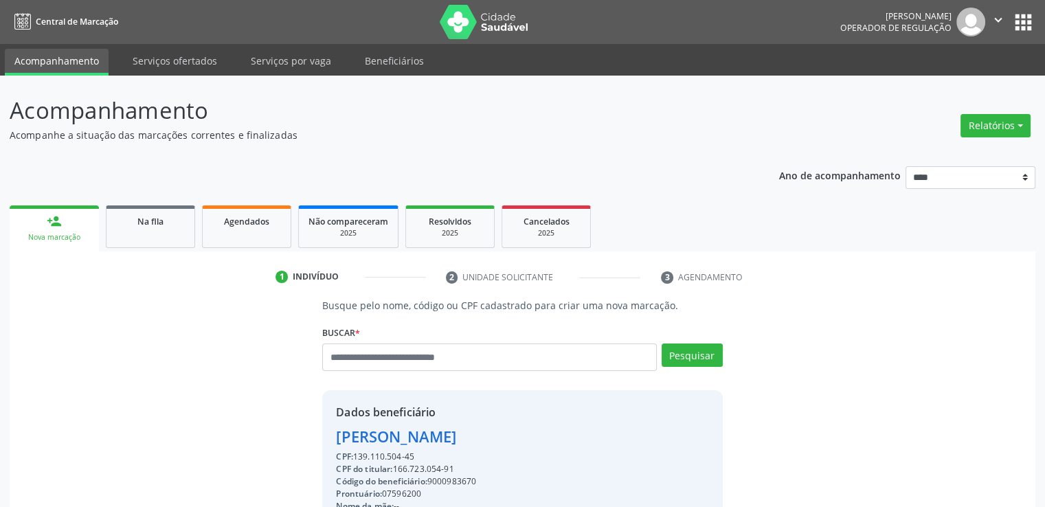
drag, startPoint x: 1045, startPoint y: 225, endPoint x: 1054, endPoint y: 248, distance: 25.0
click at [1045, 248] on html "Central de Marcação [PERSON_NAME] Operador de regulação  Configurações Sair ap…" at bounding box center [522, 253] width 1045 height 507
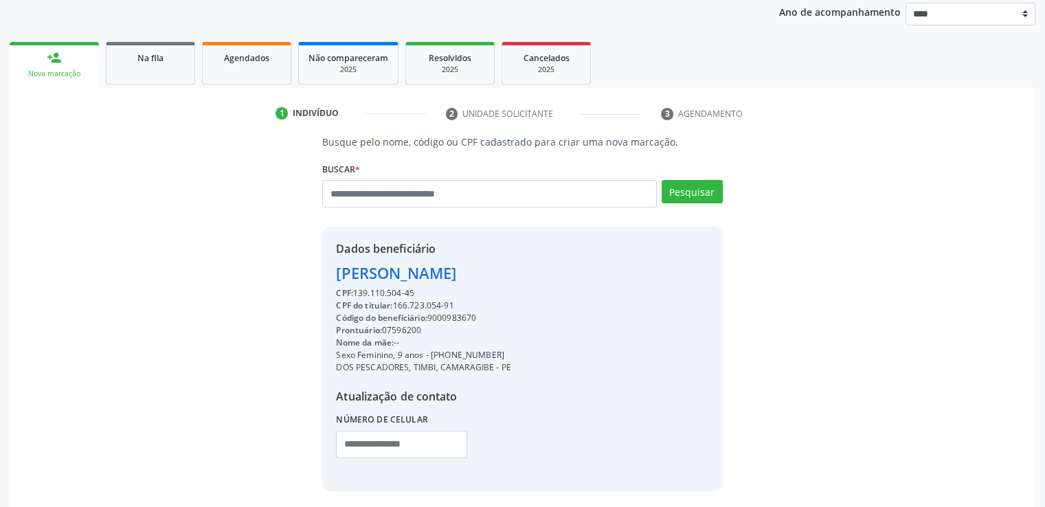
scroll to position [219, 0]
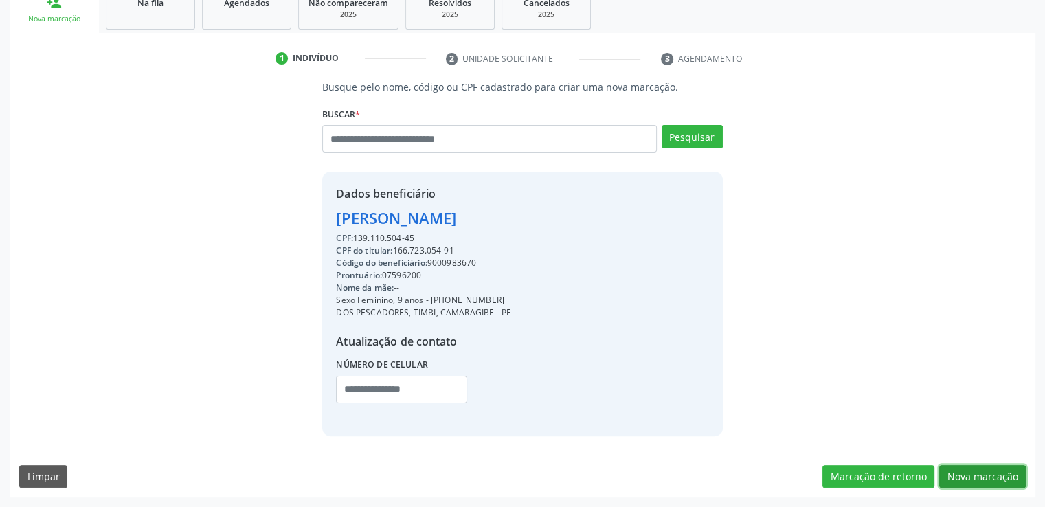
click at [999, 465] on button "Nova marcação" at bounding box center [983, 476] width 87 height 23
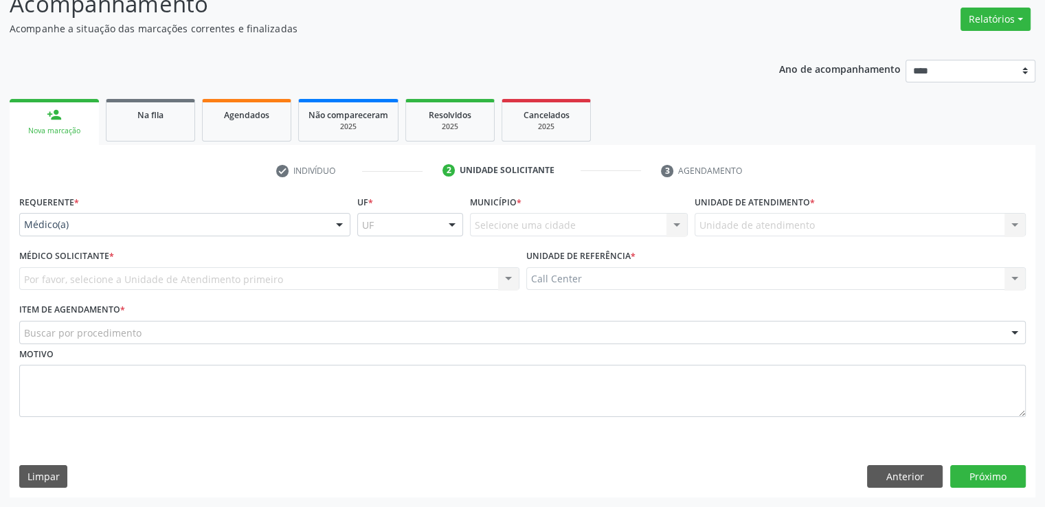
scroll to position [107, 0]
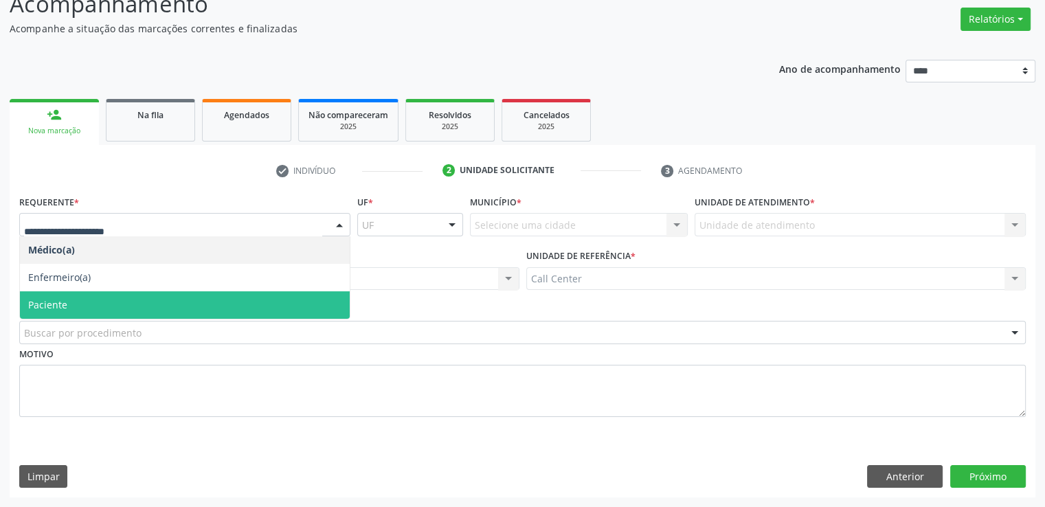
click at [98, 314] on span "Paciente" at bounding box center [185, 304] width 330 height 27
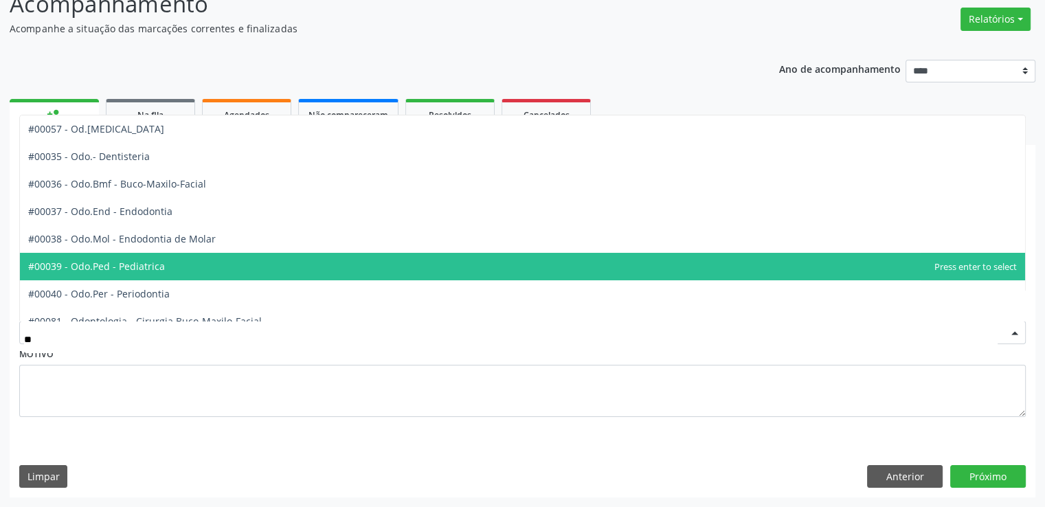
click at [113, 264] on span "#00039 - Odo.Ped - Pediatrica" at bounding box center [96, 266] width 137 height 13
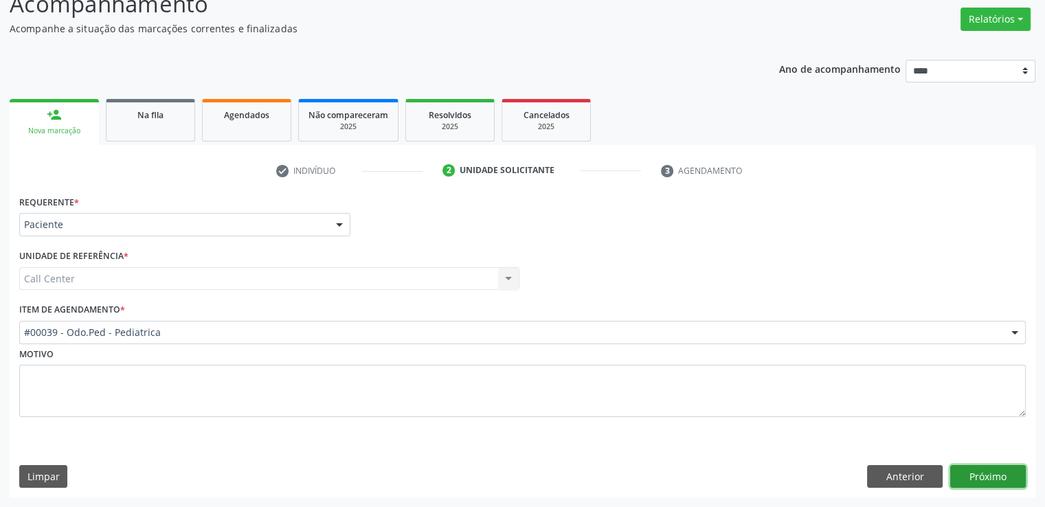
click at [979, 475] on button "Próximo" at bounding box center [989, 476] width 76 height 23
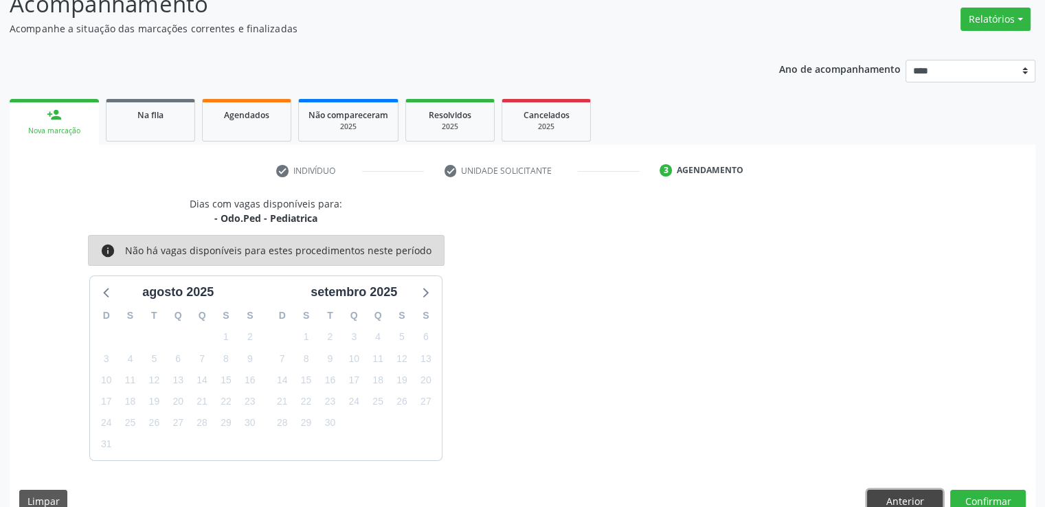
click at [894, 502] on button "Anterior" at bounding box center [905, 501] width 76 height 23
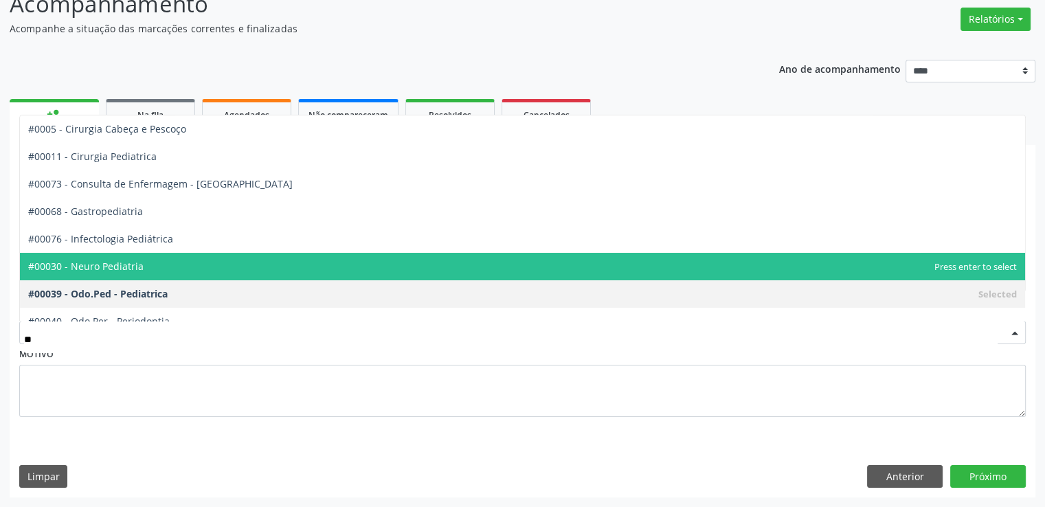
click at [247, 336] on input "**" at bounding box center [511, 339] width 974 height 27
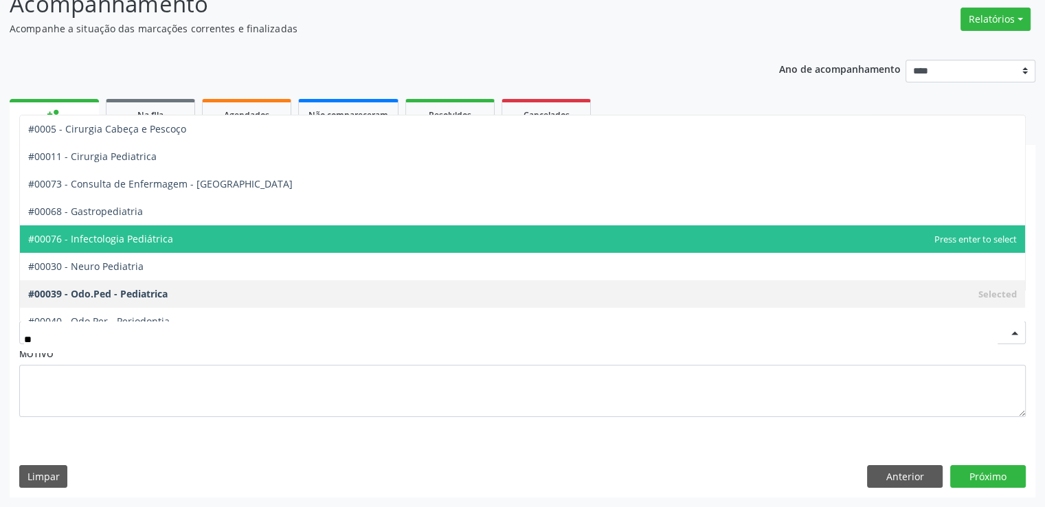
type input "***"
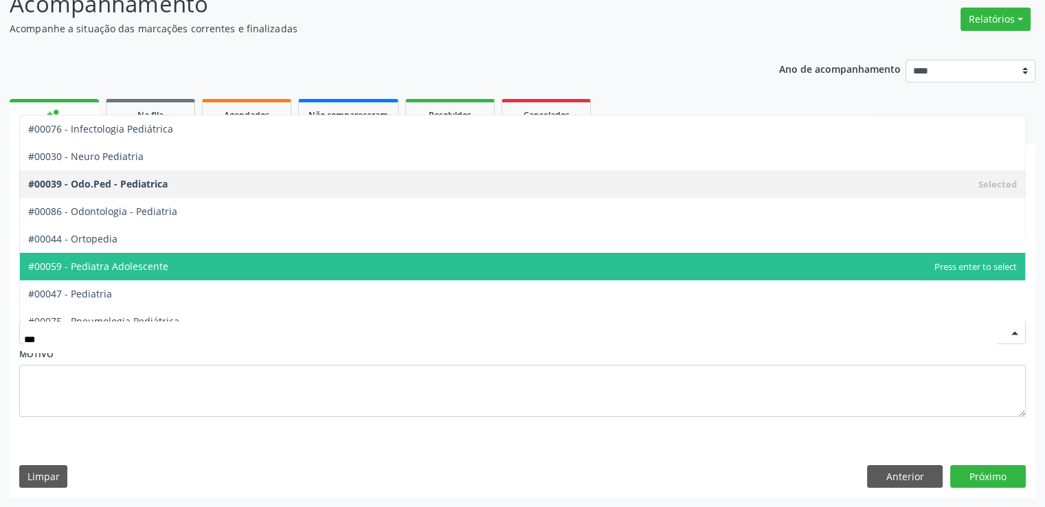
scroll to position [82, 0]
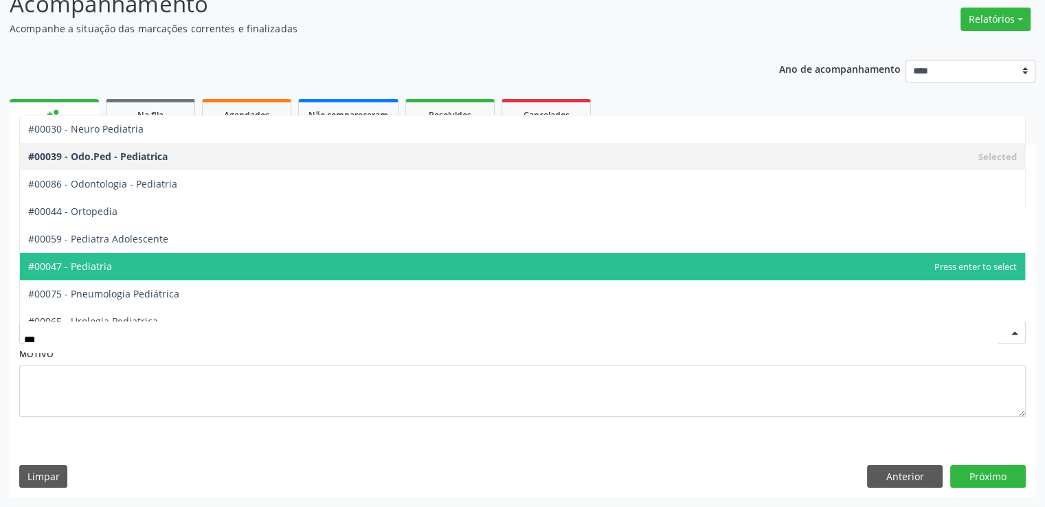
click at [933, 267] on span "#00047 - Pediatria" at bounding box center [523, 266] width 1006 height 27
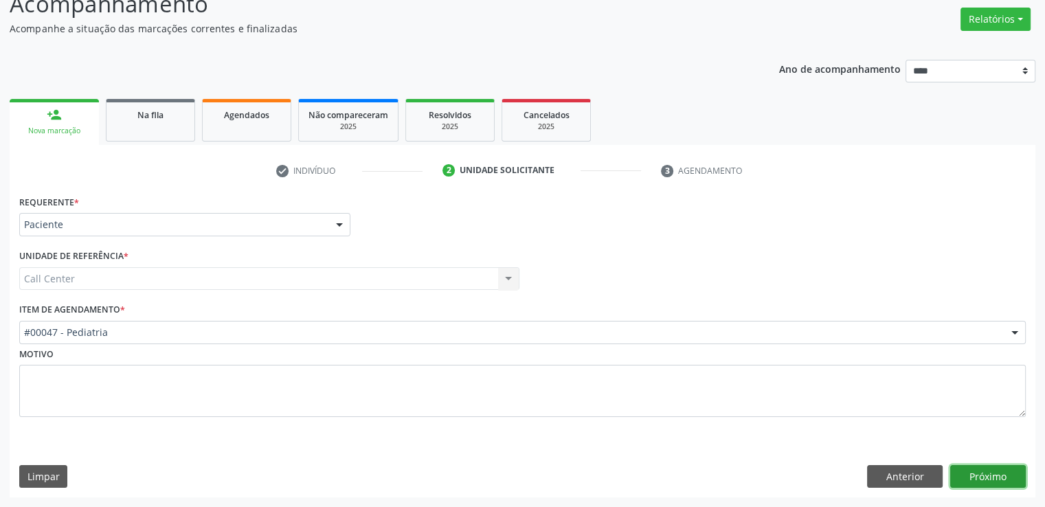
click at [995, 476] on button "Próximo" at bounding box center [989, 476] width 76 height 23
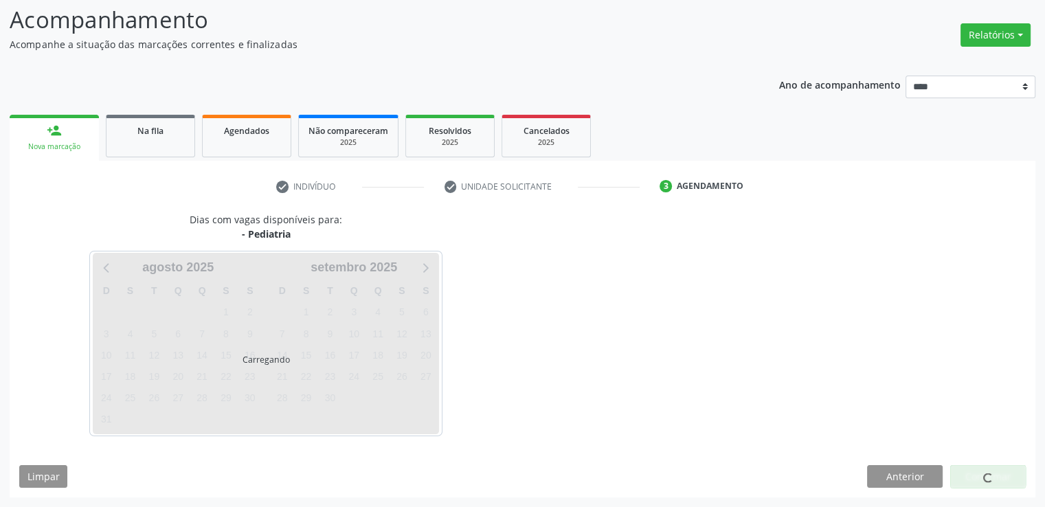
scroll to position [91, 0]
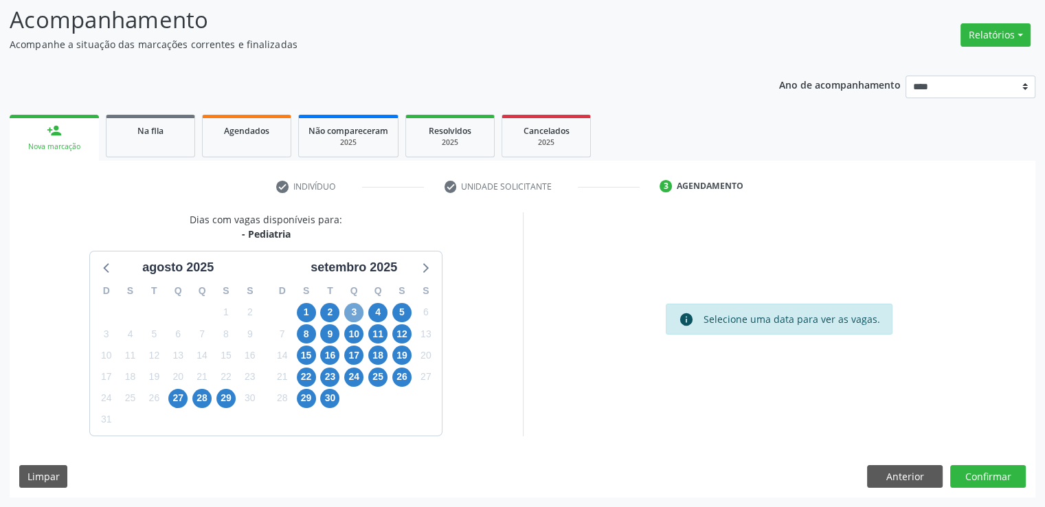
click at [357, 311] on span "3" at bounding box center [353, 312] width 19 height 19
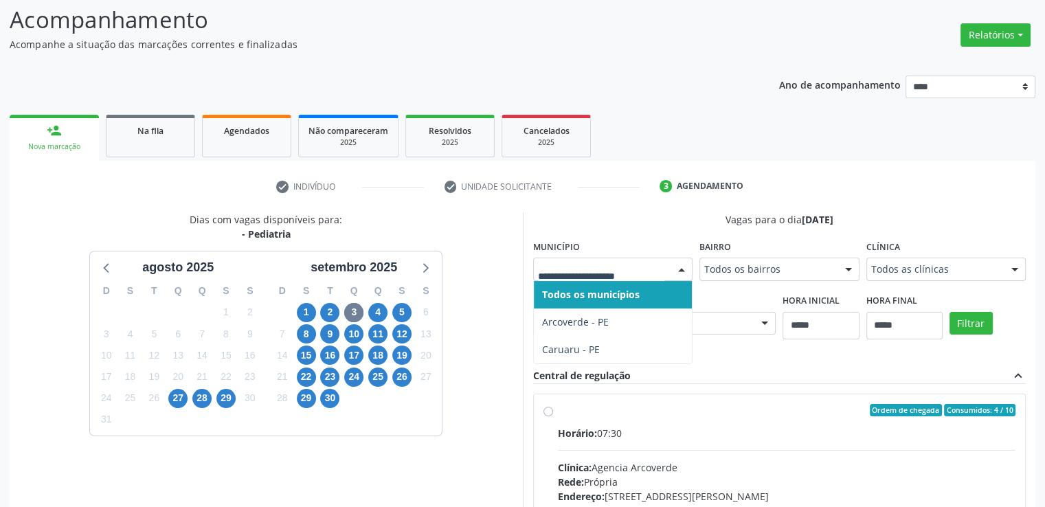
click at [619, 280] on div at bounding box center [613, 269] width 160 height 23
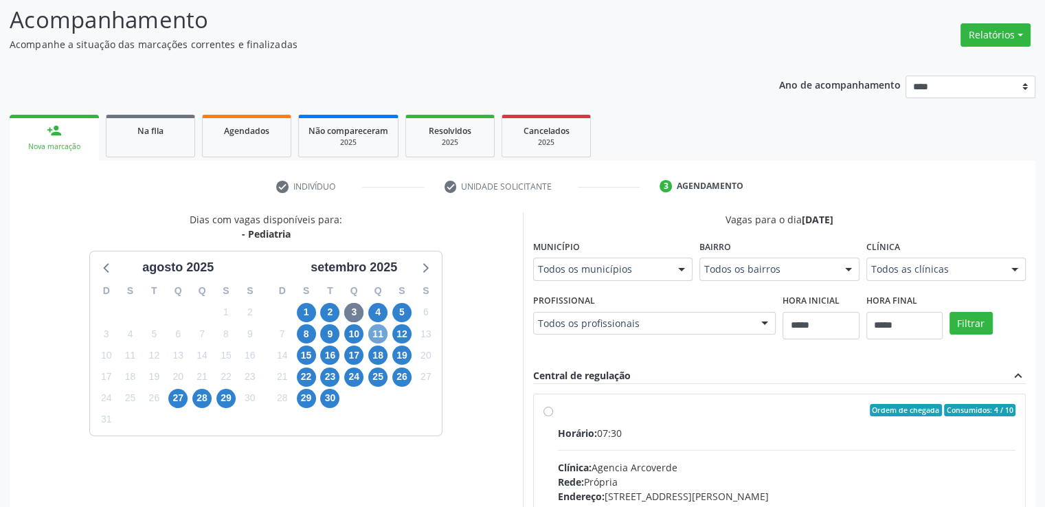
click at [382, 331] on span "11" at bounding box center [377, 333] width 19 height 19
click at [302, 357] on span "15" at bounding box center [306, 355] width 19 height 19
click at [329, 359] on span "16" at bounding box center [329, 355] width 19 height 19
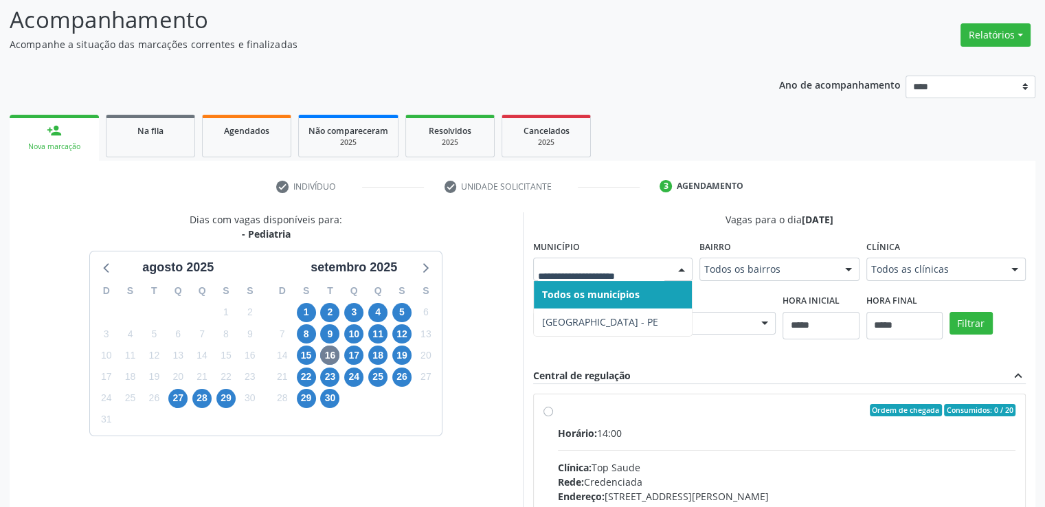
click at [606, 263] on input "text" at bounding box center [601, 276] width 127 height 27
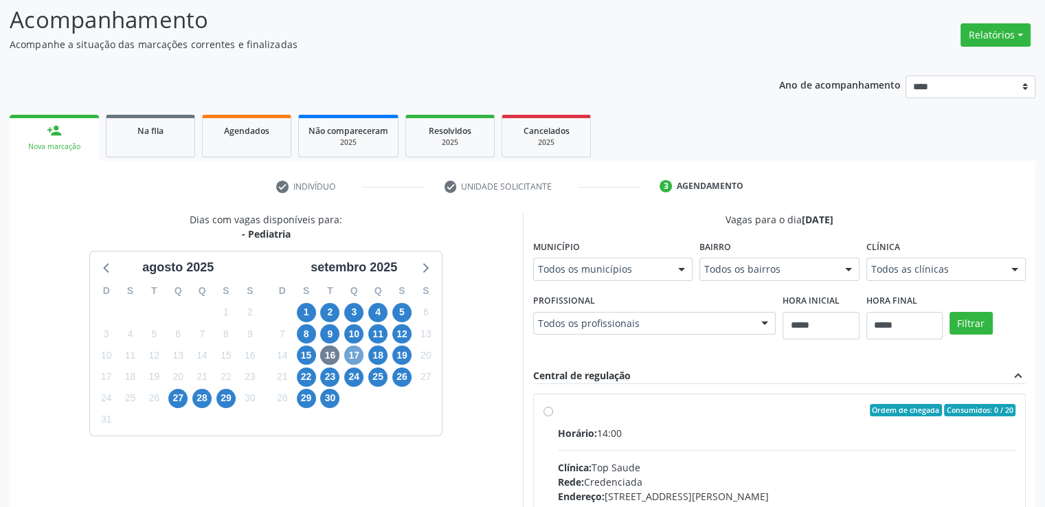
click at [354, 359] on span "17" at bounding box center [353, 355] width 19 height 19
click at [377, 361] on span "18" at bounding box center [377, 355] width 19 height 19
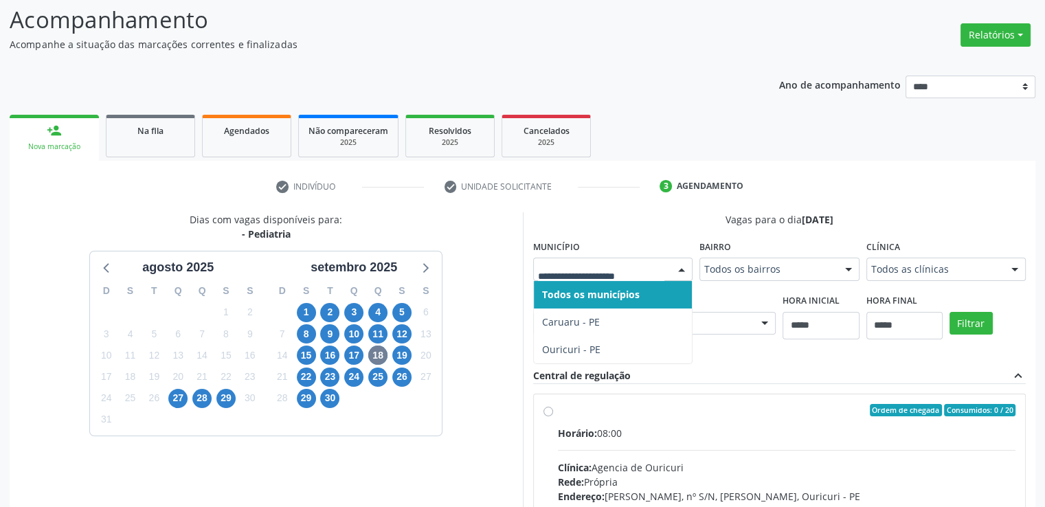
click at [578, 276] on div at bounding box center [613, 269] width 160 height 23
